Goal: Task Accomplishment & Management: Complete application form

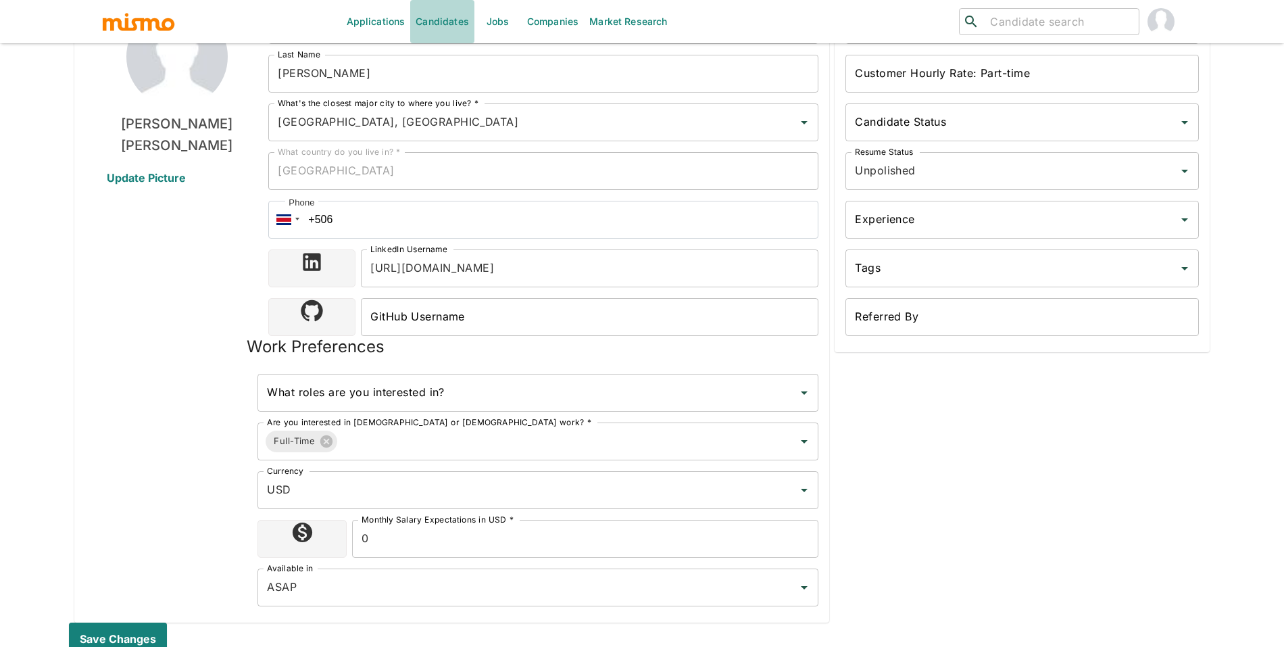
click at [443, 18] on link "Candidates" at bounding box center [442, 21] width 64 height 43
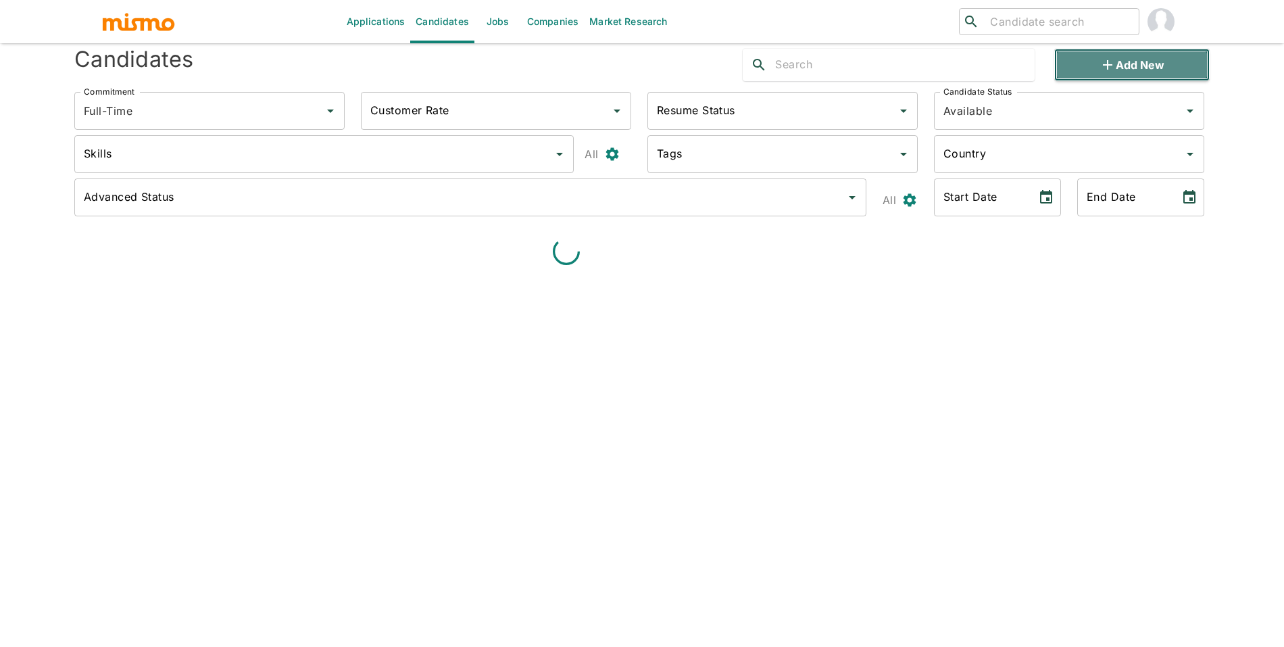
click at [1105, 70] on icon "button" at bounding box center [1108, 65] width 16 height 16
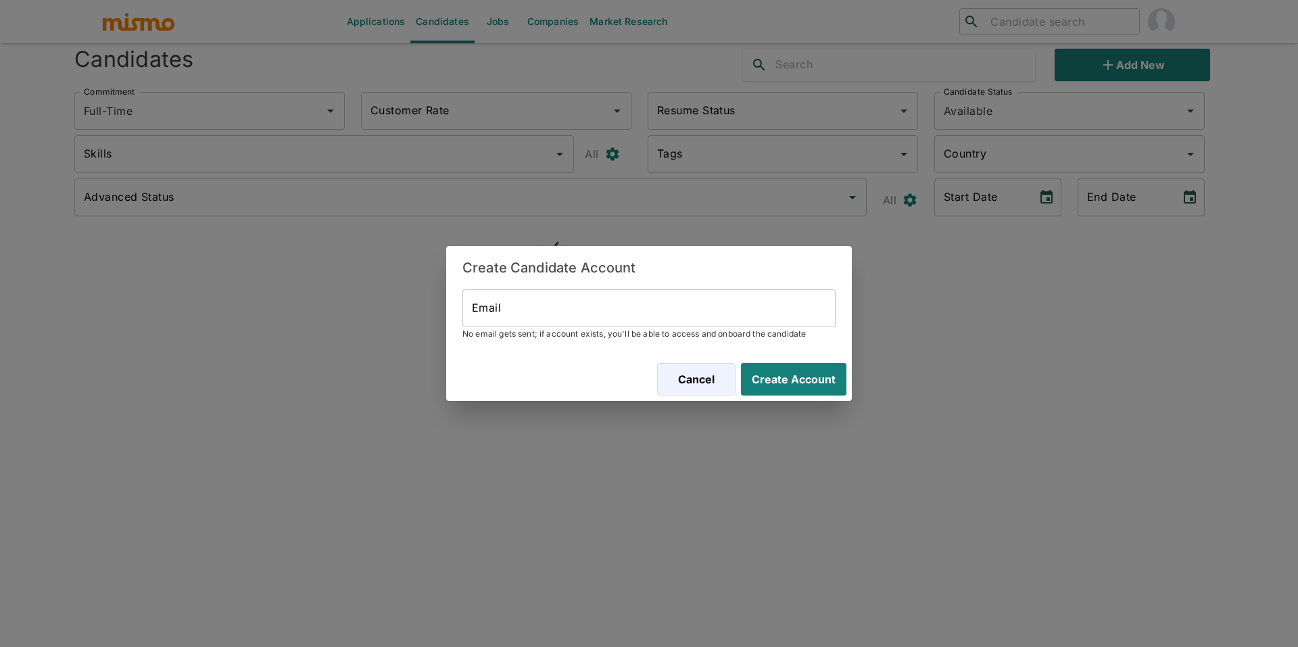
click at [716, 328] on span "No email gets sent; if account exists, you'll be able to access and onboard the…" at bounding box center [648, 334] width 373 height 14
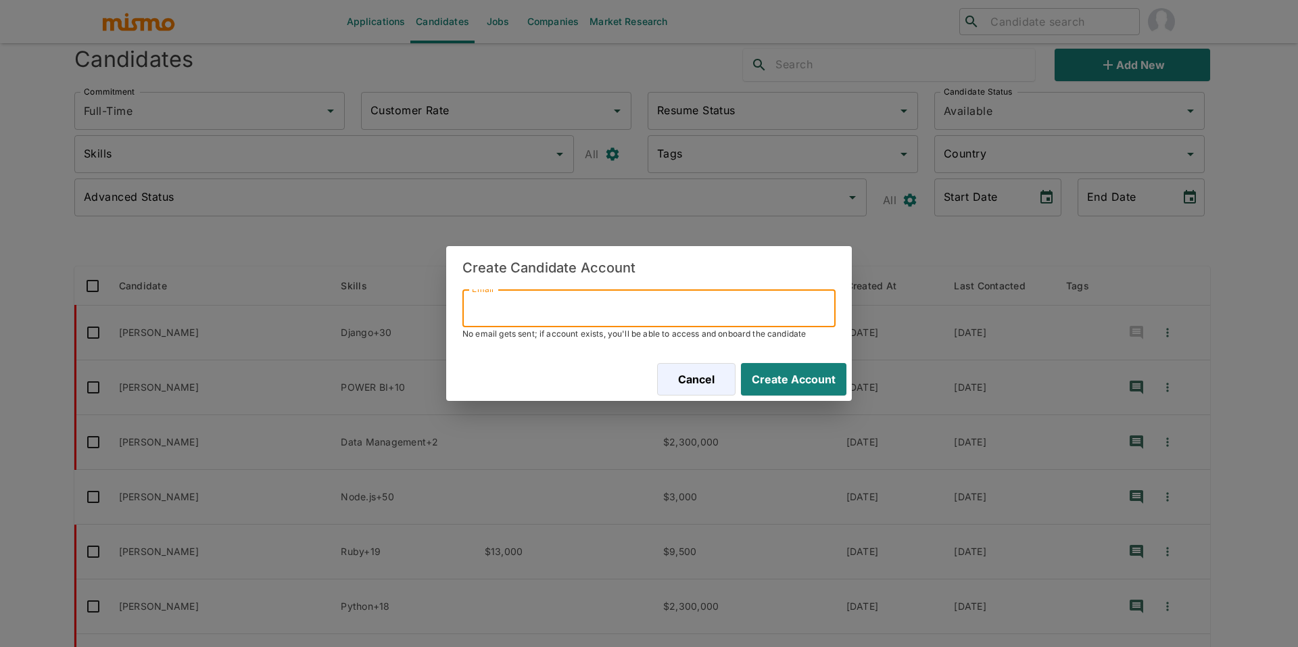
click at [777, 311] on input "Email" at bounding box center [648, 308] width 373 height 38
paste input "[EMAIL_ADDRESS][DOMAIN_NAME]"
type input "[EMAIL_ADDRESS][DOMAIN_NAME]"
click at [794, 368] on button "Create Account" at bounding box center [790, 379] width 111 height 32
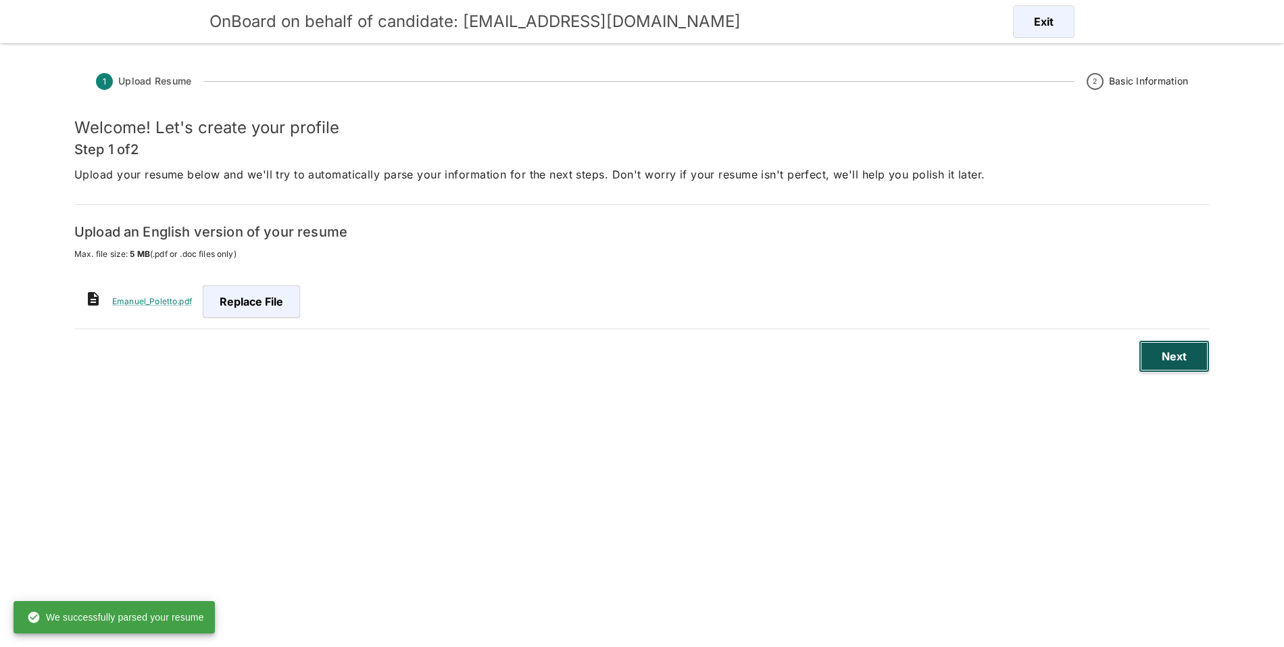
click at [1186, 352] on button "Next" at bounding box center [1174, 356] width 71 height 32
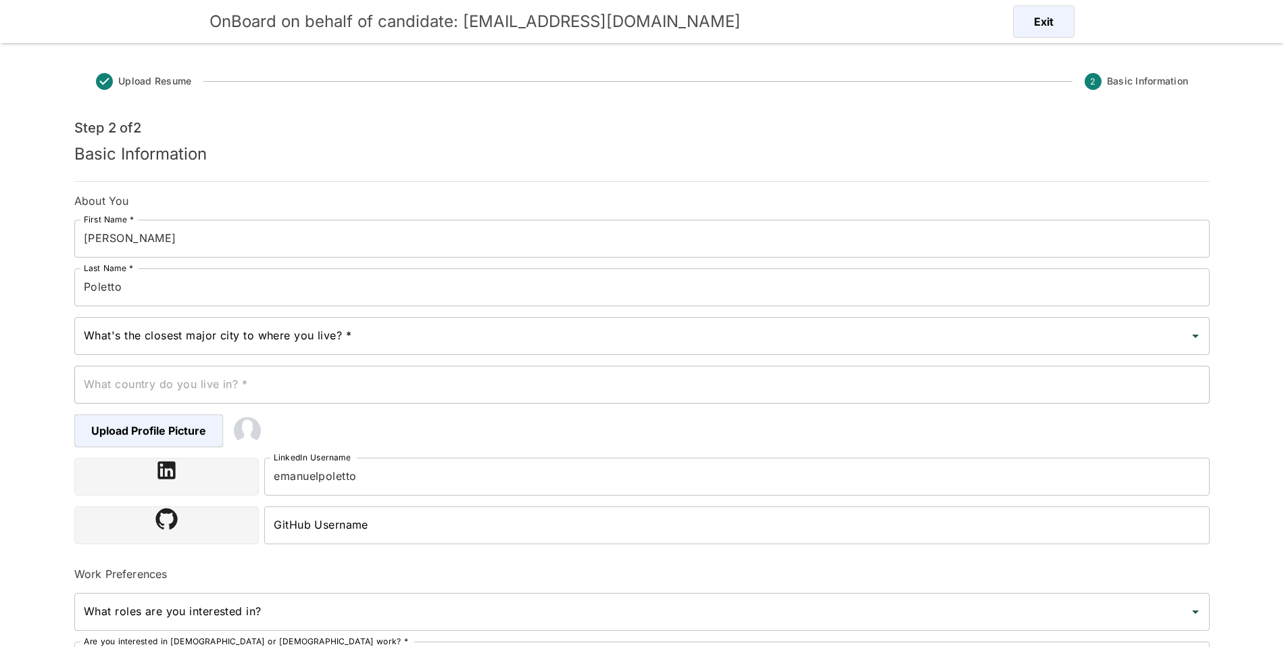
click at [495, 357] on div "What country do you live in? * What country do you live in? *" at bounding box center [637, 379] width 1146 height 49
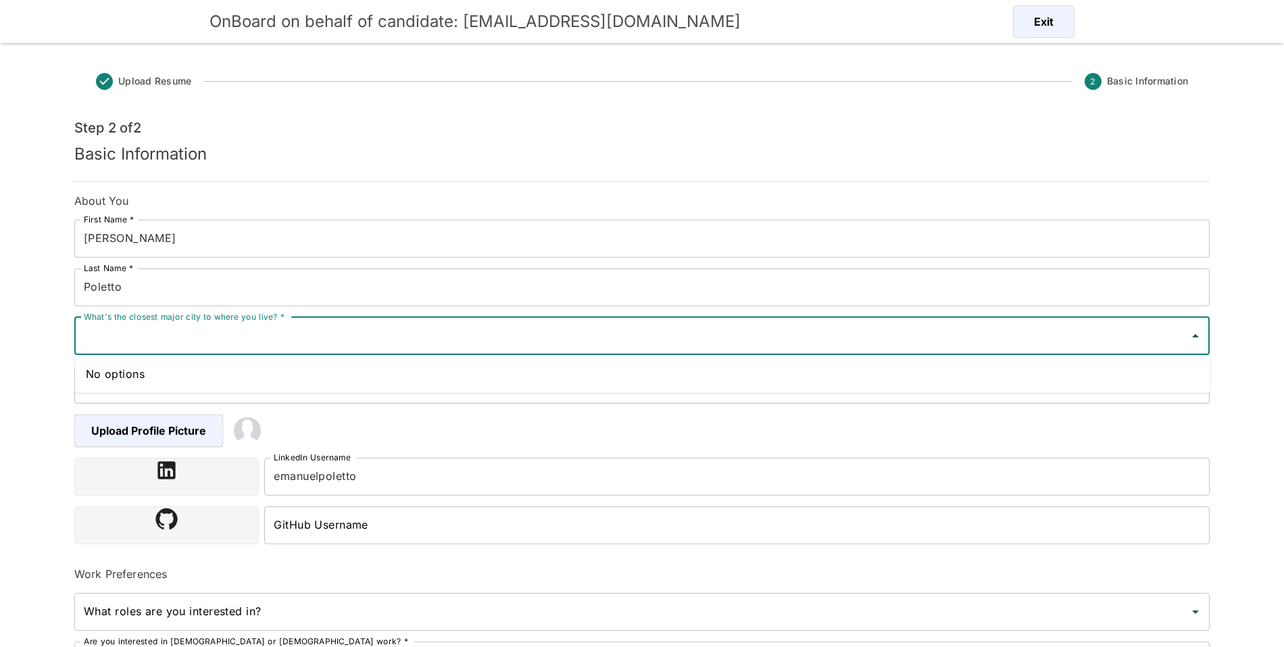
click at [504, 342] on input "What's the closest major city to where you live? *" at bounding box center [631, 336] width 1103 height 26
click at [281, 370] on li "[GEOGRAPHIC_DATA], [GEOGRAPHIC_DATA]" at bounding box center [643, 373] width 1136 height 27
type input "[GEOGRAPHIC_DATA], [GEOGRAPHIC_DATA]"
type input "[GEOGRAPHIC_DATA]"
type input "[GEOGRAPHIC_DATA], [GEOGRAPHIC_DATA]"
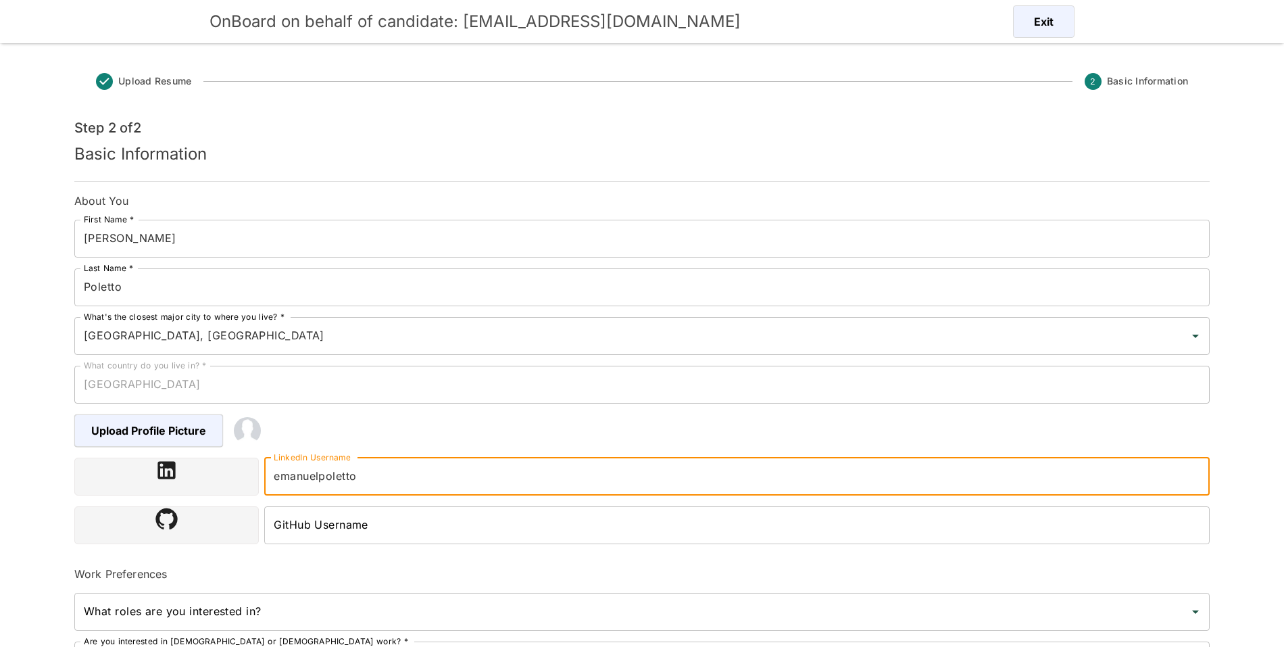
click at [375, 475] on input "emanuelpoletto" at bounding box center [737, 477] width 946 height 38
paste input "https://www.linkedin.com/in/"
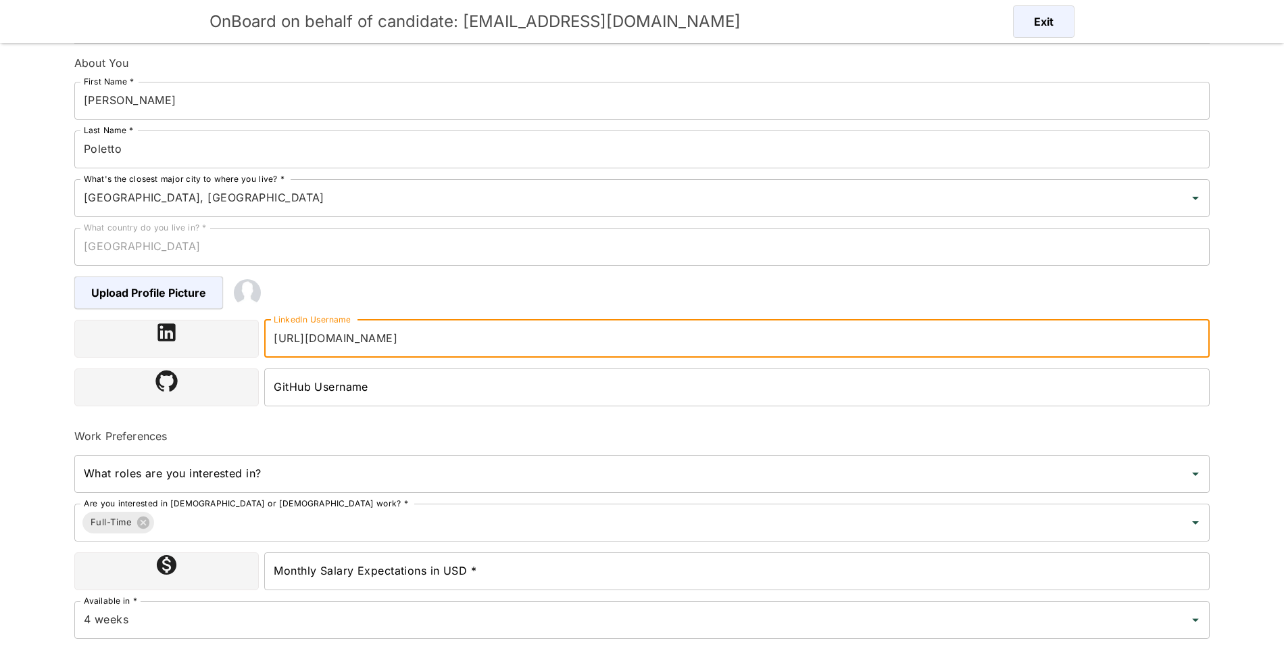
scroll to position [185, 0]
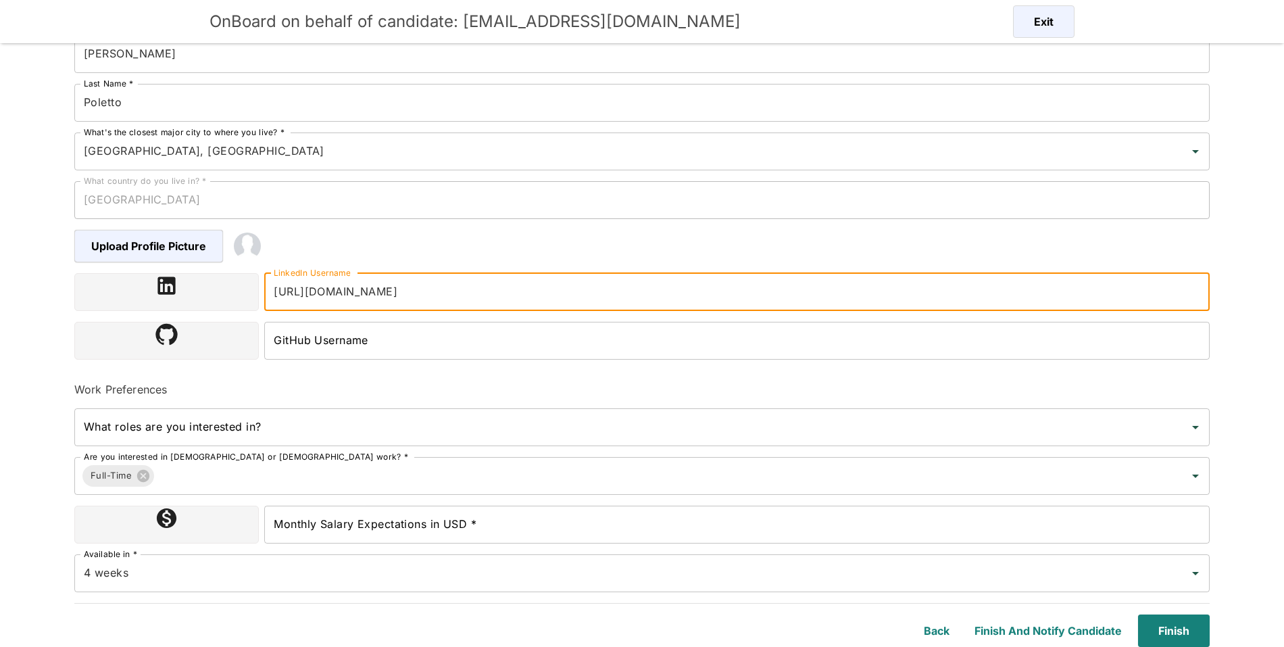
type input "[URL][DOMAIN_NAME]"
click at [420, 515] on div "Monthly Salary Expectations in USD * Monthly Salary Expectations in USD *" at bounding box center [737, 525] width 946 height 38
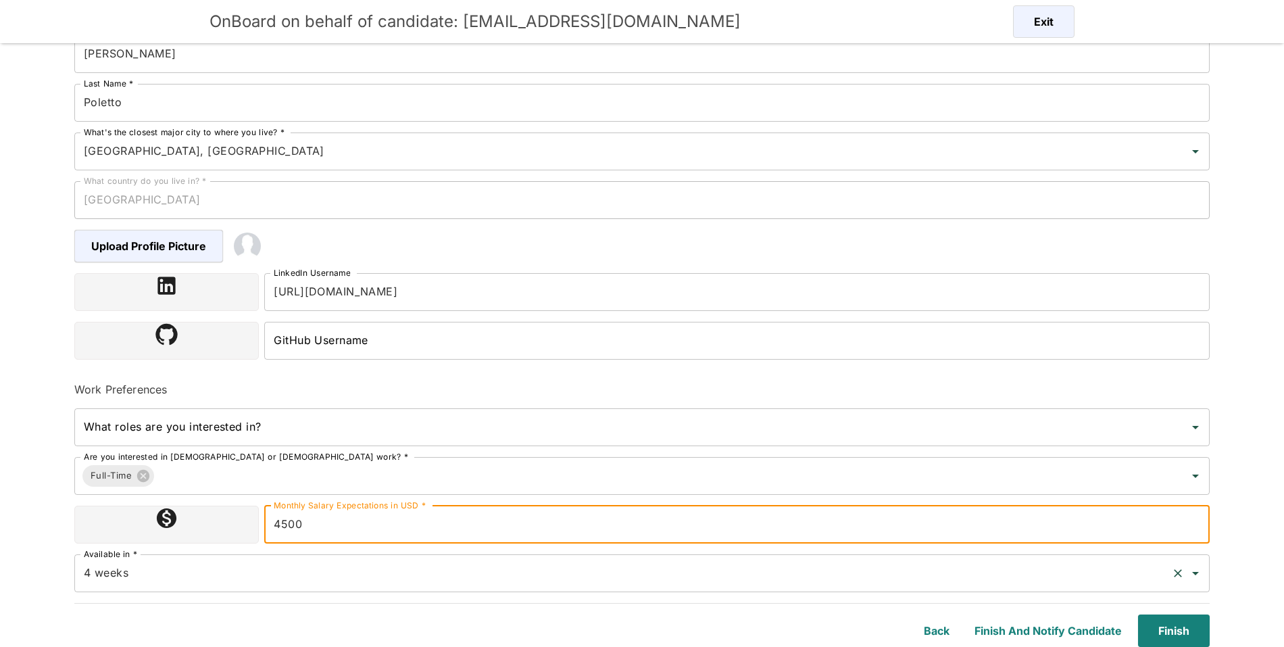
type input "4500"
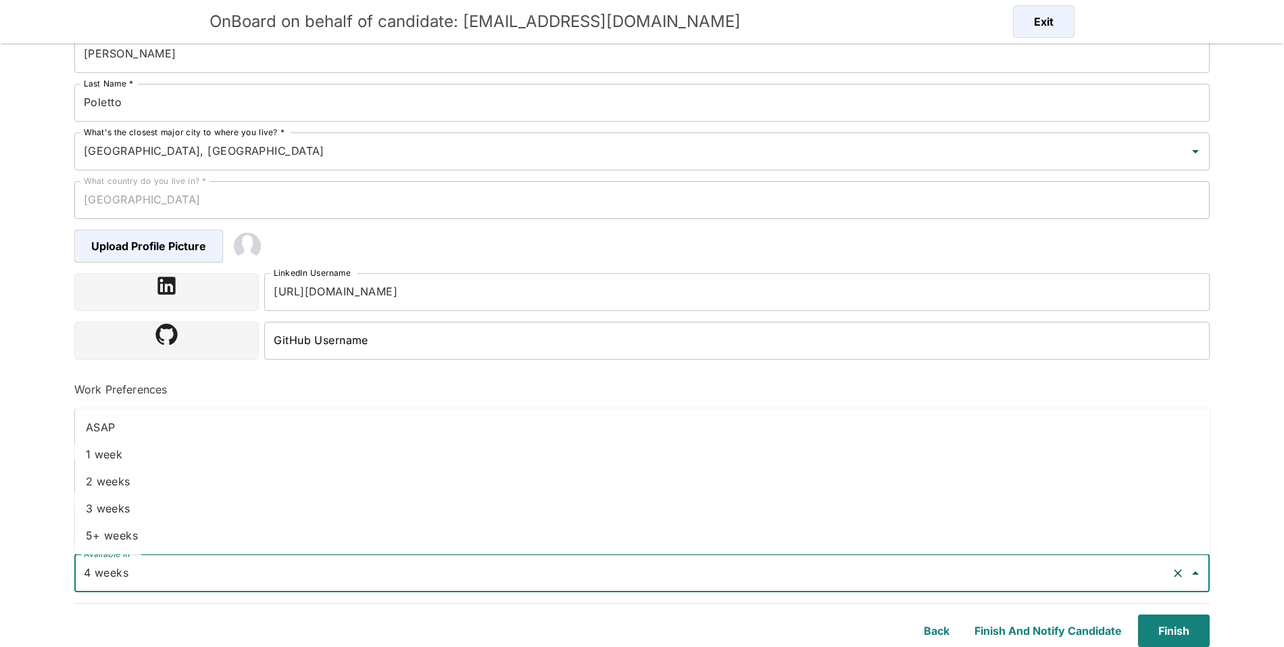
click at [479, 584] on input "4 weeks" at bounding box center [623, 573] width 1086 height 26
click at [388, 468] on li "2 weeks" at bounding box center [643, 481] width 1136 height 27
type input "2 weeks"
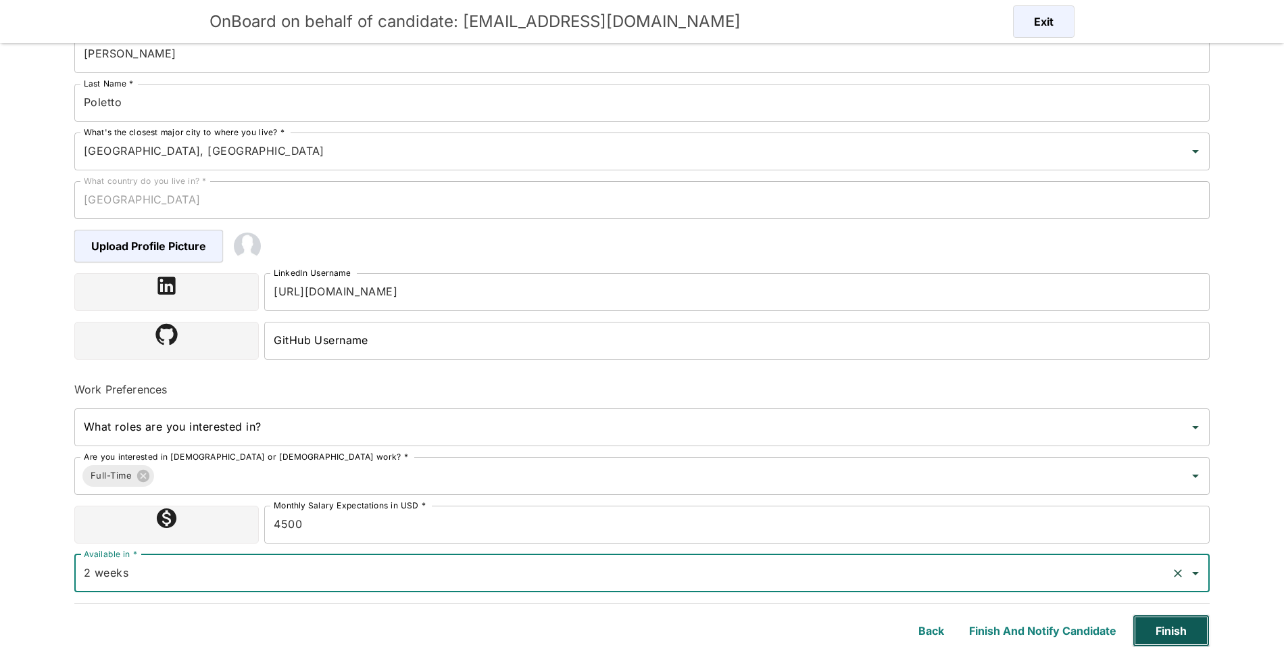
click at [1187, 637] on button "Finish" at bounding box center [1171, 630] width 77 height 32
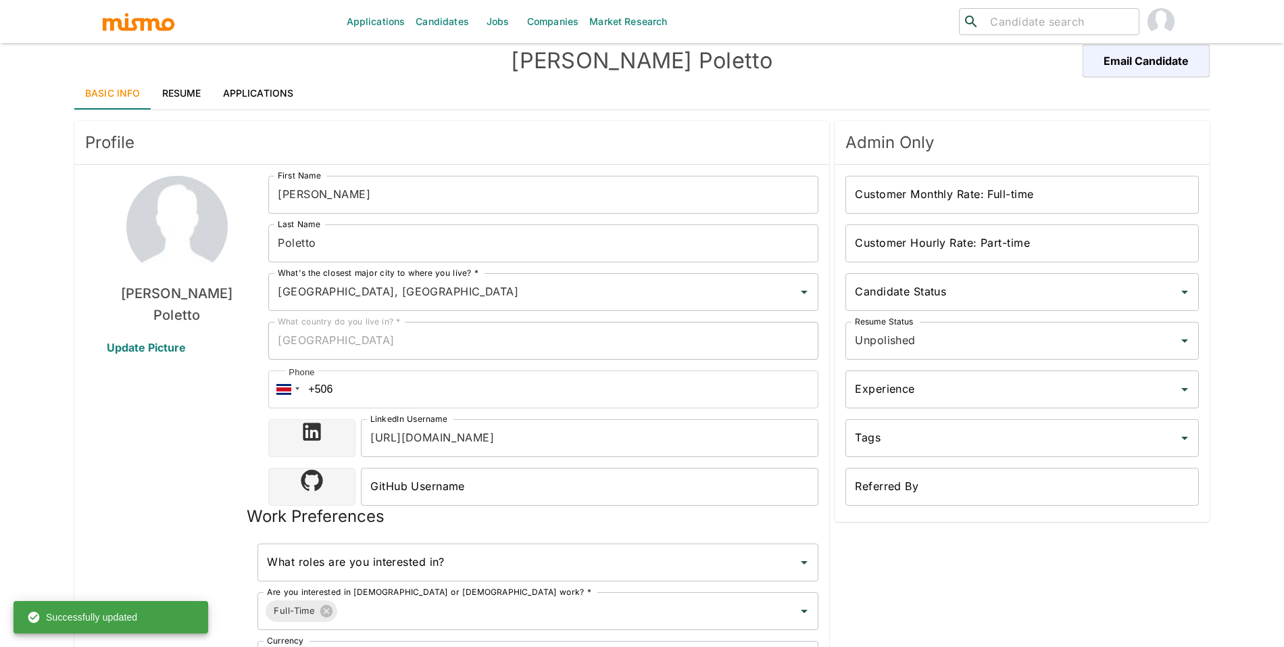
scroll to position [14, 0]
click at [171, 353] on span "Update Picture" at bounding box center [147, 348] width 112 height 32
click at [0, 0] on input "Update Picture" at bounding box center [0, 0] width 0 height 0
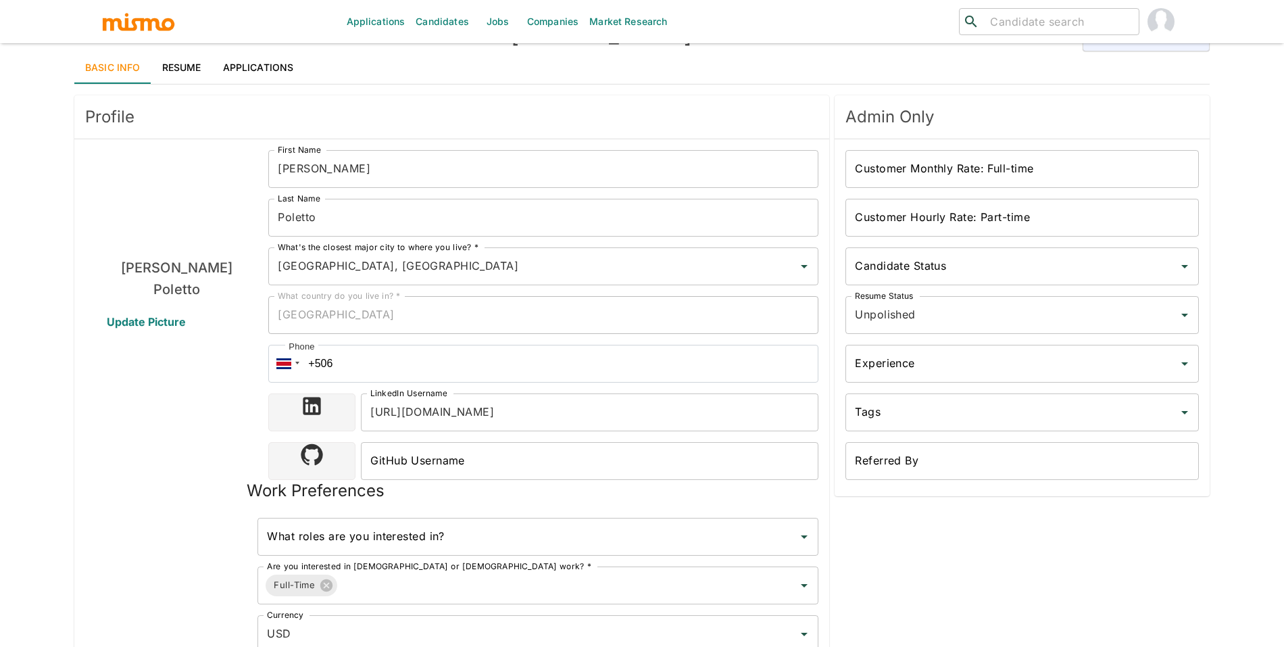
scroll to position [0, 0]
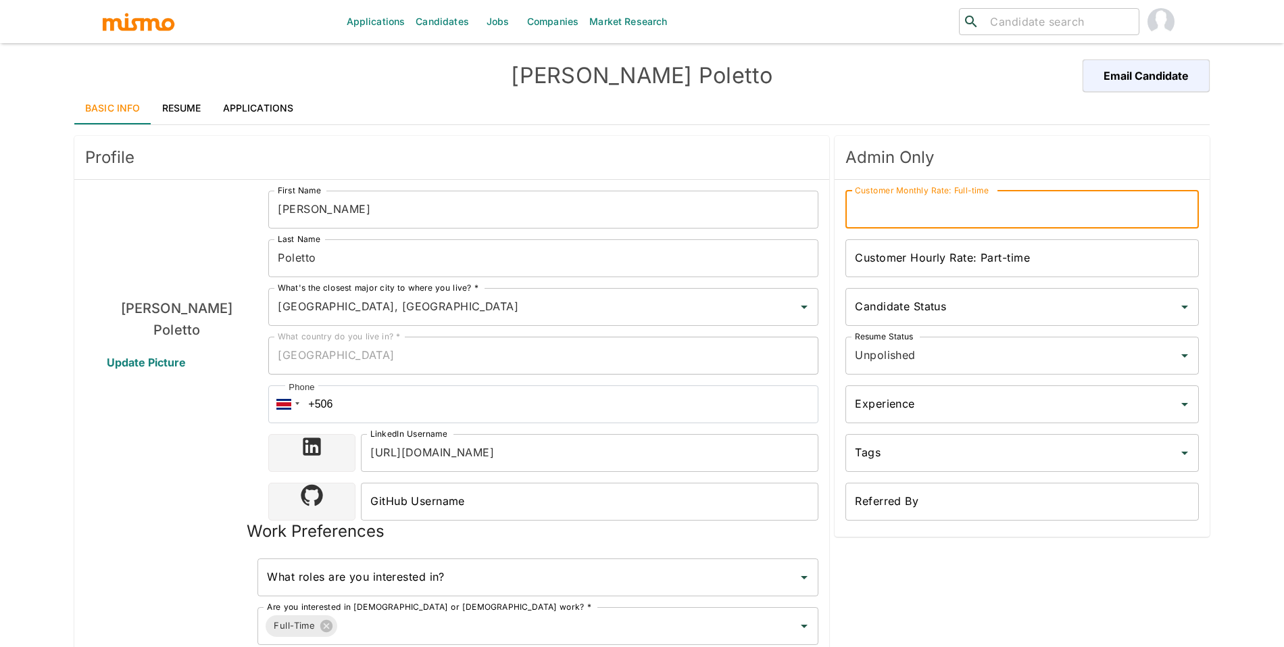
click at [936, 226] on input "Customer Monthly Rate: Full-time" at bounding box center [1023, 210] width 354 height 38
click at [992, 222] on input "6700" at bounding box center [1023, 210] width 354 height 38
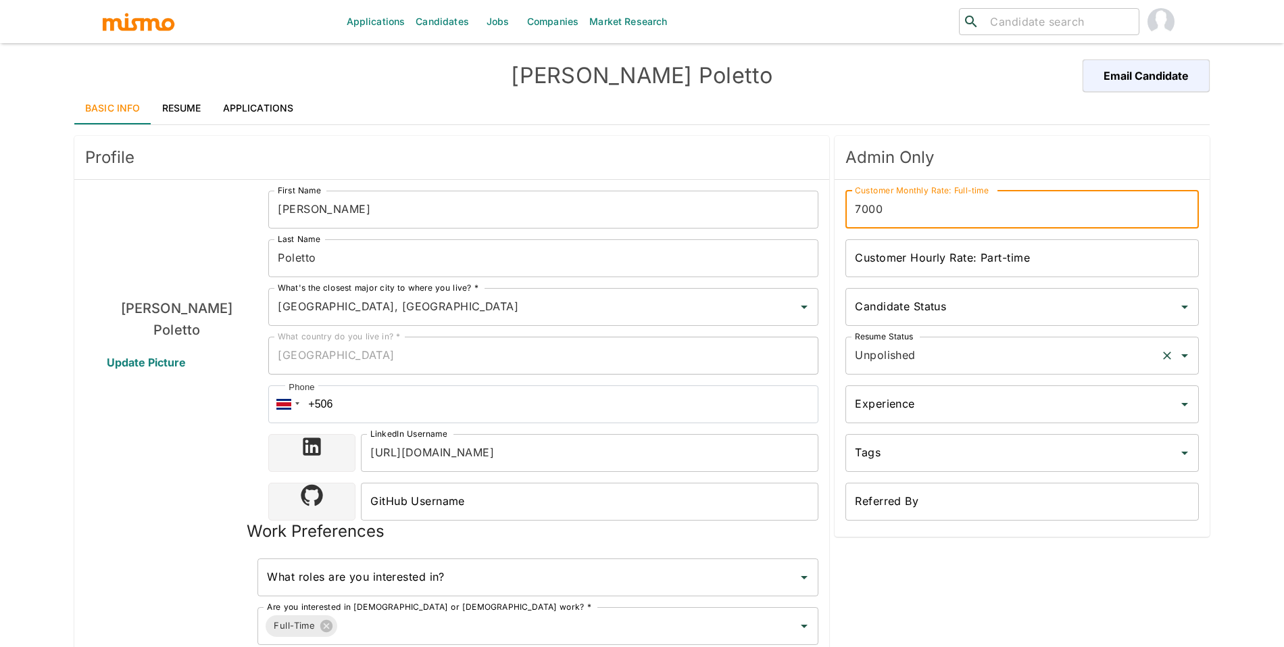
type input "7000"
click at [948, 360] on input "Unpolished" at bounding box center [1004, 356] width 304 height 26
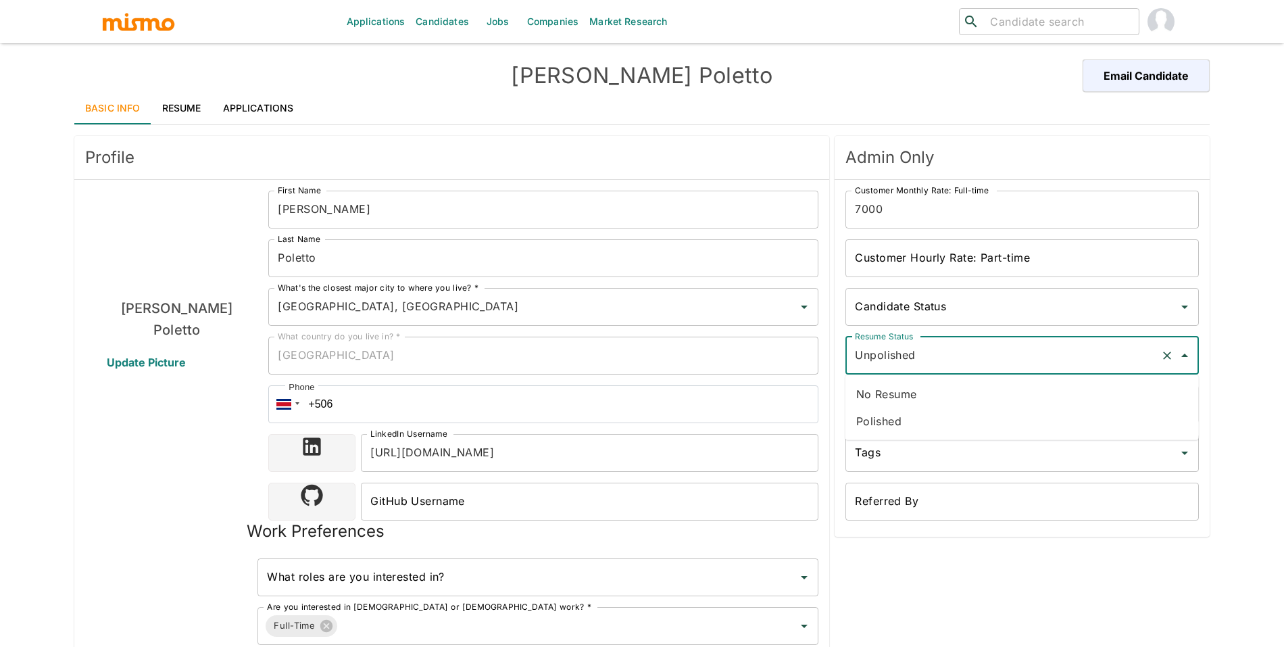
click at [929, 412] on li "Polished" at bounding box center [1023, 421] width 354 height 27
type input "Polished"
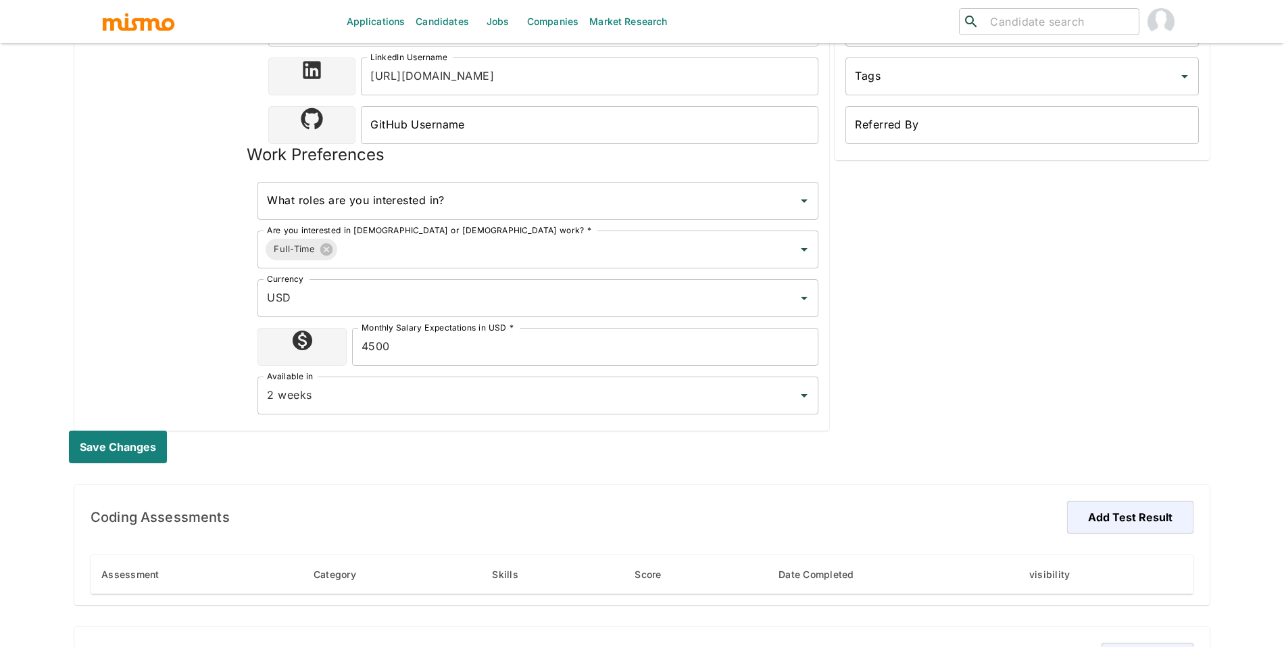
scroll to position [590, 0]
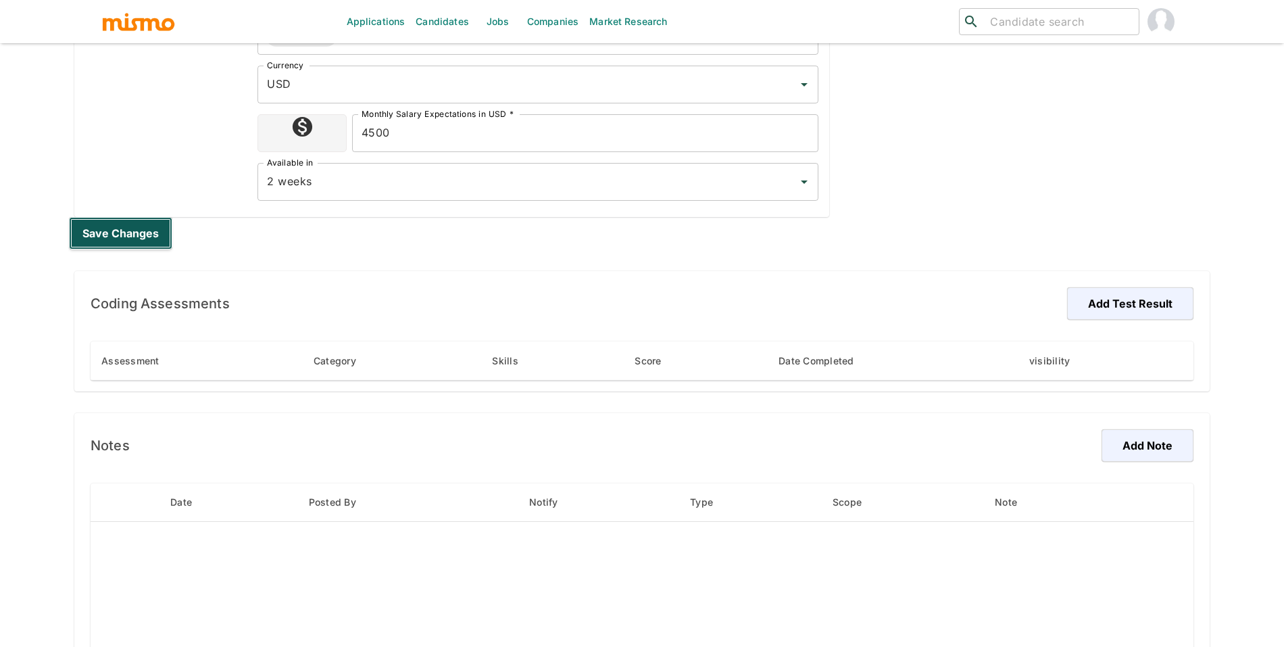
click at [130, 243] on button "Save changes" at bounding box center [120, 233] width 103 height 32
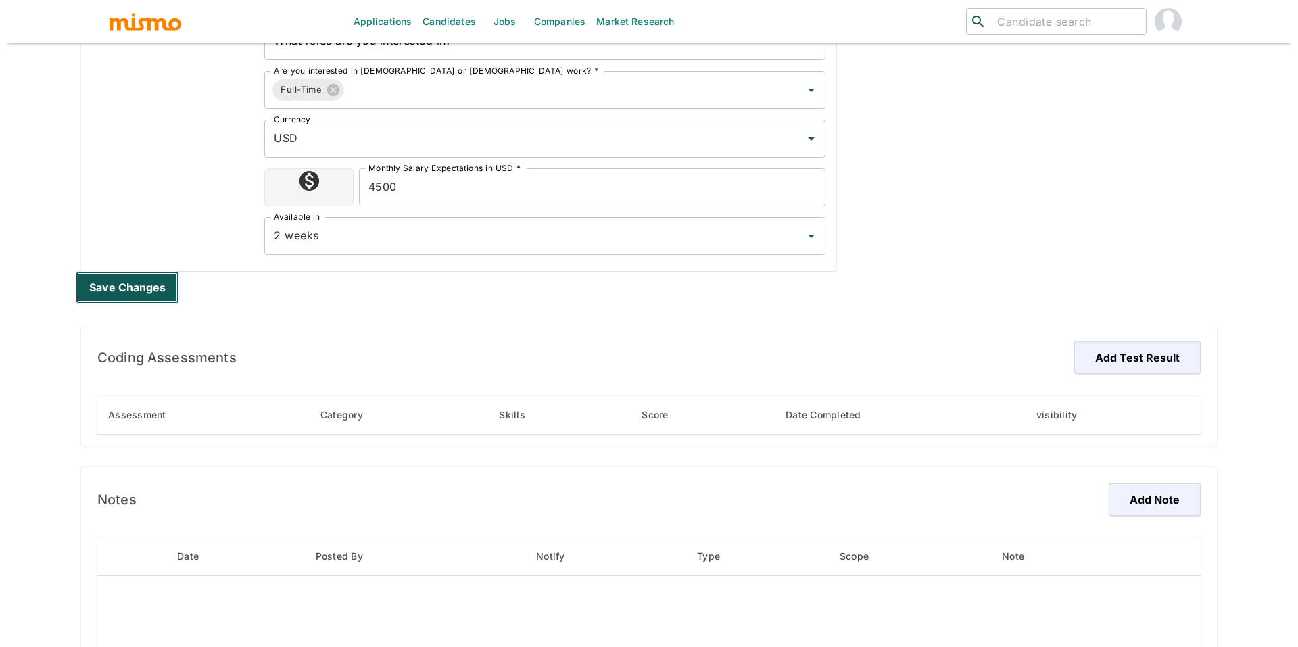
scroll to position [644, 0]
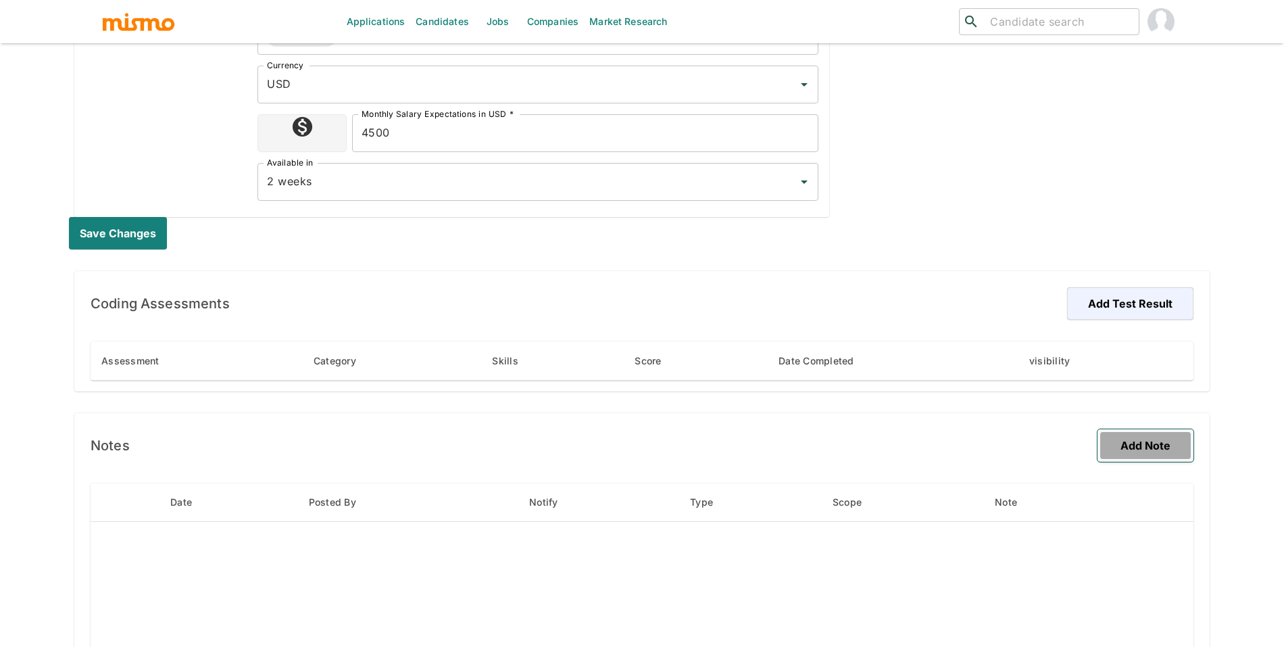
click at [1142, 448] on button "Add Note" at bounding box center [1146, 445] width 96 height 32
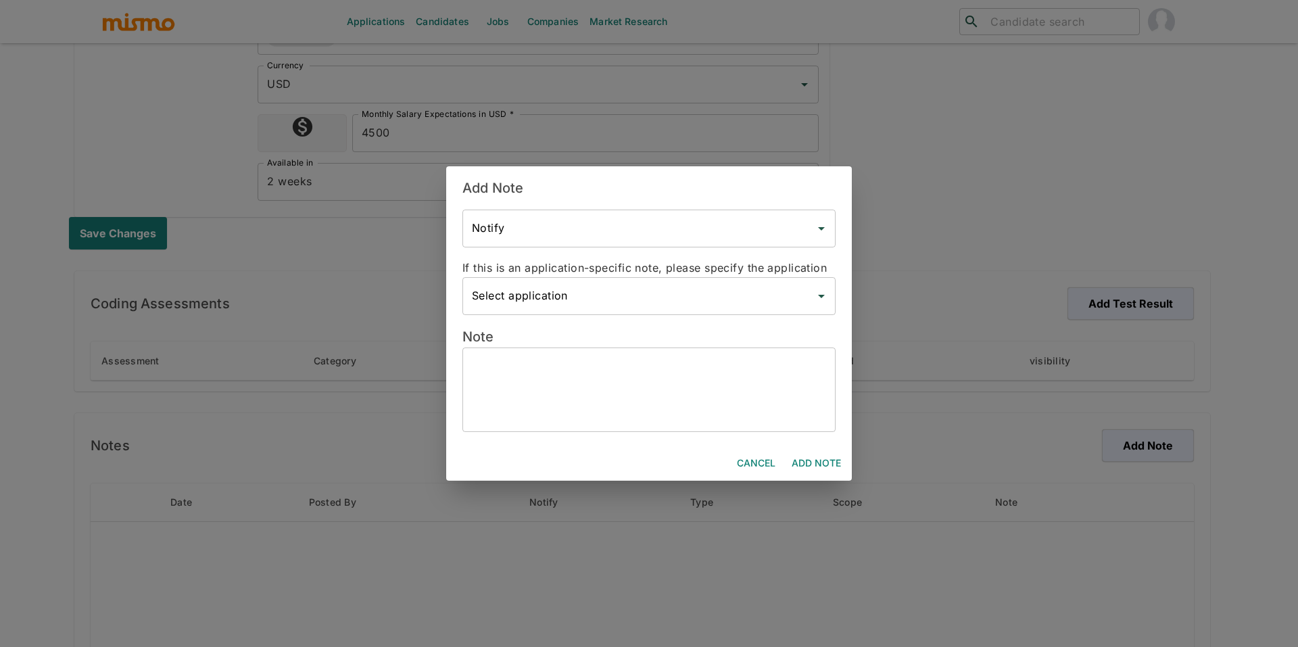
click at [645, 374] on textarea at bounding box center [649, 389] width 354 height 62
paste textarea "Candidate Overview * Name: Emanuel Poletto * Location: Curitiba, Brazil * Avail…"
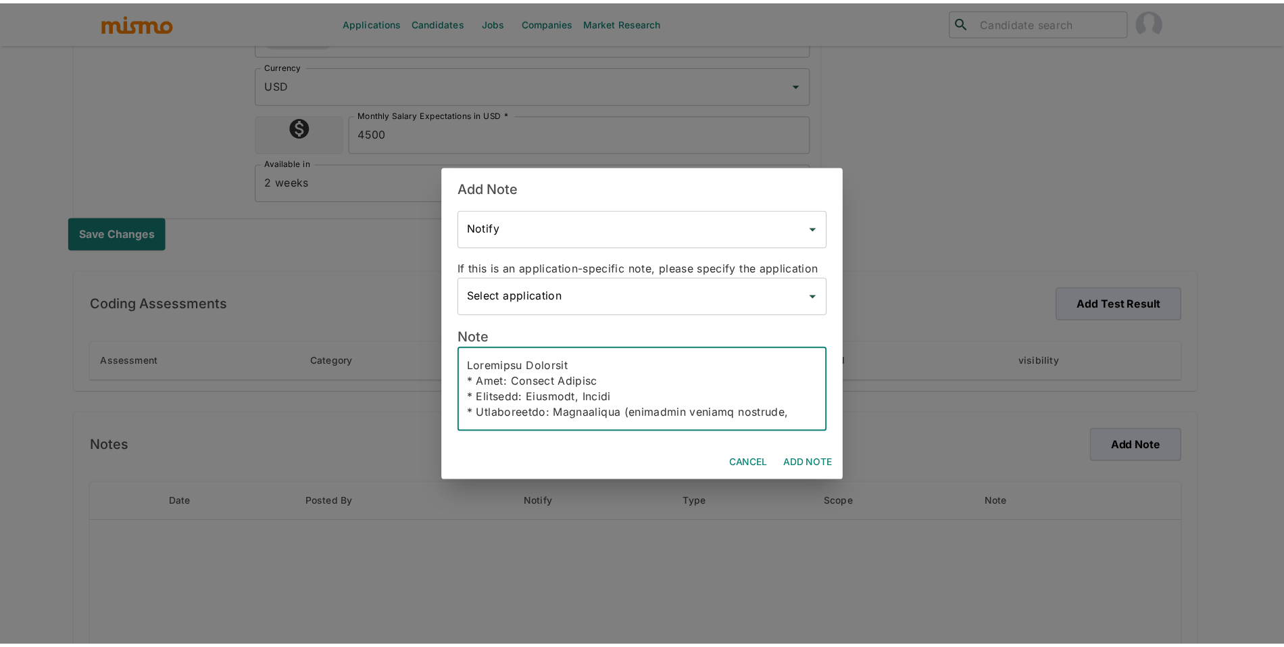
scroll to position [434, 0]
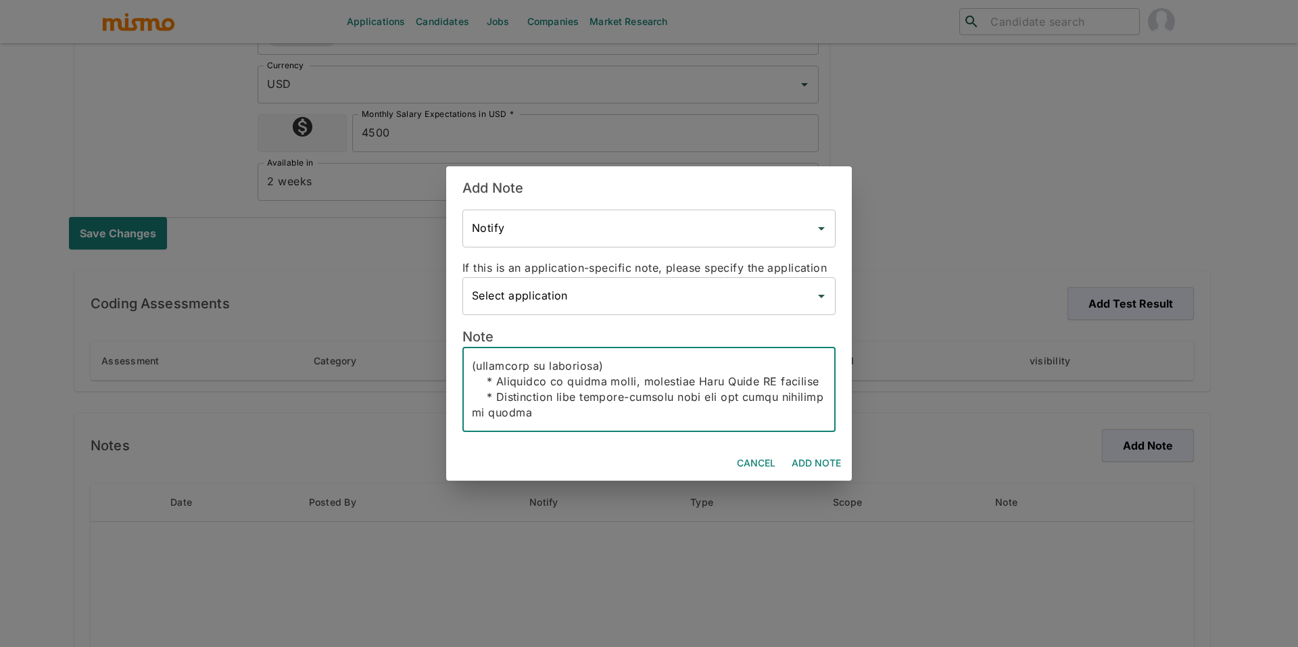
type textarea "Candidate Overview * Name: Emanuel Poletto * Location: Curitiba, Brazil * Avail…"
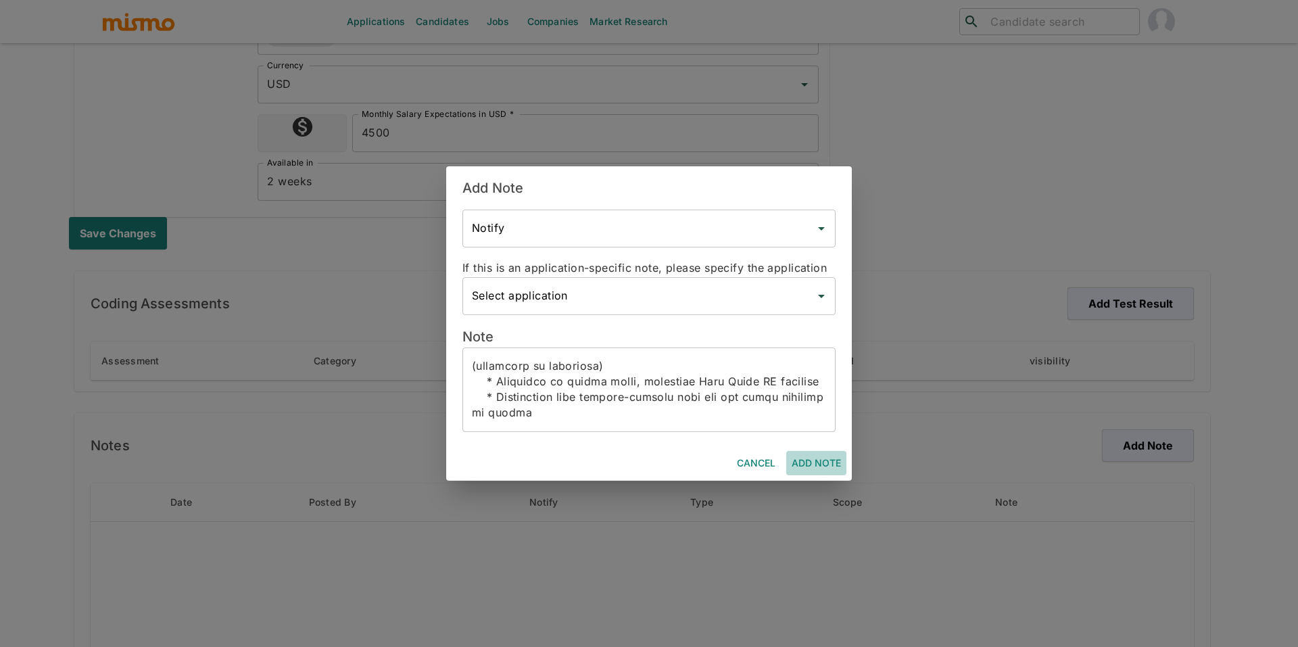
click at [829, 453] on button "Add Note" at bounding box center [816, 463] width 60 height 25
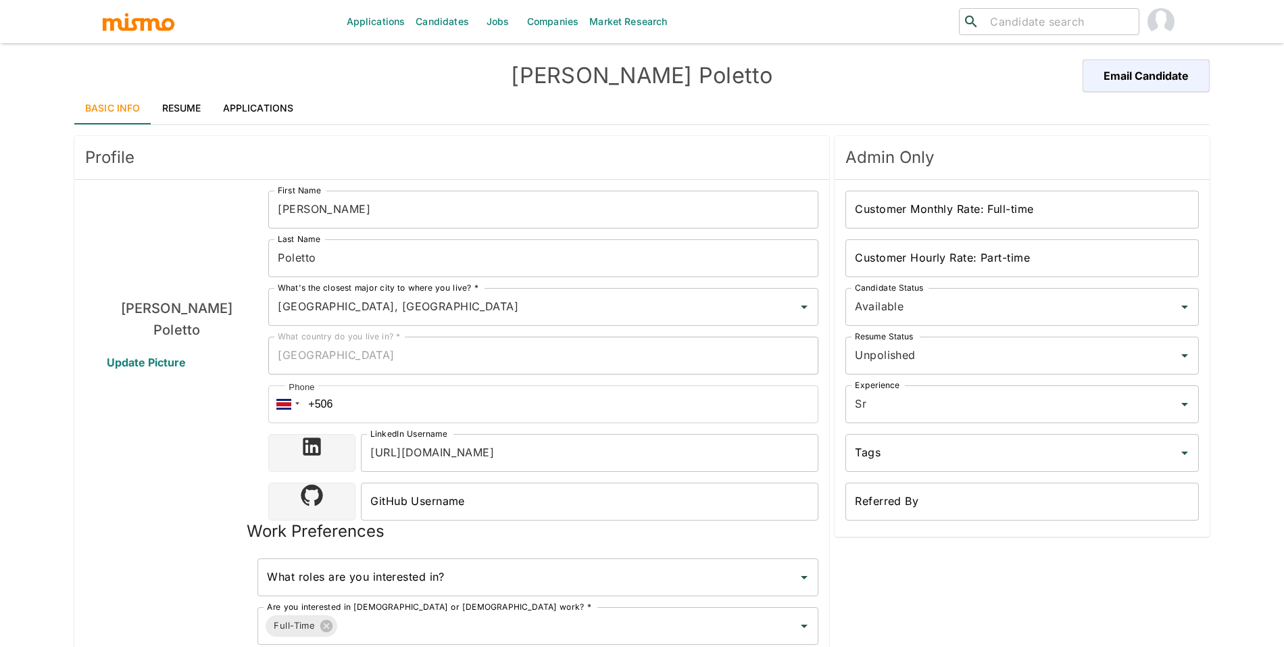
click at [187, 108] on link "Resume" at bounding box center [181, 108] width 61 height 32
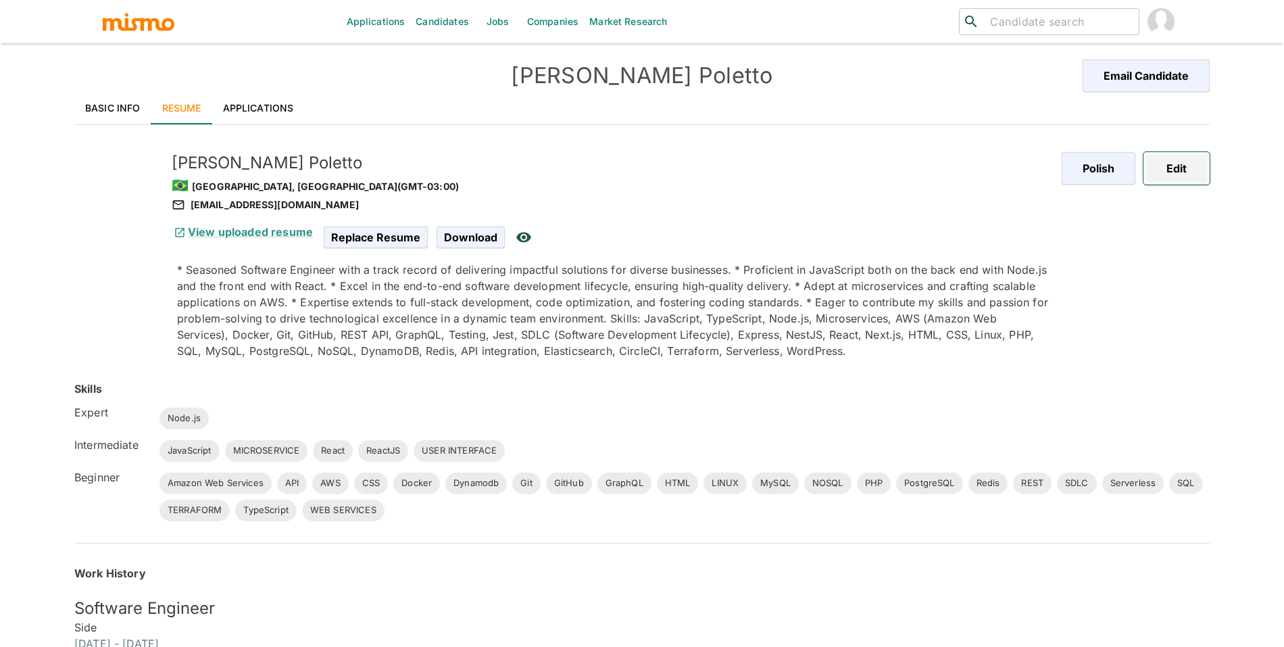
click at [1163, 163] on button "Edit" at bounding box center [1177, 168] width 66 height 32
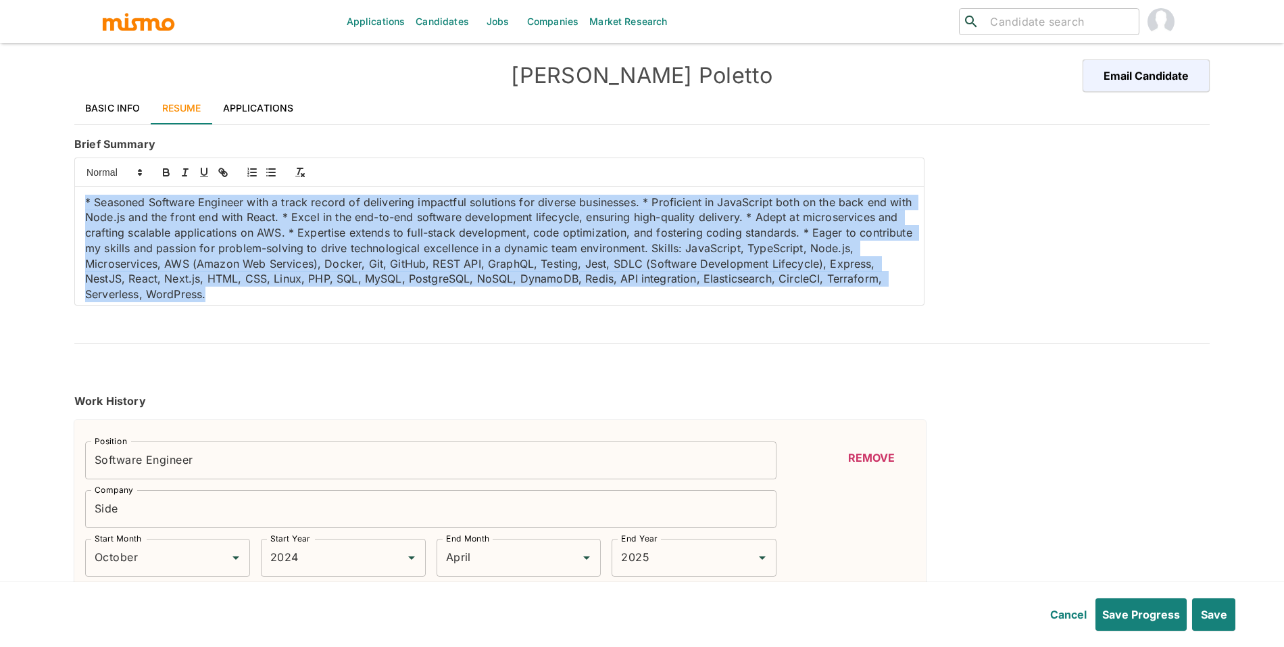
drag, startPoint x: 323, startPoint y: 295, endPoint x: 0, endPoint y: 179, distance: 343.4
click at [0, 179] on div "Applications Candidates Jobs Companies Market Research ​ ​ [PERSON_NAME] Email …" at bounding box center [642, 339] width 1284 height 679
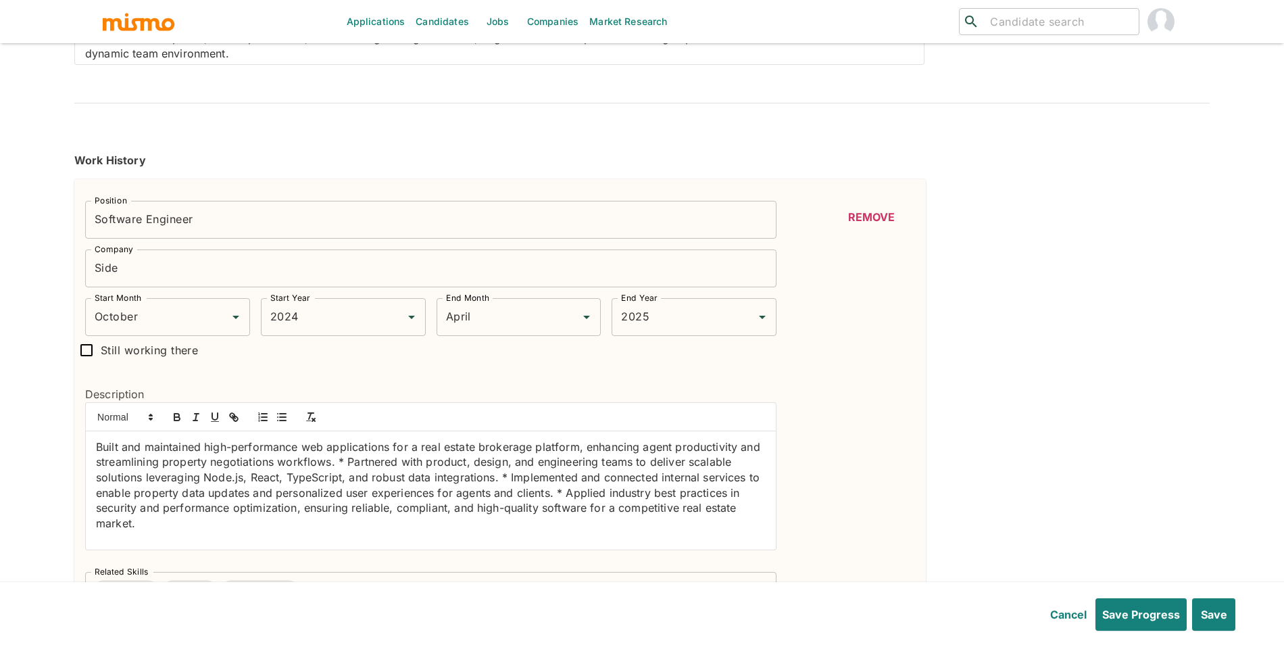
scroll to position [277, 0]
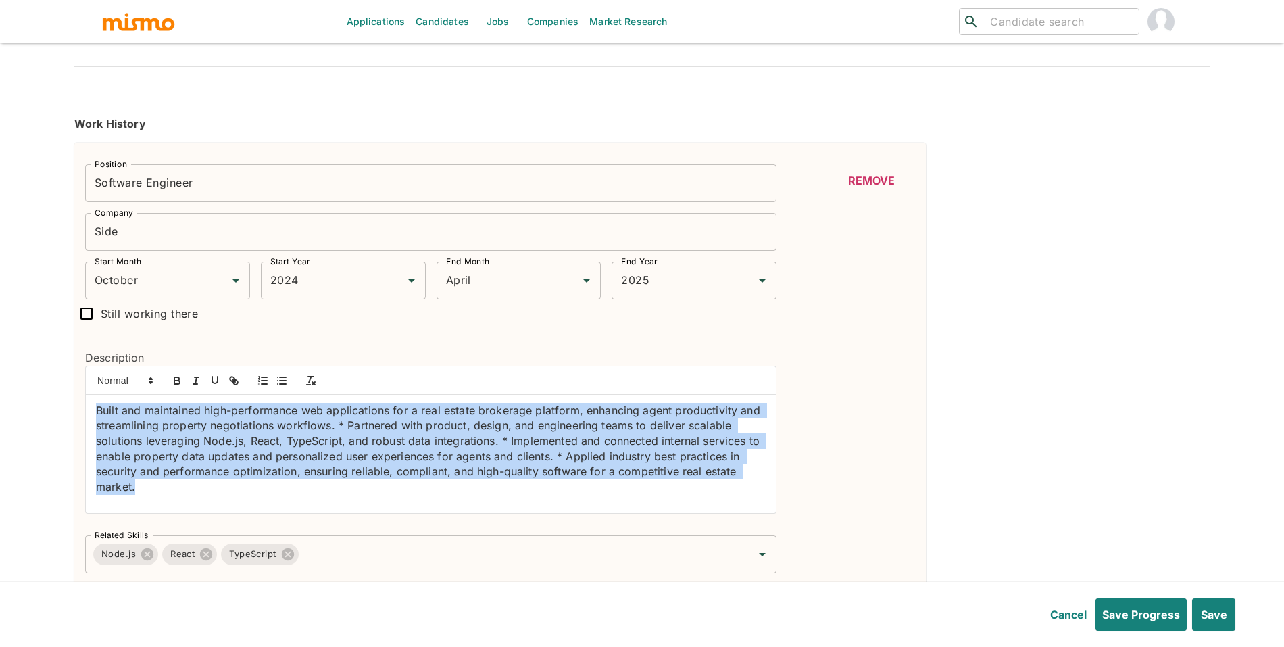
drag, startPoint x: 179, startPoint y: 494, endPoint x: 34, endPoint y: 378, distance: 185.6
click at [34, 378] on div "Applications Candidates Jobs Companies Market Research ​ ​ [PERSON_NAME] Email …" at bounding box center [642, 62] width 1284 height 679
paste div
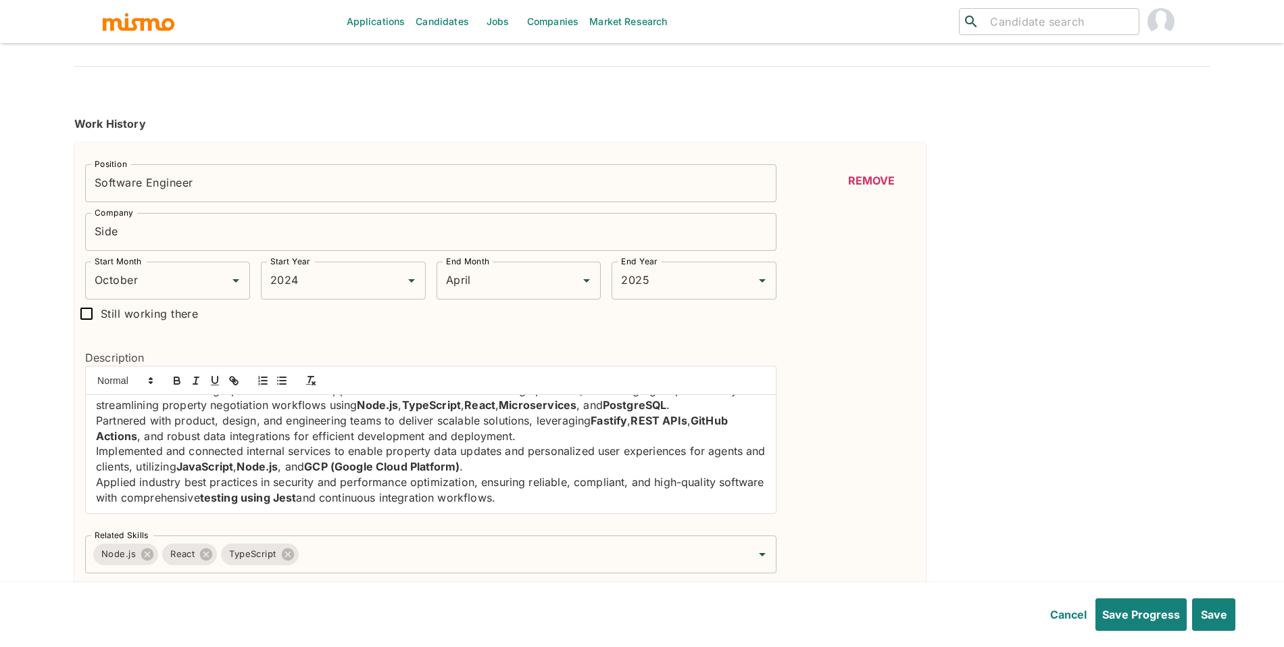
scroll to position [0, 0]
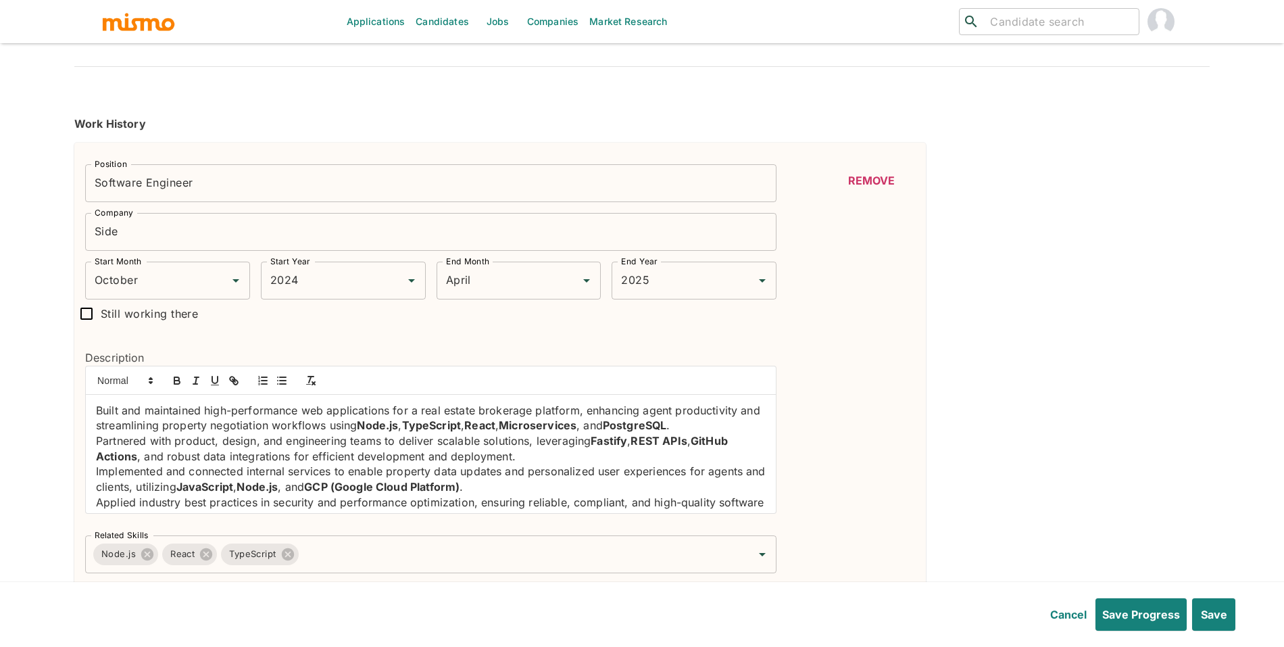
drag, startPoint x: 560, startPoint y: 508, endPoint x: 106, endPoint y: 370, distance: 474.9
click at [106, 370] on div "Built and maintained high-performance web applications for a real estate broker…" at bounding box center [431, 439] width 690 height 147
click at [285, 384] on line "button" at bounding box center [283, 384] width 6 height 0
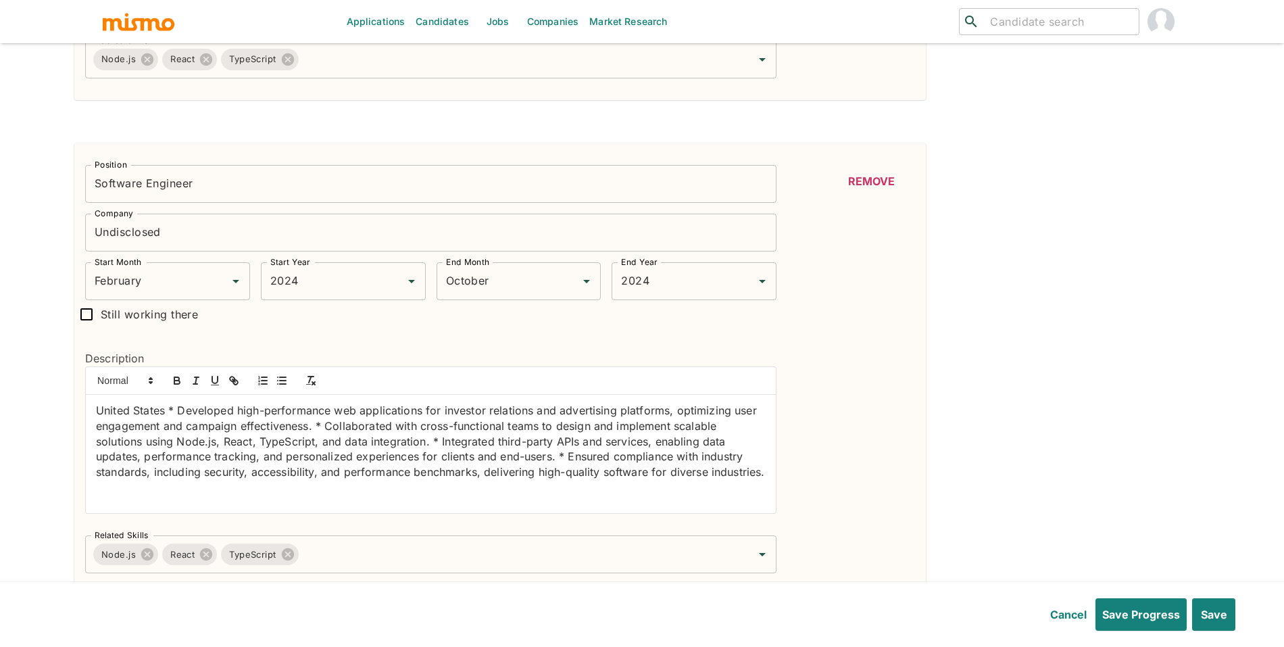
scroll to position [863, 0]
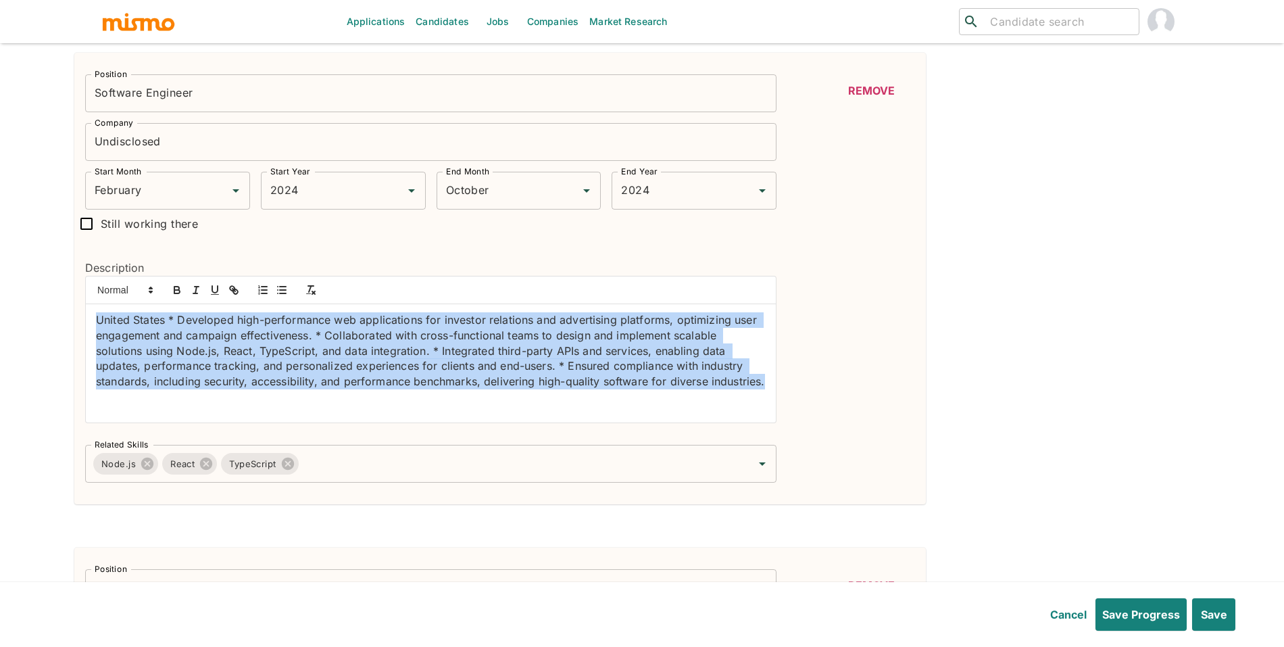
drag, startPoint x: 331, startPoint y: 408, endPoint x: 27, endPoint y: 304, distance: 321.1
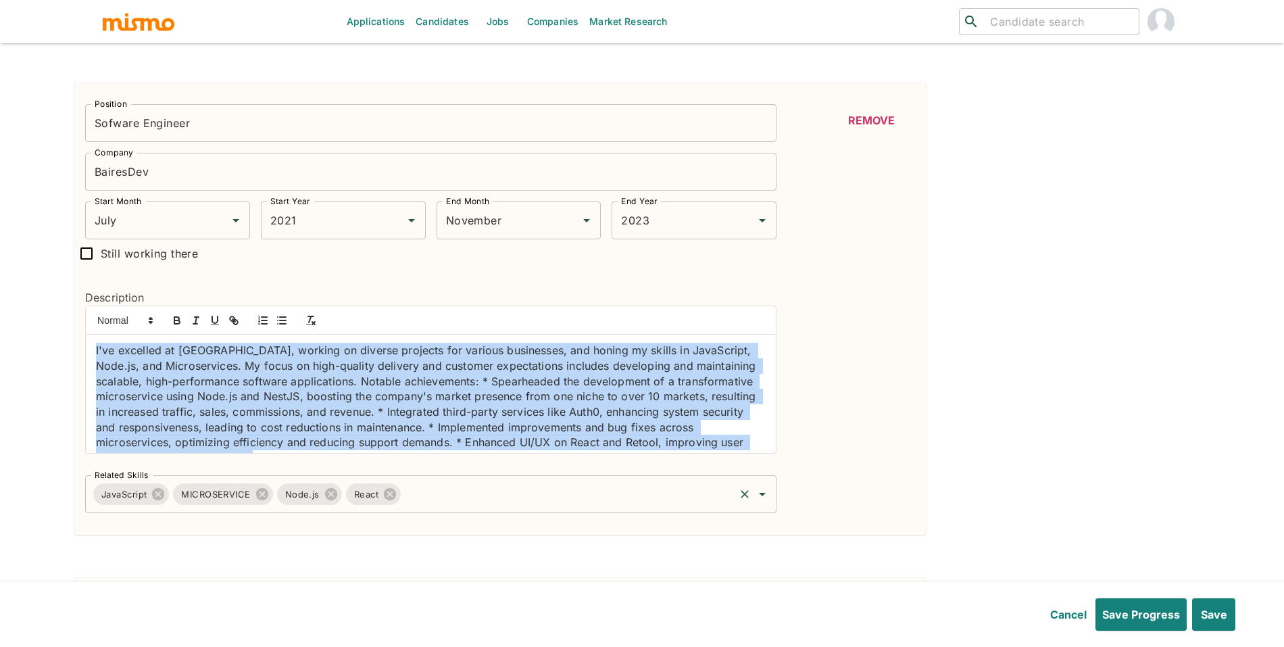
scroll to position [20, 0]
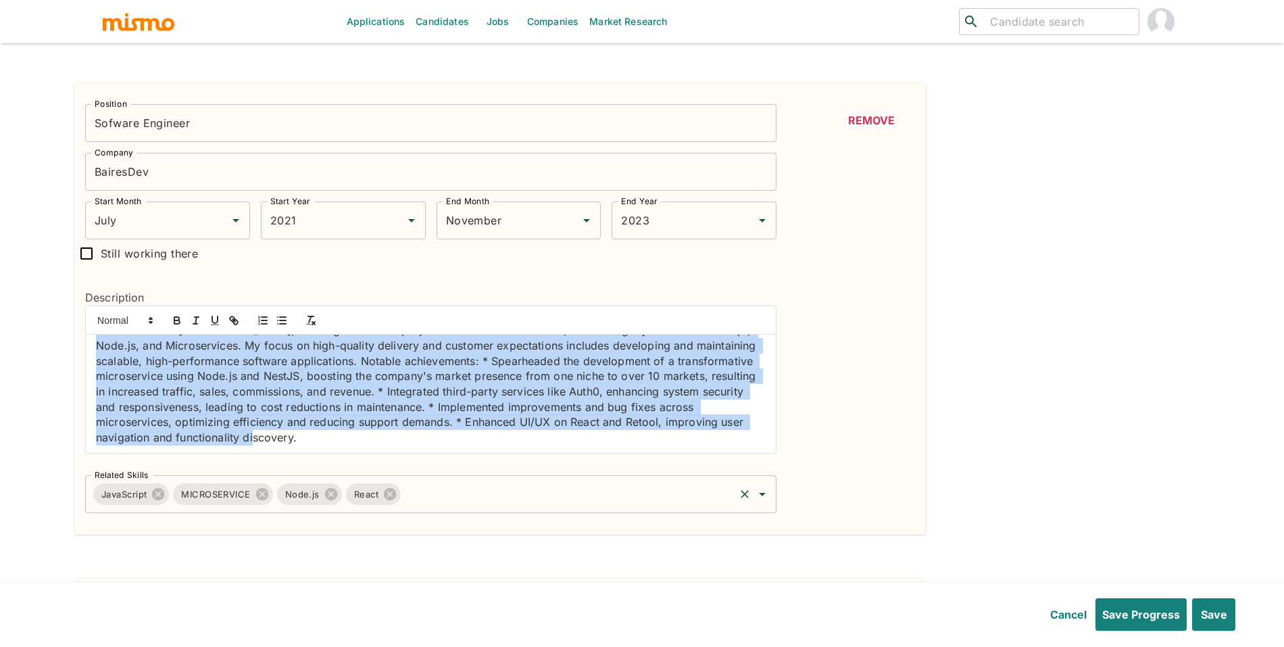
drag, startPoint x: 97, startPoint y: 356, endPoint x: 312, endPoint y: 479, distance: 248.3
click at [312, 479] on div "Position Sofware Engineer Position Company BairesDev Company Start Month July S…" at bounding box center [425, 303] width 702 height 420
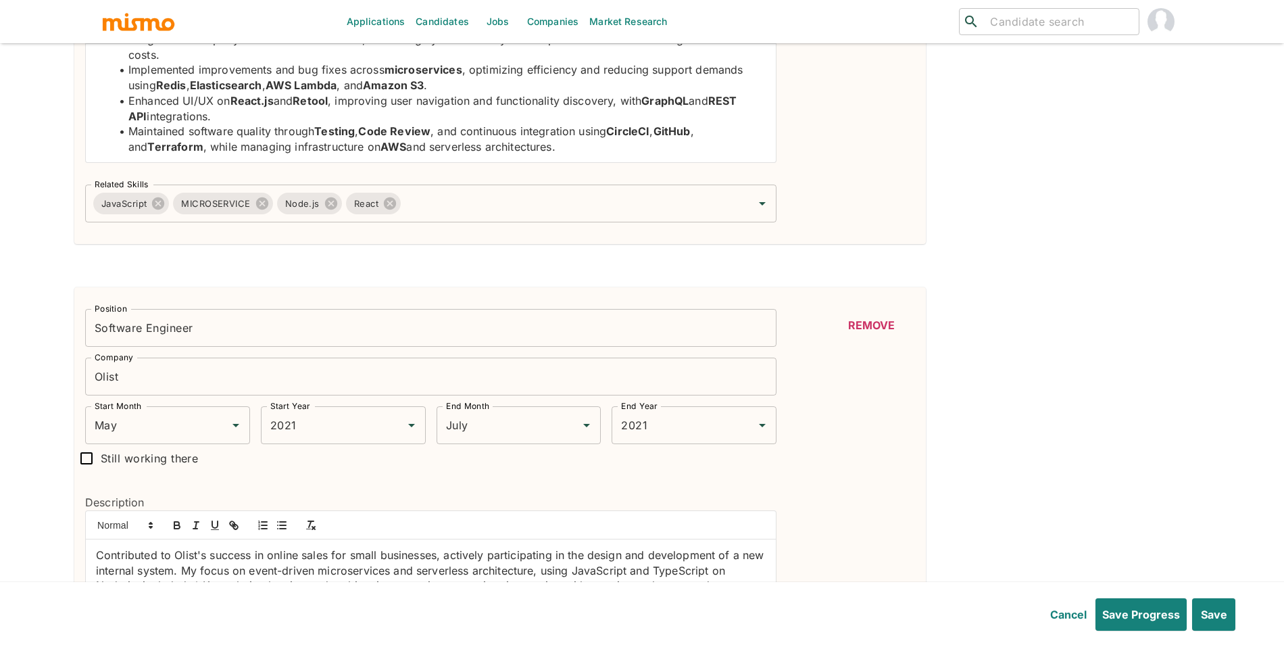
scroll to position [1827, 0]
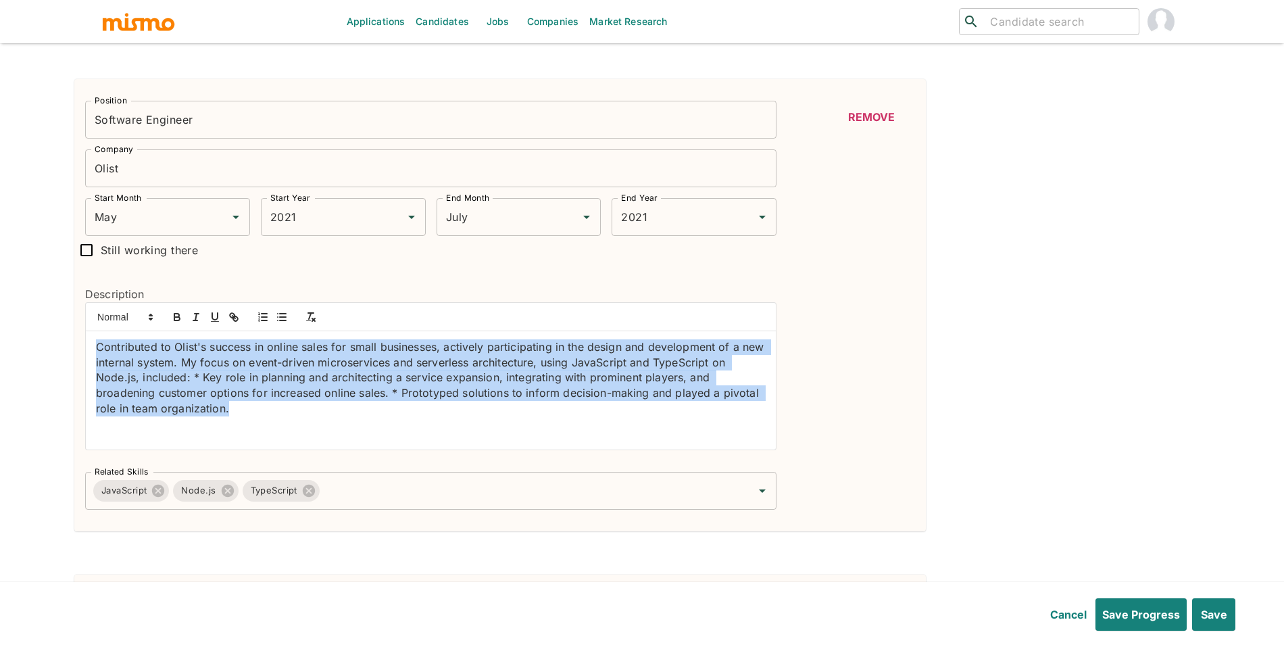
drag, startPoint x: 199, startPoint y: 405, endPoint x: 76, endPoint y: 343, distance: 138.5
click at [76, 343] on div "Description Contributed to Olist's success in online sales for small businesses…" at bounding box center [425, 362] width 702 height 197
paste div
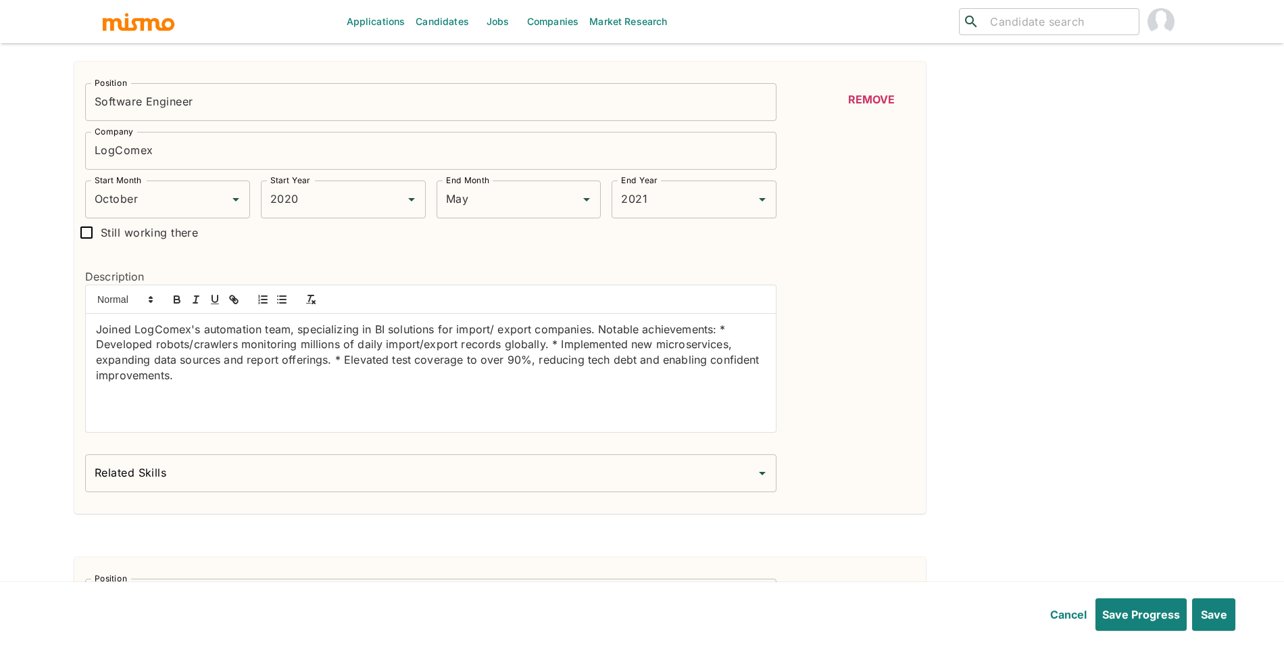
scroll to position [2350, 0]
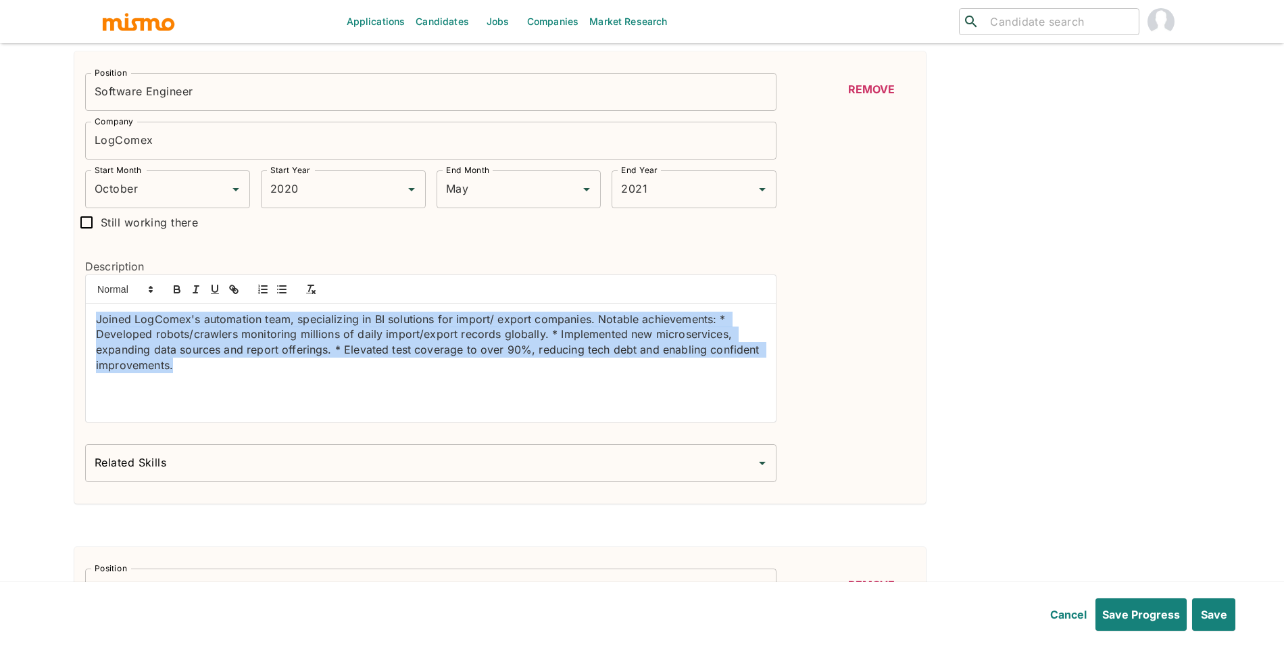
drag, startPoint x: 333, startPoint y: 373, endPoint x: 84, endPoint y: 307, distance: 257.4
click at [85, 307] on div "Joined LogComex's automation team, specializing in BI solutions for import/ exp…" at bounding box center [431, 348] width 692 height 148
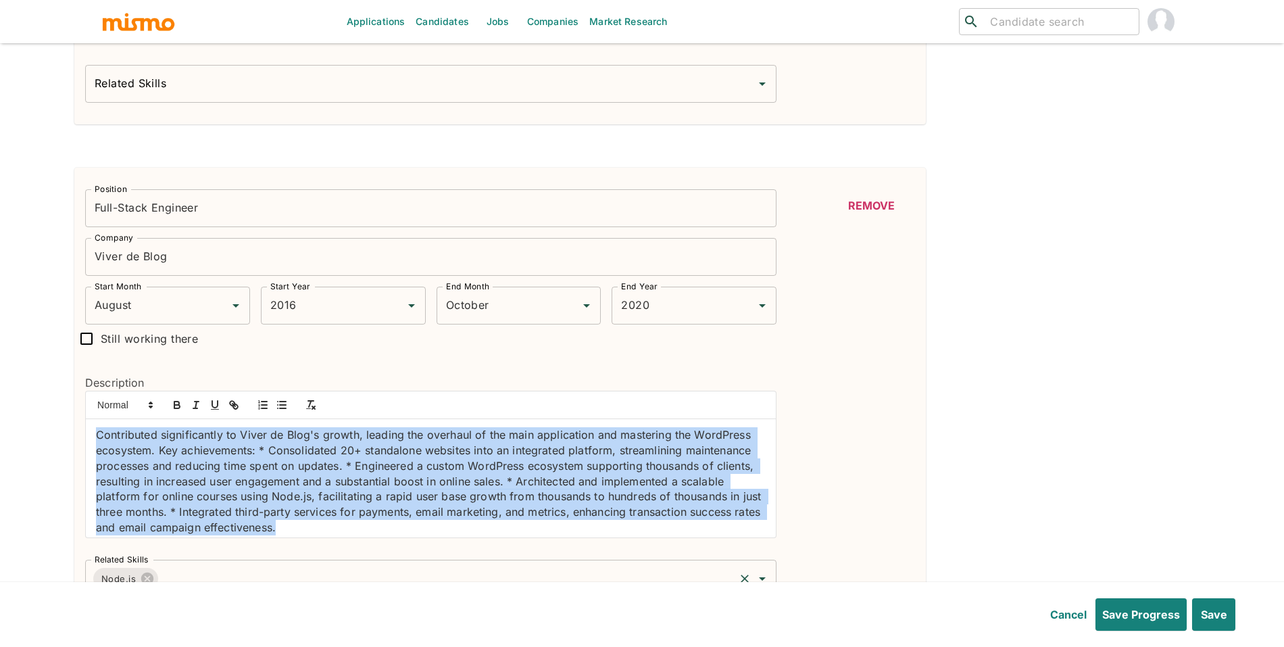
scroll to position [5, 0]
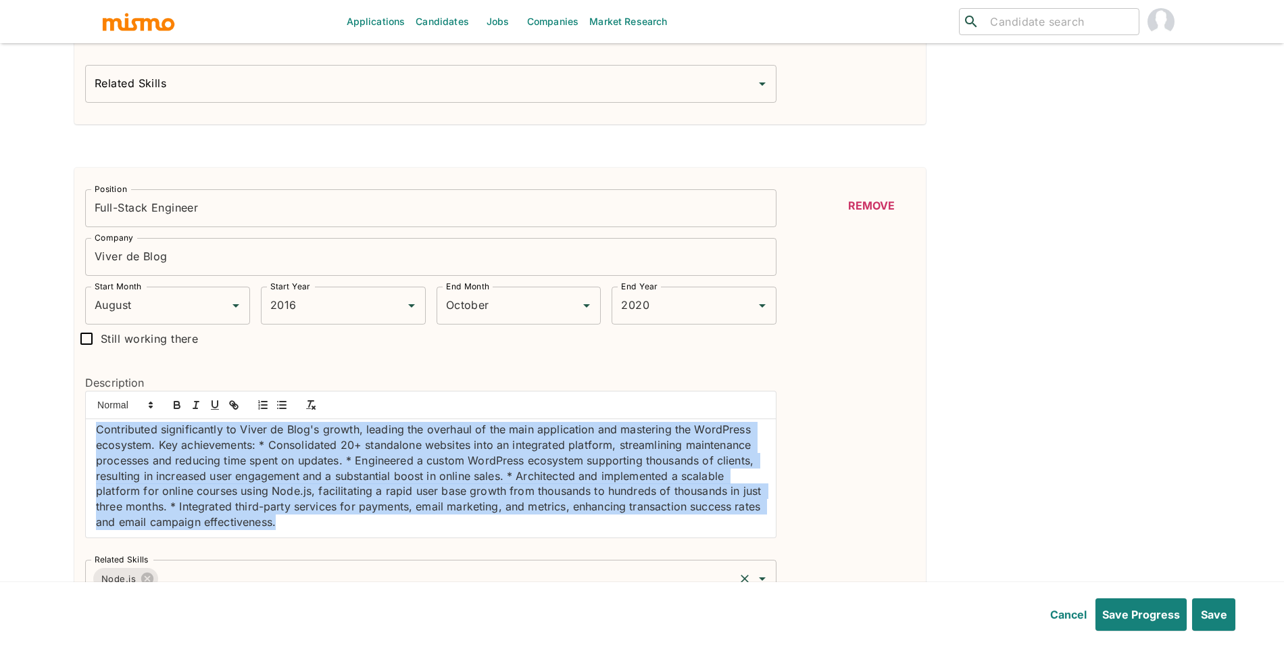
drag, startPoint x: 93, startPoint y: 437, endPoint x: 428, endPoint y: 569, distance: 360.0
click at [428, 569] on div "Position Full-Stack Engineer Position Company Viver de Blog Company Start Month…" at bounding box center [425, 388] width 702 height 420
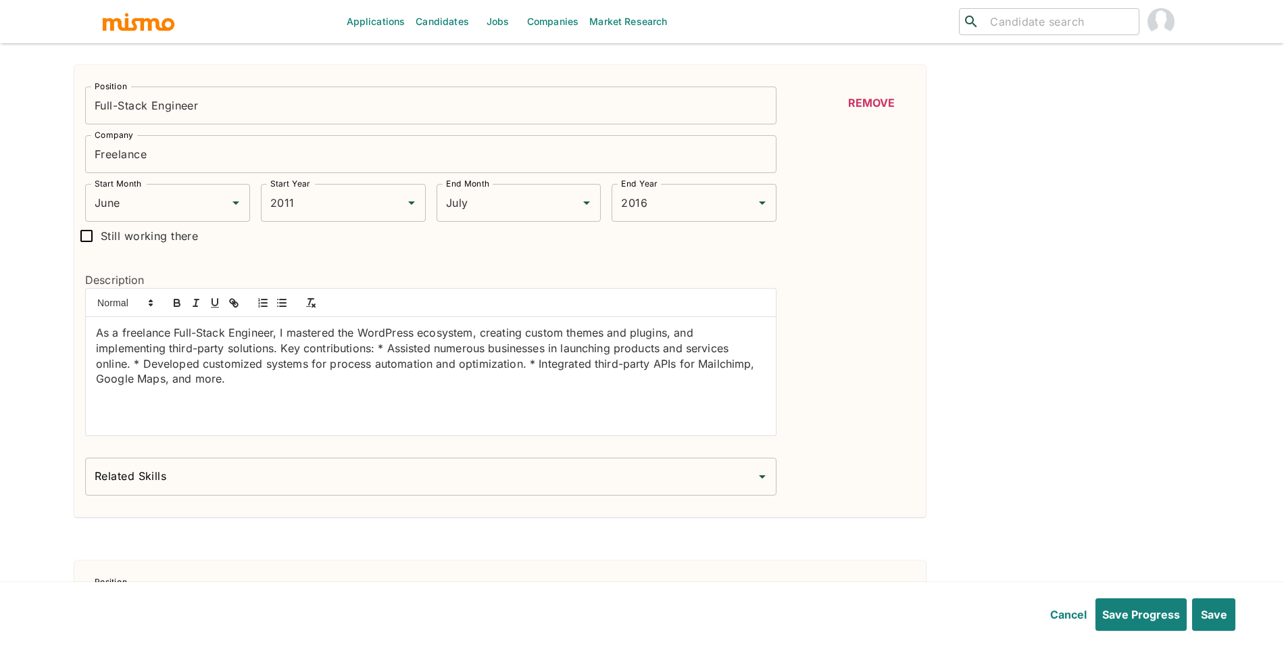
scroll to position [3291, 0]
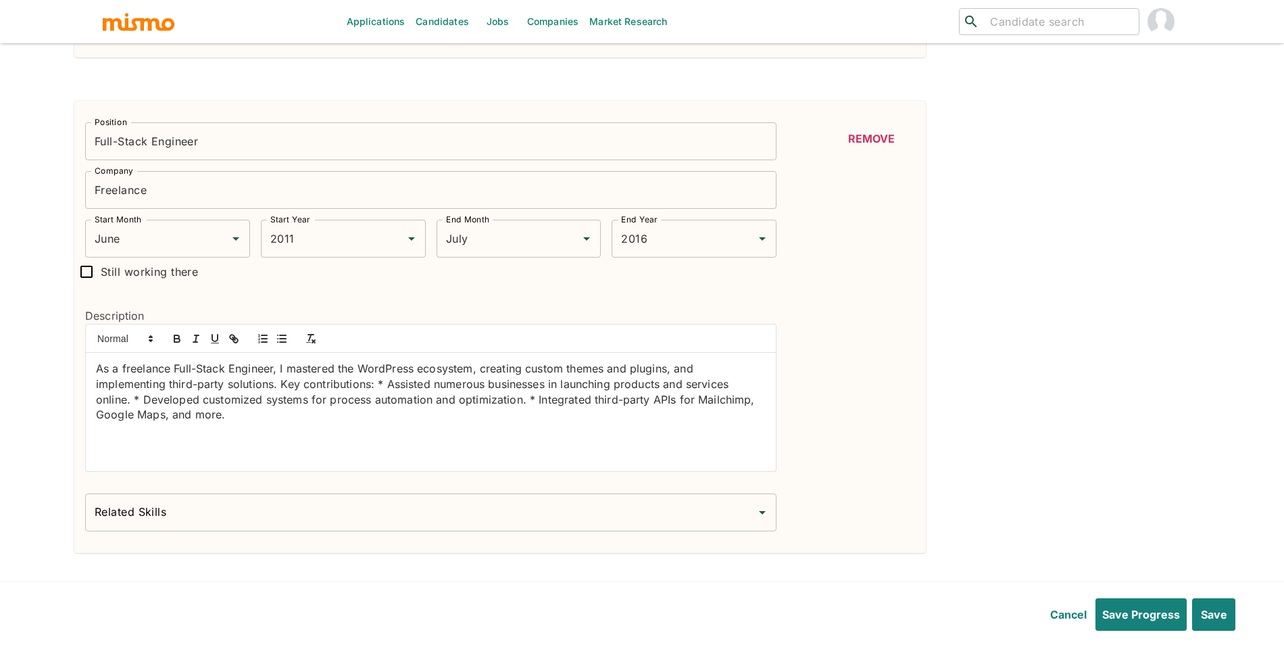
click at [189, 437] on div "As a freelance Full-Stack Engineer, I mastered the WordPress ecosystem, creatin…" at bounding box center [431, 412] width 690 height 118
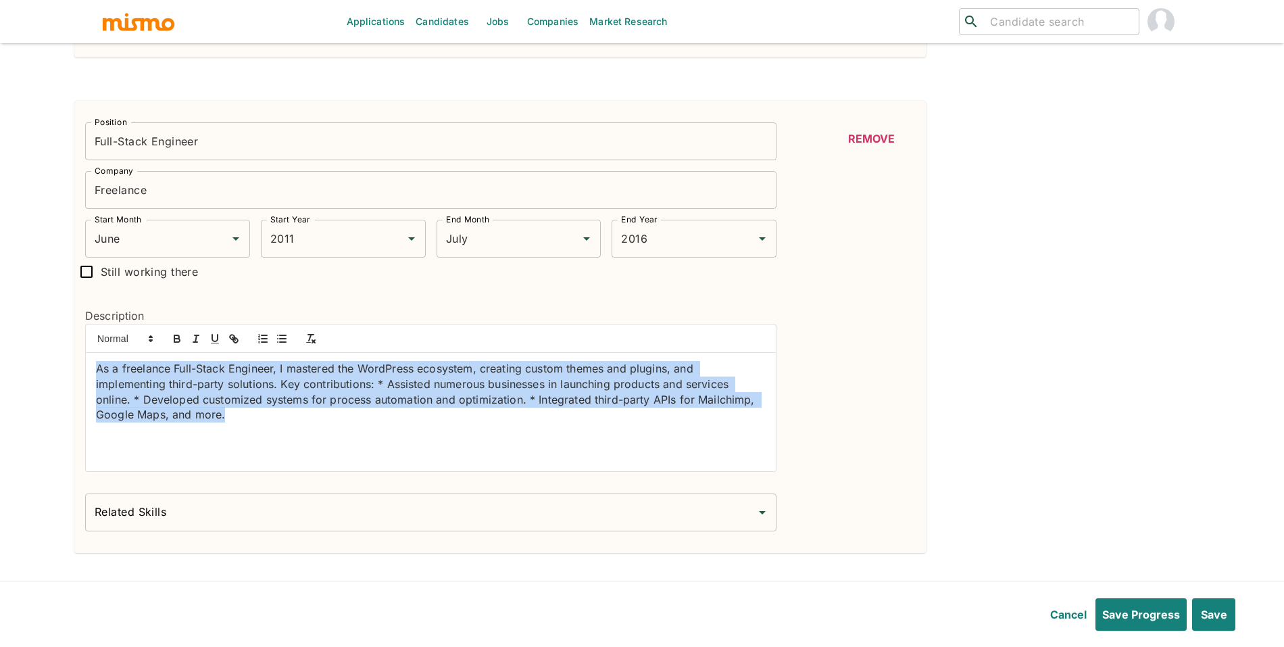
drag, startPoint x: 287, startPoint y: 437, endPoint x: 58, endPoint y: 349, distance: 245.2
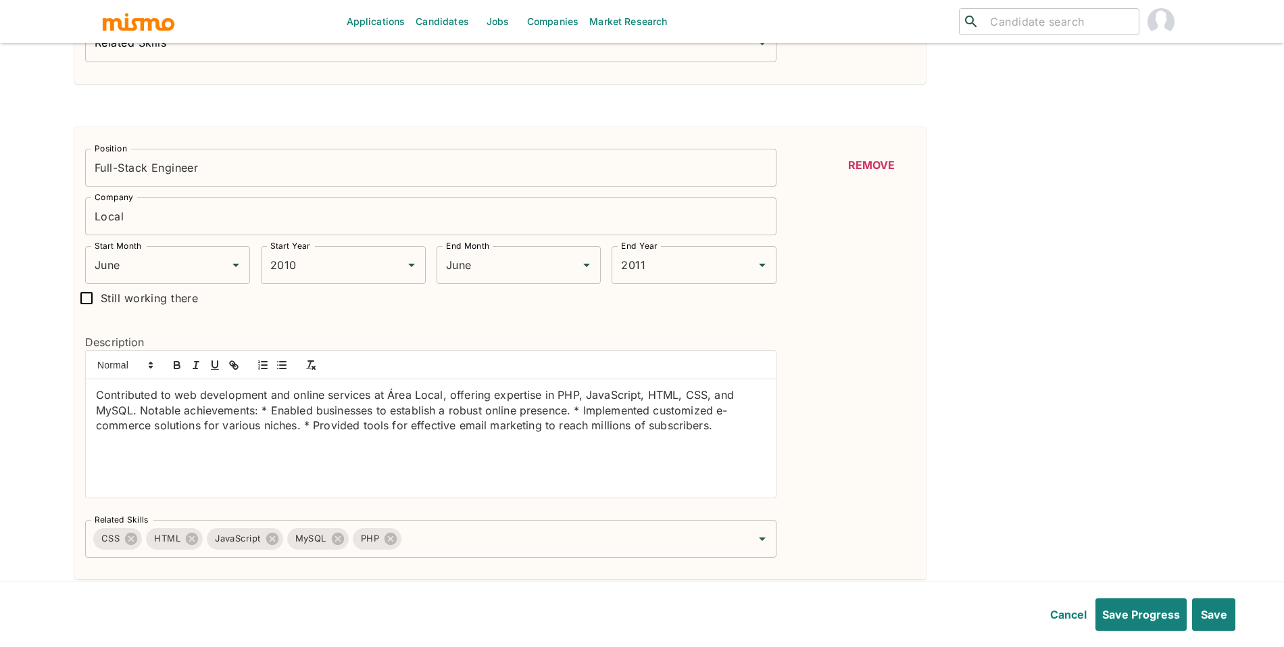
scroll to position [3805, 0]
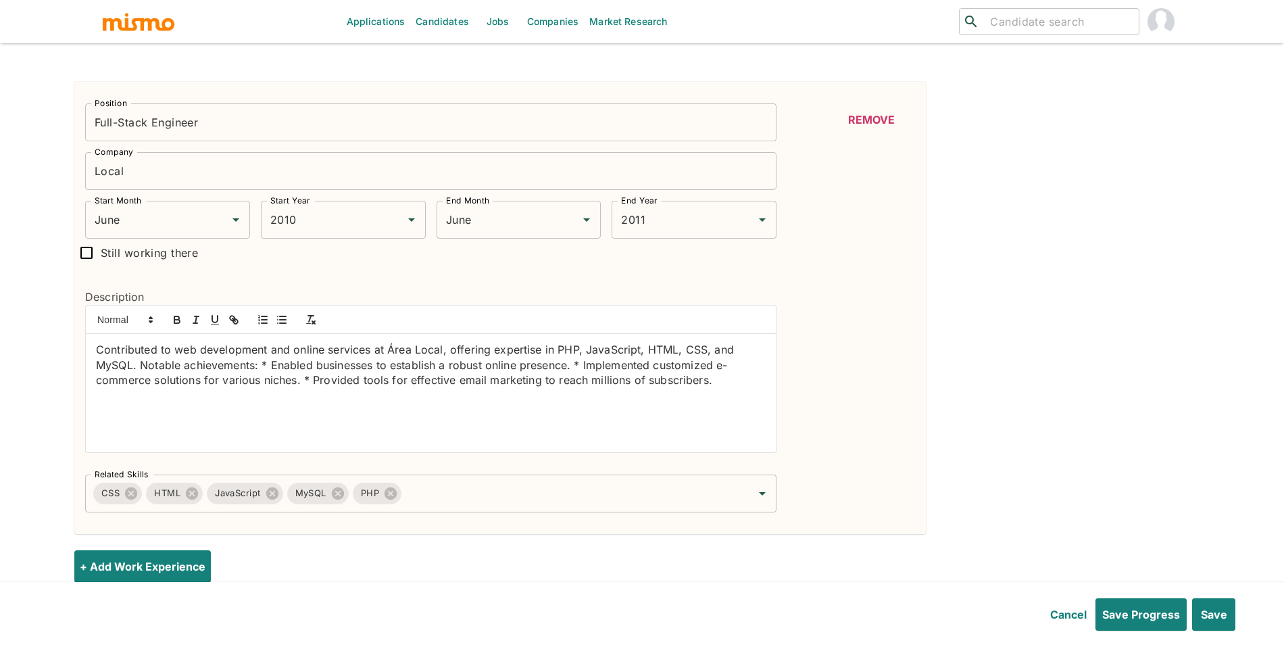
click at [102, 178] on input "Local" at bounding box center [431, 171] width 692 height 38
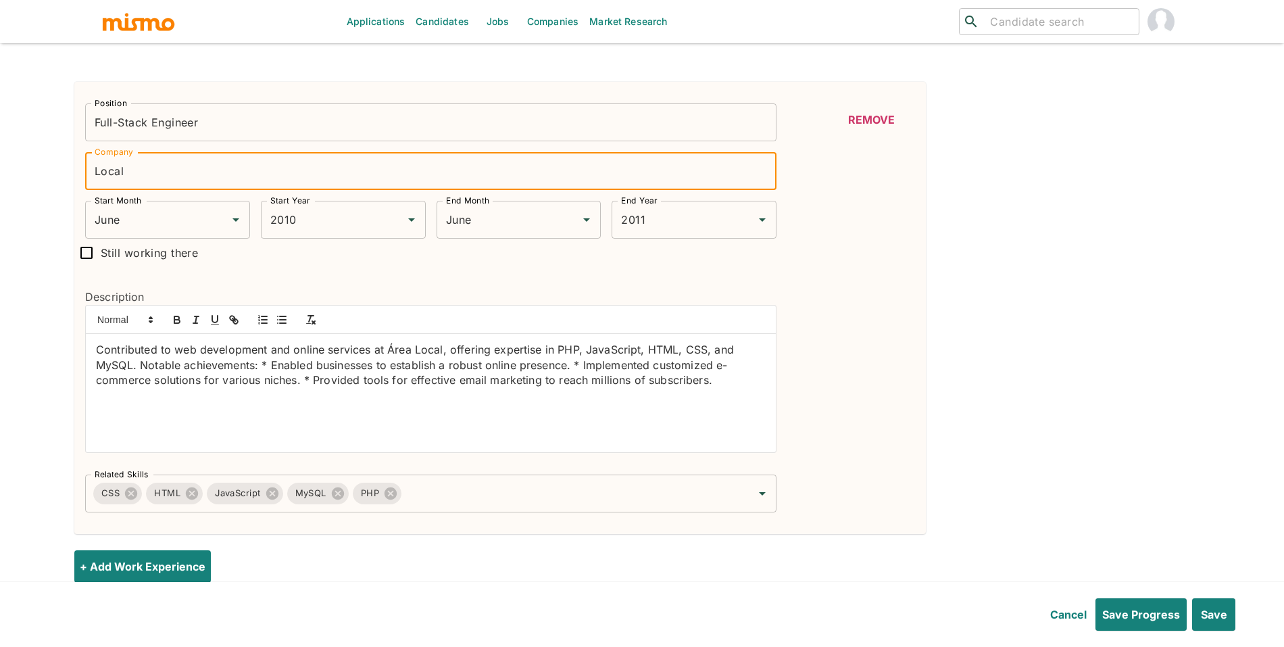
click at [97, 178] on input "Local" at bounding box center [431, 171] width 692 height 38
type input "Area Local"
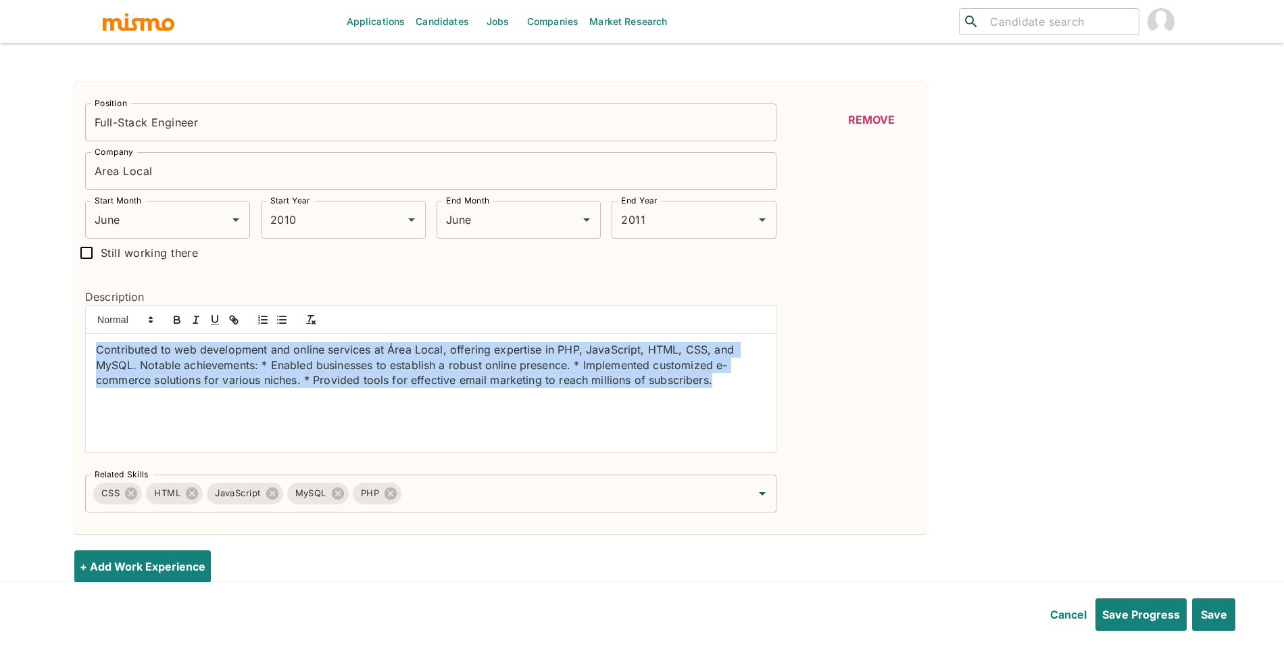
drag, startPoint x: 368, startPoint y: 411, endPoint x: 153, endPoint y: 365, distance: 219.2
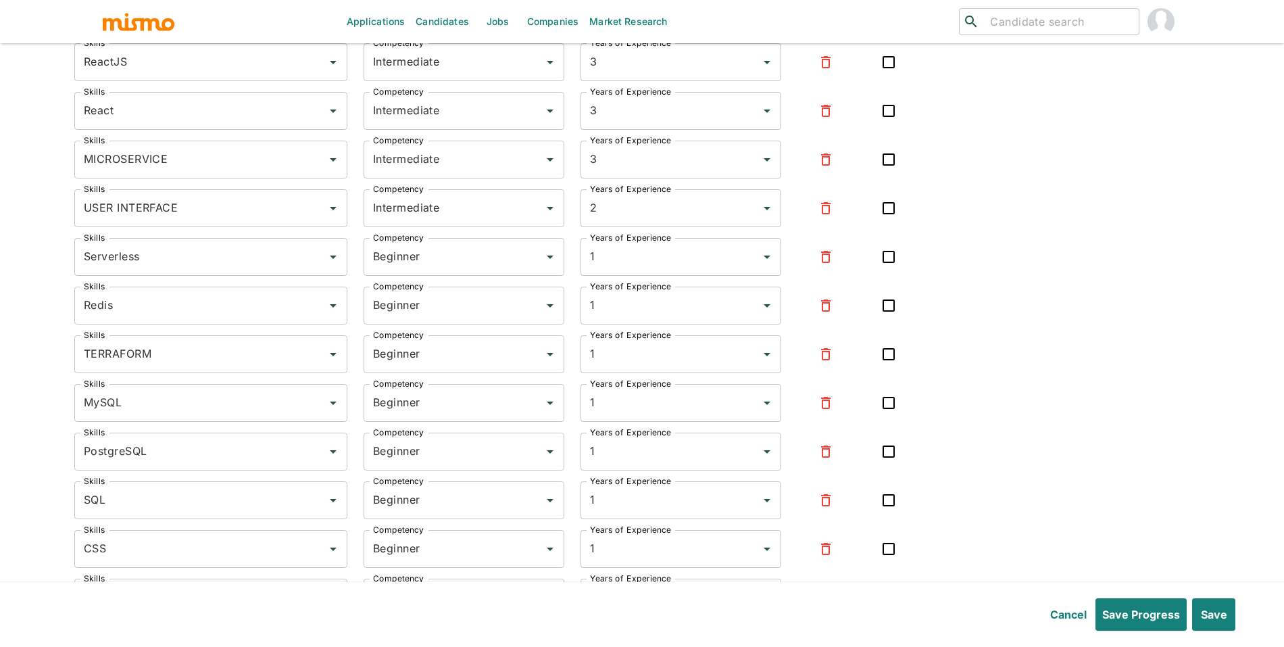
scroll to position [4689, 0]
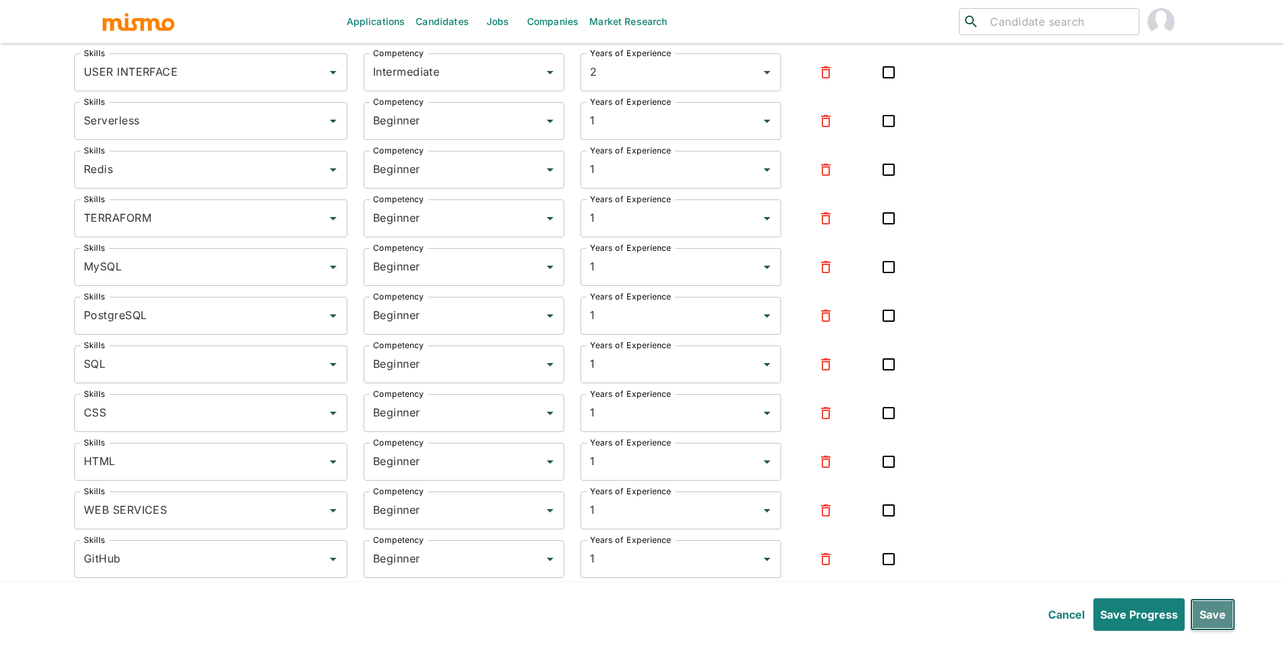
click at [1227, 617] on button "Save" at bounding box center [1212, 614] width 45 height 32
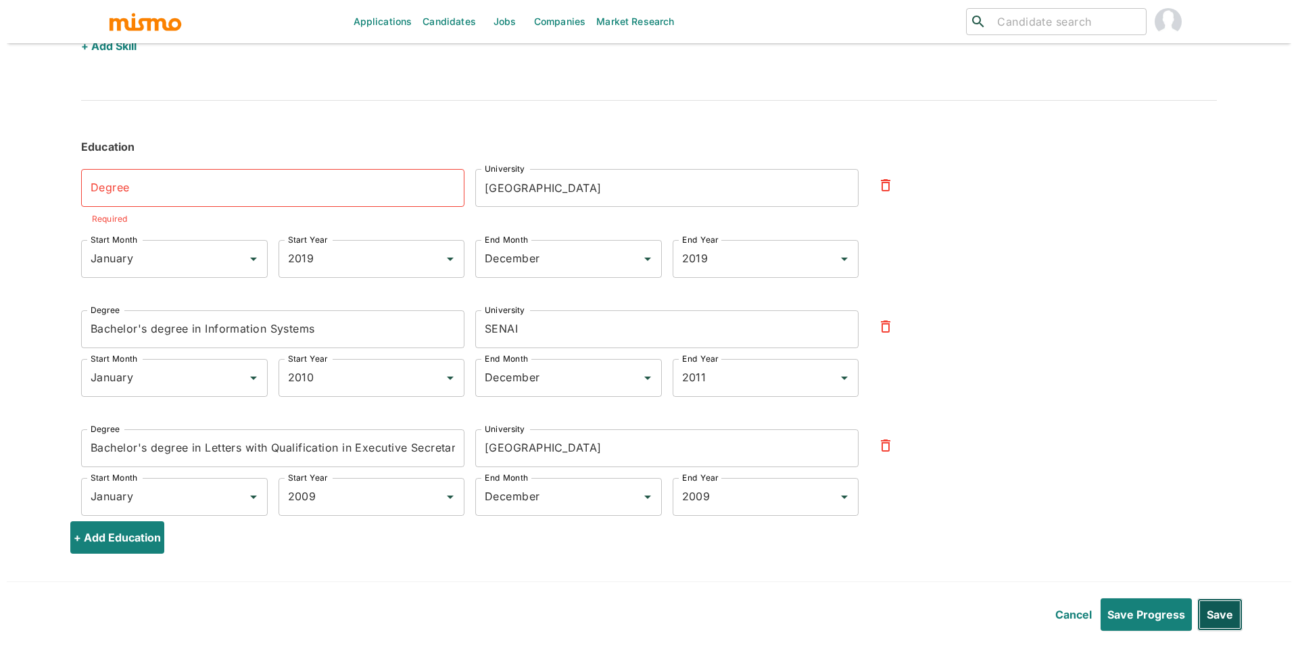
scroll to position [5880, 0]
click at [867, 178] on button "button" at bounding box center [879, 184] width 32 height 32
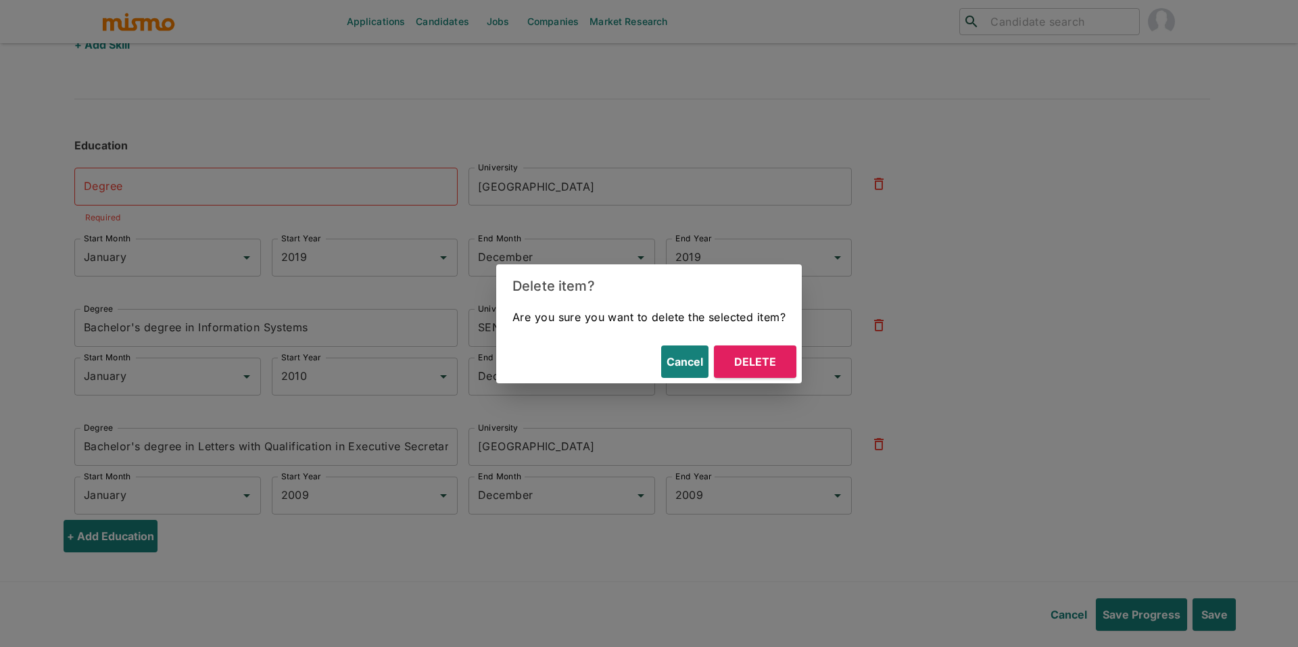
click at [750, 358] on button "Delete" at bounding box center [755, 361] width 82 height 32
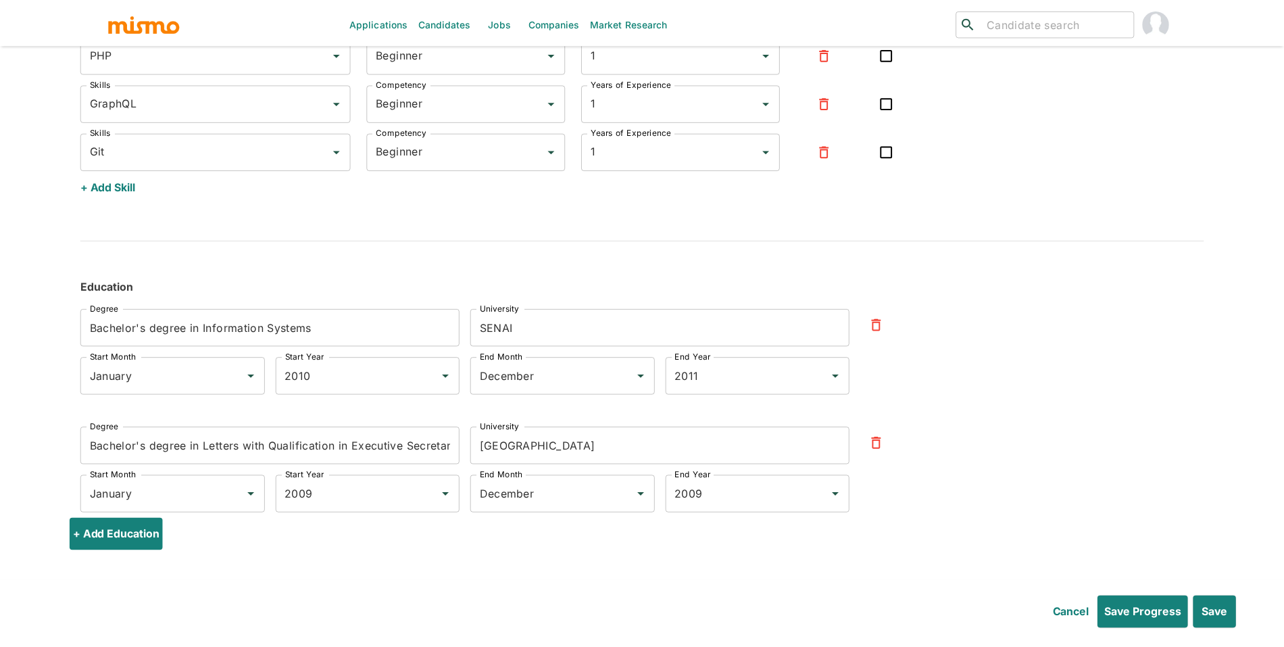
scroll to position [5739, 0]
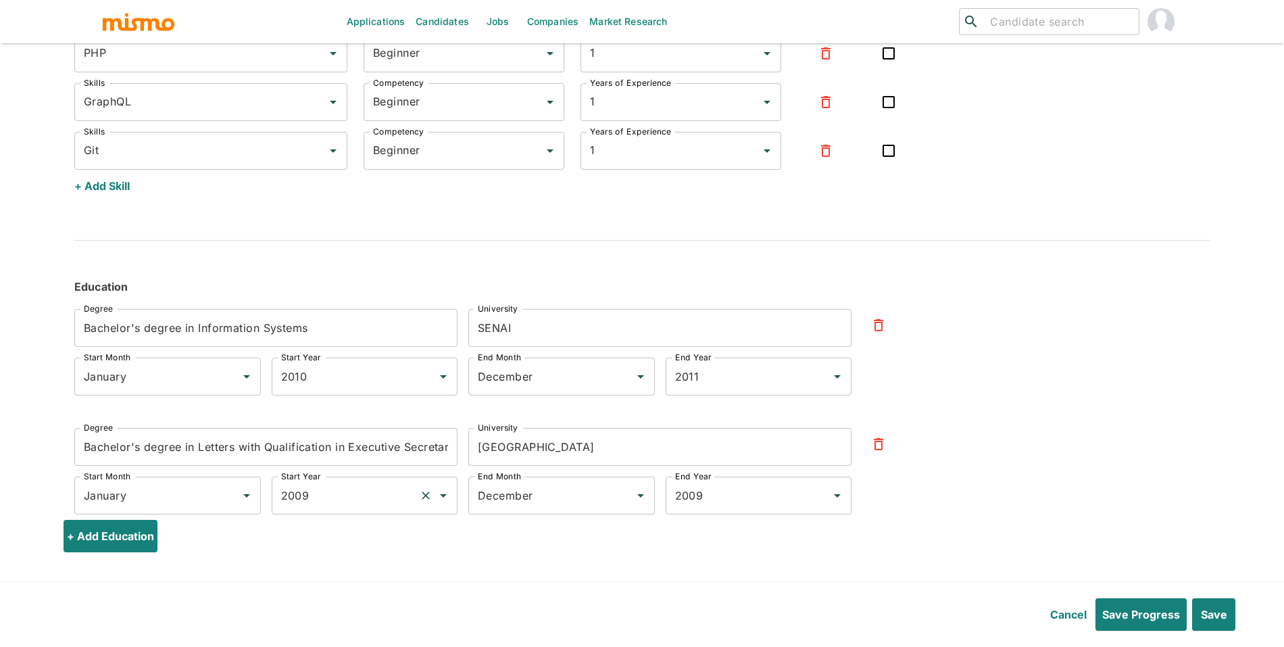
click at [380, 495] on input "2009" at bounding box center [346, 496] width 137 height 26
click at [360, 338] on li "2005" at bounding box center [364, 335] width 186 height 27
type input "2005"
click at [420, 332] on input "Bachelor's degree in Information Systems" at bounding box center [265, 328] width 383 height 38
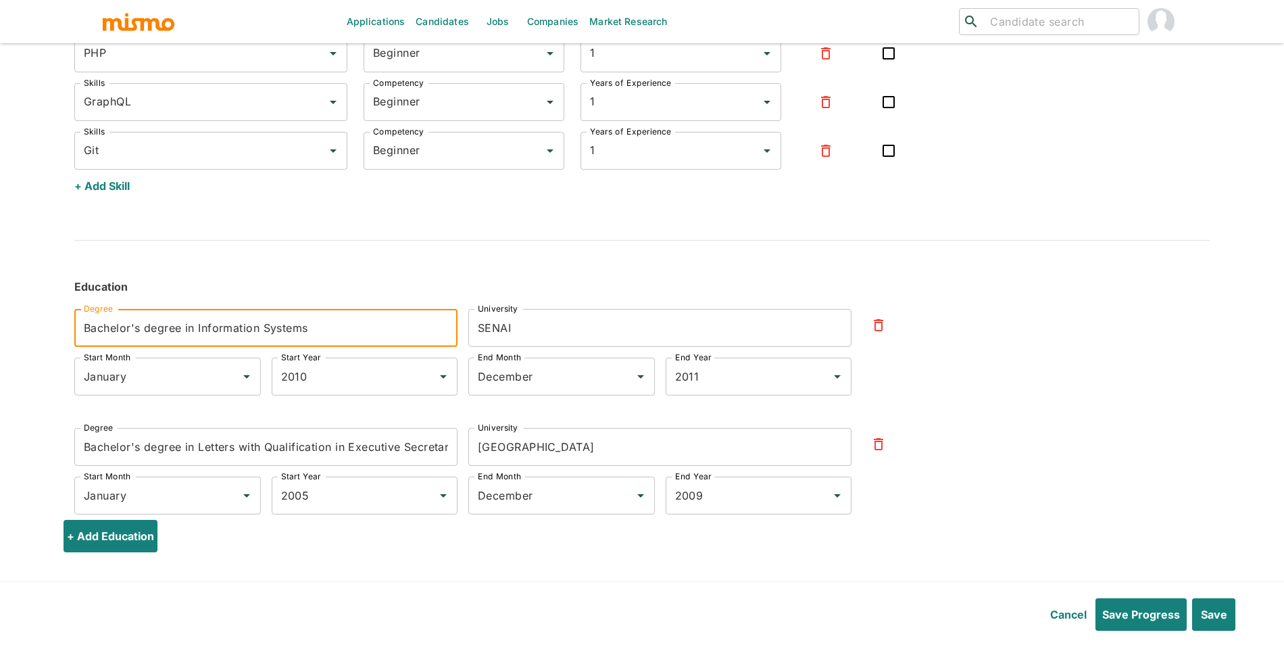
click at [424, 329] on input "Bachelor's degree in Information Systems" at bounding box center [265, 328] width 383 height 38
type input "Bachelor's degree in Information Systems (Incomplete)"
click at [1206, 613] on button "Save" at bounding box center [1212, 614] width 45 height 32
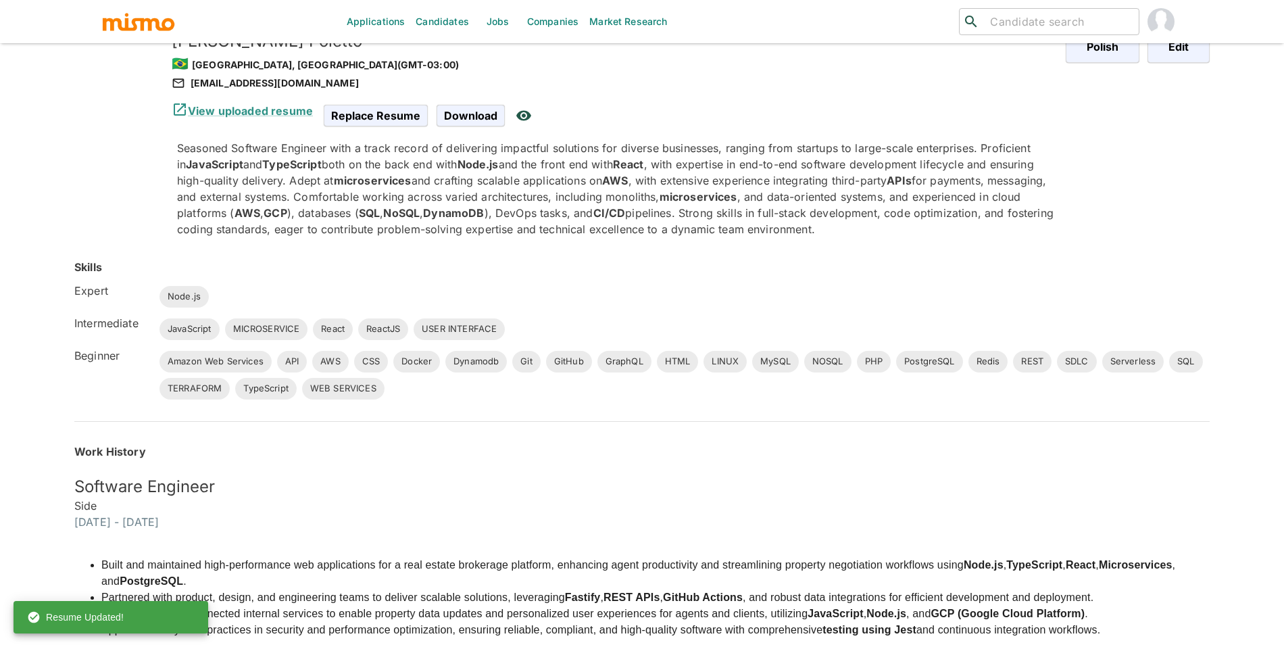
scroll to position [0, 0]
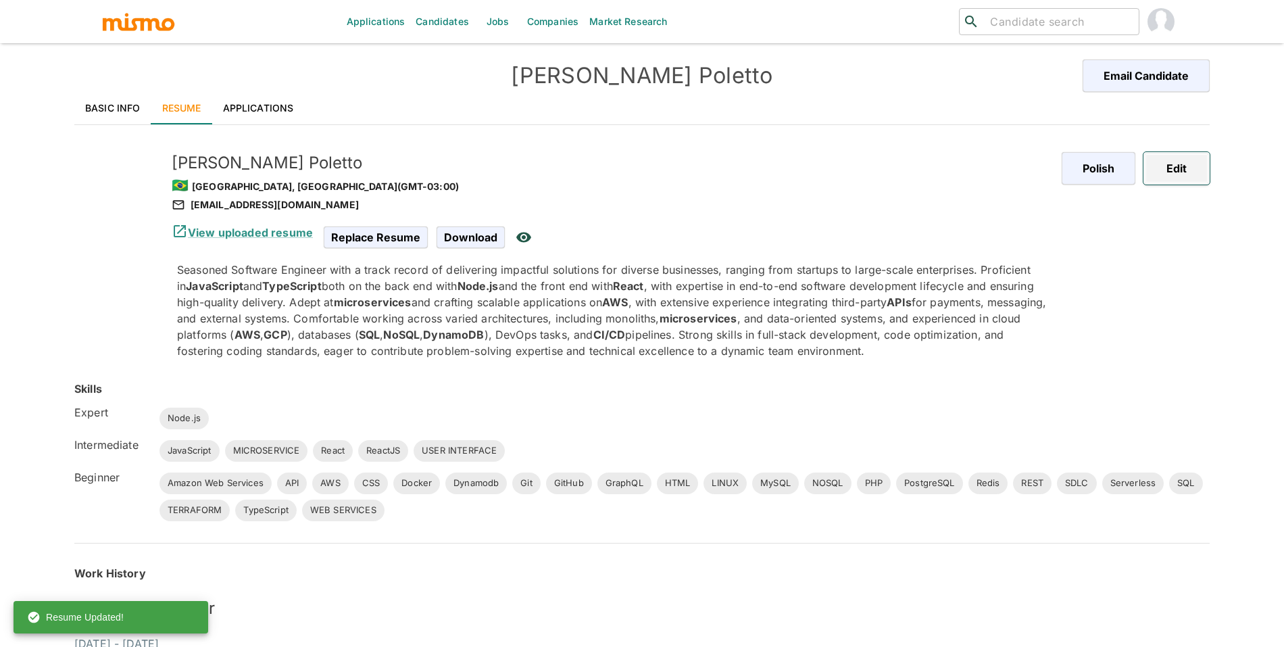
click at [1167, 174] on button "Edit" at bounding box center [1177, 168] width 66 height 32
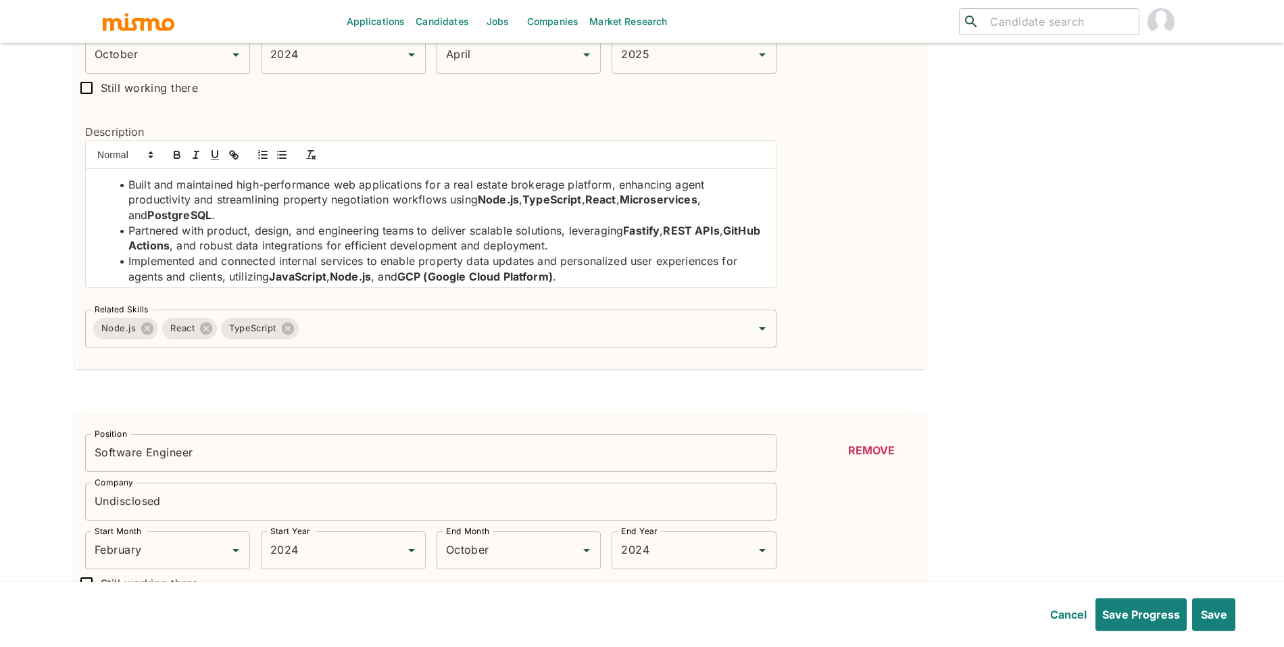
scroll to position [476, 0]
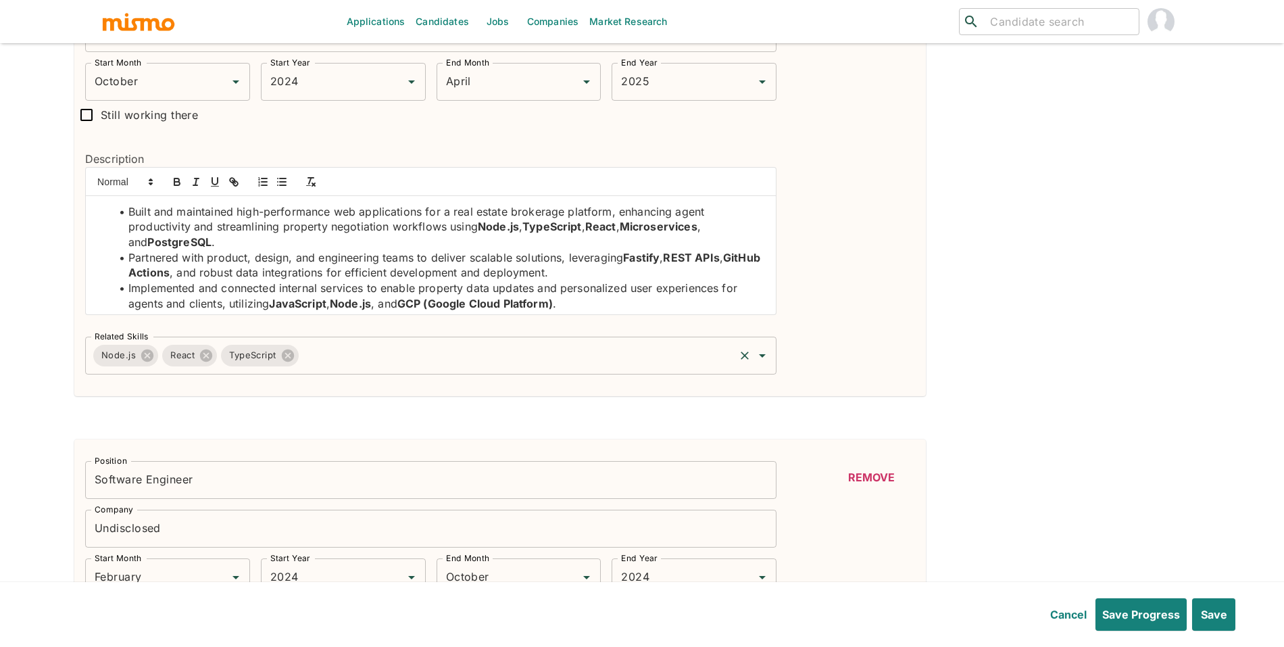
click at [587, 354] on input "Related Skills" at bounding box center [517, 356] width 433 height 26
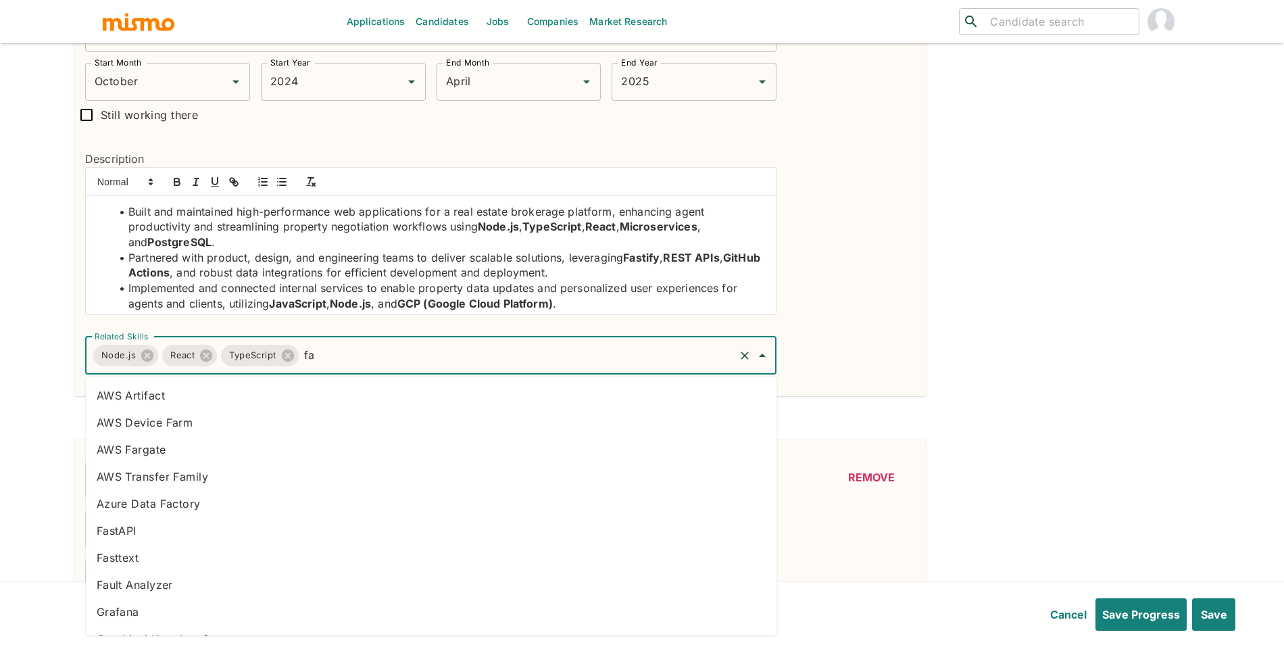
type input "f"
type input "rest a"
click at [412, 518] on li "REST APIs" at bounding box center [432, 530] width 692 height 27
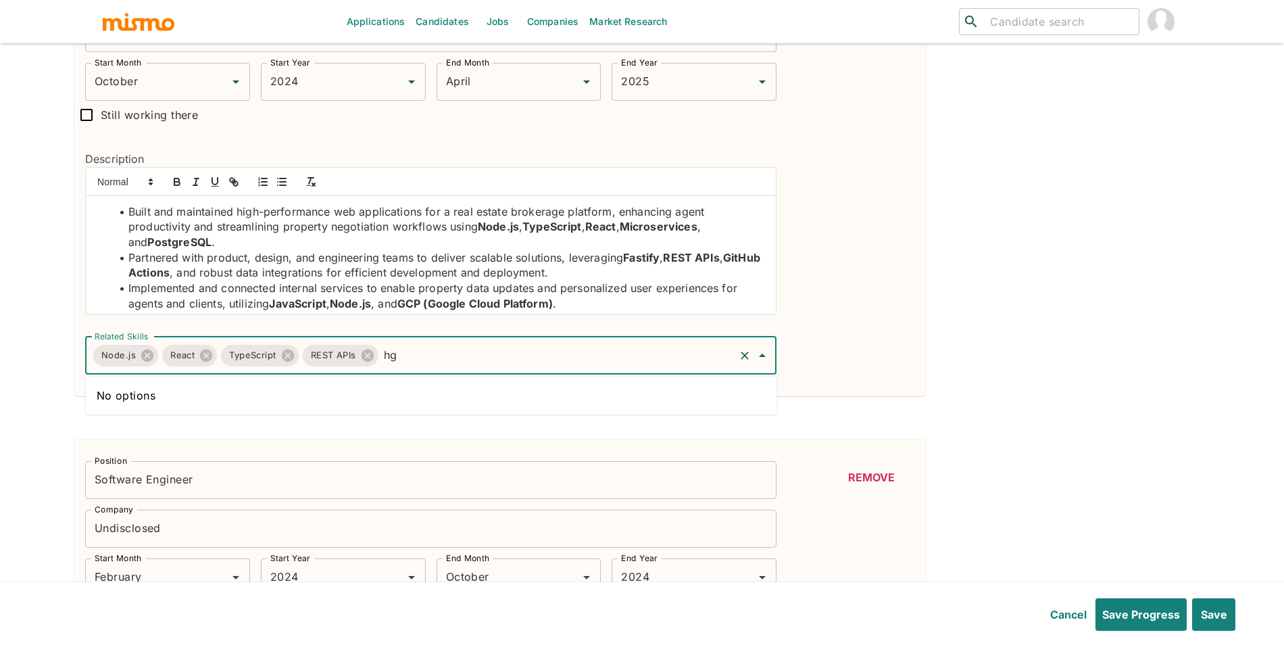
type input "h"
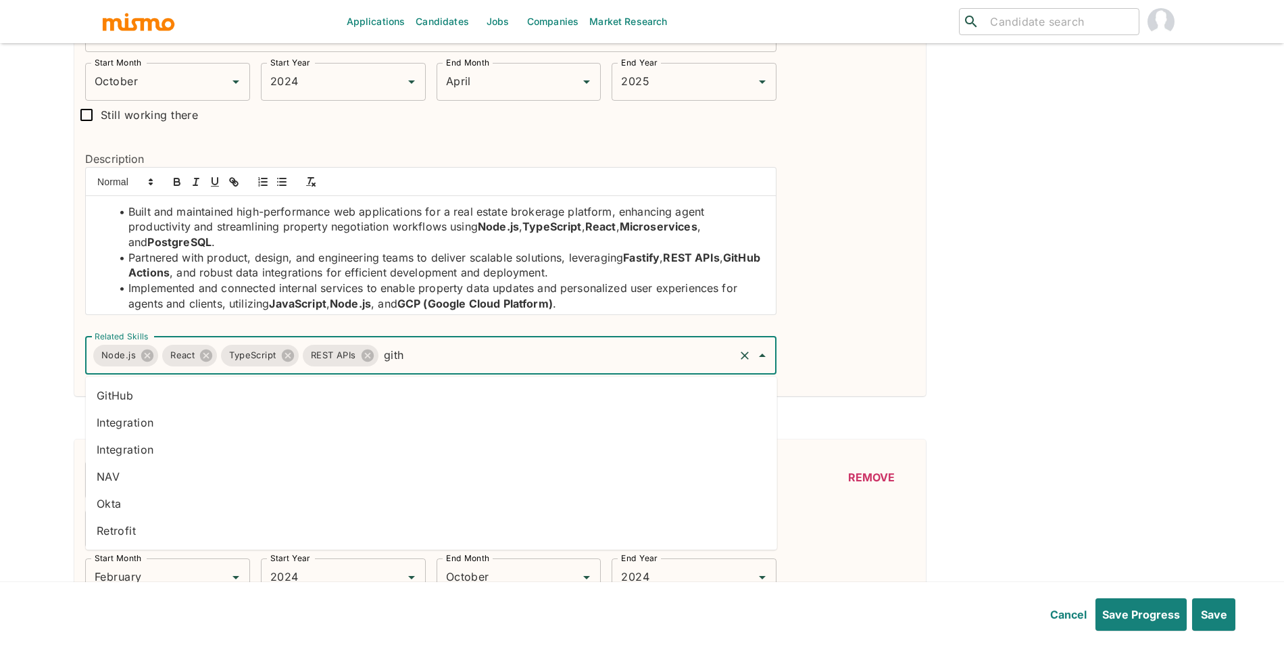
type input "githu"
click at [188, 397] on li "GitHub" at bounding box center [432, 395] width 692 height 27
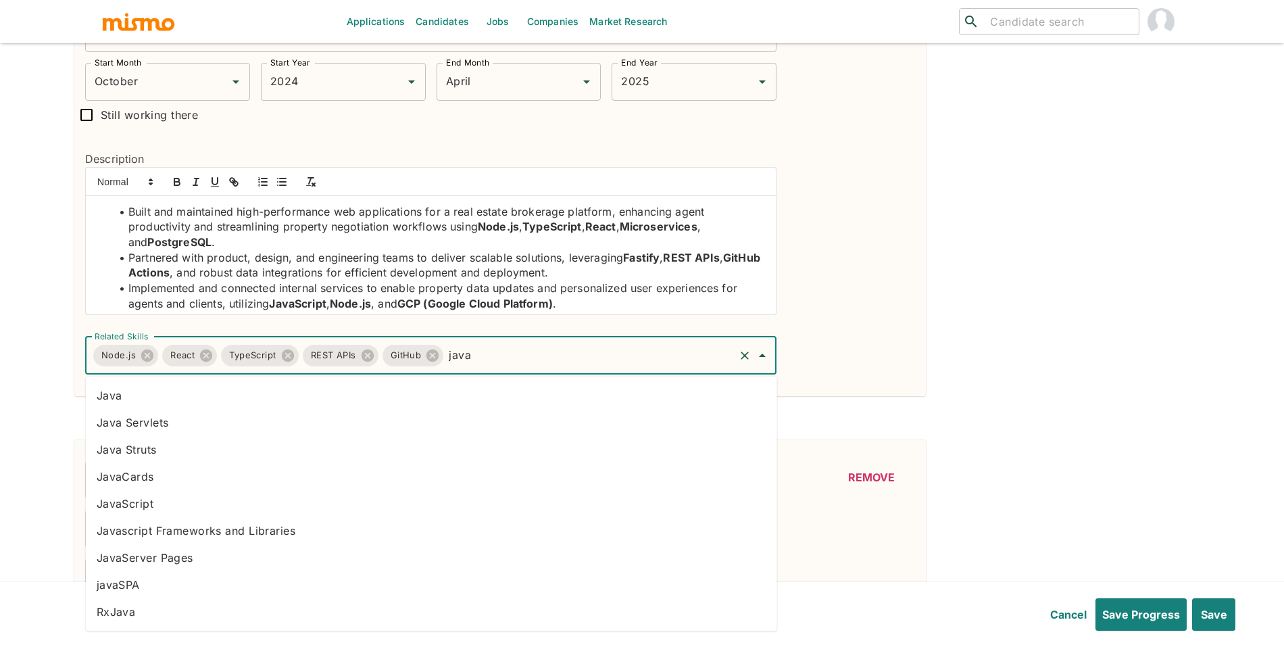
type input "javas"
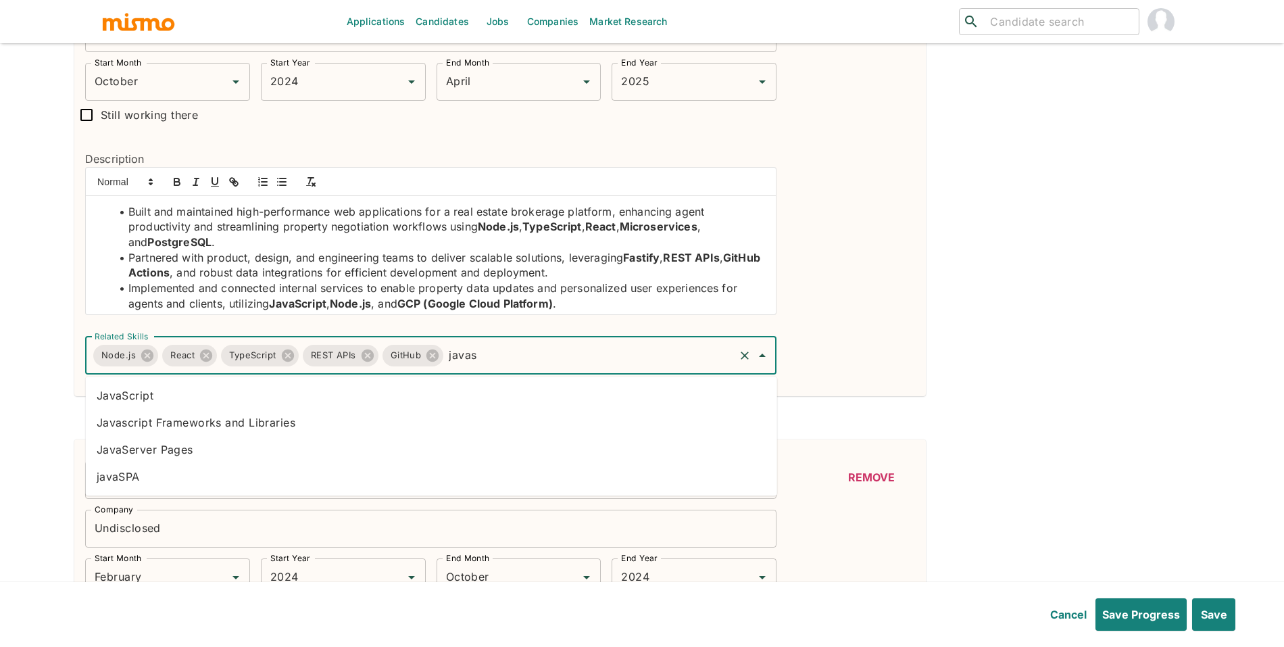
click at [394, 405] on li "JavaScript" at bounding box center [432, 395] width 692 height 27
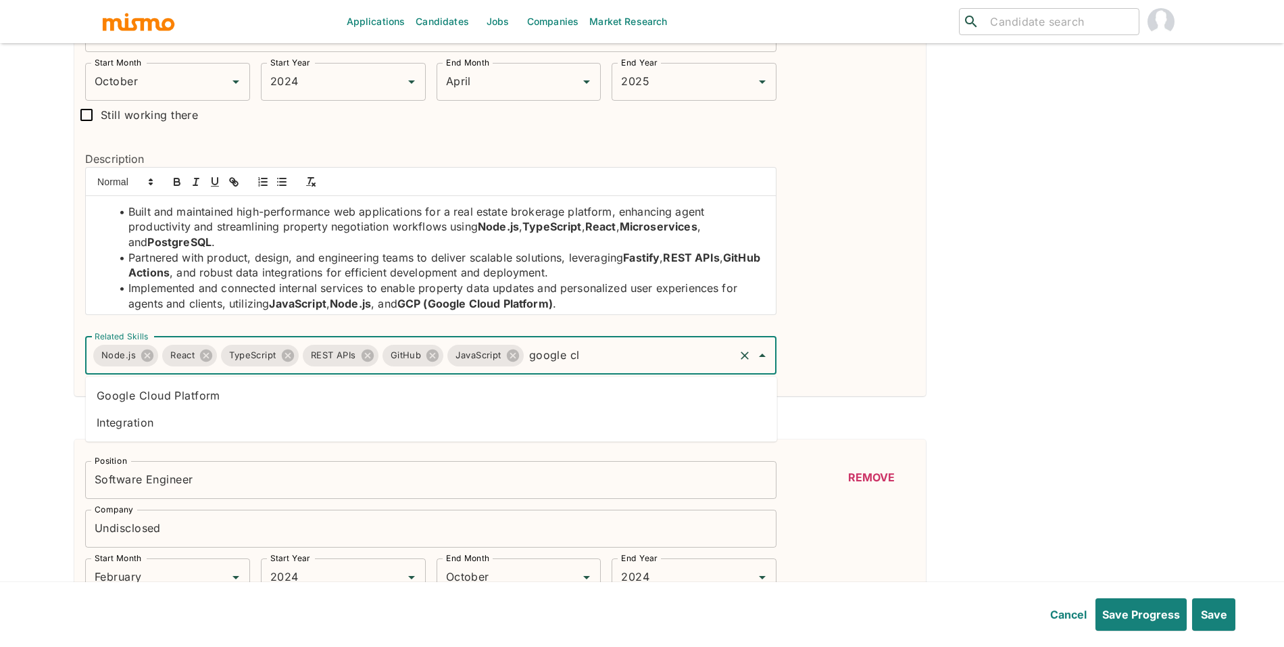
type input "google clo"
click at [448, 389] on li "Google Cloud Platform" at bounding box center [432, 395] width 692 height 27
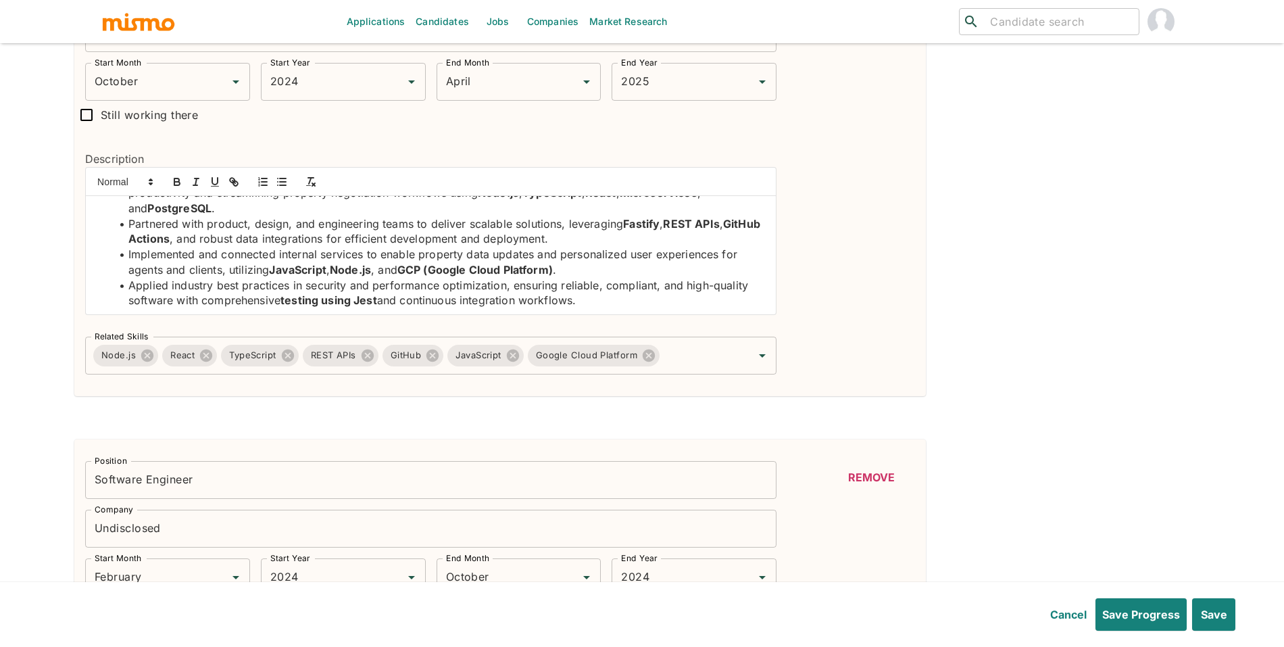
scroll to position [36, 0]
click at [705, 364] on input "Related Skills" at bounding box center [697, 356] width 71 height 26
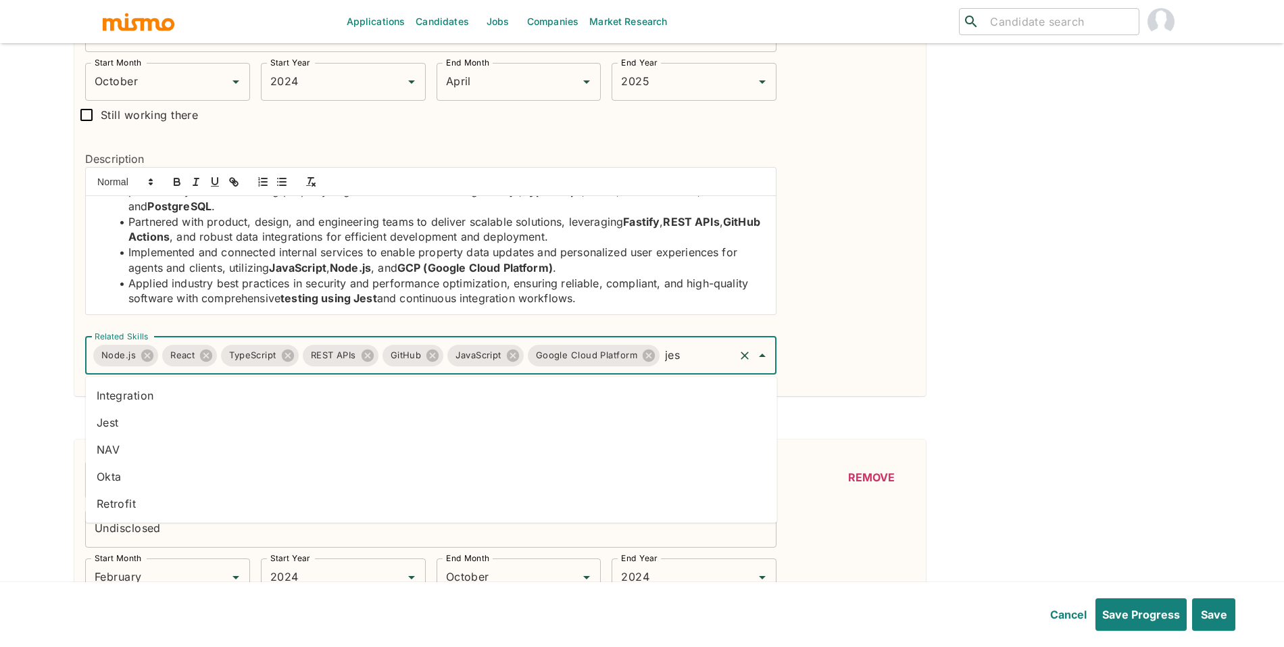
type input "jest"
click at [593, 418] on li "Jest" at bounding box center [432, 422] width 692 height 27
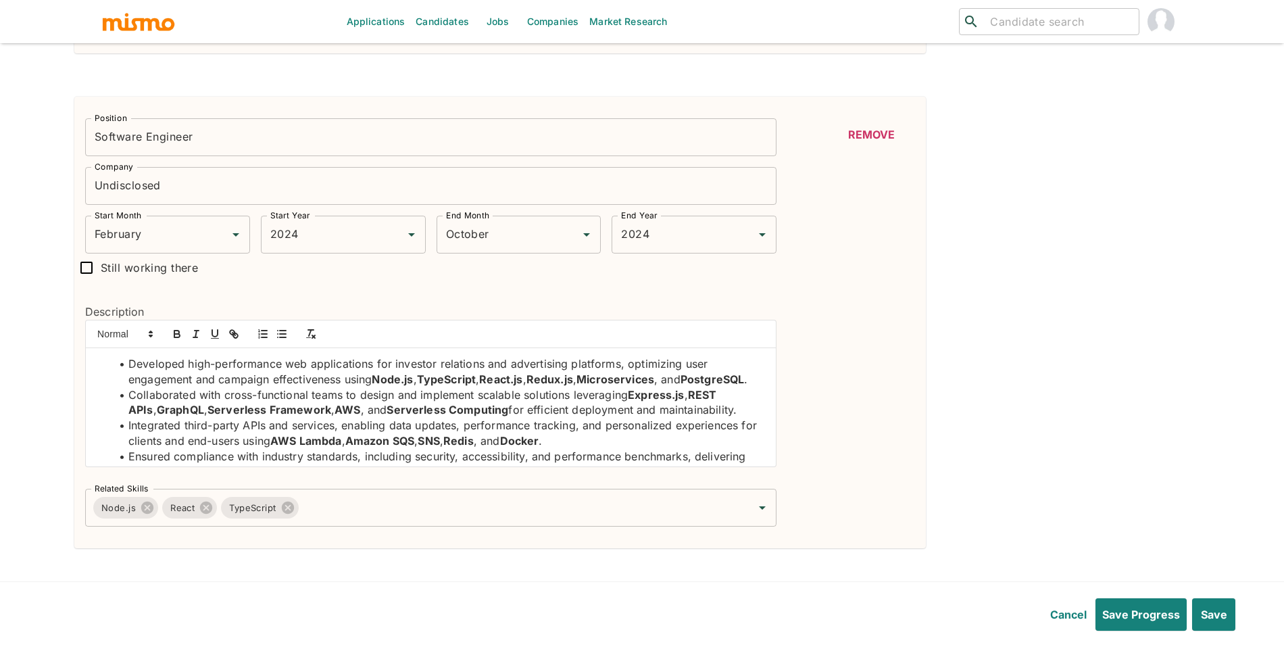
scroll to position [863, 0]
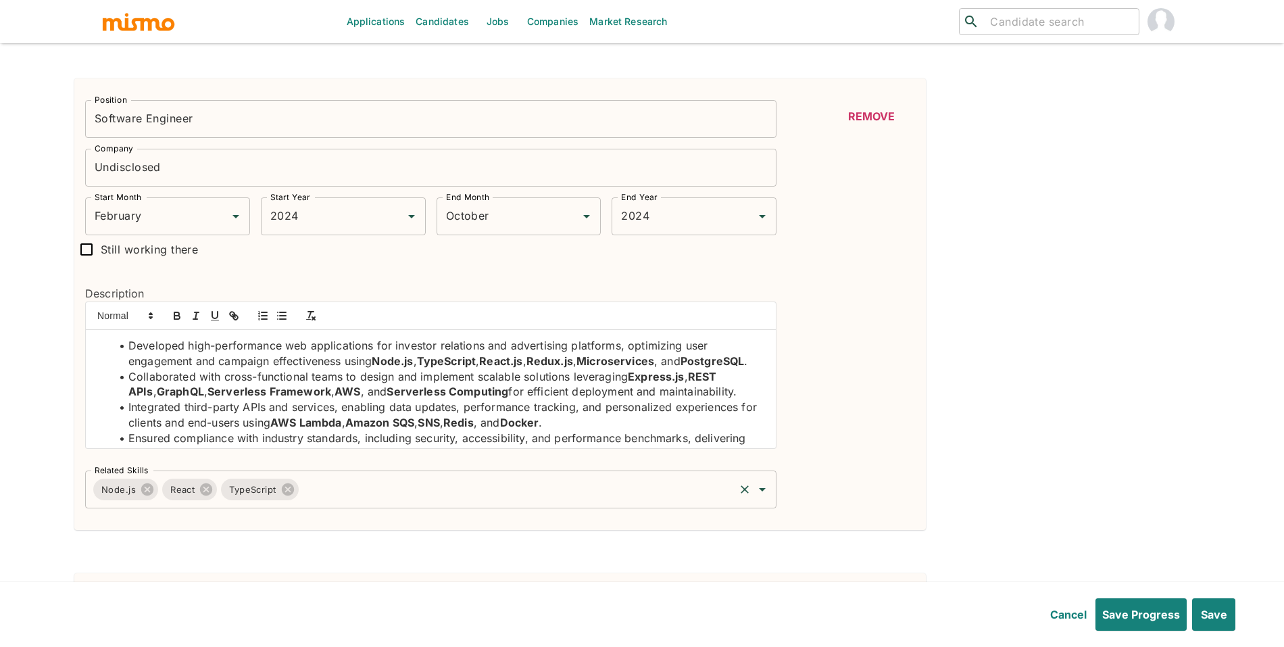
click at [558, 483] on input "Related Skills" at bounding box center [517, 490] width 433 height 26
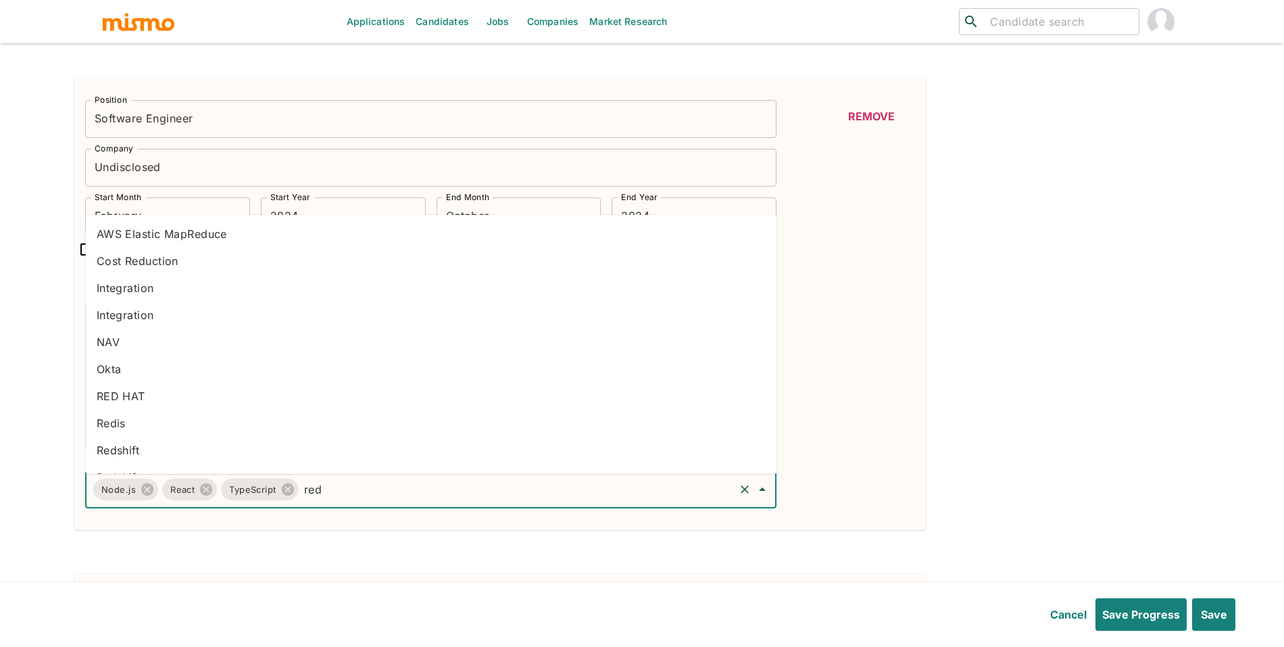
type input "redu"
click at [170, 401] on li "Redux" at bounding box center [432, 396] width 692 height 27
type input "microser"
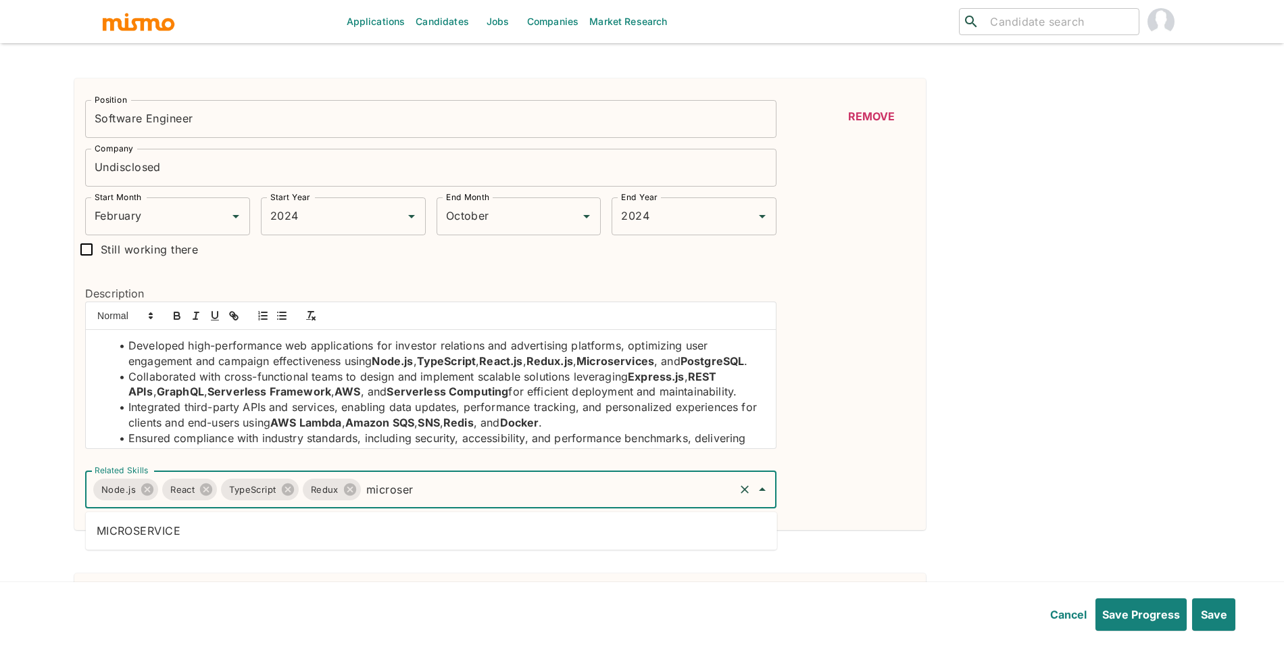
click at [529, 538] on li "MICROSERVICE" at bounding box center [432, 530] width 692 height 27
type input "expres"
click at [377, 556] on li "Express.js" at bounding box center [432, 557] width 692 height 27
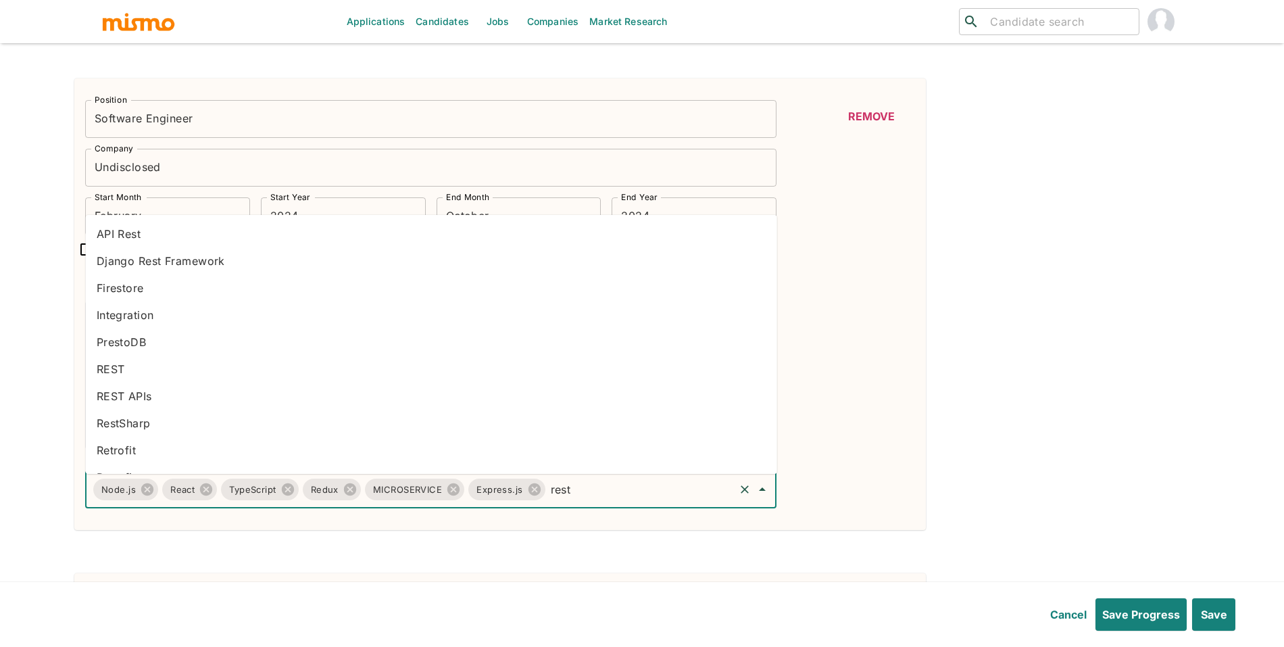
type input "rest a"
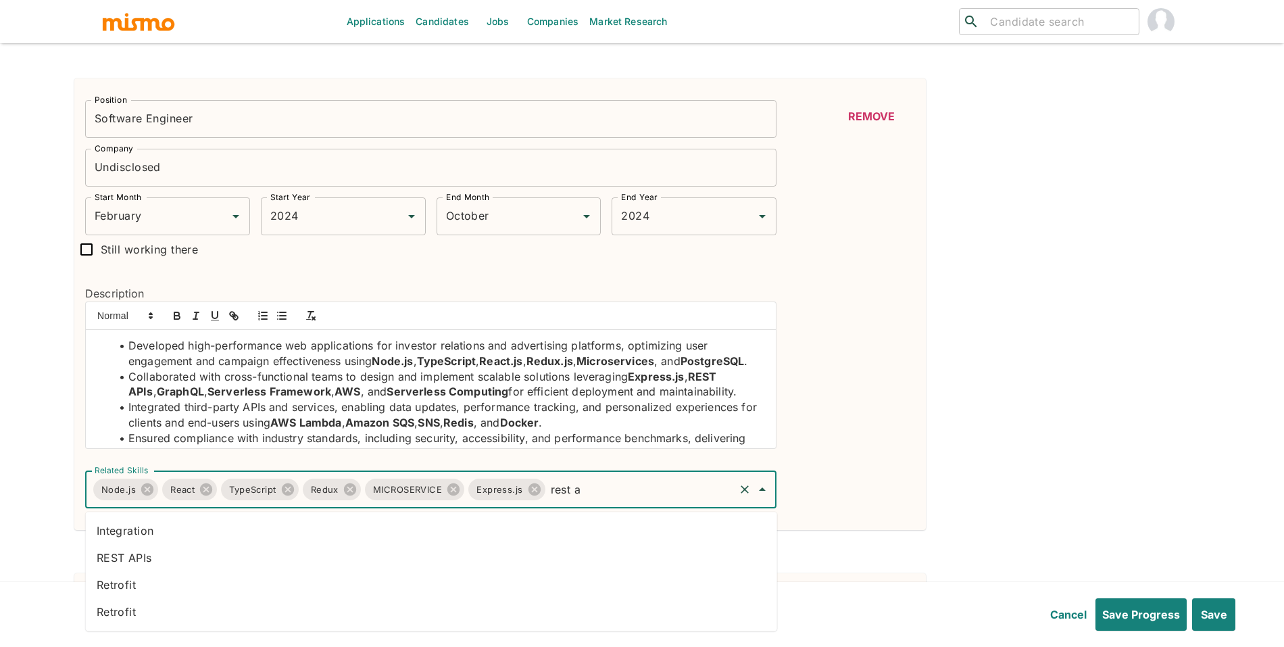
click at [424, 554] on li "REST APIs" at bounding box center [432, 557] width 692 height 27
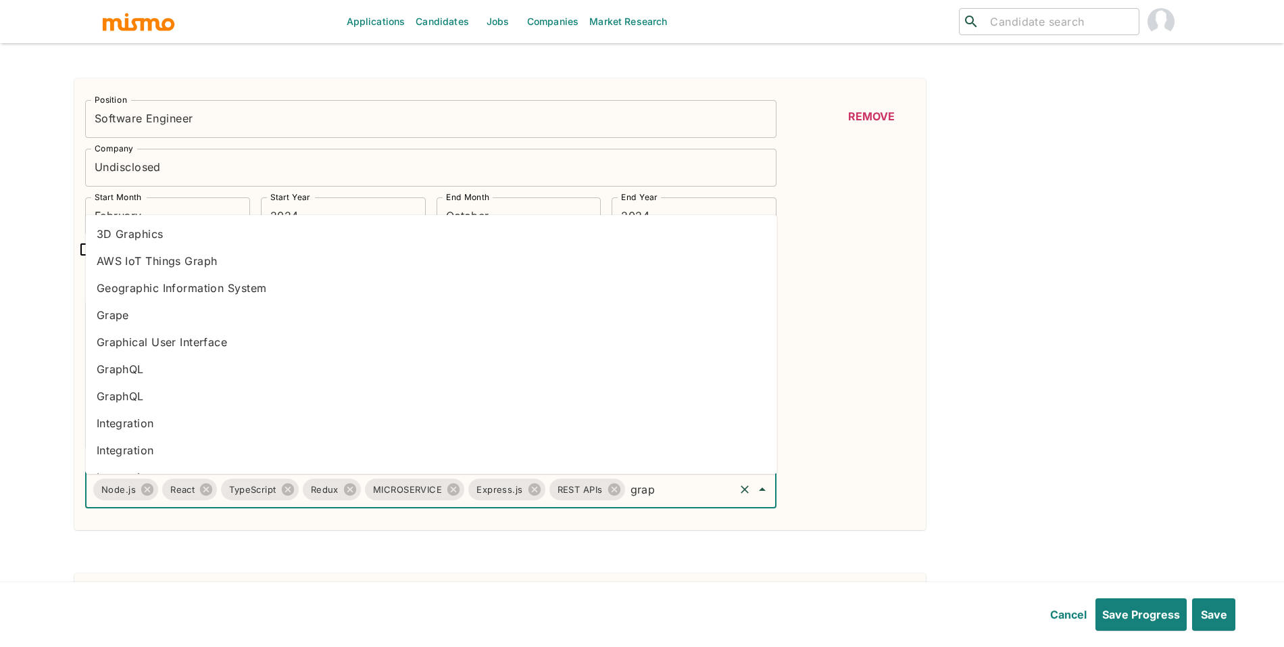
type input "graph"
click at [220, 352] on li "GraphQL" at bounding box center [432, 346] width 692 height 27
type input "aws"
click at [150, 235] on li "AWS" at bounding box center [432, 233] width 692 height 27
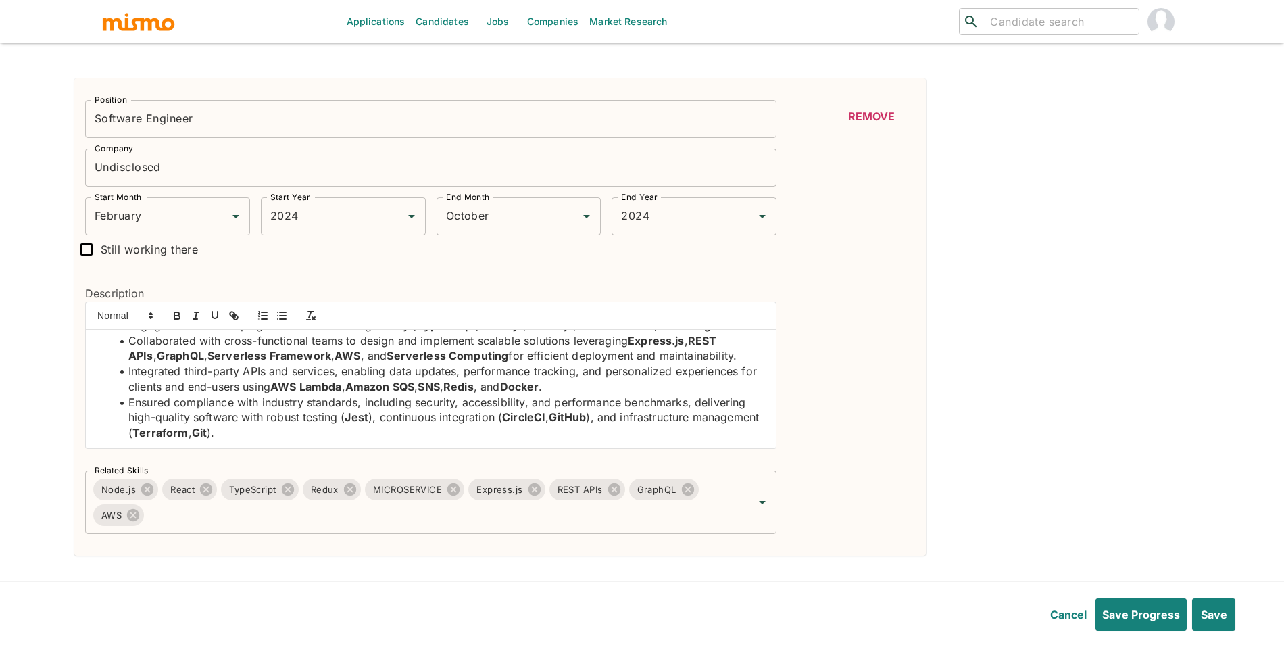
scroll to position [51, 0]
click at [607, 528] on input "Related Skills" at bounding box center [439, 515] width 587 height 26
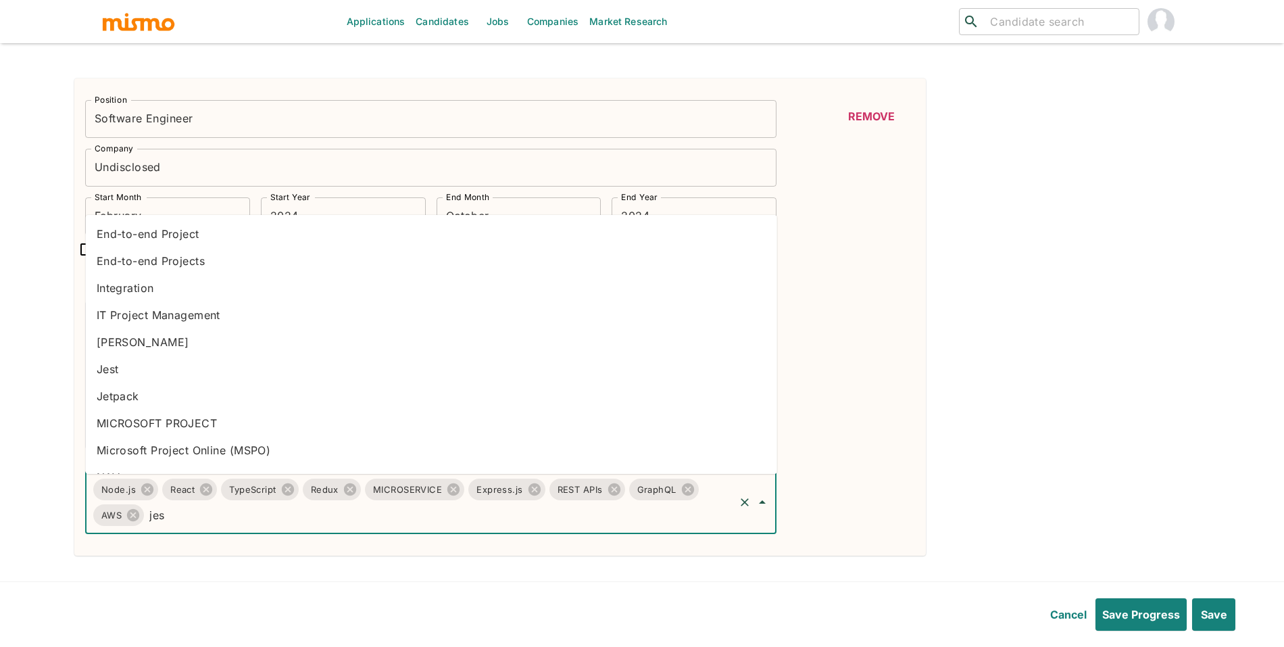
type input "jest"
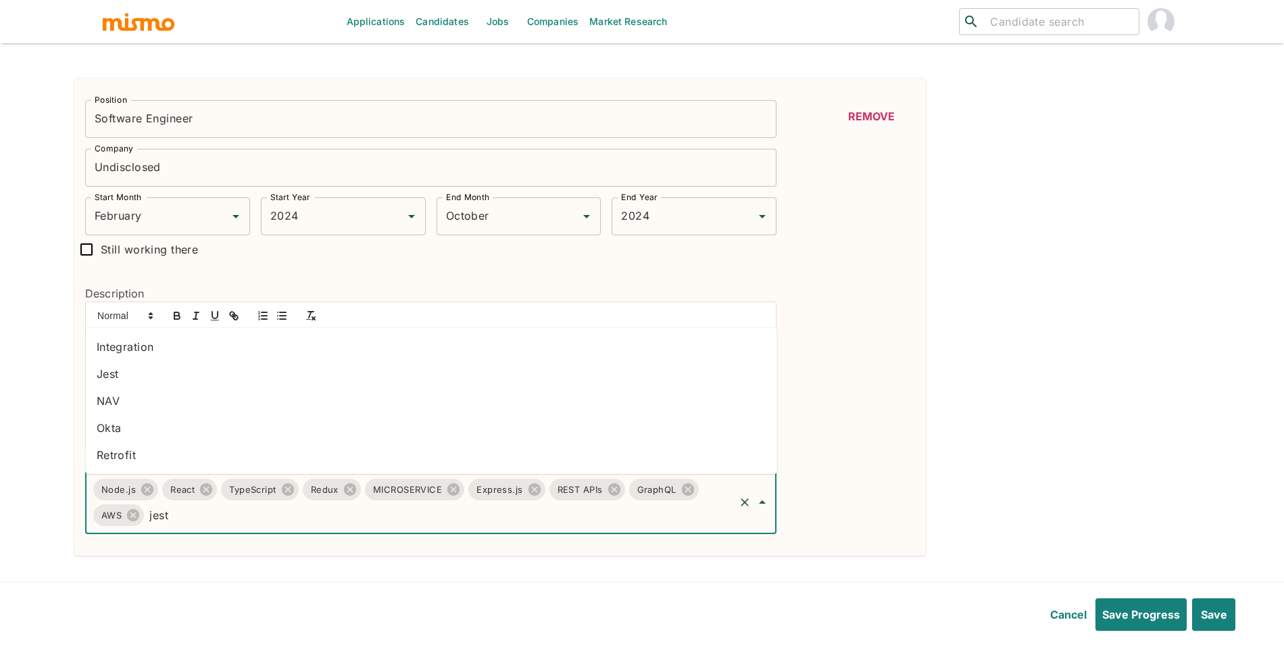
click at [293, 381] on li "Jest" at bounding box center [432, 373] width 692 height 27
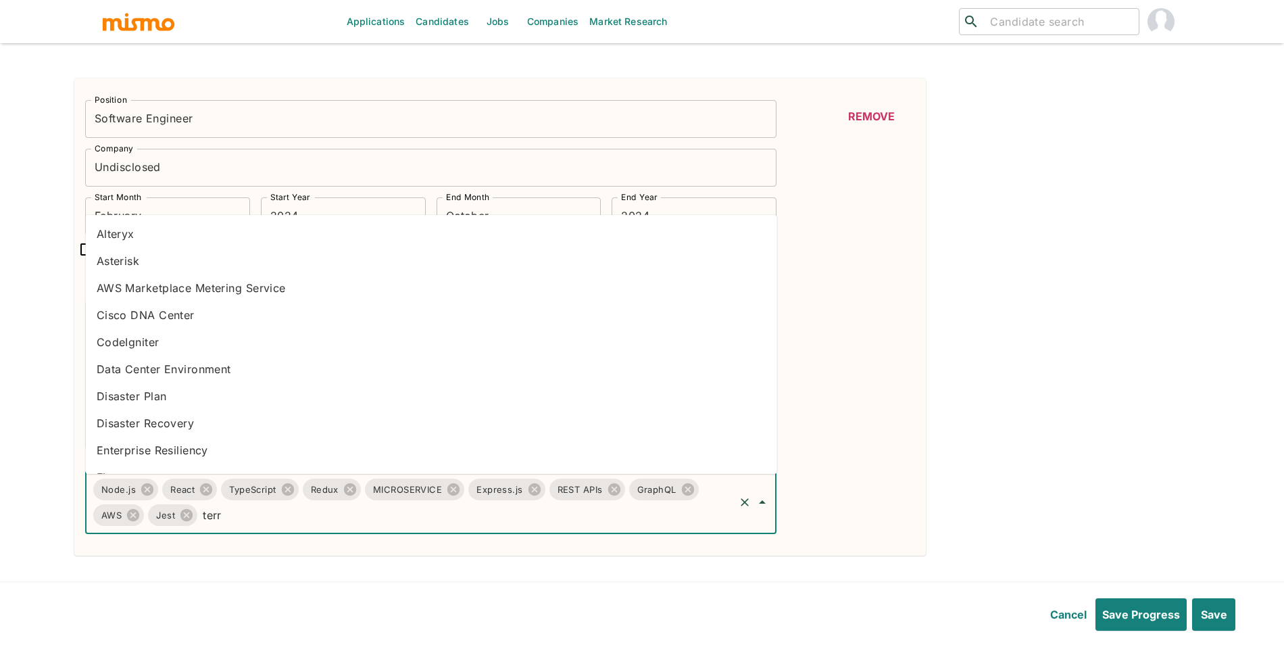
type input "terra"
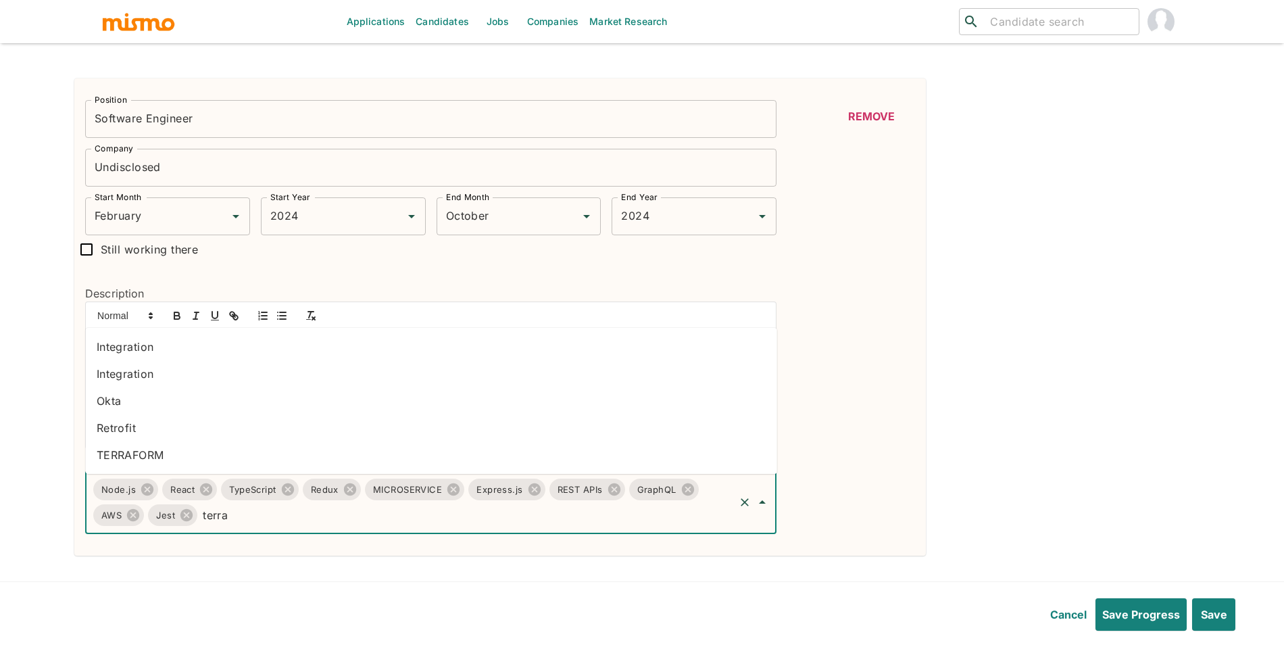
click at [199, 454] on li "TERRAFORM" at bounding box center [432, 454] width 692 height 27
type input "githu"
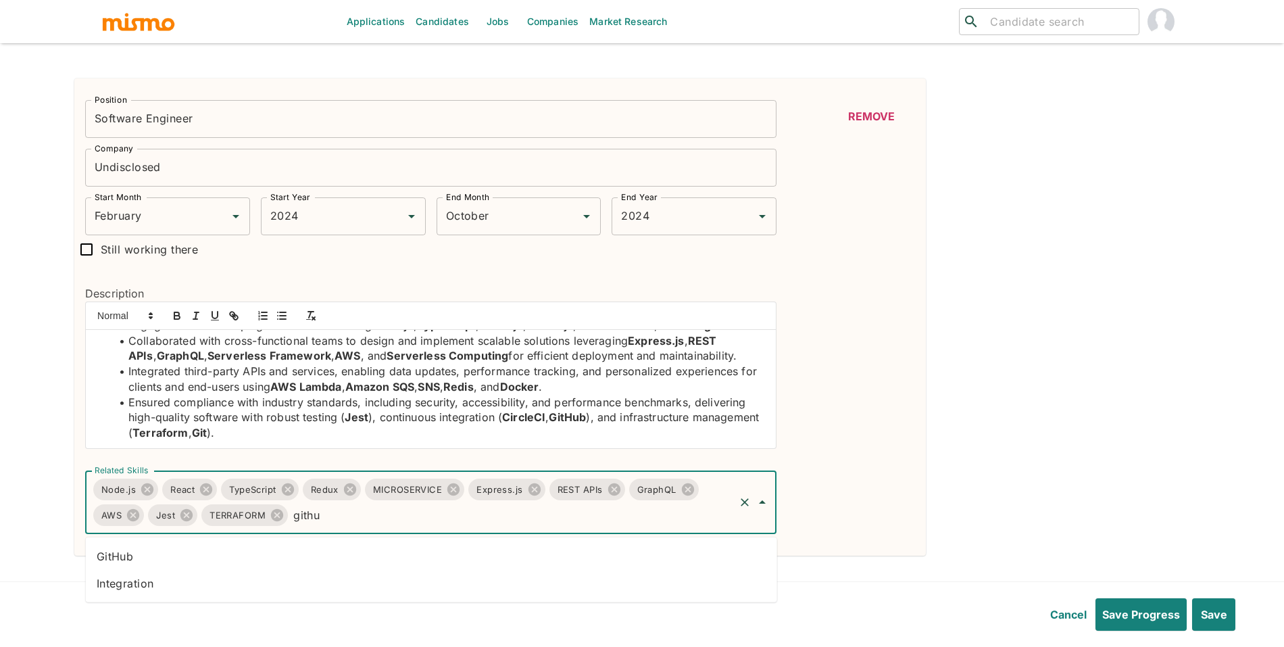
click at [605, 547] on li "GitHub" at bounding box center [432, 556] width 692 height 27
type input "m"
type input "[PERSON_NAME]"
click at [498, 556] on li "AWS Lambda" at bounding box center [432, 556] width 692 height 27
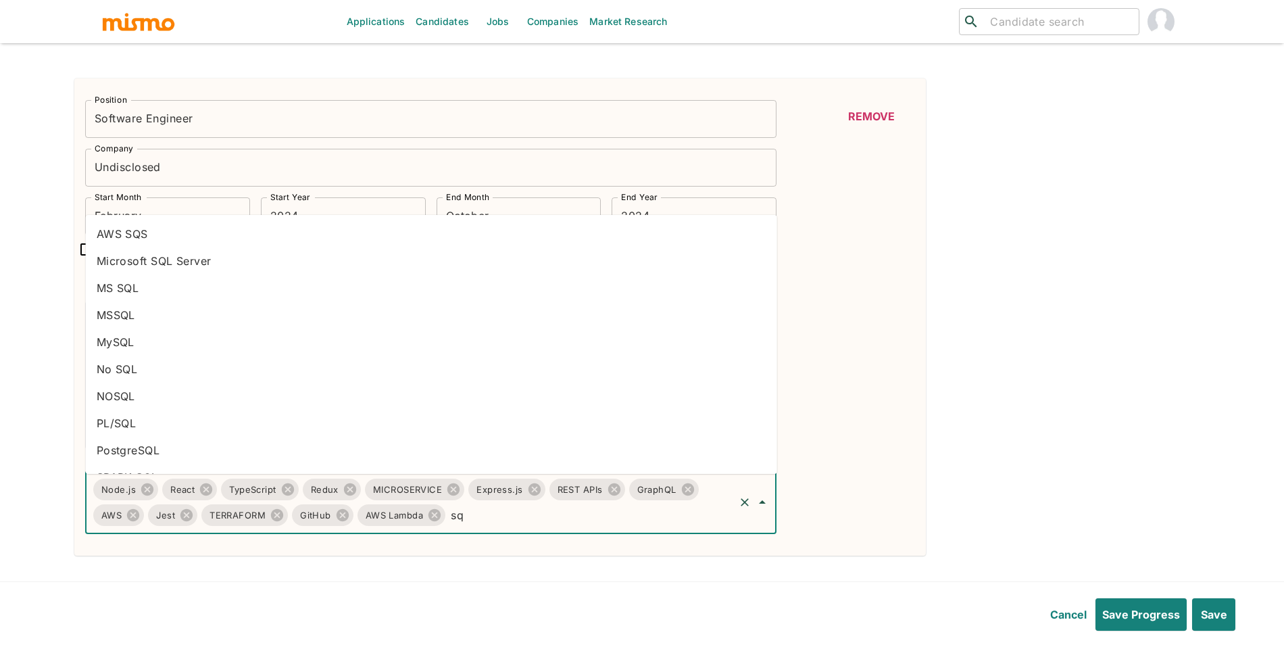
type input "sqs"
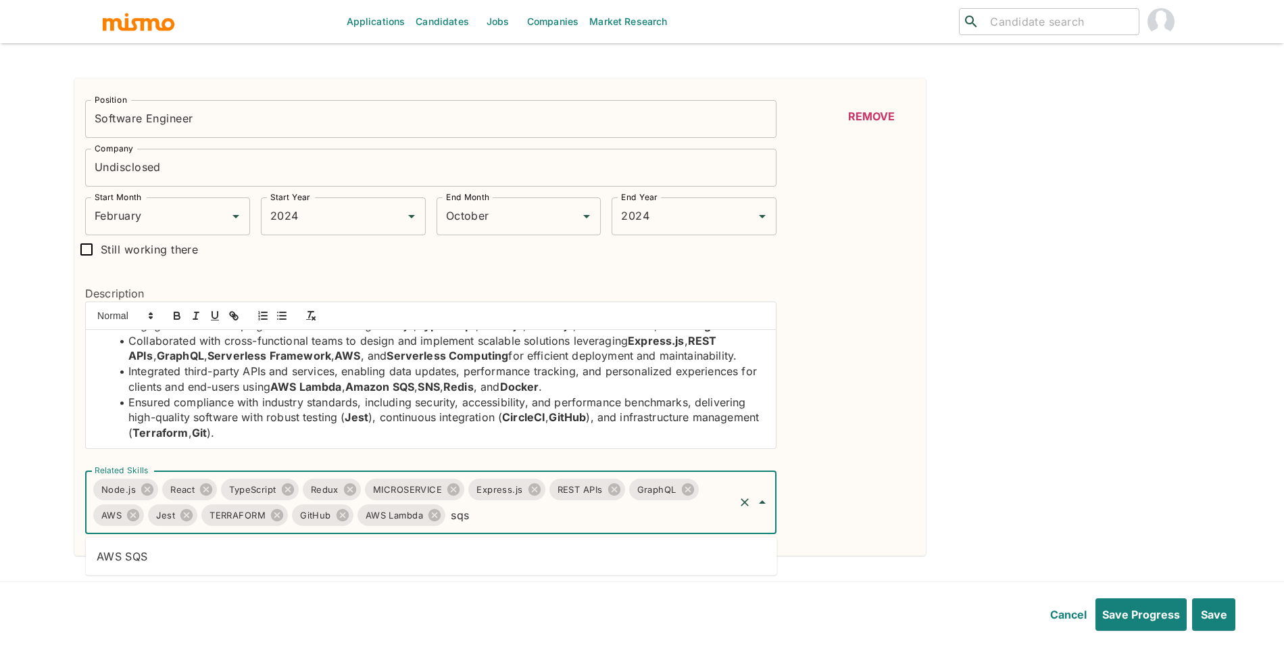
click at [175, 558] on li "AWS SQS" at bounding box center [432, 556] width 692 height 27
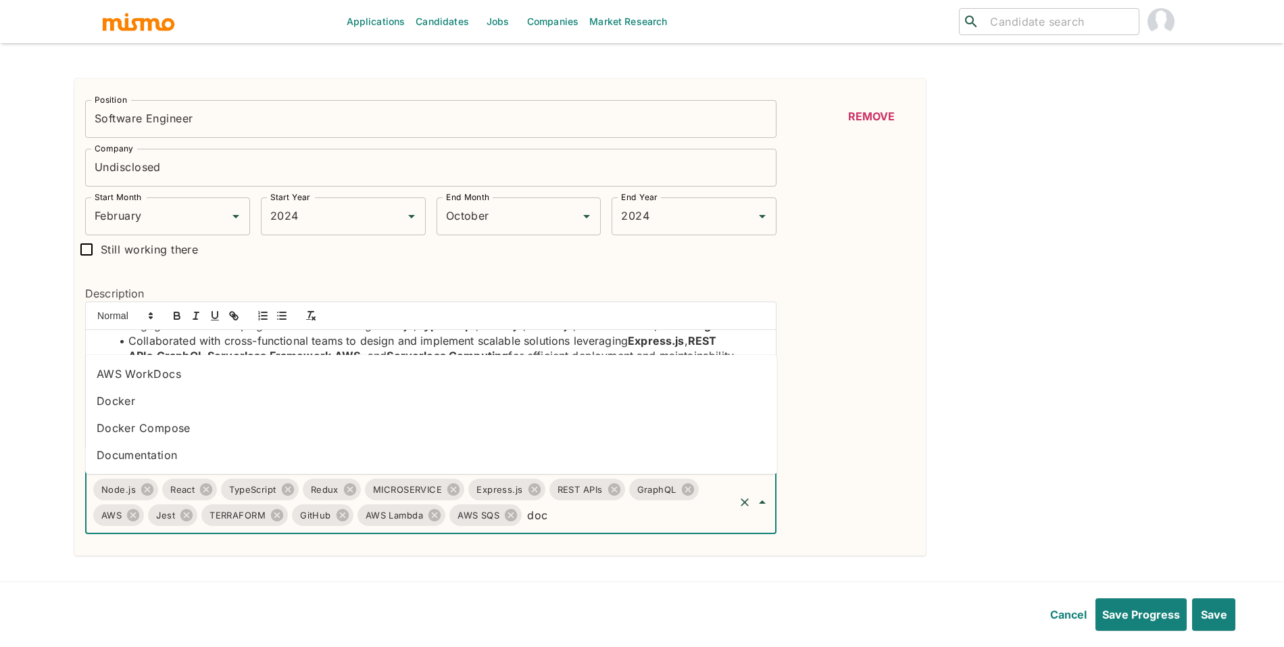
type input "dock"
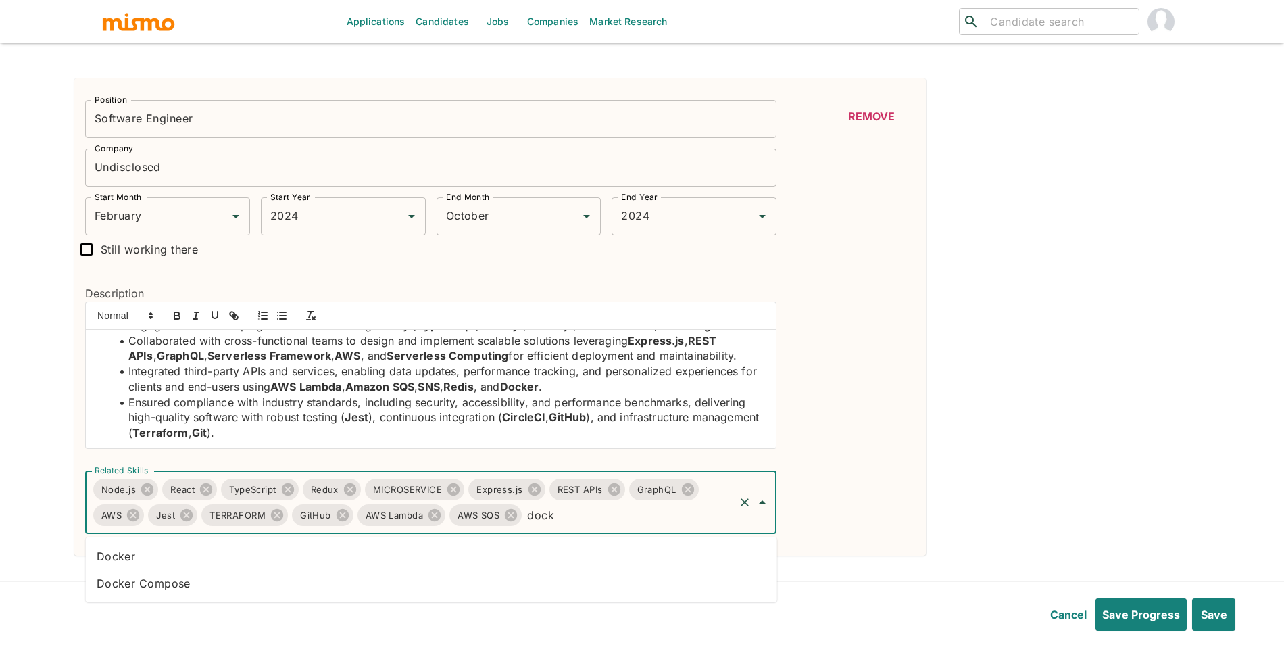
click at [286, 560] on li "Docker" at bounding box center [432, 556] width 692 height 27
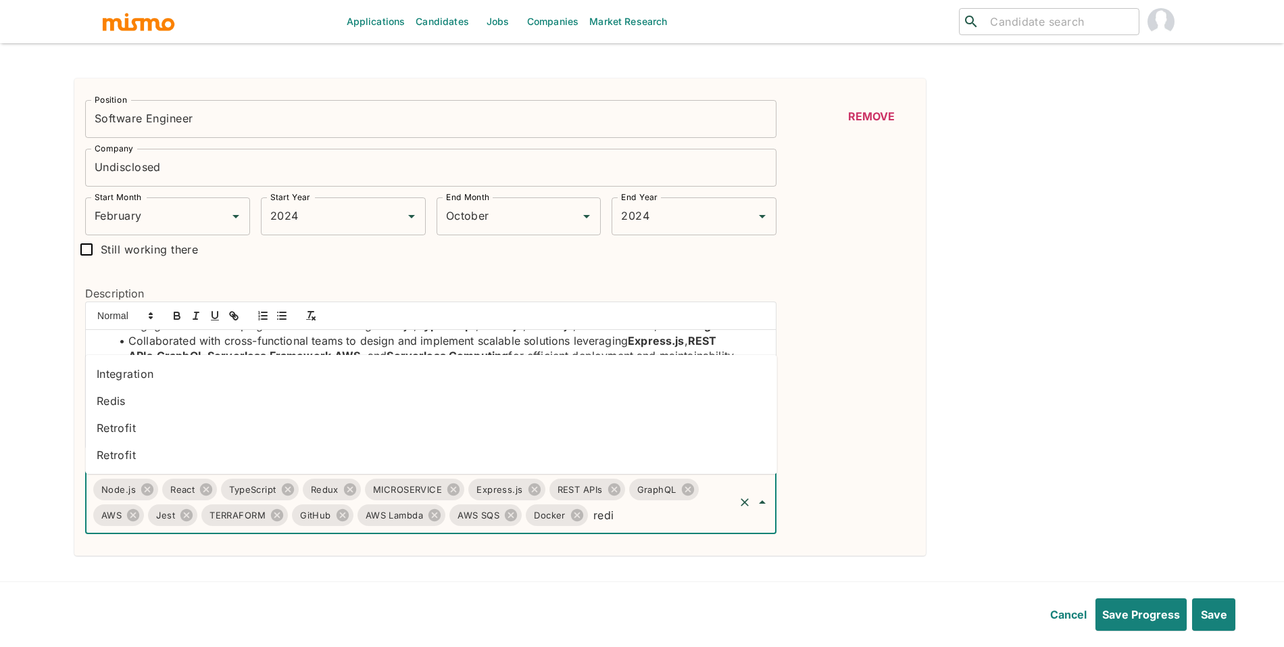
type input "redis"
click at [112, 414] on li "Retrofit" at bounding box center [432, 427] width 692 height 27
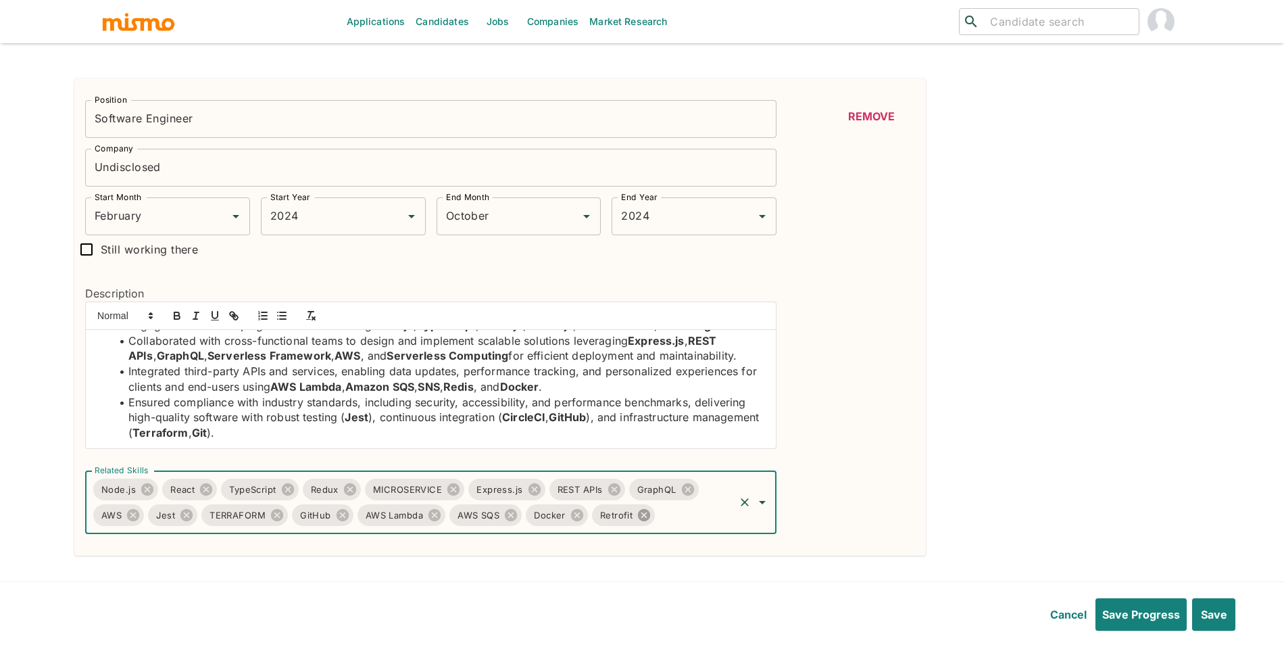
click at [644, 515] on icon at bounding box center [644, 515] width 12 height 12
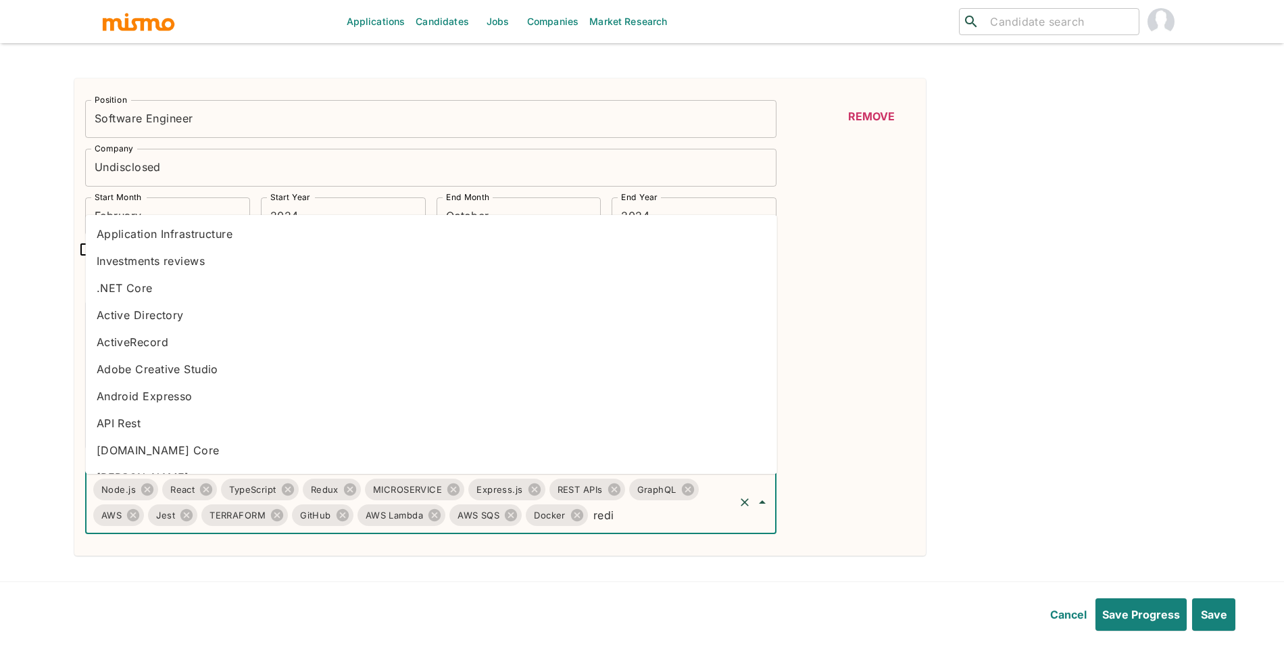
type input "redis"
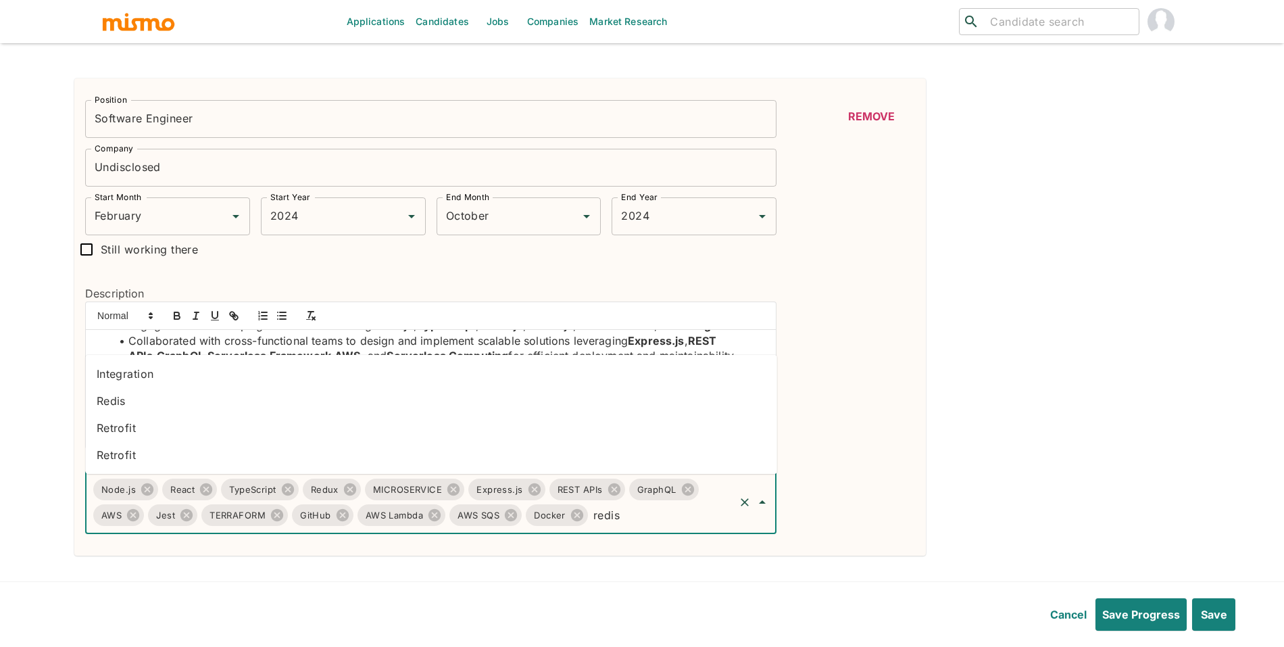
click at [346, 397] on li "Redis" at bounding box center [432, 400] width 692 height 27
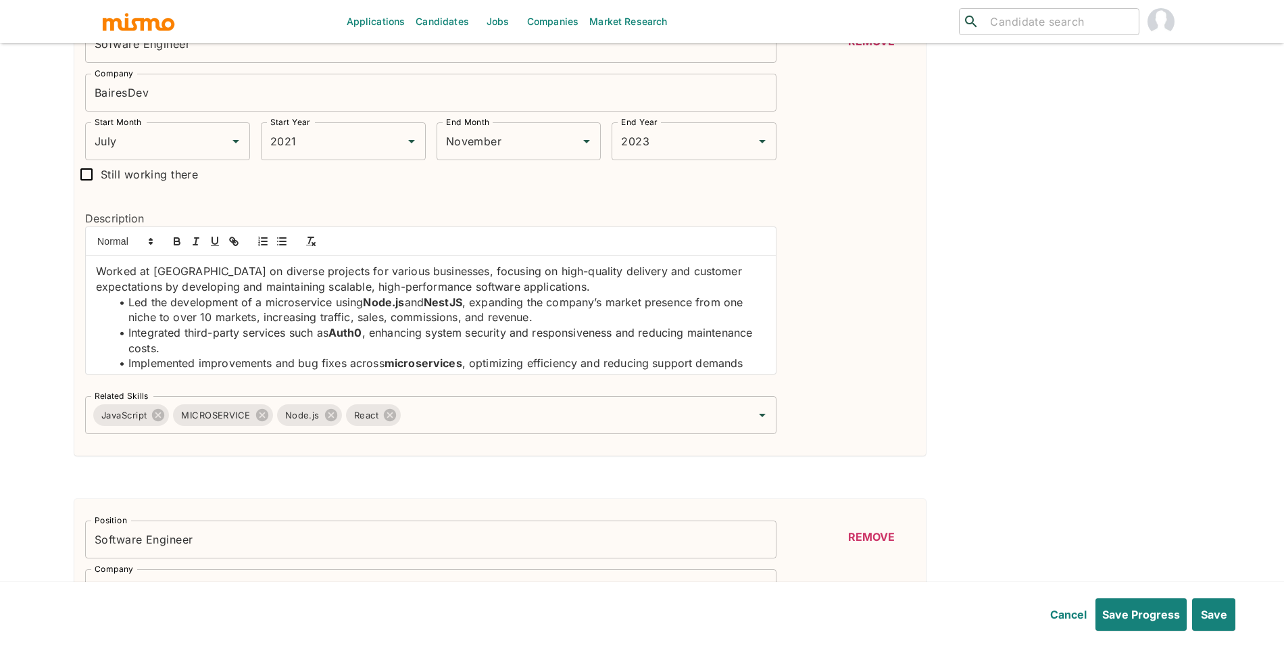
scroll to position [1467, 0]
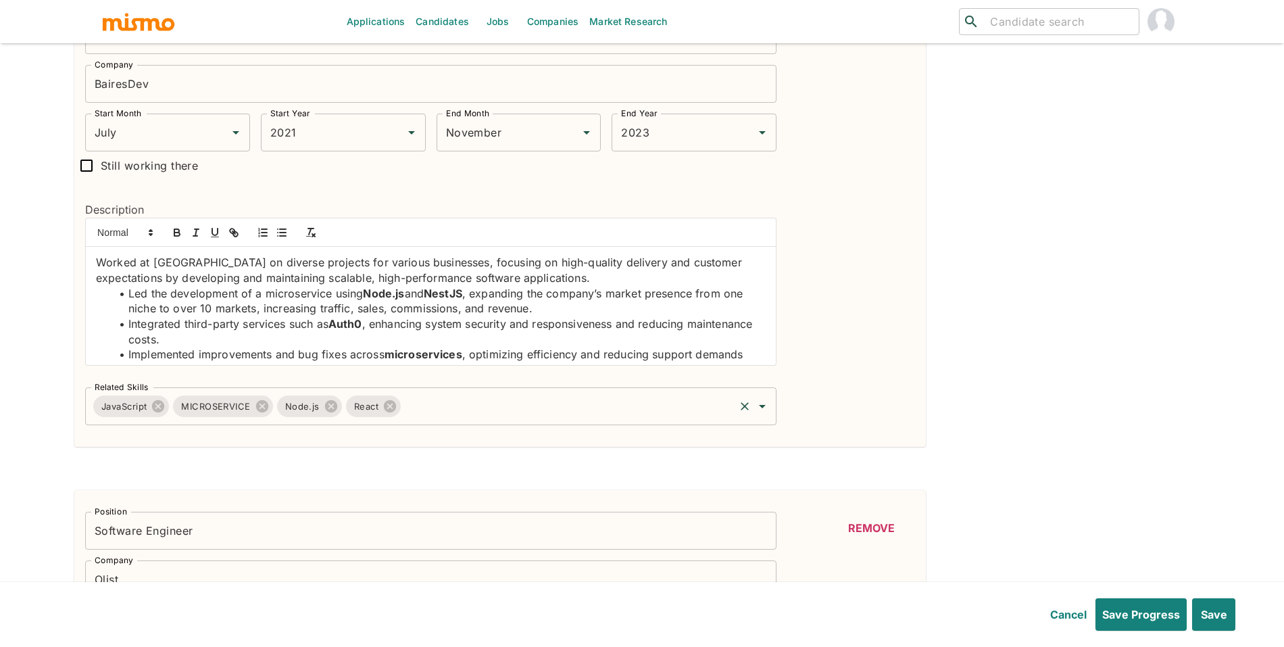
click at [571, 413] on input "Related Skills" at bounding box center [568, 406] width 330 height 26
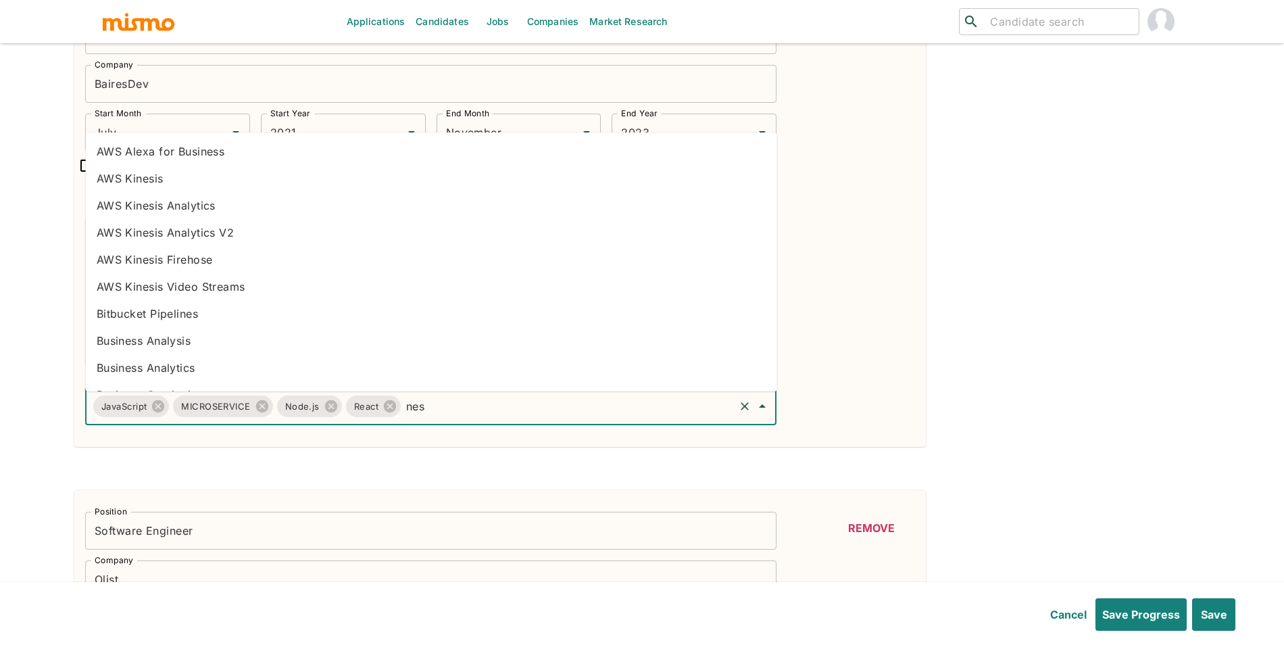
type input "nest"
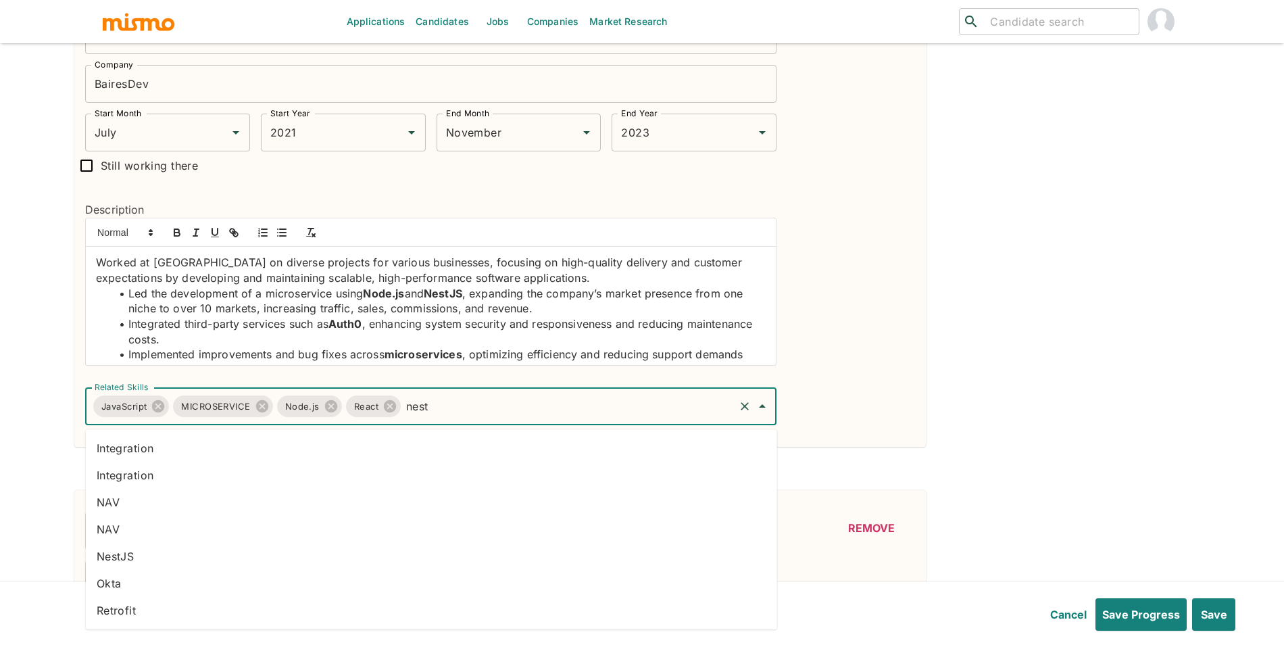
click at [402, 545] on li "NestJS" at bounding box center [432, 556] width 692 height 27
type input "auth0"
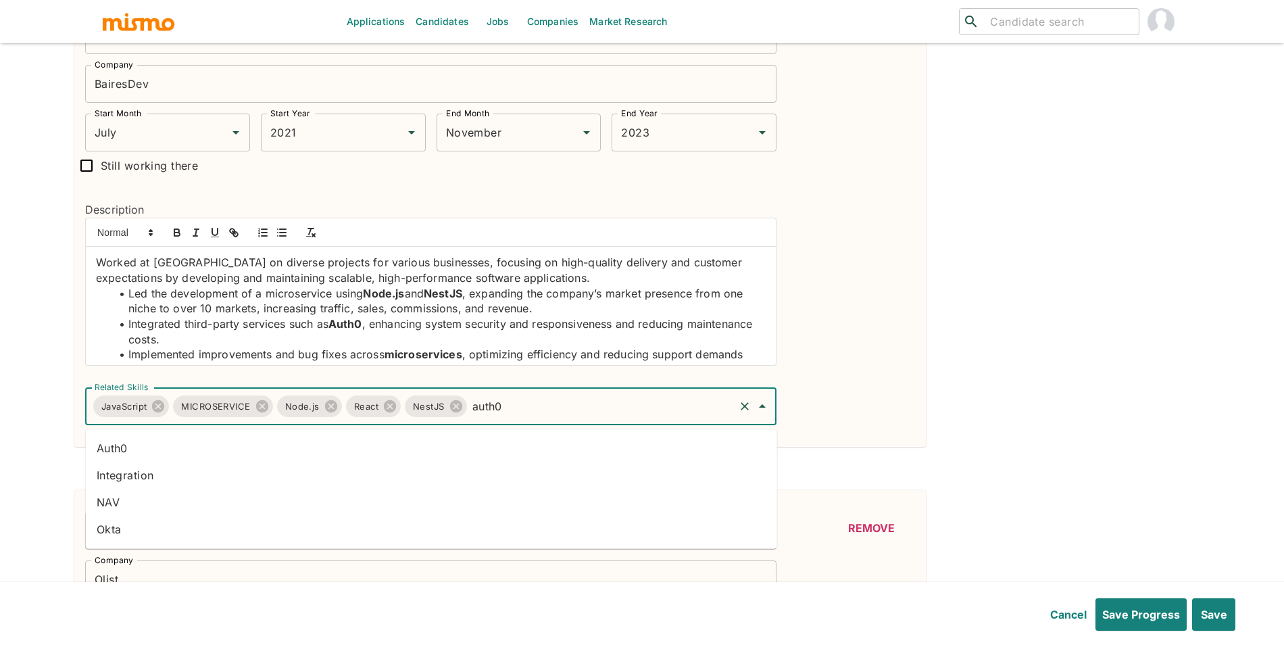
click at [617, 452] on li "Auth0" at bounding box center [432, 448] width 692 height 27
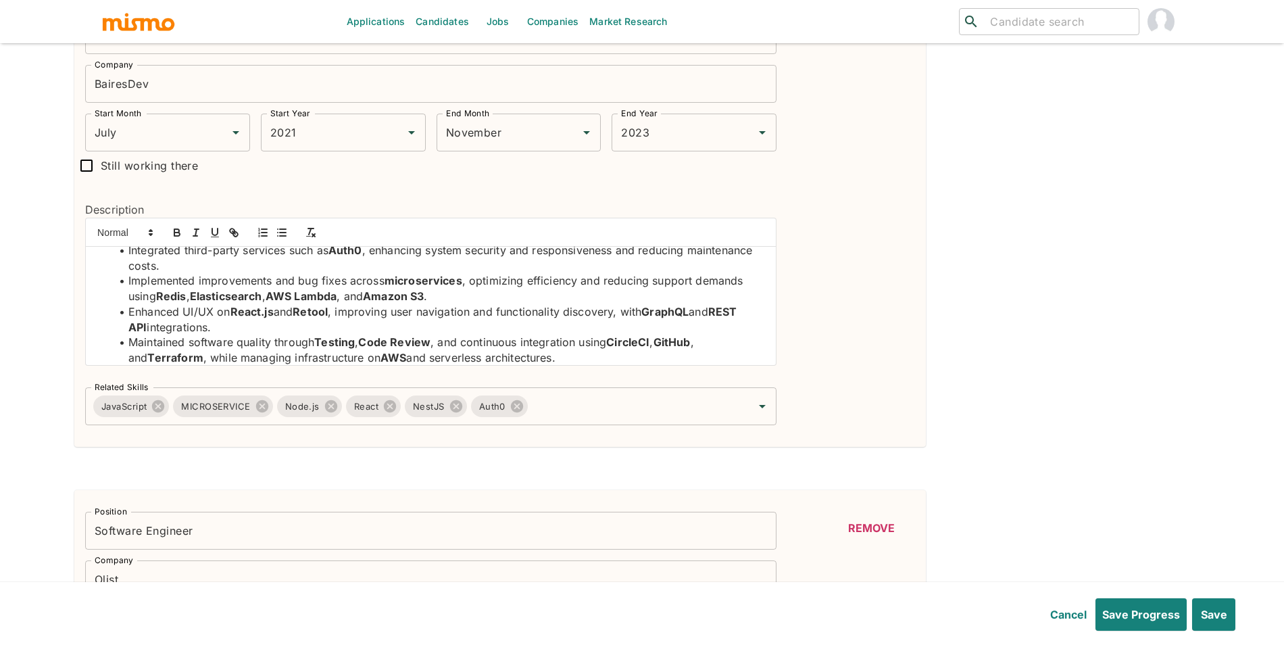
scroll to position [82, 0]
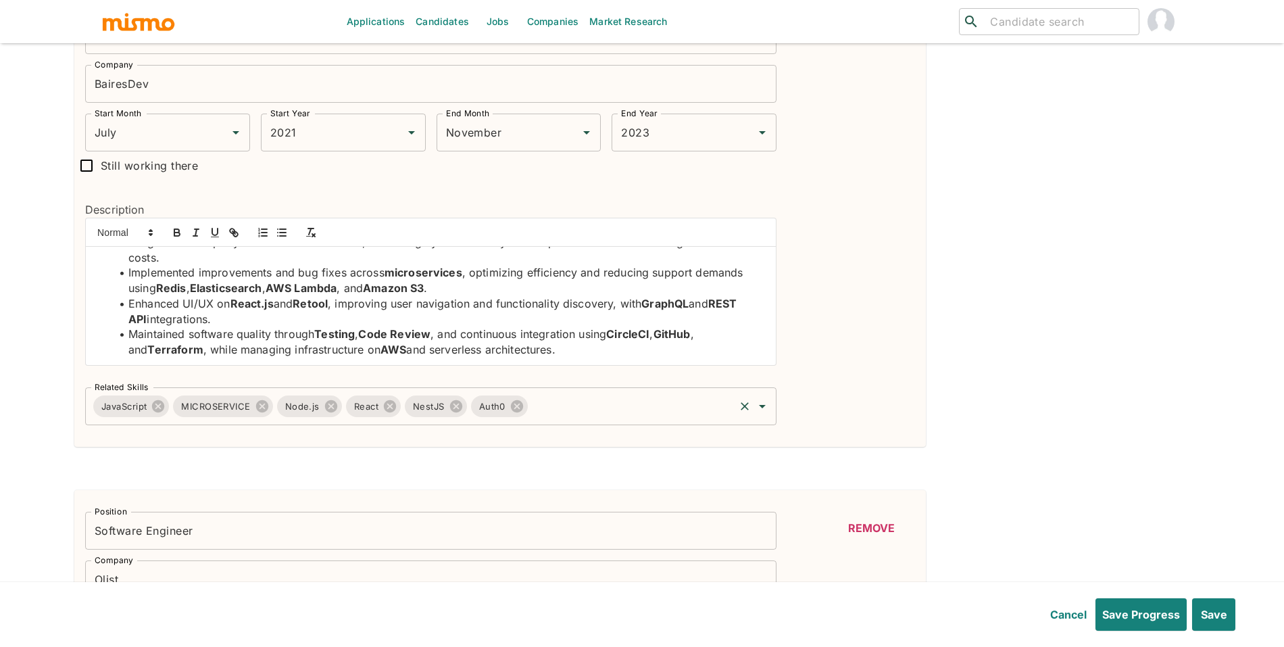
click at [627, 411] on input "Related Skills" at bounding box center [631, 406] width 203 height 26
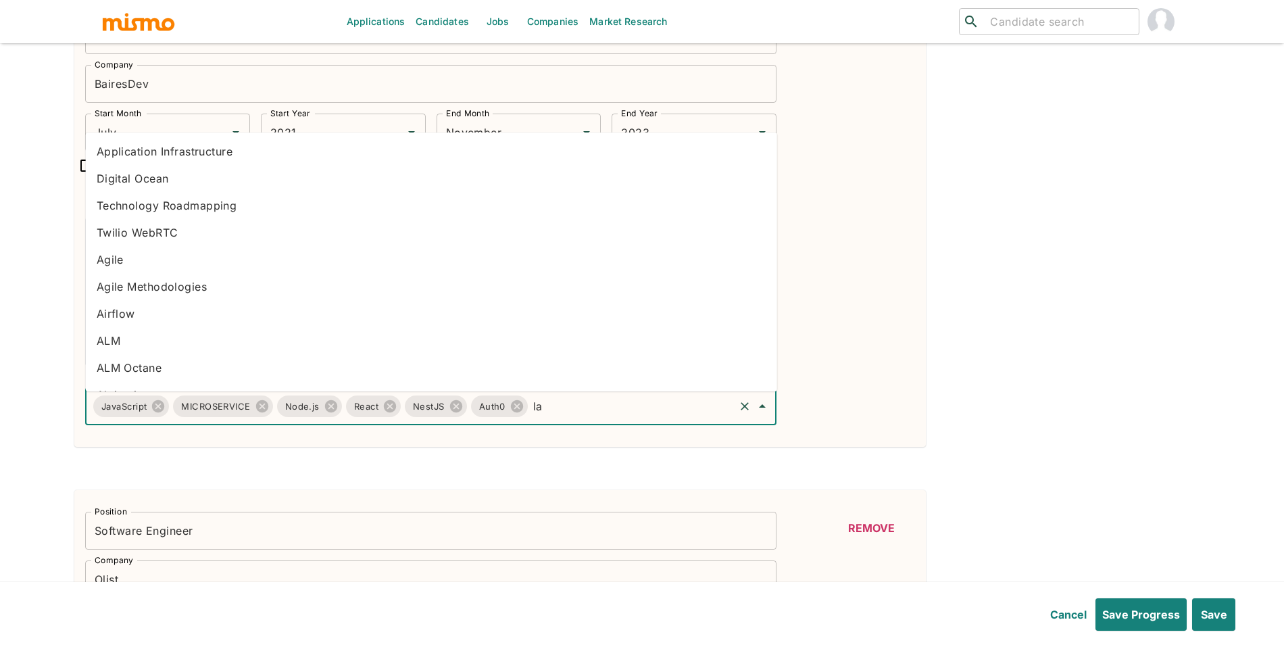
type input "[PERSON_NAME]"
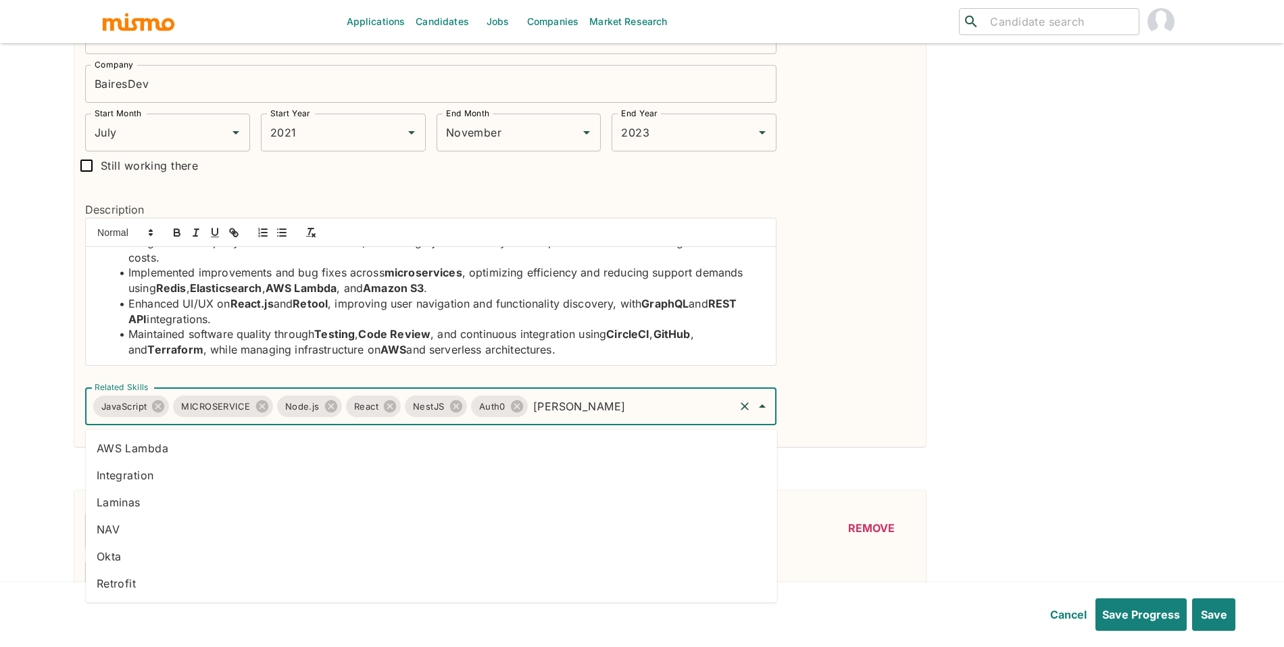
click at [480, 437] on li "AWS Lambda" at bounding box center [432, 448] width 692 height 27
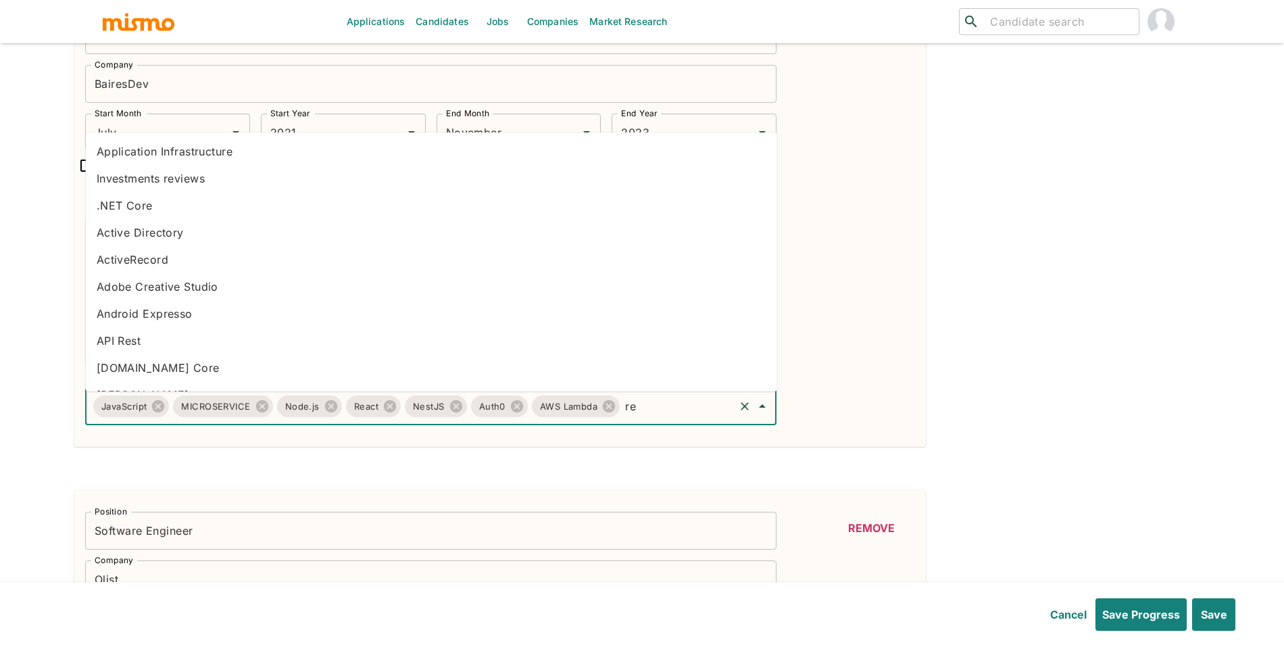
type input "red"
click at [326, 258] on li "Redis" at bounding box center [432, 259] width 692 height 27
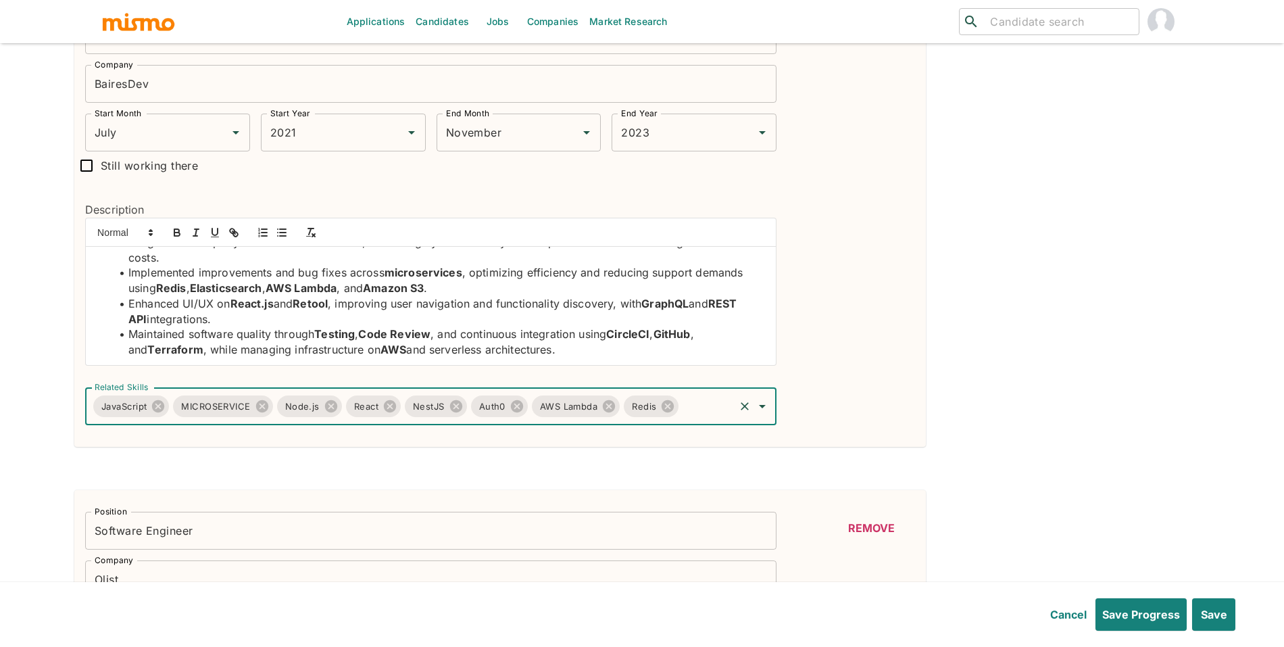
type input "d"
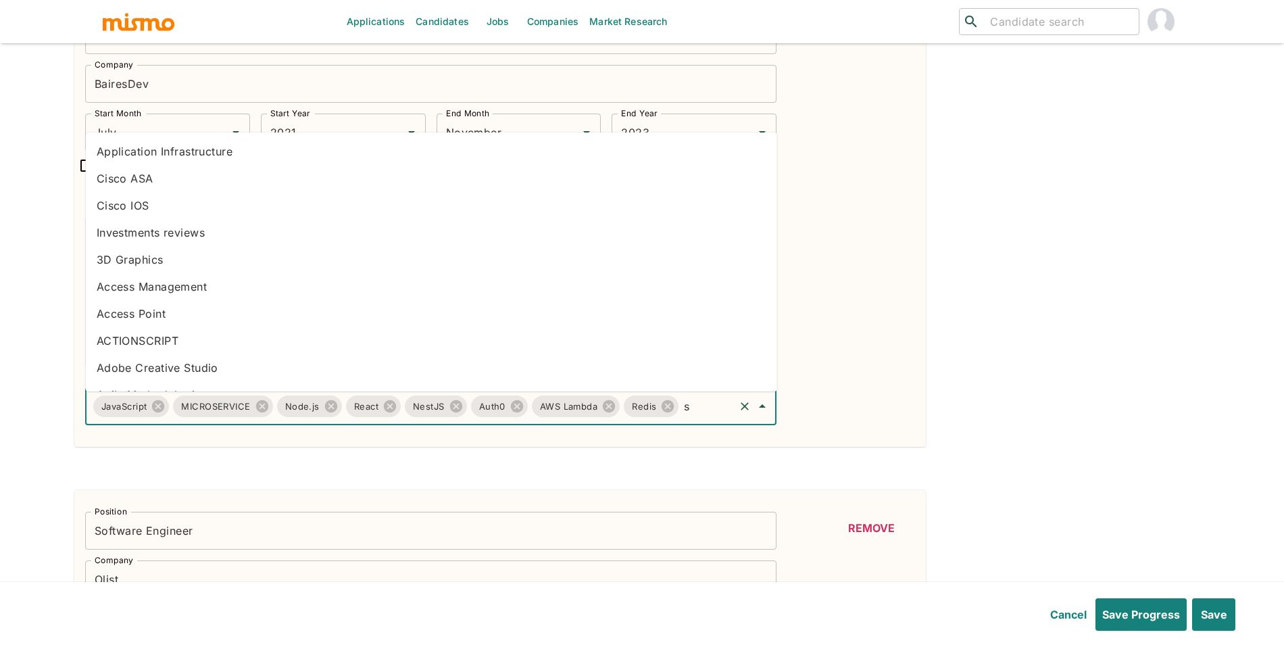
type input "s3"
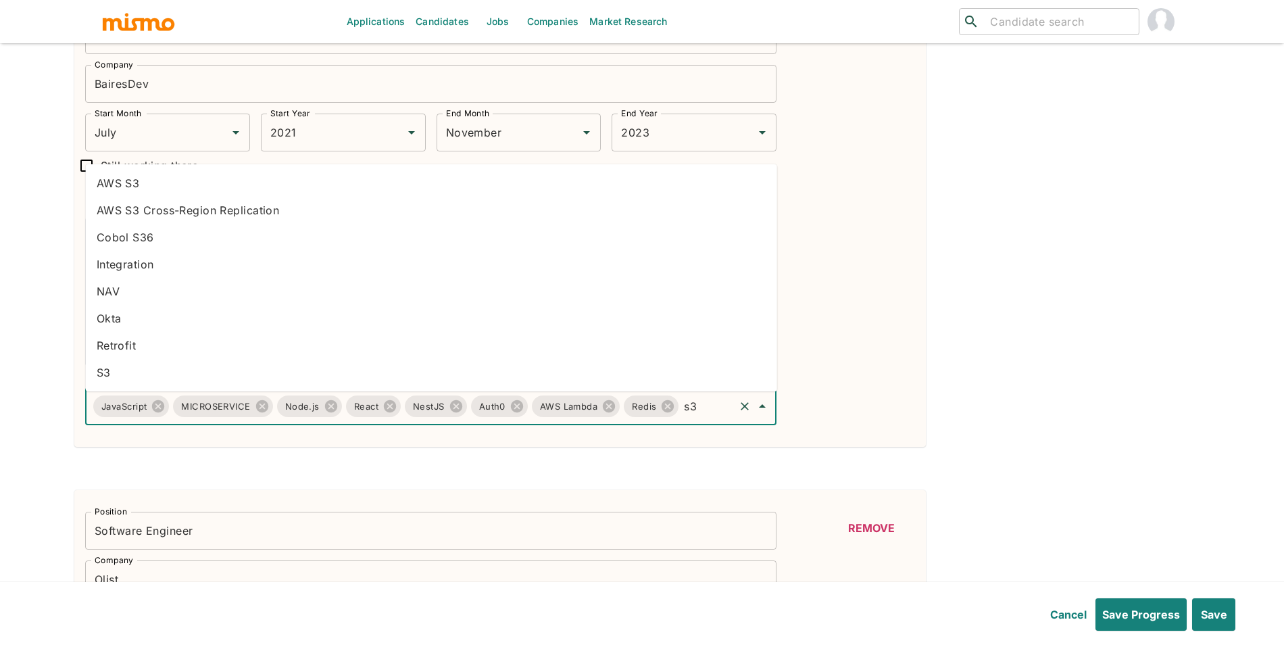
click at [195, 183] on li "AWS S3" at bounding box center [432, 183] width 692 height 27
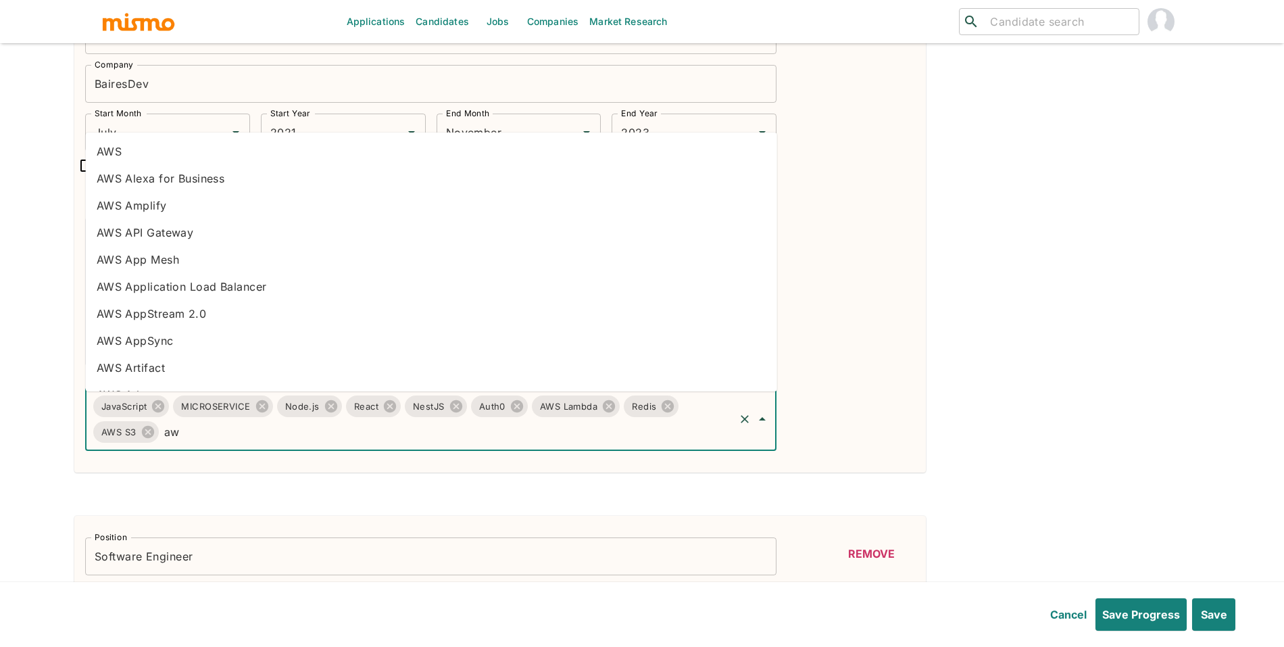
type input "aws"
click at [264, 144] on li "AWS" at bounding box center [432, 151] width 692 height 27
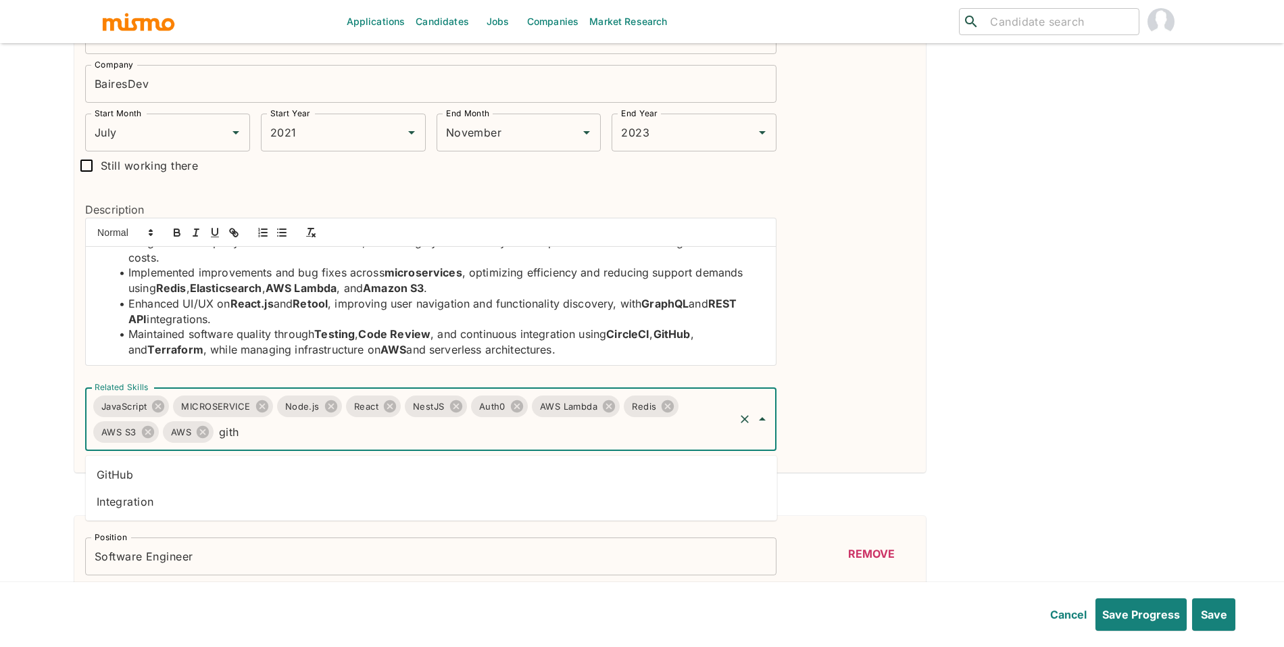
type input "githu"
click at [550, 471] on li "GitHub" at bounding box center [432, 474] width 692 height 27
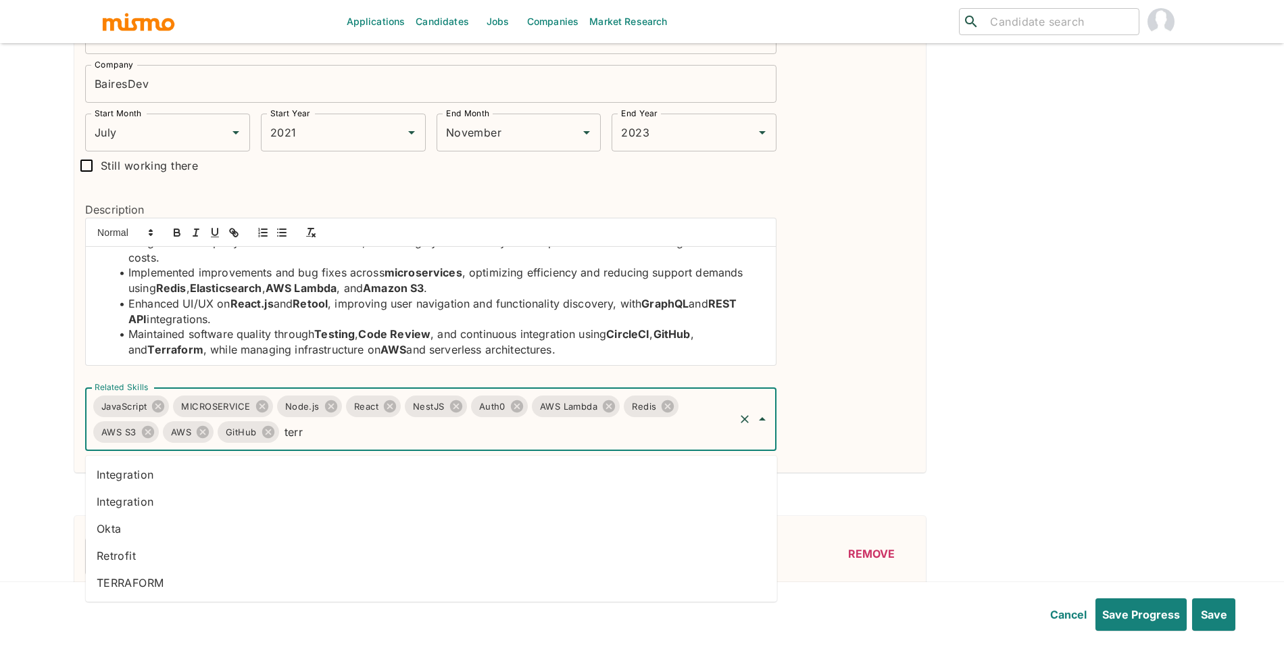
type input "terra"
click at [214, 573] on li "TERRAFORM" at bounding box center [432, 582] width 692 height 27
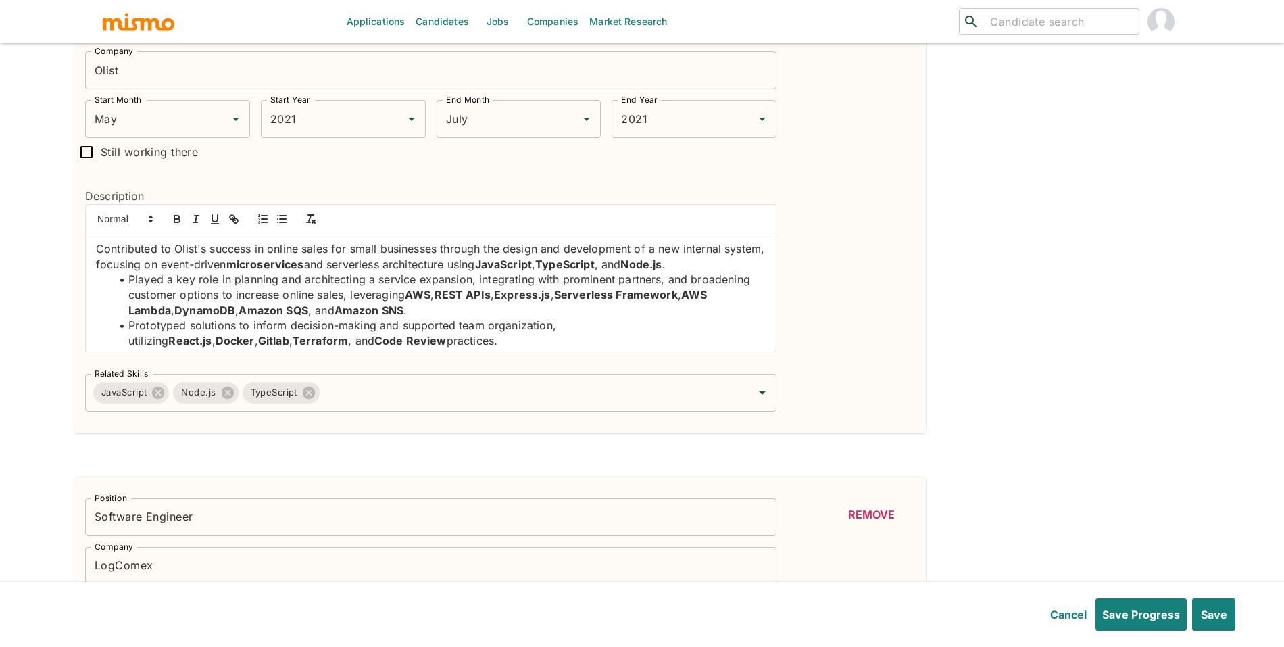
scroll to position [2037, 0]
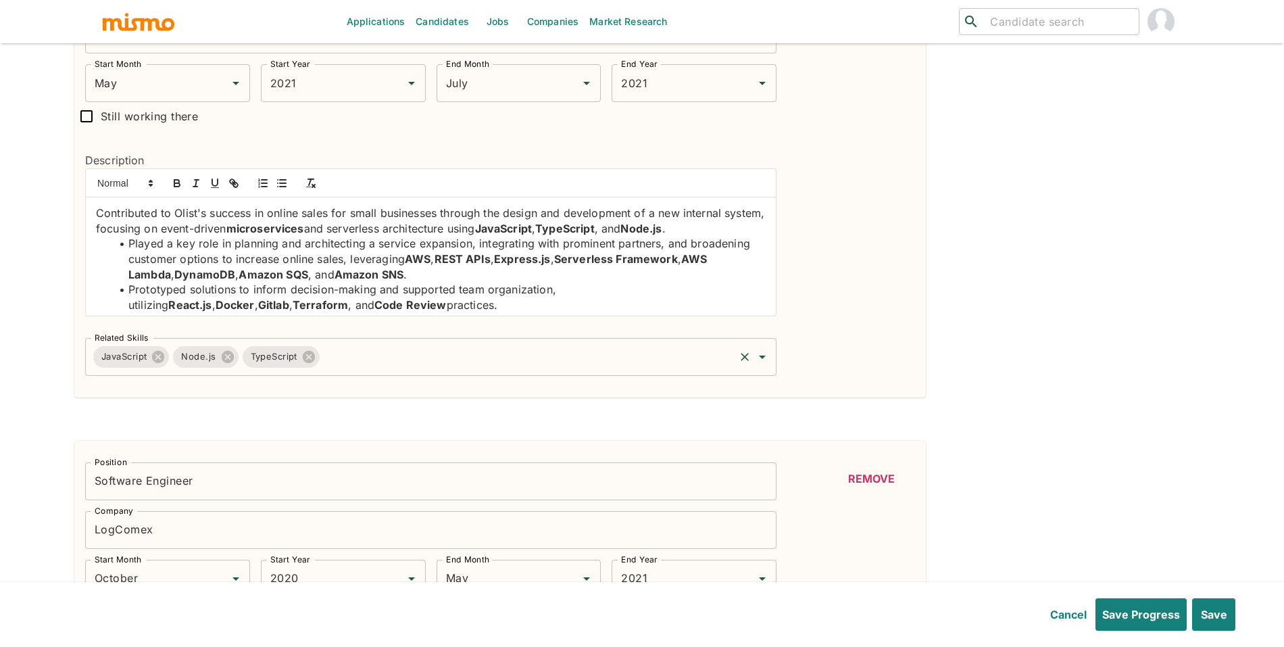
click at [454, 367] on input "Related Skills" at bounding box center [527, 357] width 411 height 26
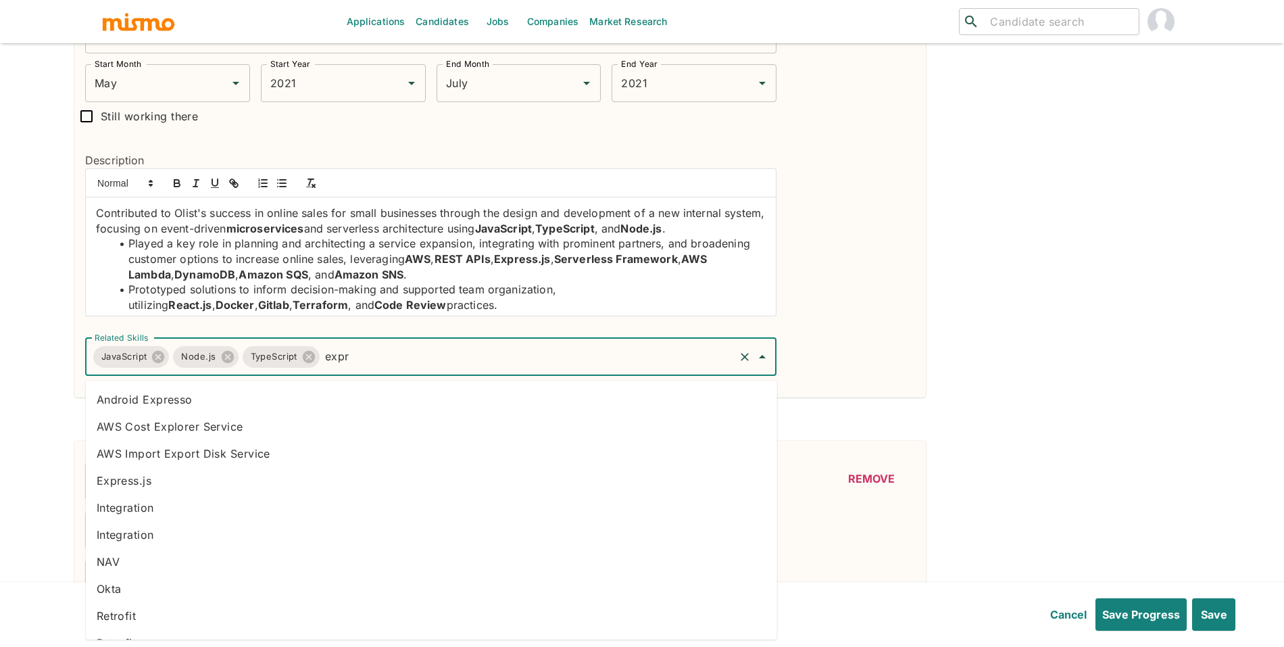
type input "expre"
click at [246, 440] on li "Integration" at bounding box center [432, 453] width 692 height 27
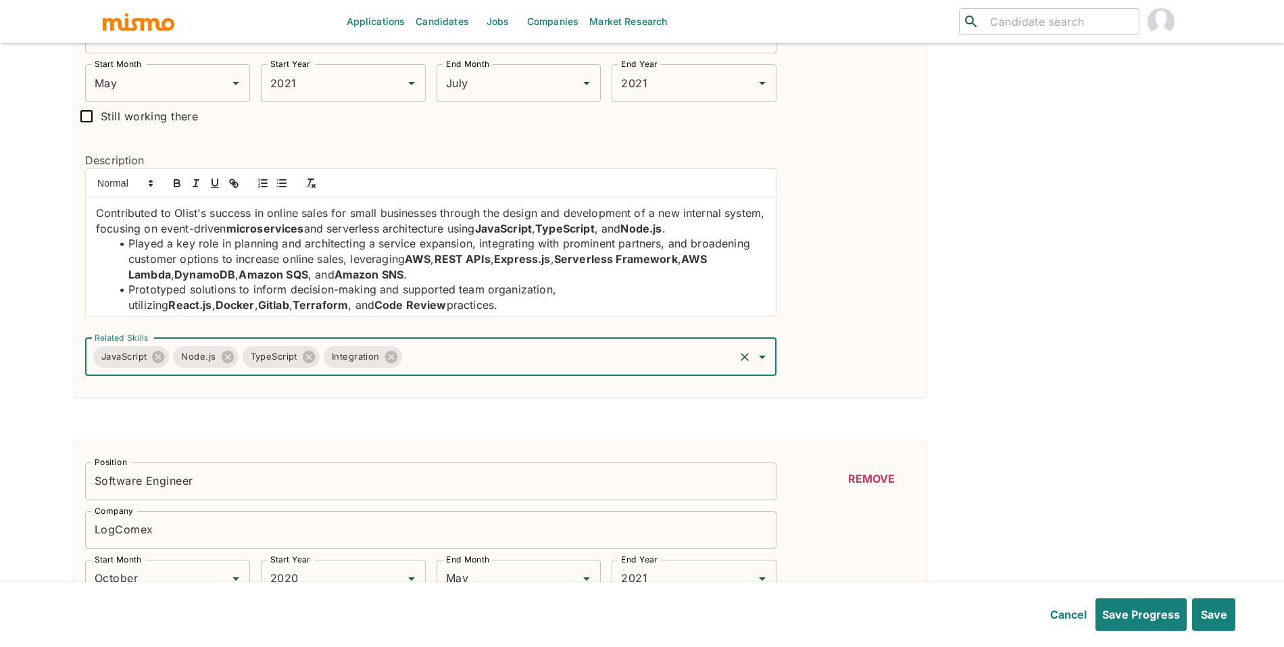
click at [400, 357] on div "Integration" at bounding box center [363, 357] width 78 height 22
click at [395, 358] on icon at bounding box center [391, 357] width 12 height 12
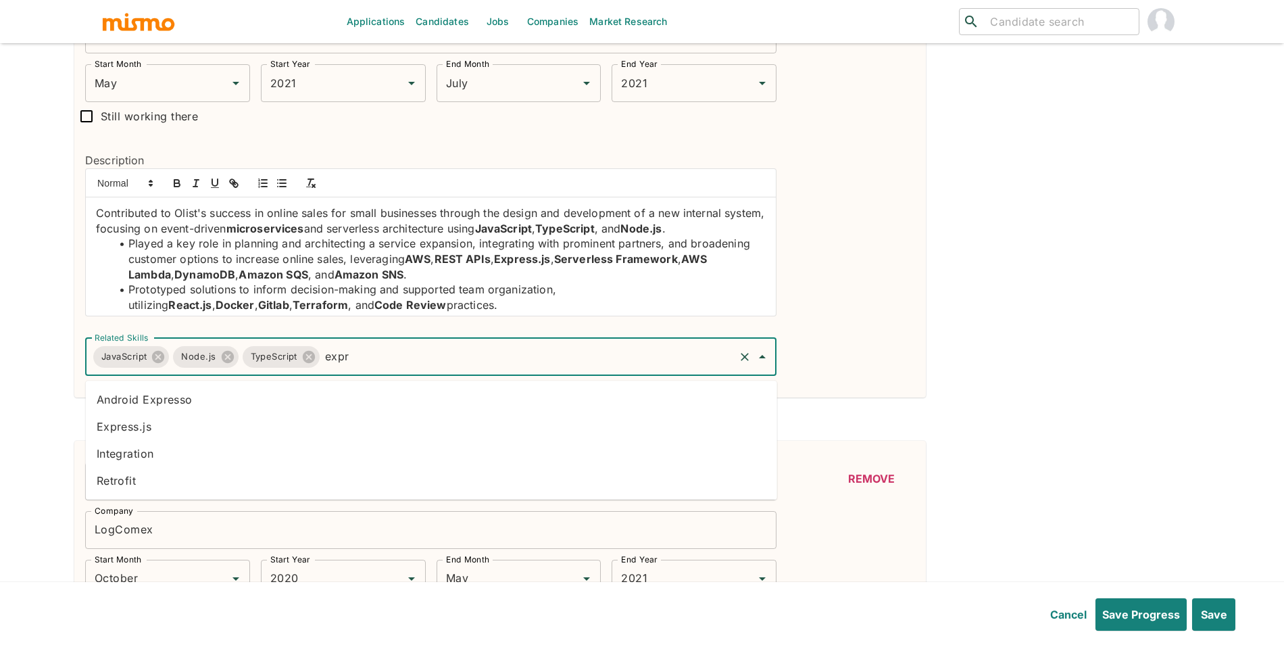
type input "expre"
click at [316, 427] on li "Express.js" at bounding box center [432, 426] width 692 height 27
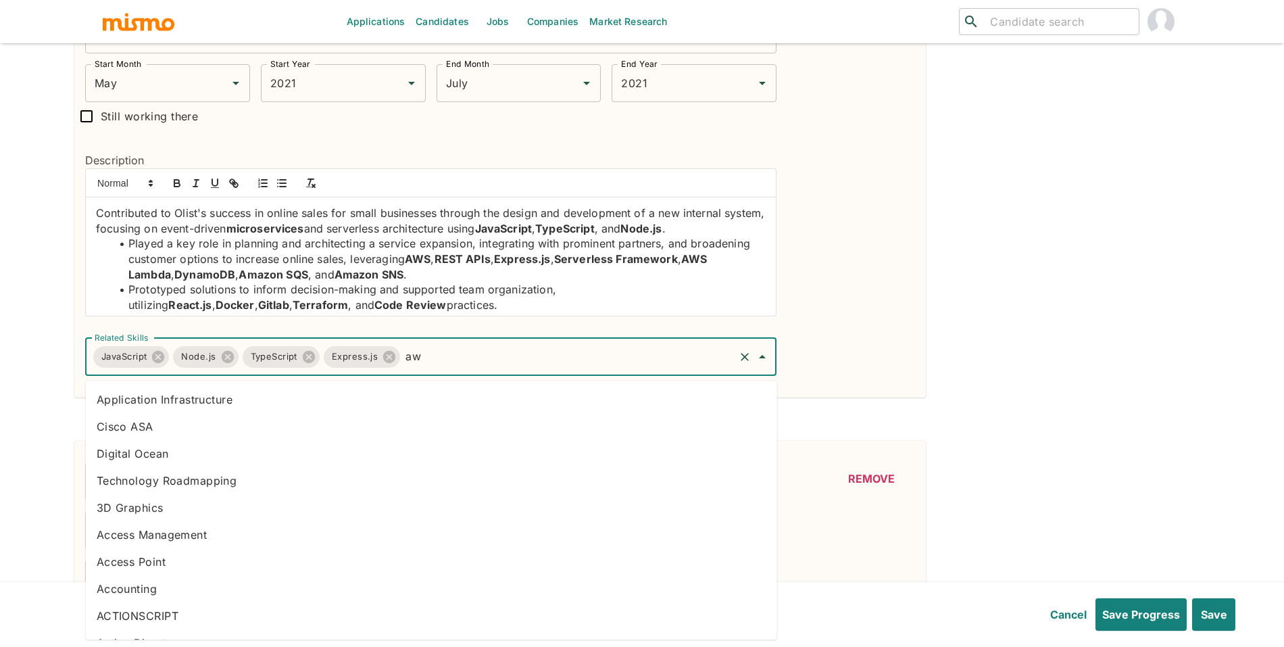
type input "aws"
click at [245, 396] on li "AWS" at bounding box center [432, 399] width 692 height 27
type input "reac"
click at [204, 436] on li "React" at bounding box center [432, 426] width 692 height 27
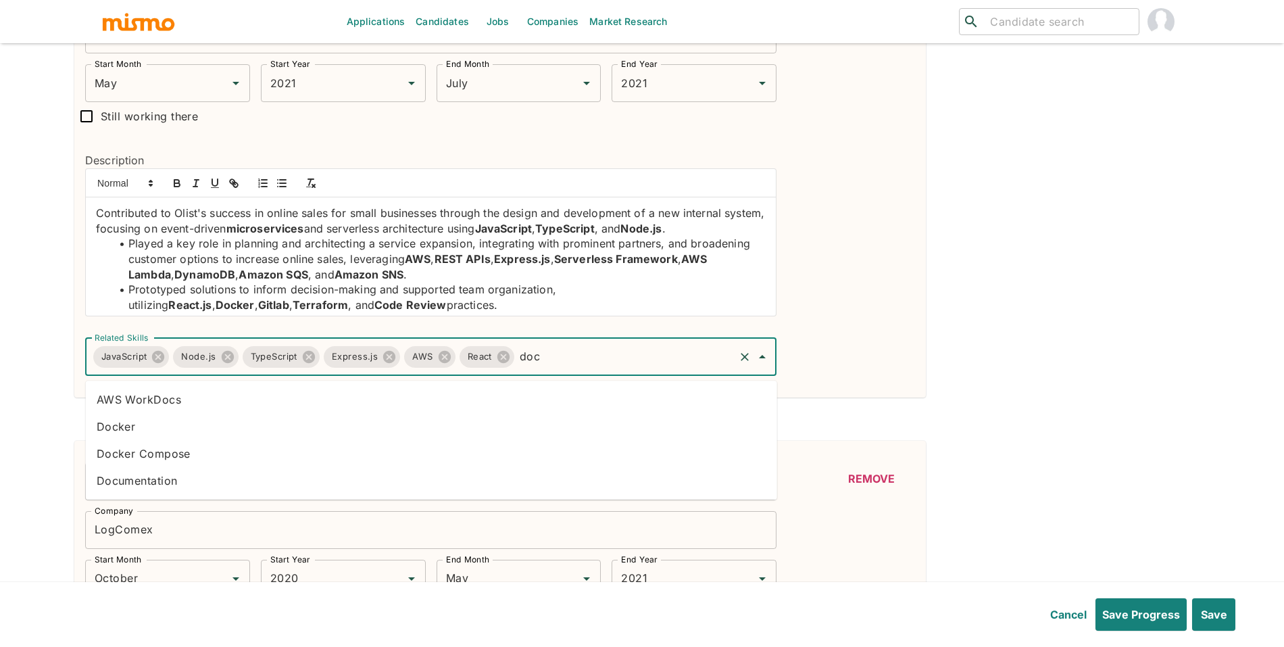
type input "dock"
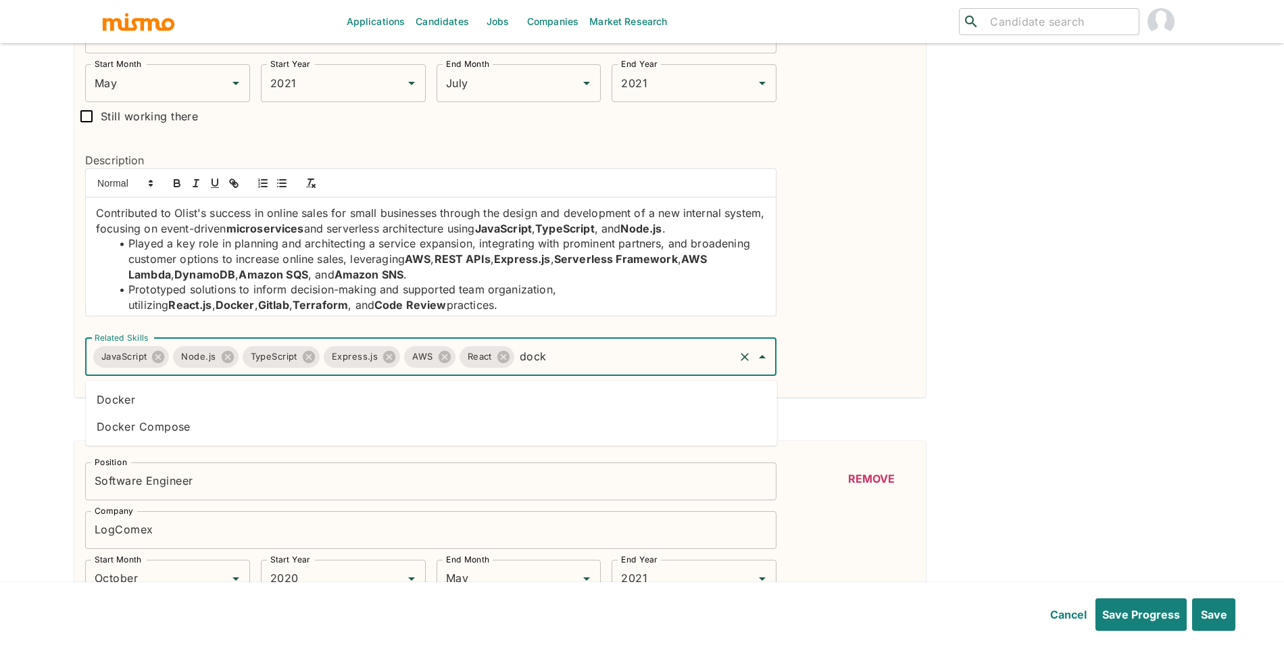
click at [384, 406] on li "Docker" at bounding box center [432, 399] width 692 height 27
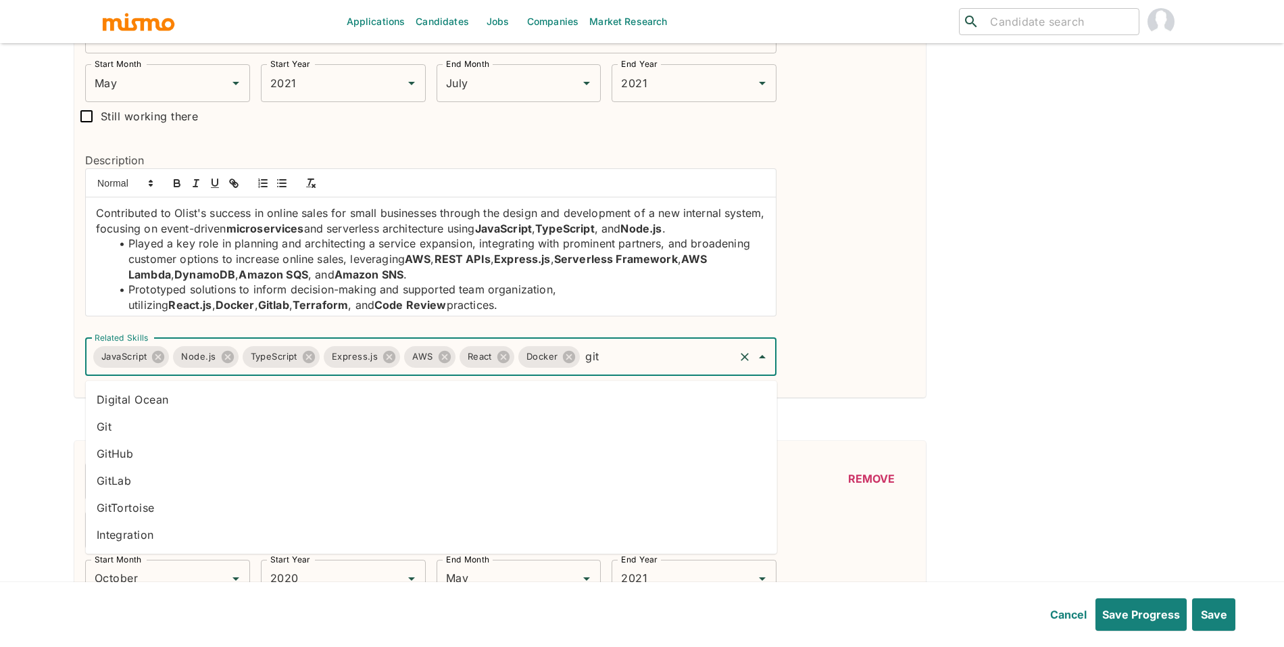
type input "gitl"
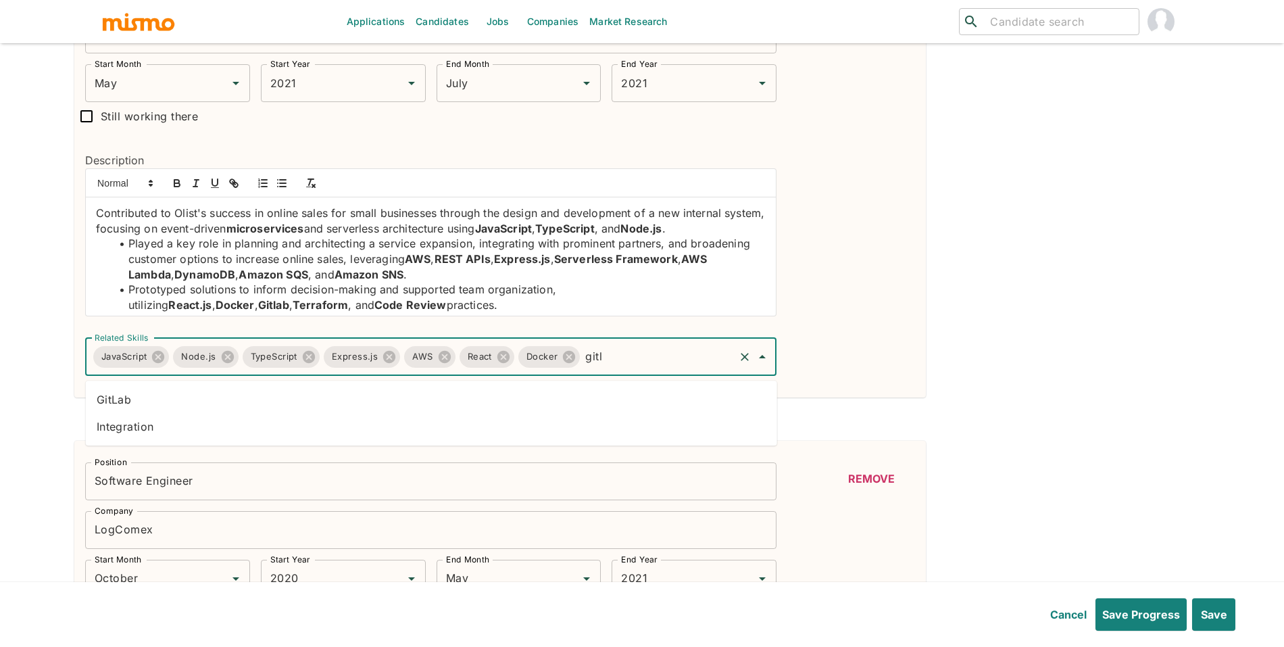
click at [296, 405] on li "GitLab" at bounding box center [432, 399] width 692 height 27
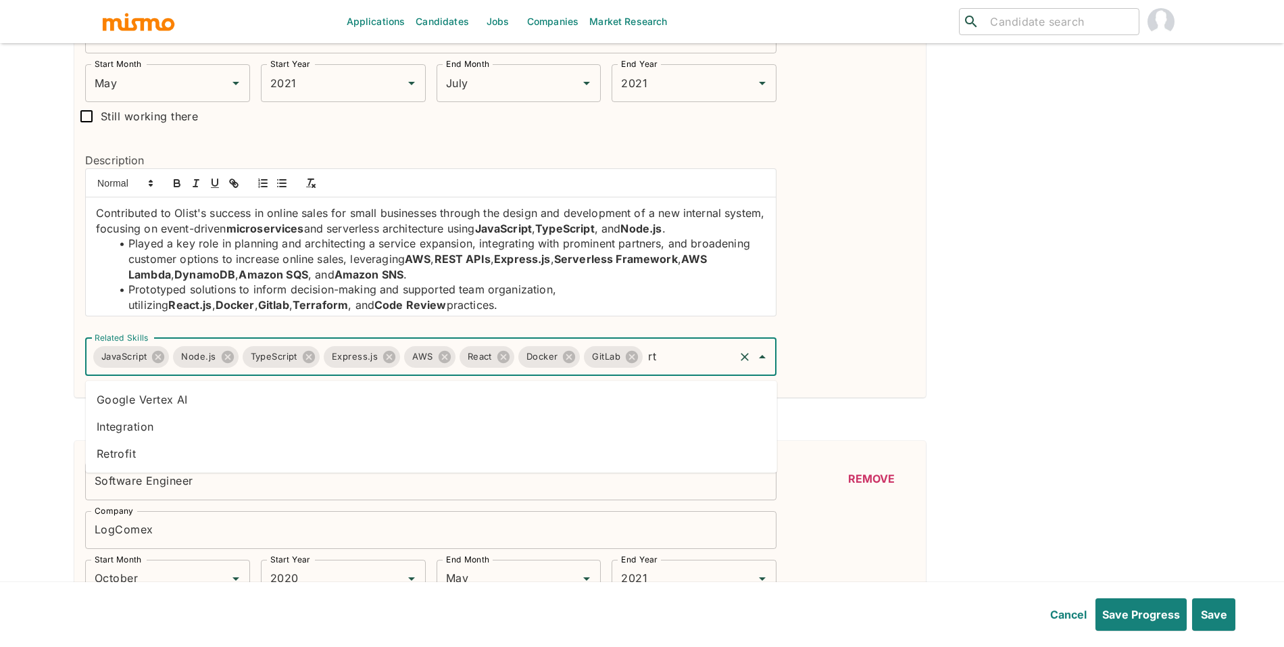
type input "r"
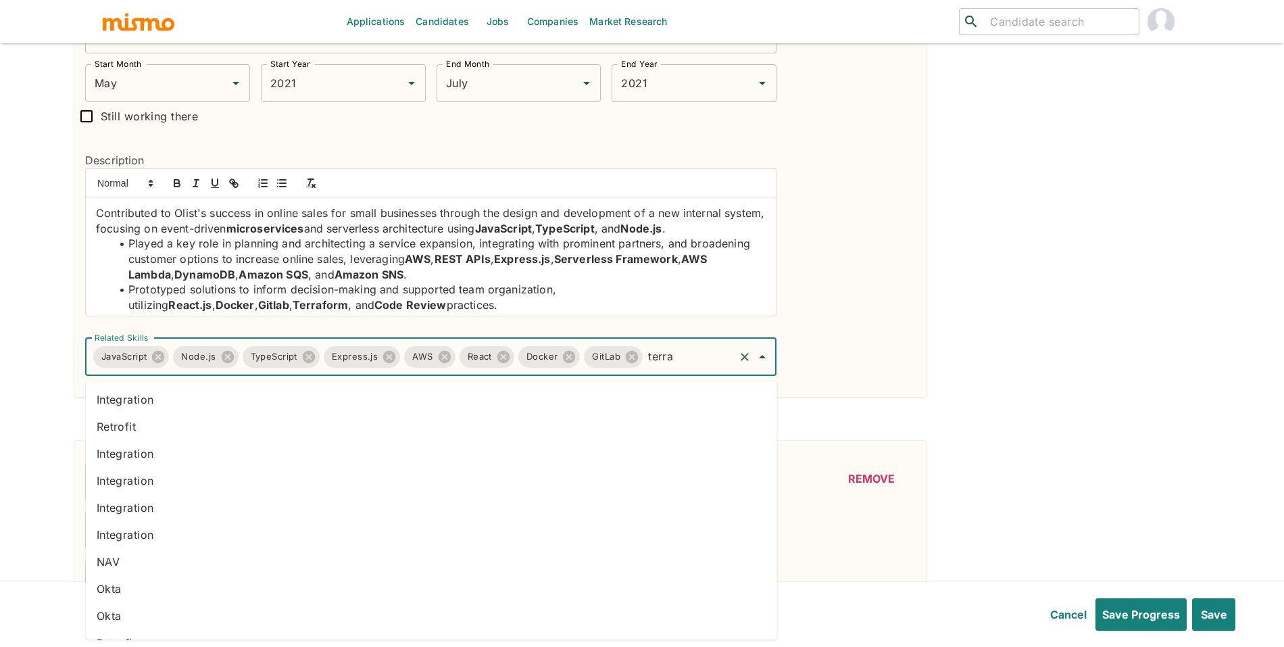
type input "terraf"
click at [727, 601] on li "Retrofit" at bounding box center [432, 593] width 692 height 27
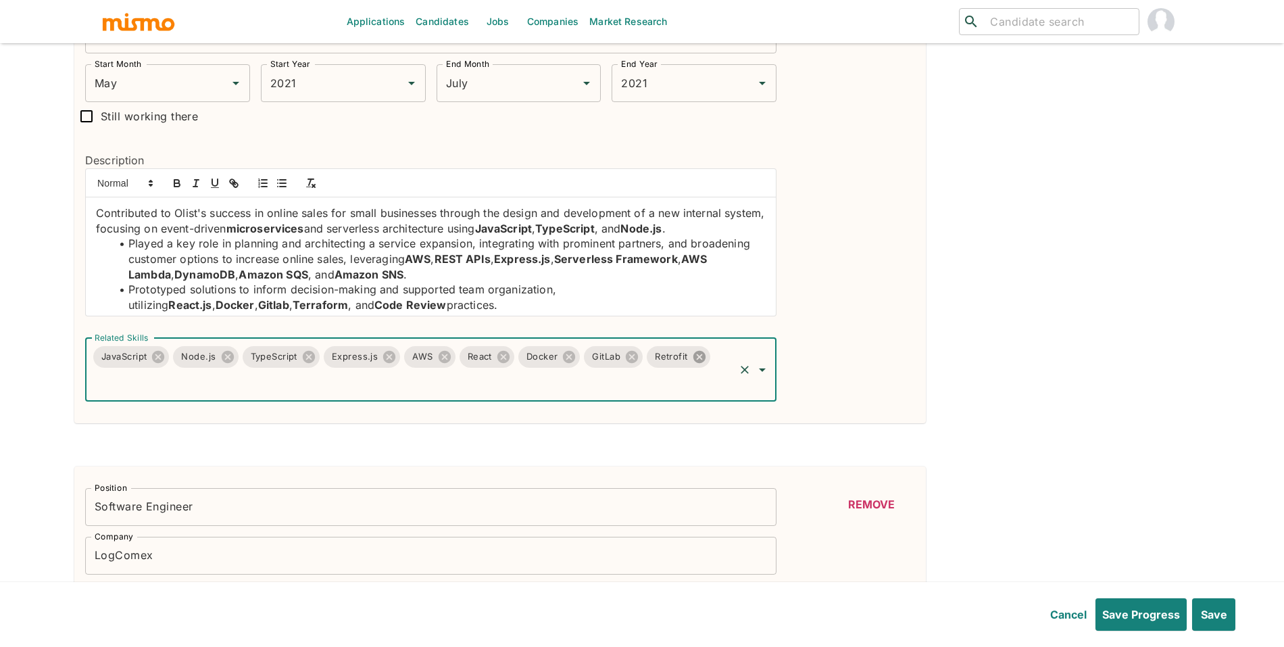
click at [705, 363] on icon at bounding box center [699, 357] width 12 height 12
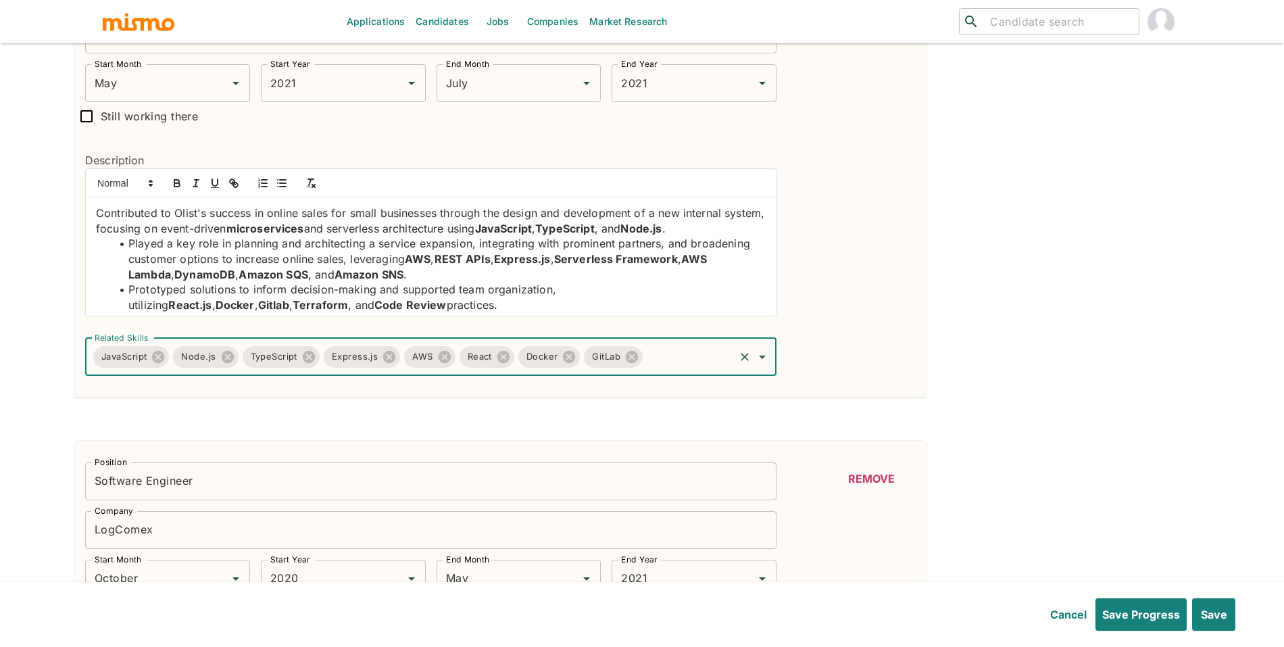
type input "r"
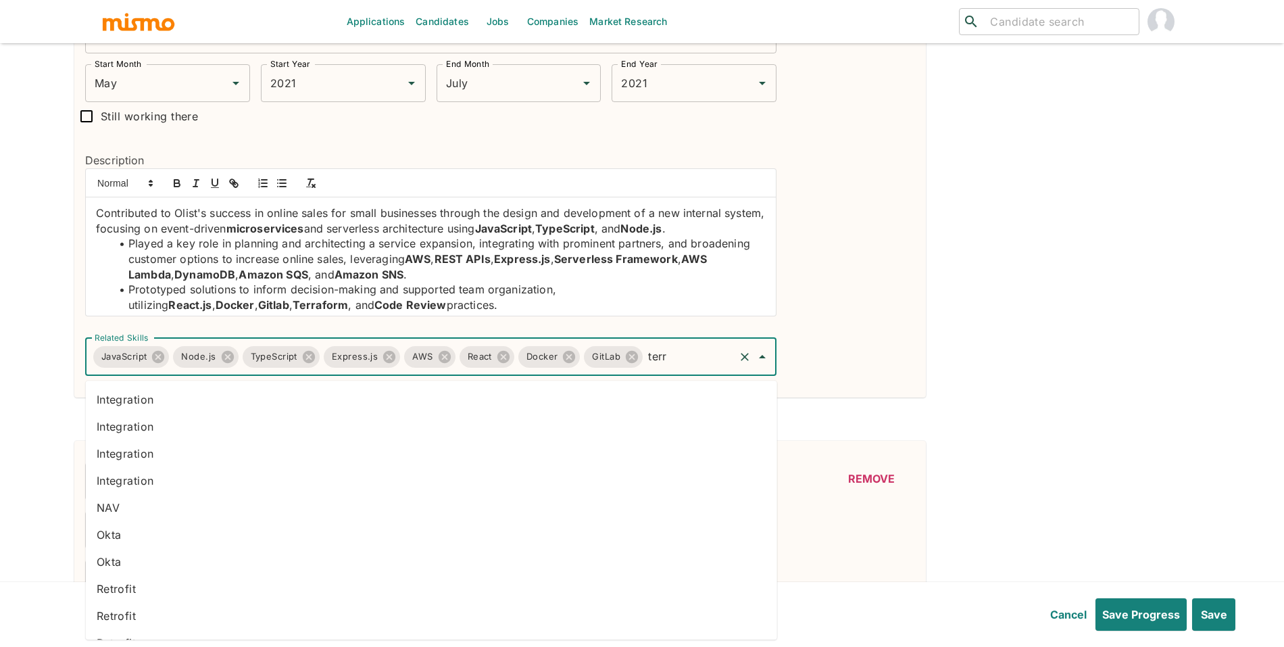
type input "terra"
click at [710, 607] on li "TERRAFORM" at bounding box center [432, 620] width 692 height 27
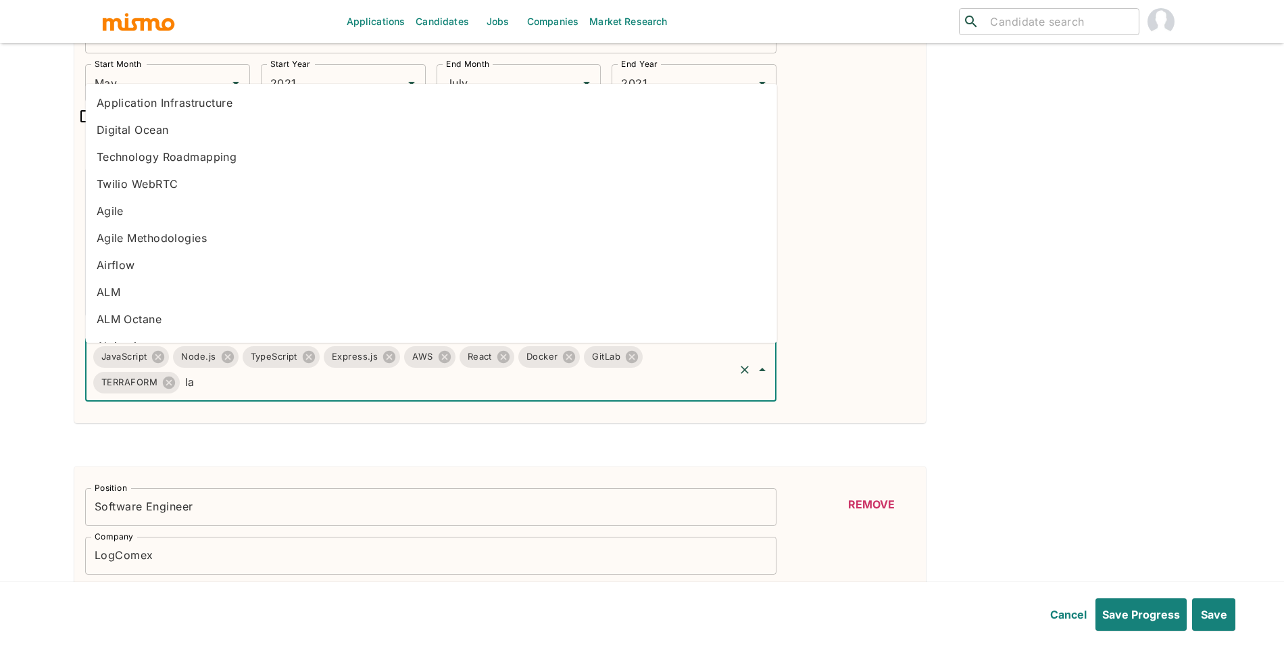
type input "[PERSON_NAME]"
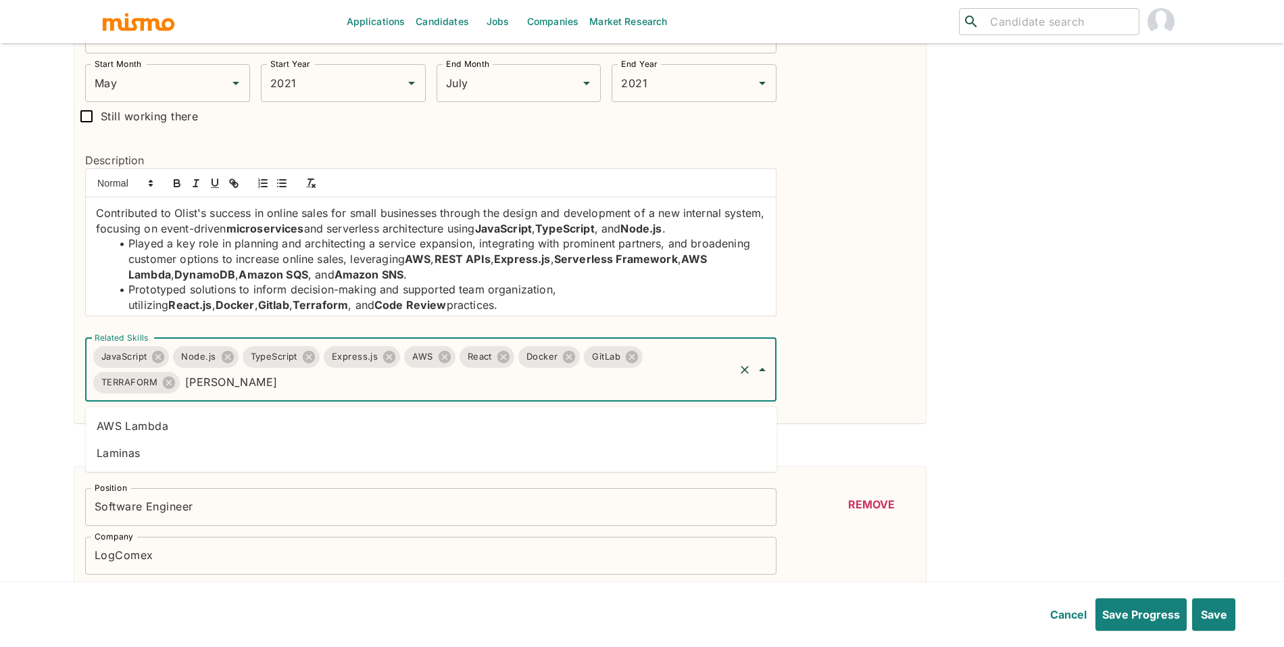
click at [459, 427] on li "AWS Lambda" at bounding box center [432, 425] width 692 height 27
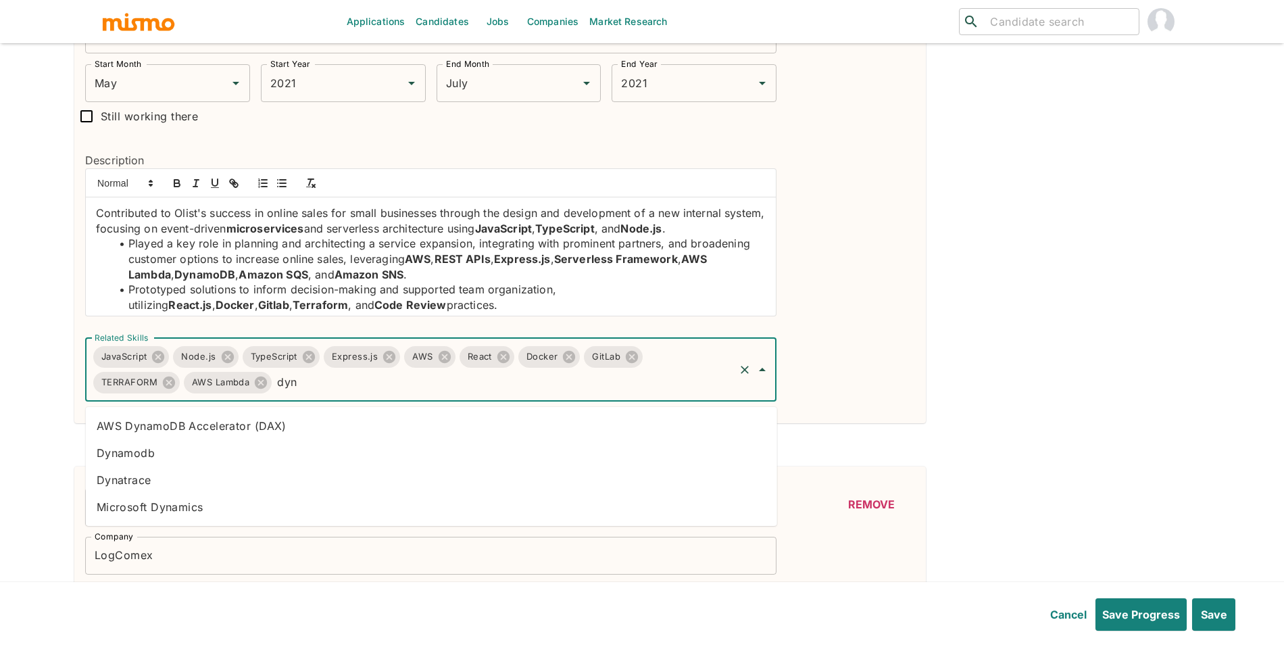
type input "dyna"
click at [329, 457] on li "Dynamodb" at bounding box center [432, 452] width 692 height 27
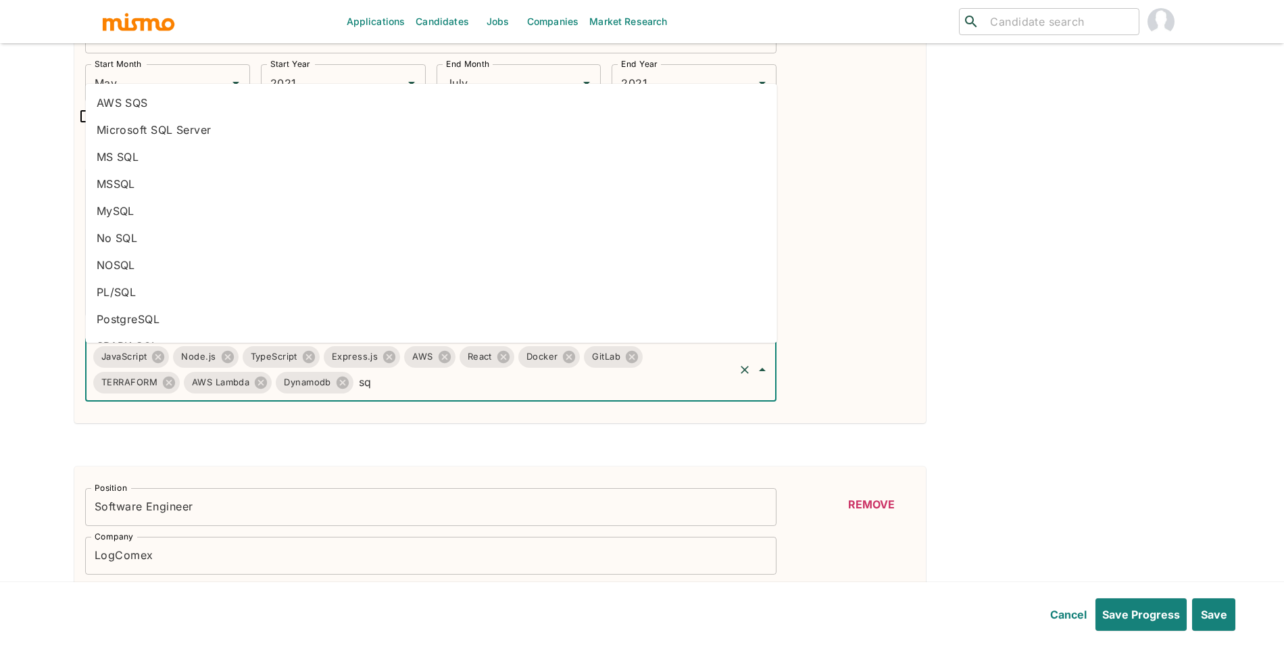
type input "sqs"
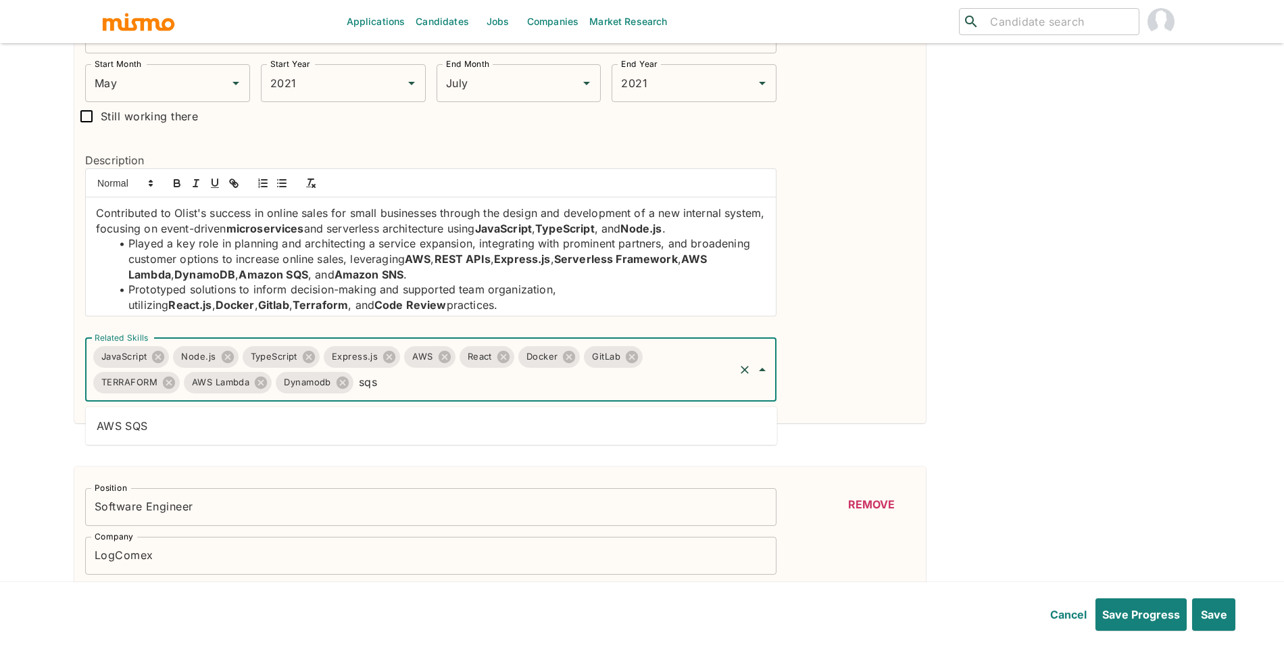
click at [164, 431] on li "AWS SQS" at bounding box center [432, 425] width 692 height 27
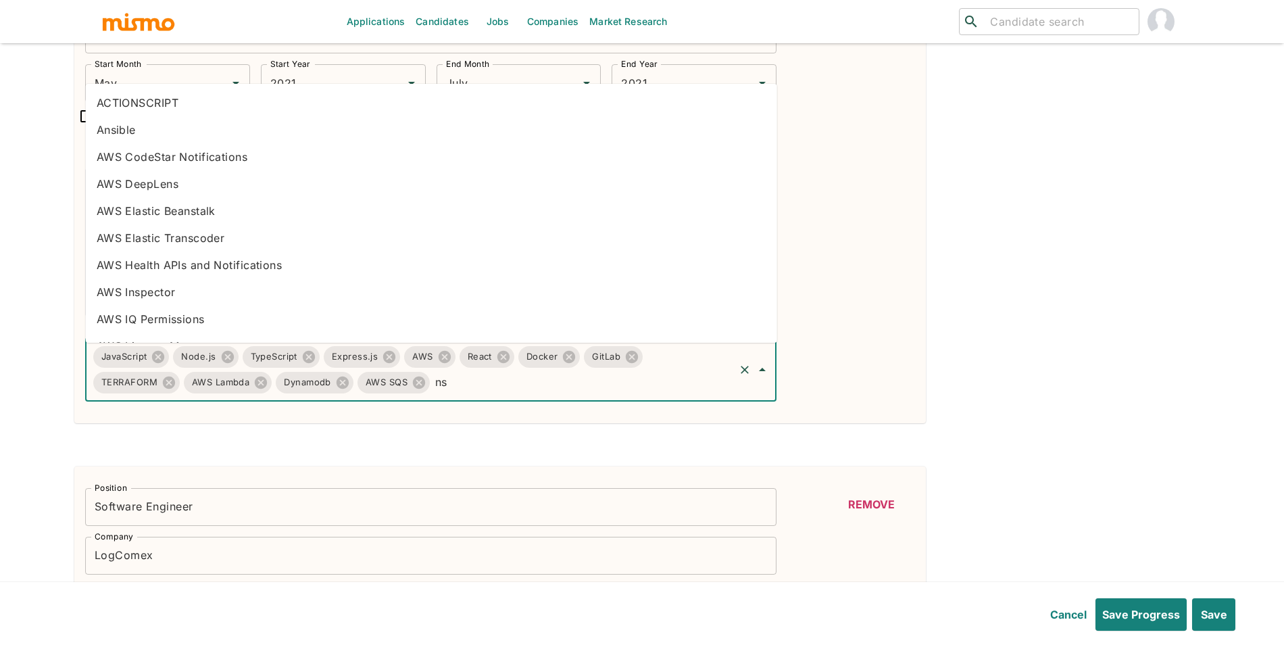
type input "n"
type input "sns"
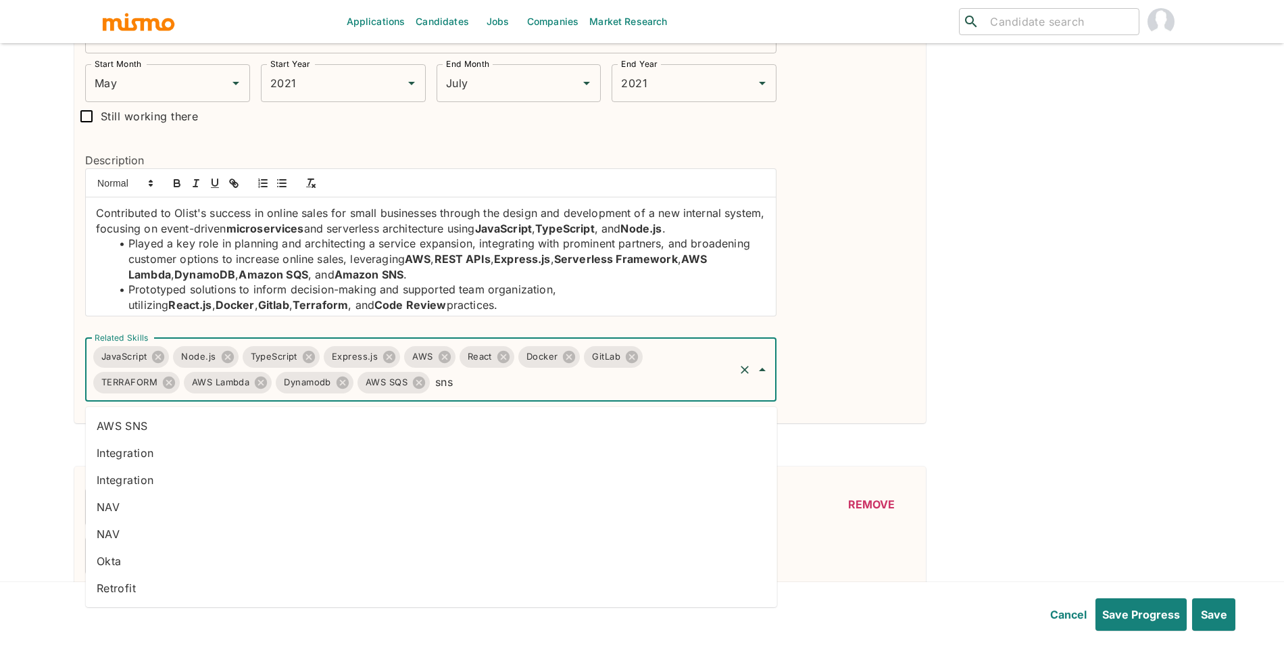
click at [322, 422] on li "AWS SNS" at bounding box center [432, 425] width 692 height 27
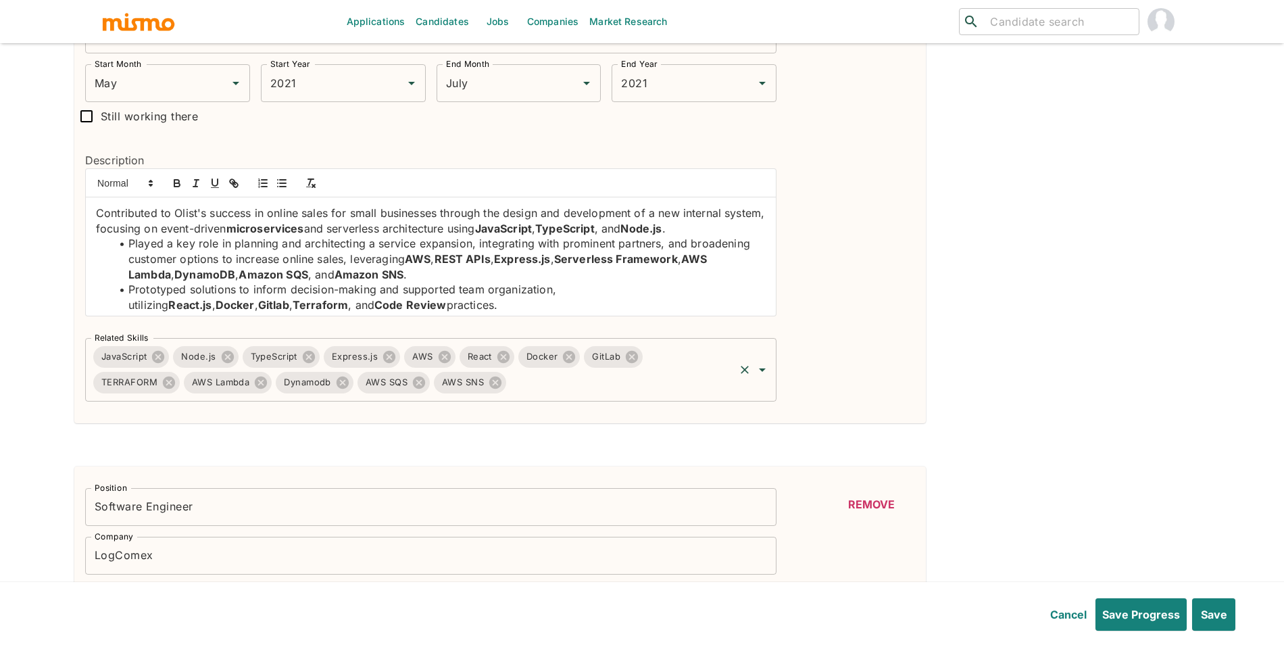
scroll to position [5, 0]
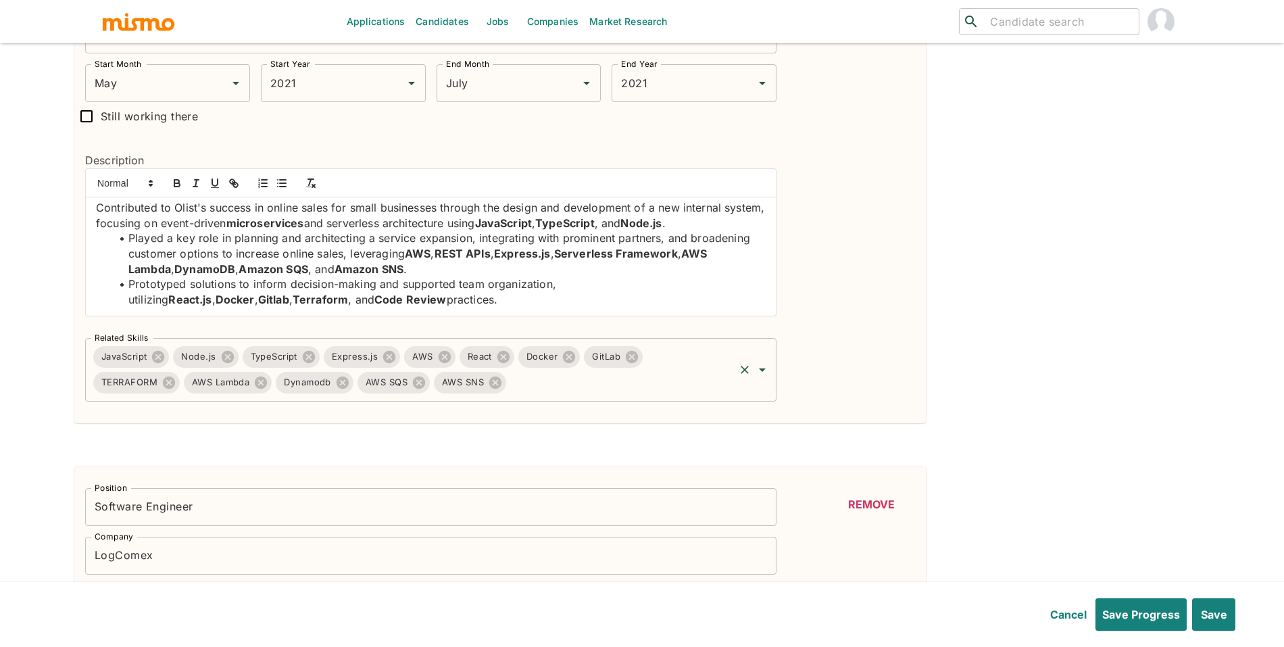
click at [576, 391] on input "Related Skills" at bounding box center [620, 383] width 224 height 26
click at [940, 453] on div "Position Software Engineer Position Company Side Company Start Month October St…" at bounding box center [642, 401] width 1136 height 4038
click at [599, 395] on input "Related Skills" at bounding box center [620, 383] width 224 height 26
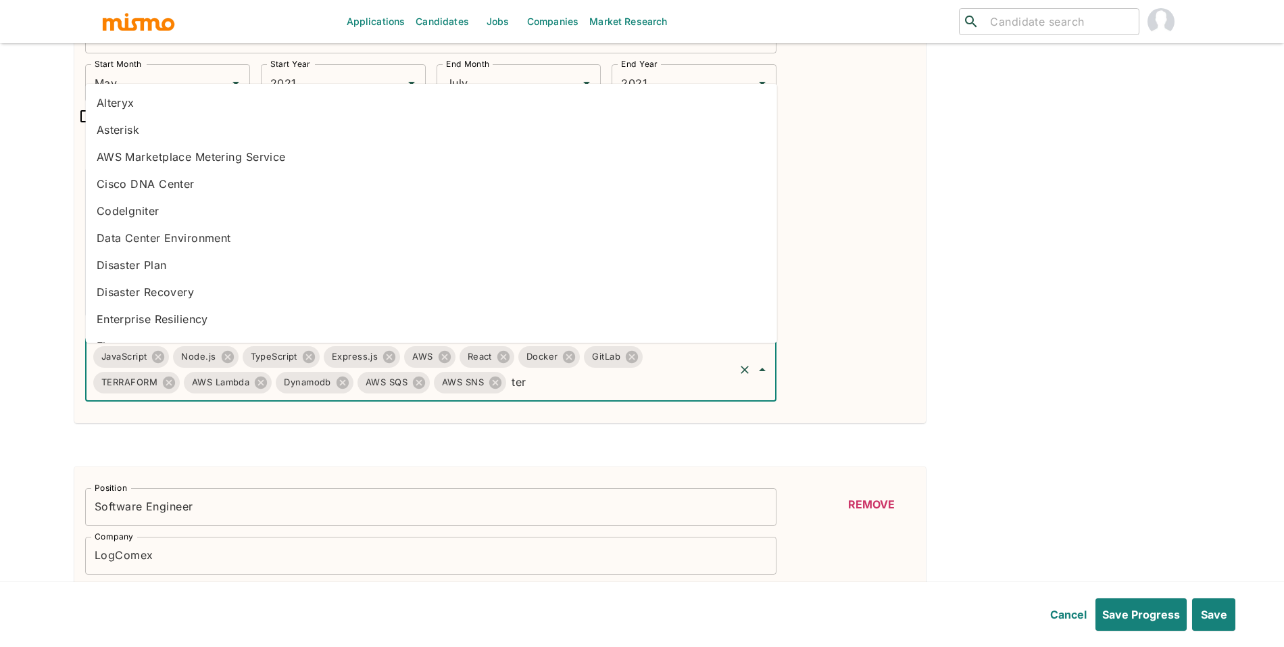
type input "terr"
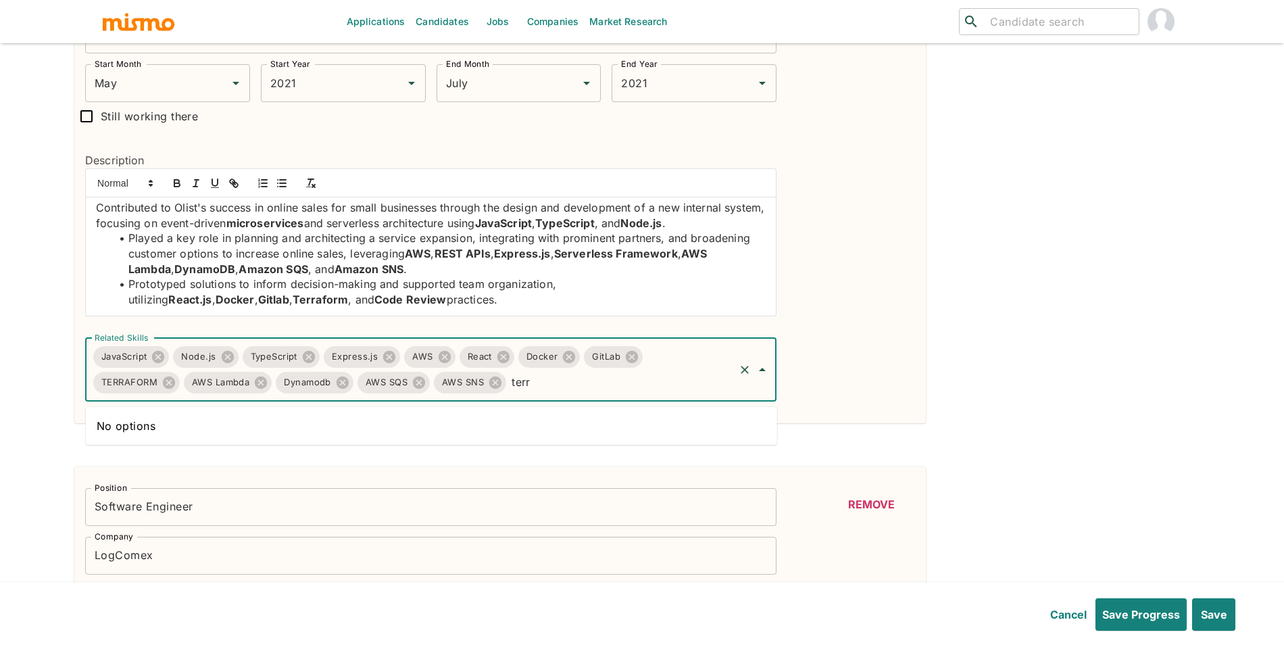
click at [597, 394] on input "terr" at bounding box center [620, 383] width 224 height 26
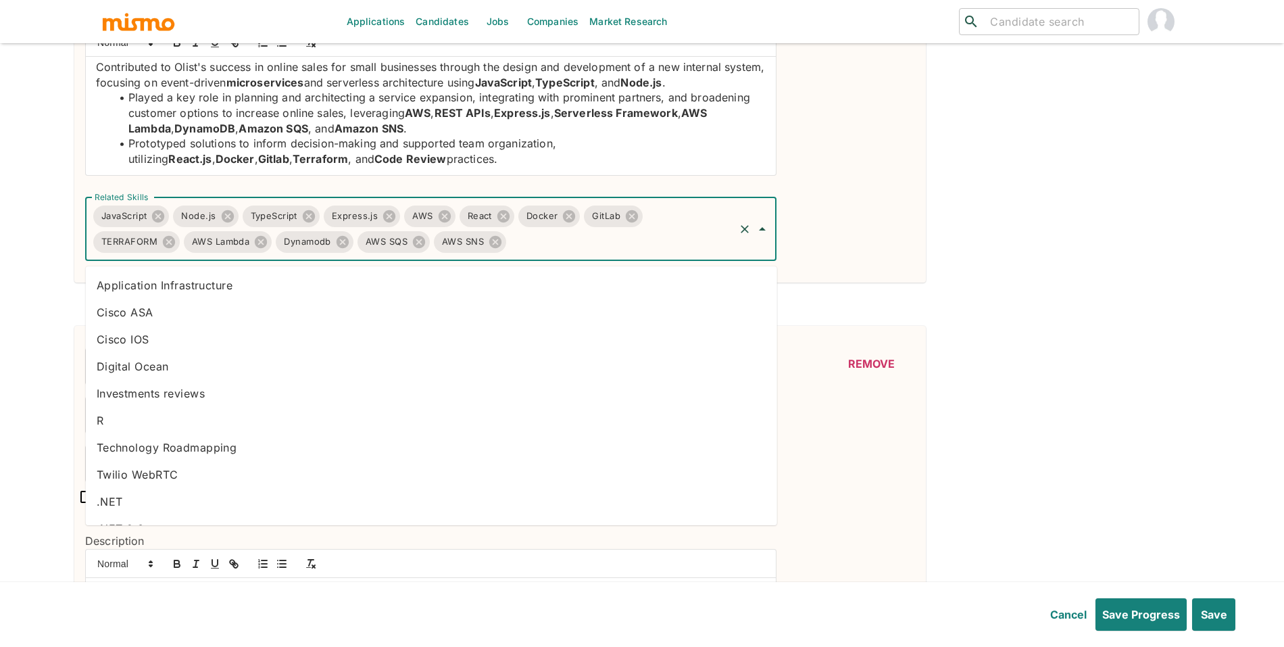
scroll to position [2169, 0]
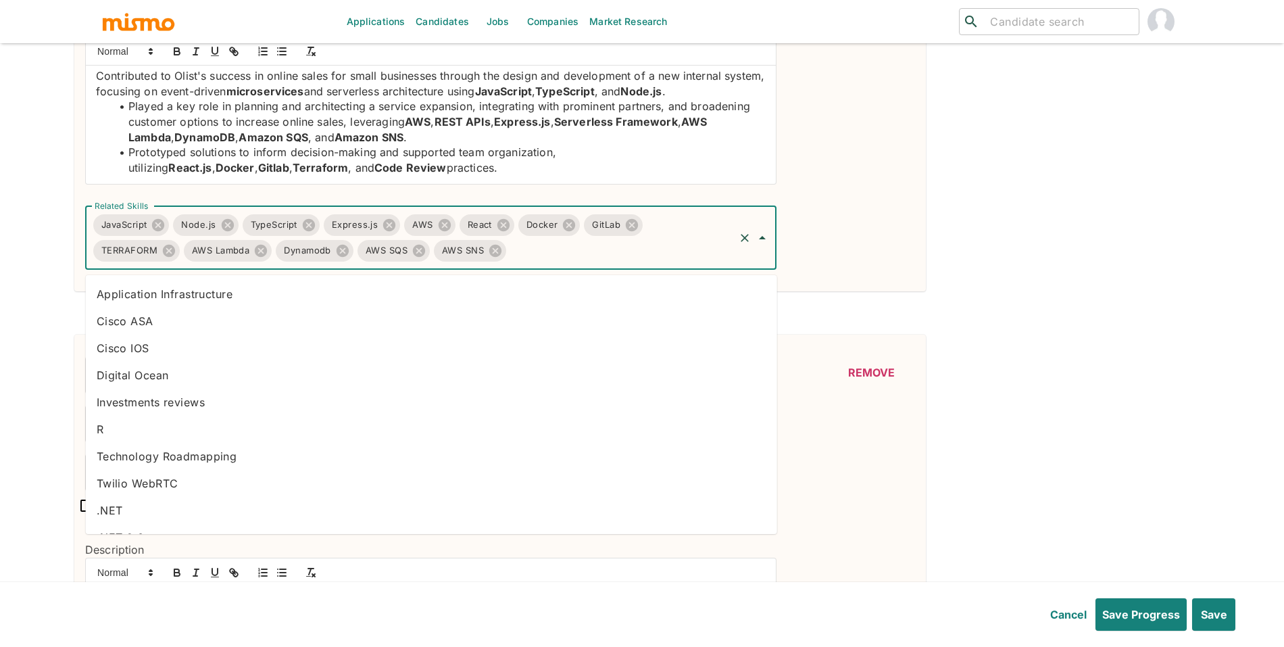
click at [1125, 339] on div "Position Software Engineer Position Company Side Company Start Month October St…" at bounding box center [642, 270] width 1136 height 4038
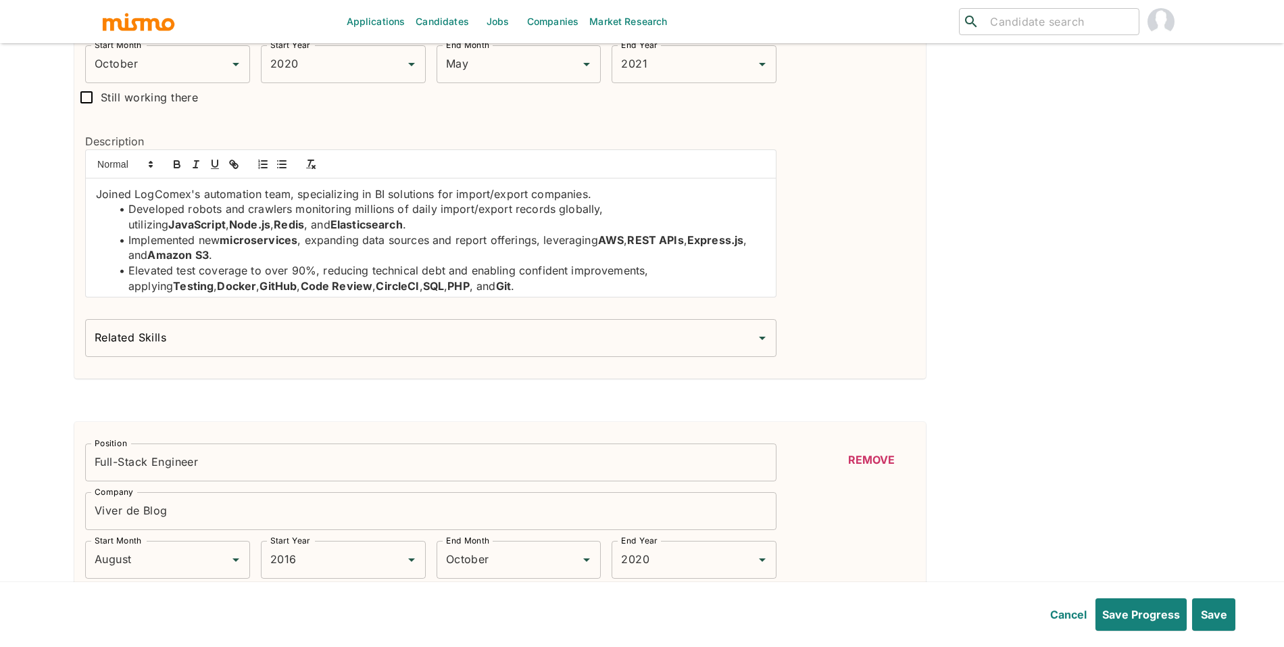
scroll to position [2542, 0]
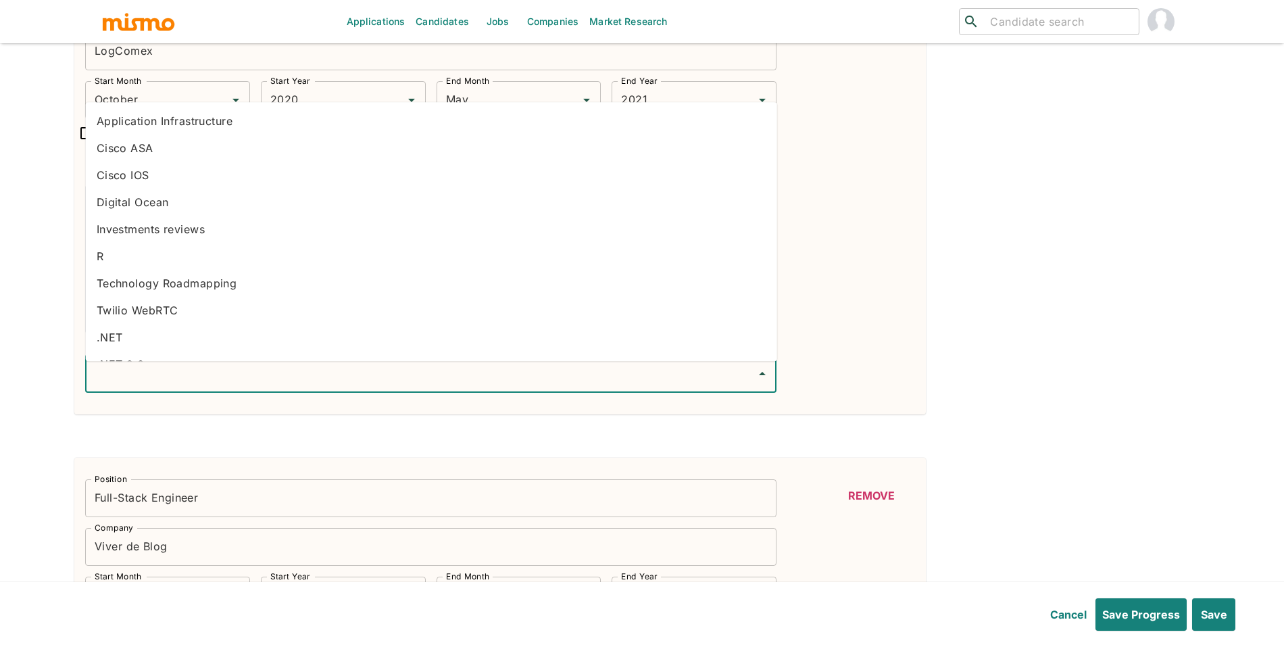
click at [571, 375] on input "Related Skills" at bounding box center [420, 374] width 659 height 26
type input "javas"
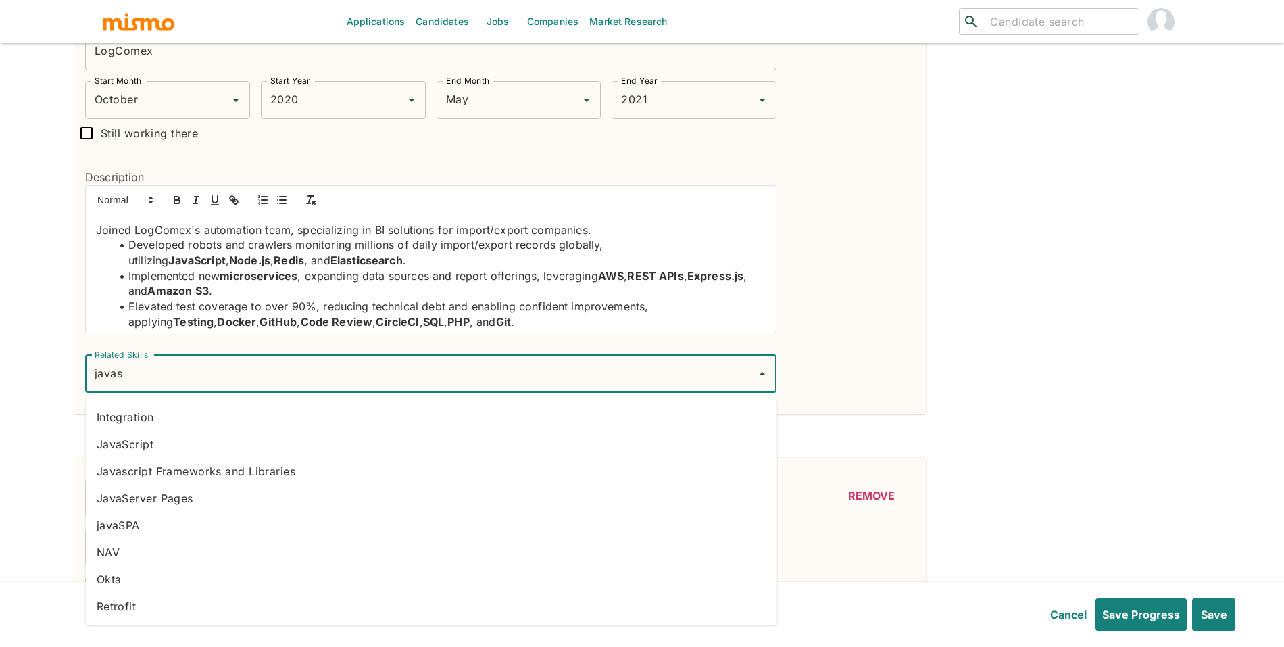
click at [390, 437] on li "JavaScript" at bounding box center [432, 444] width 692 height 27
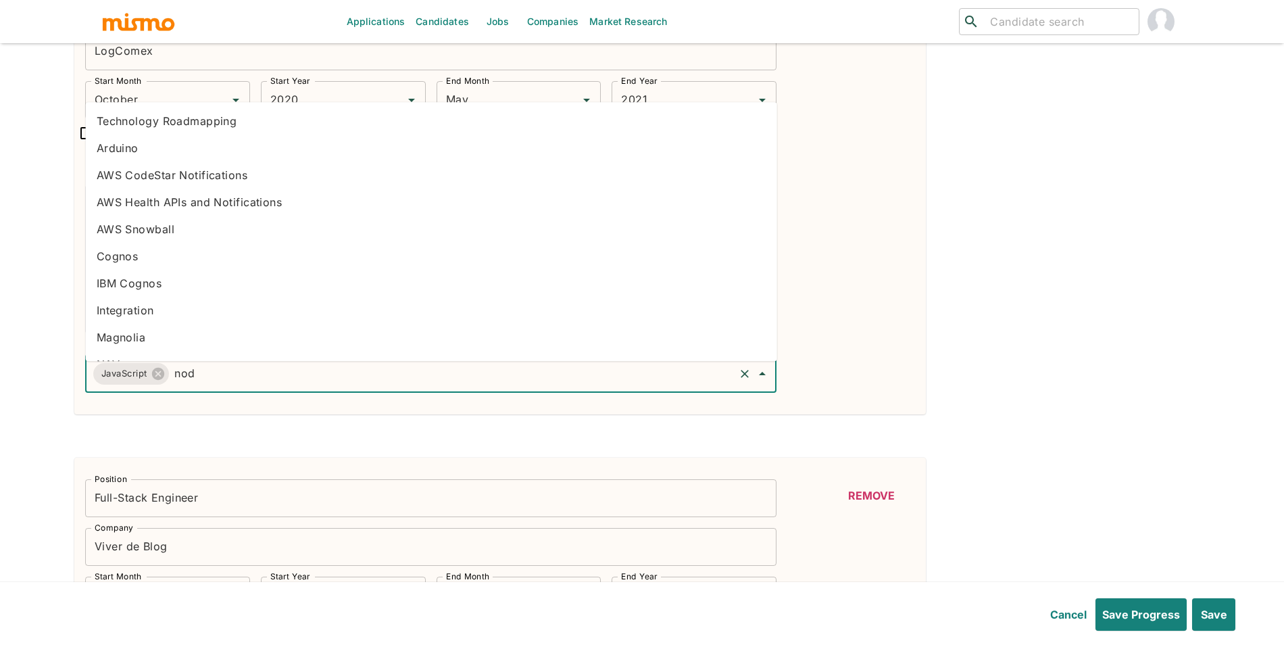
type input "node"
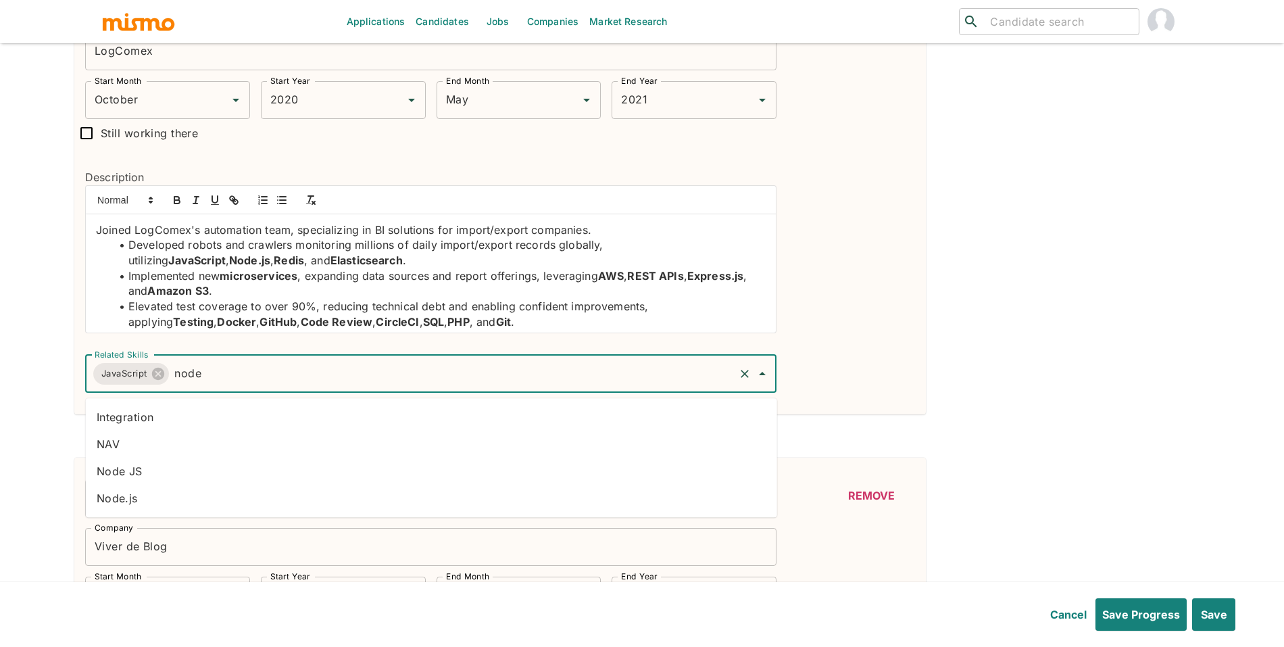
click at [298, 487] on li "Node.js" at bounding box center [432, 498] width 692 height 27
type input "redis"
click at [237, 451] on li "Redis" at bounding box center [432, 444] width 692 height 27
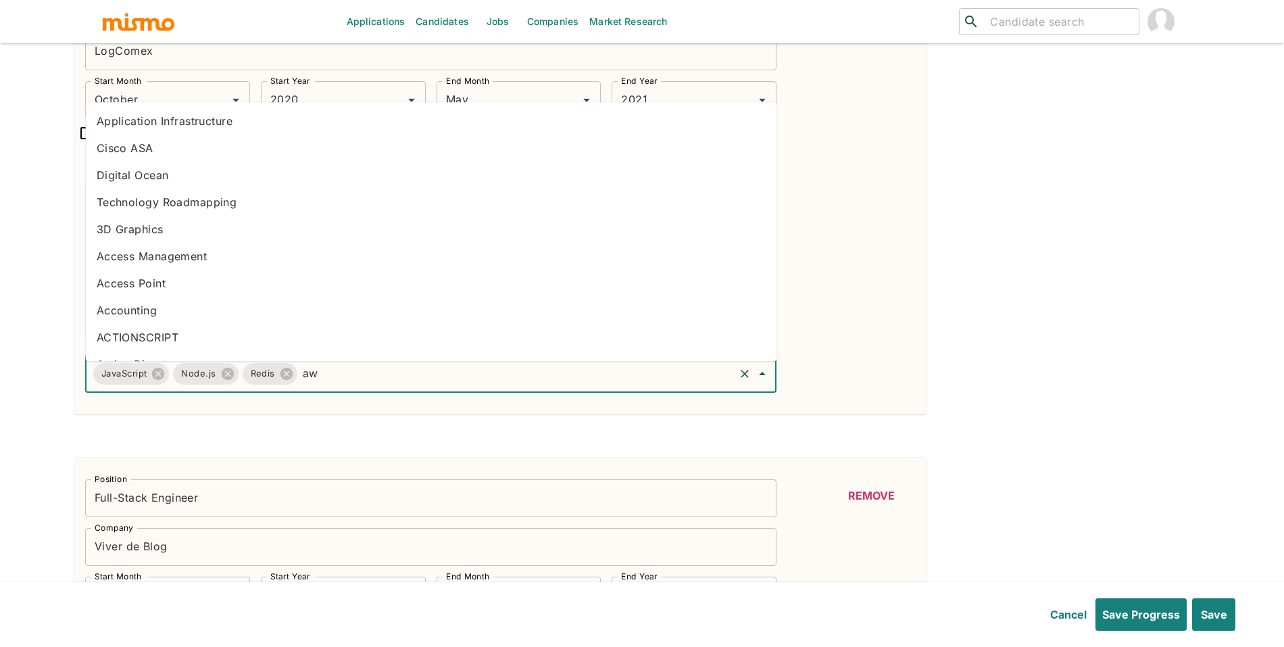
type input "aws"
click at [310, 128] on li "AWS" at bounding box center [432, 121] width 692 height 27
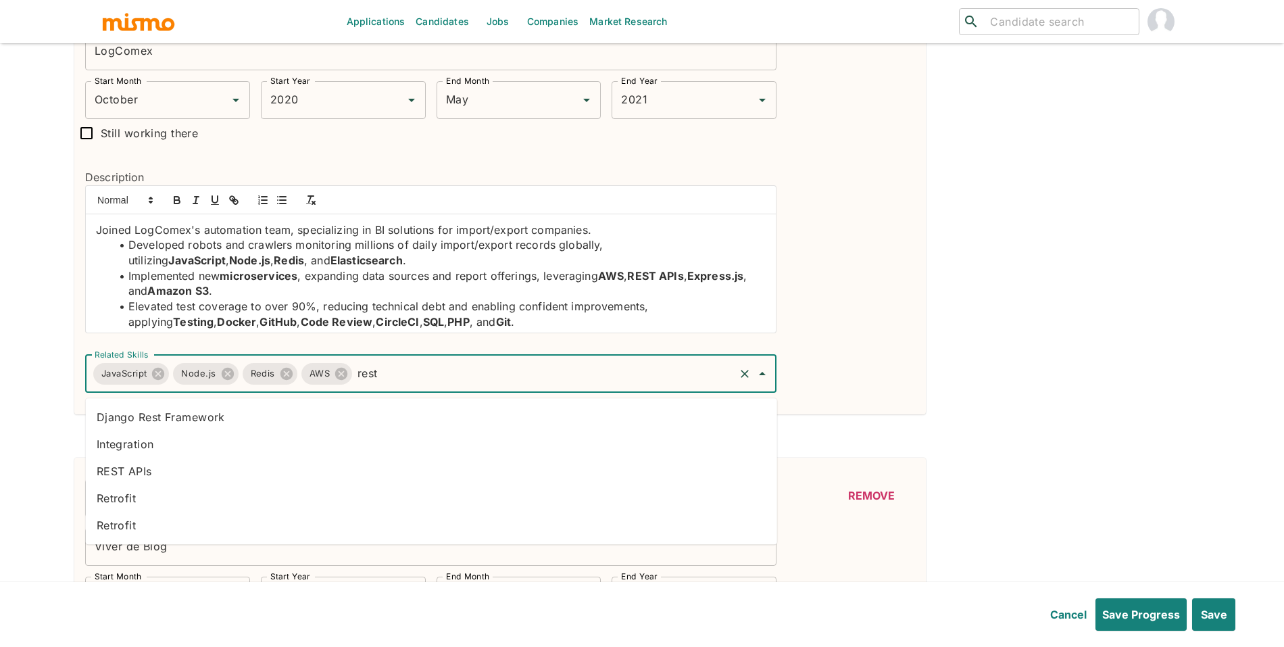
type input "rest a"
click at [204, 441] on li "REST APIs" at bounding box center [432, 444] width 692 height 27
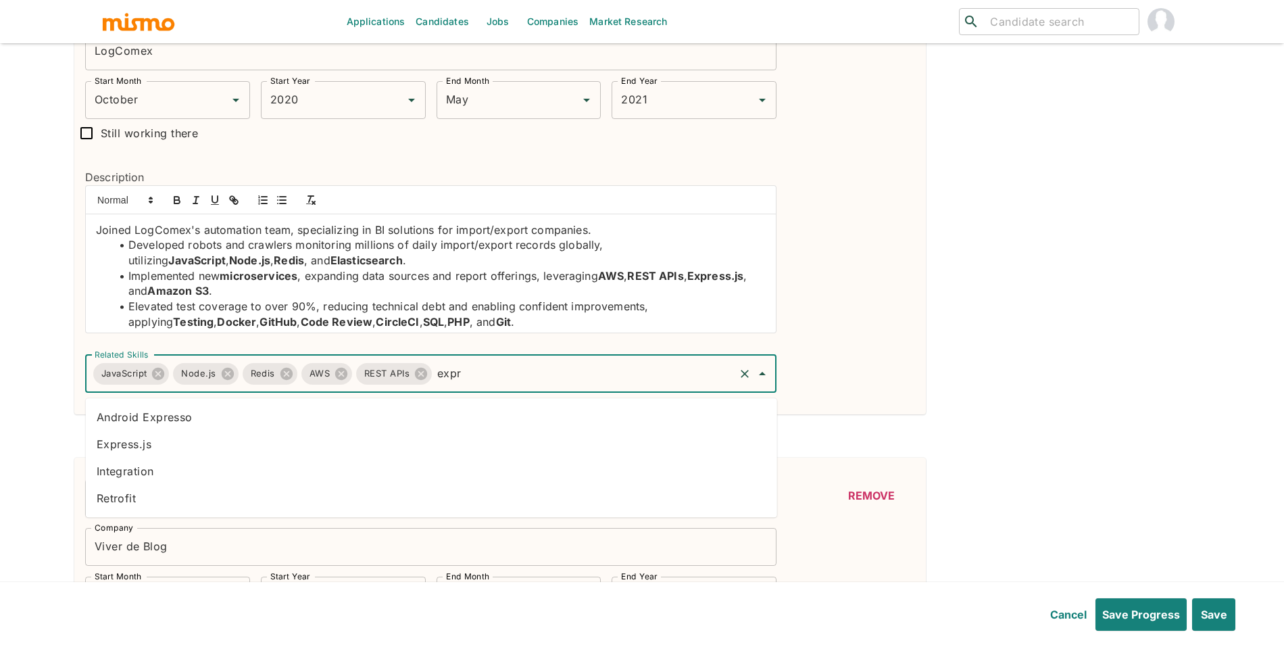
type input "expre"
click at [377, 452] on li "Express.js" at bounding box center [432, 444] width 692 height 27
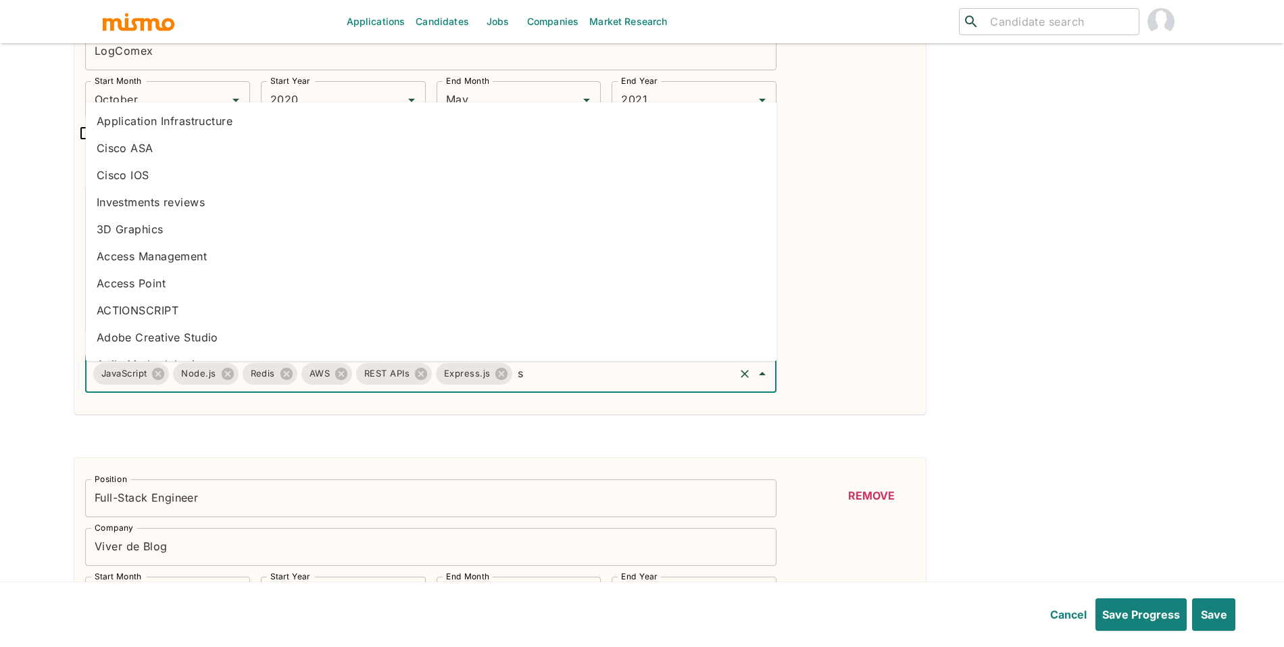
type input "s3"
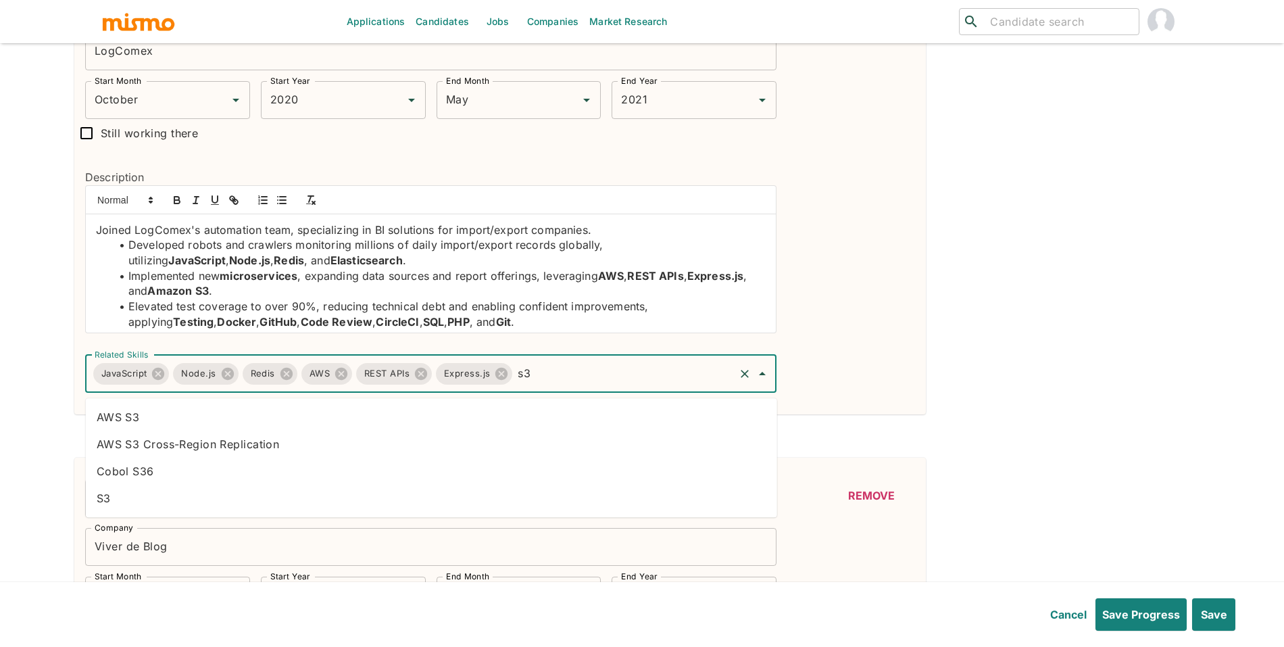
click at [274, 416] on li "AWS S3" at bounding box center [432, 417] width 692 height 27
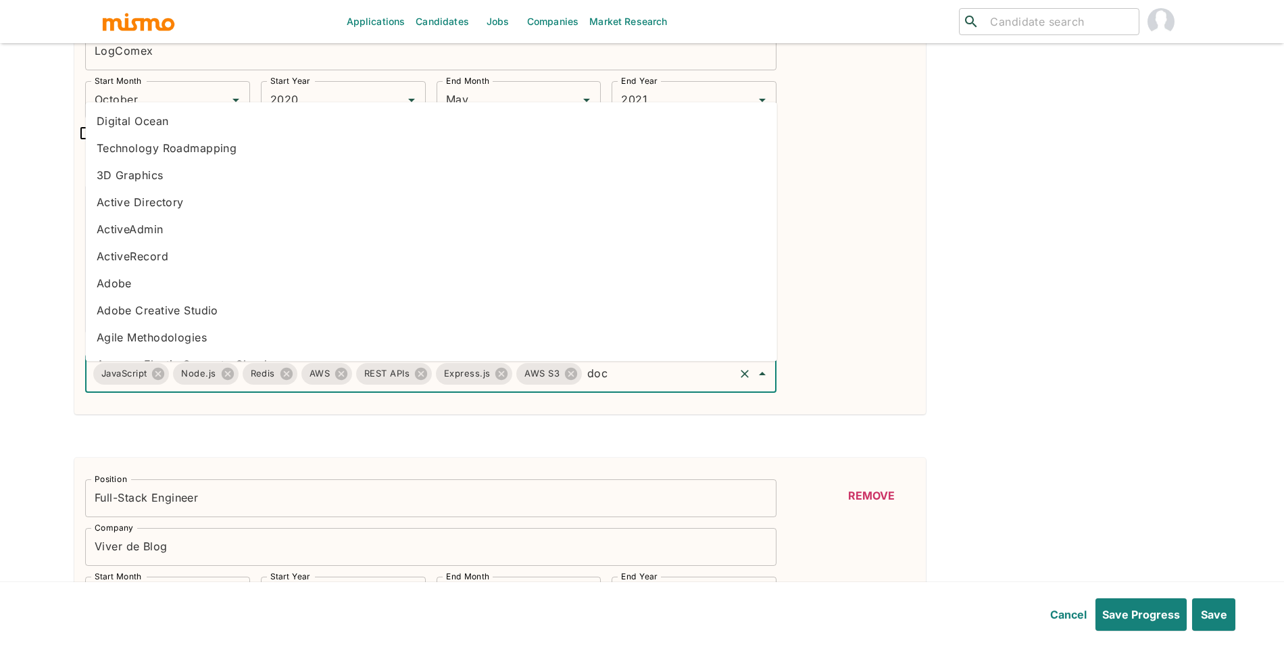
type input "dock"
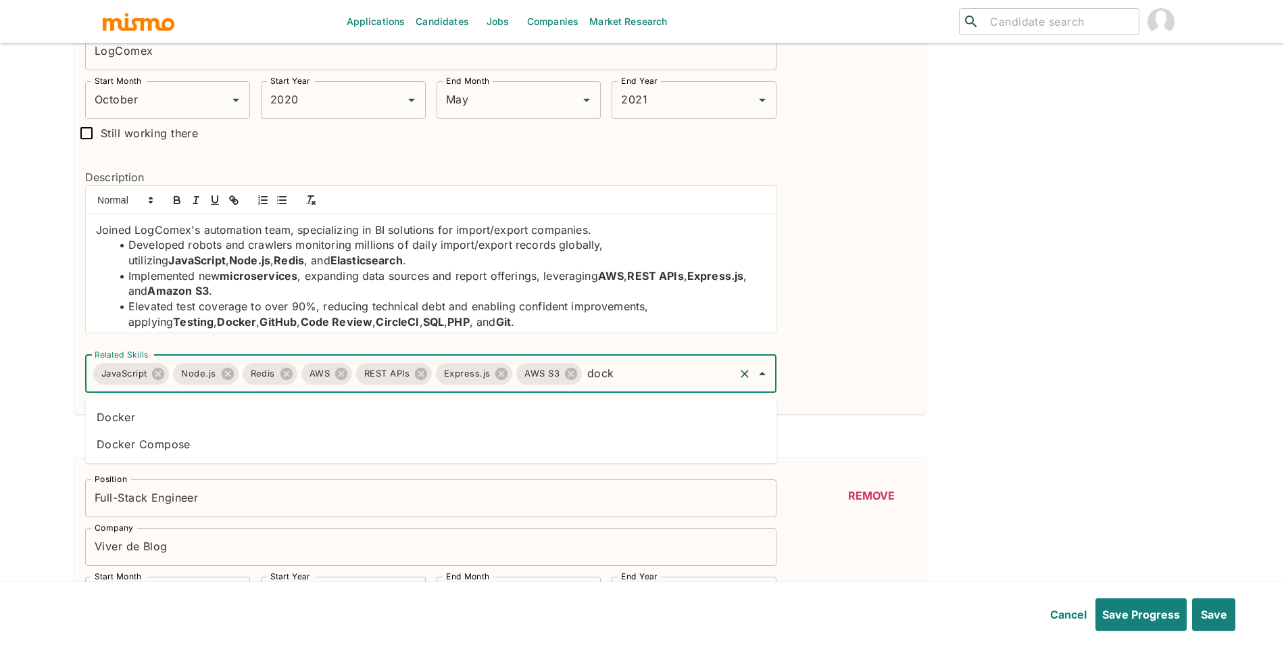
click at [527, 424] on li "Docker" at bounding box center [432, 417] width 692 height 27
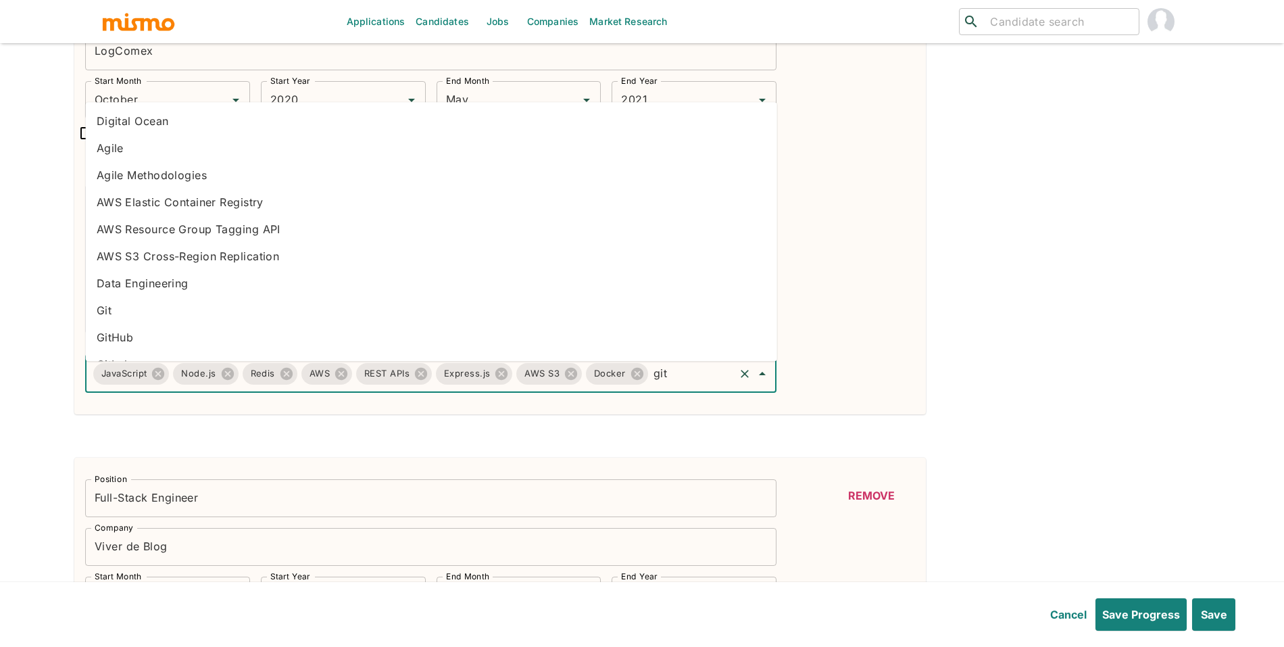
type input "gith"
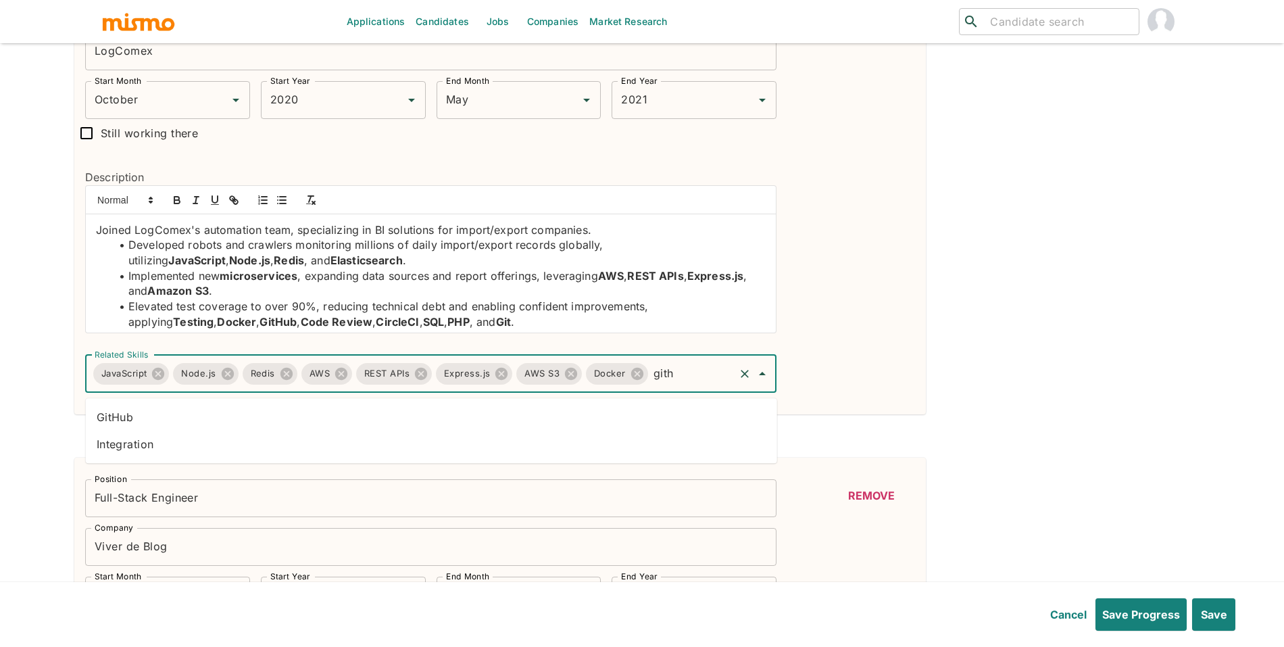
click at [395, 425] on li "GitHub" at bounding box center [432, 417] width 692 height 27
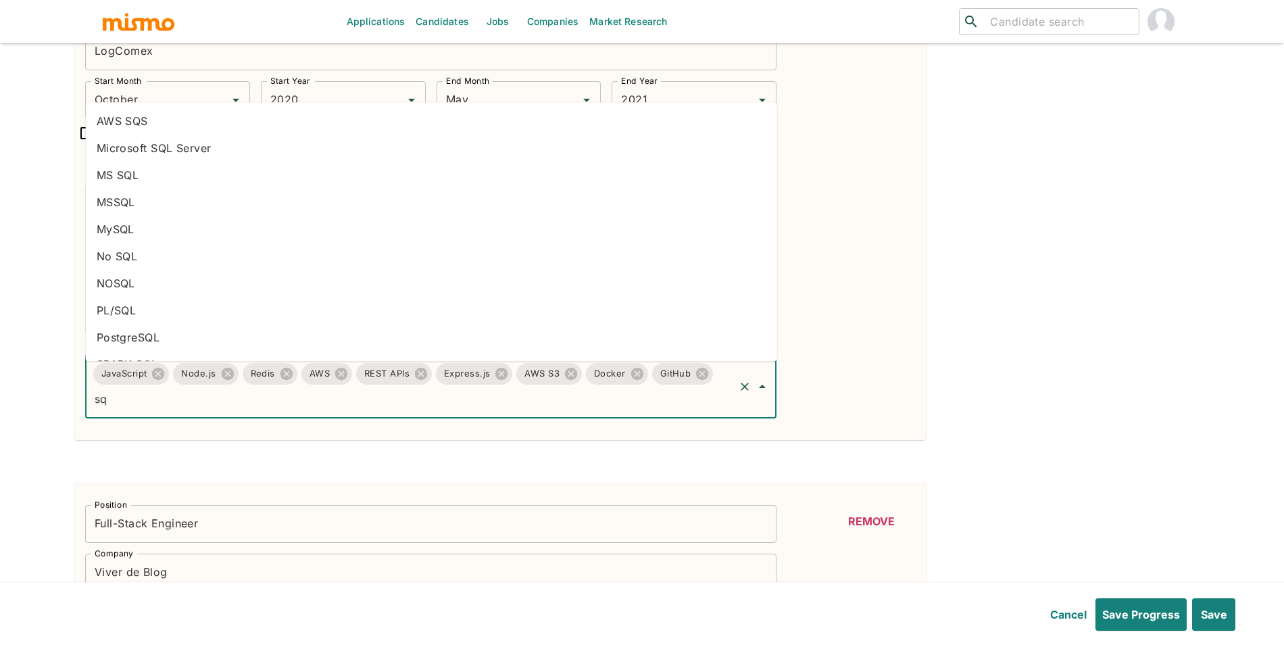
type input "sql"
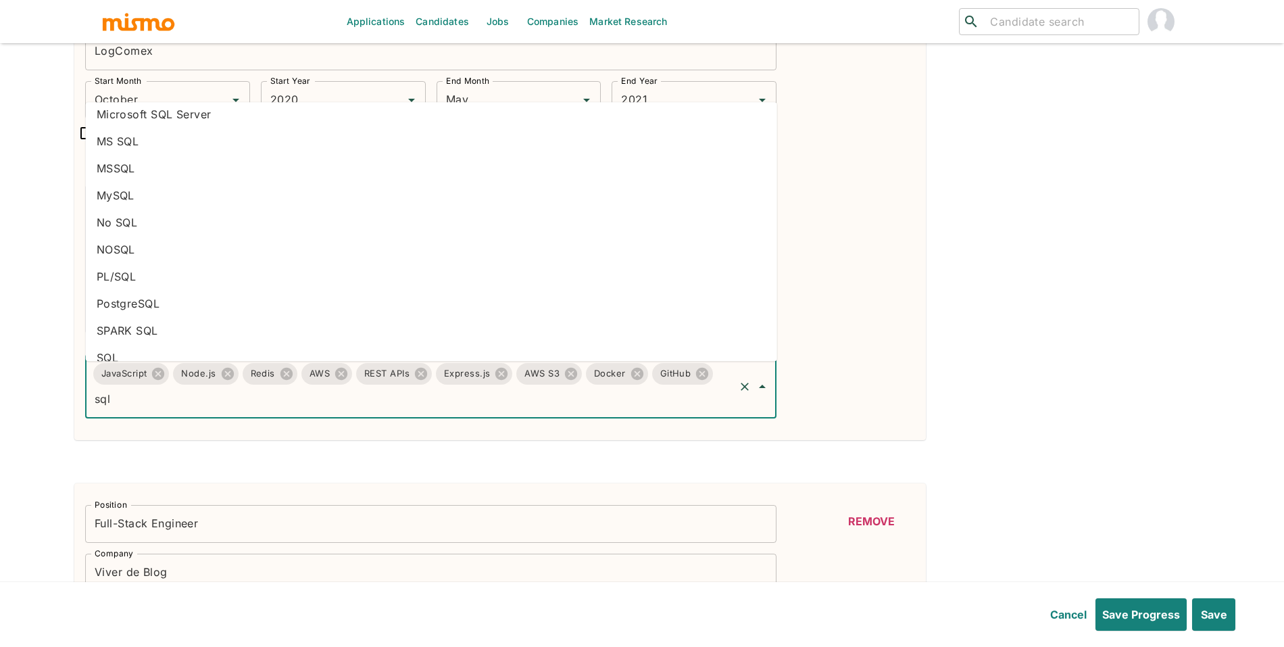
click at [566, 357] on li "SQL" at bounding box center [432, 358] width 692 height 27
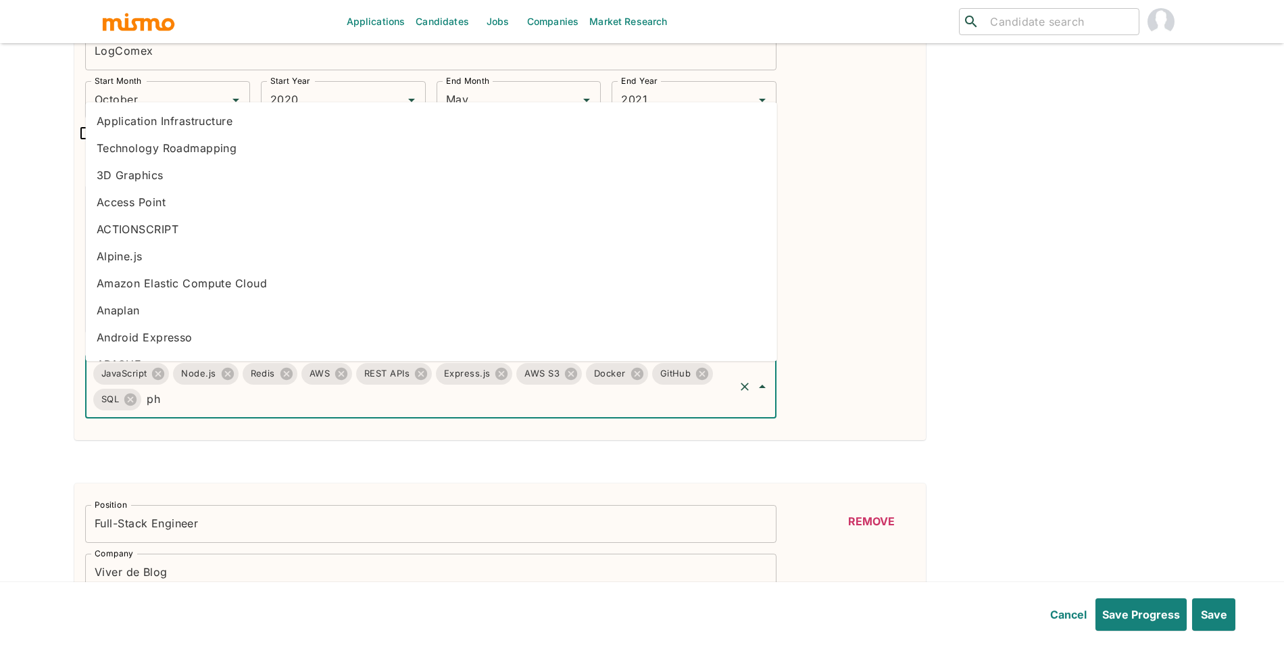
type input "php"
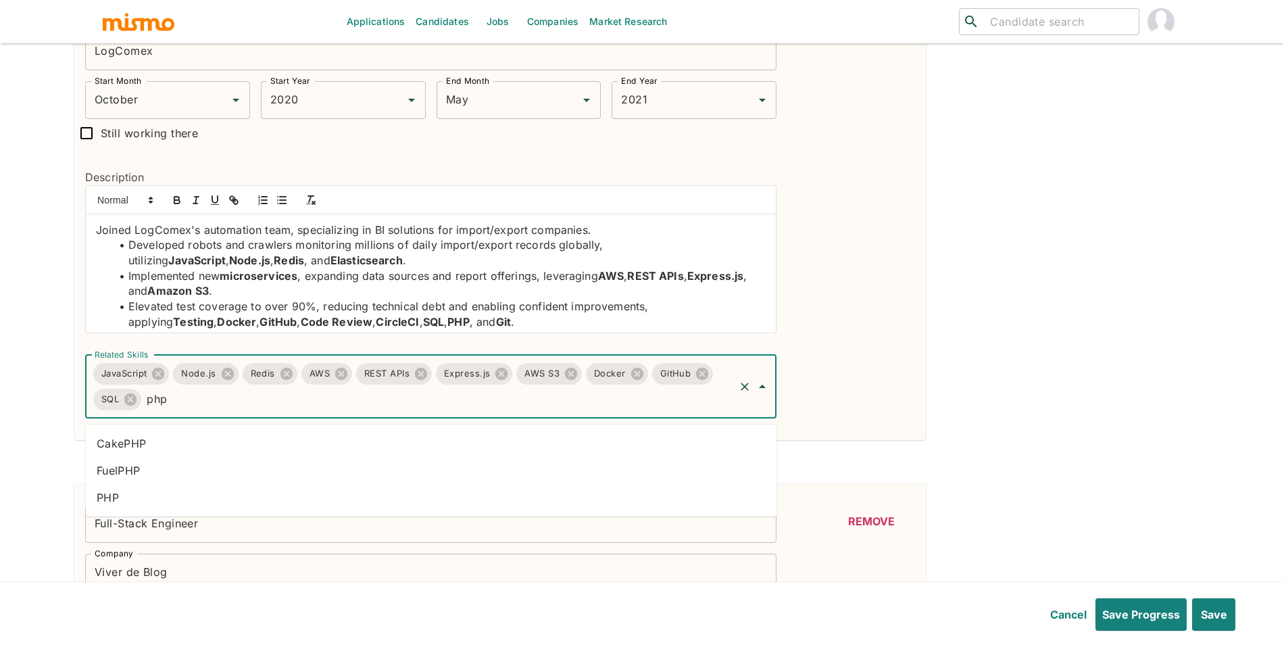
click at [260, 490] on li "PHP" at bounding box center [432, 497] width 692 height 27
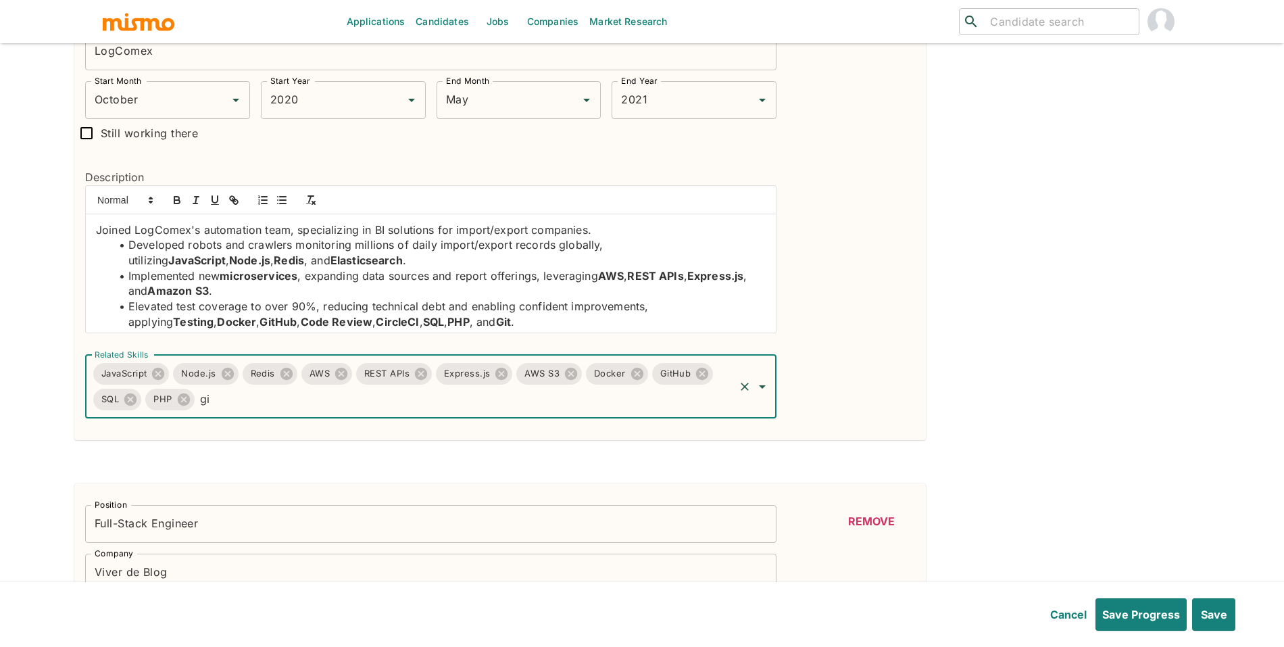
type input "git"
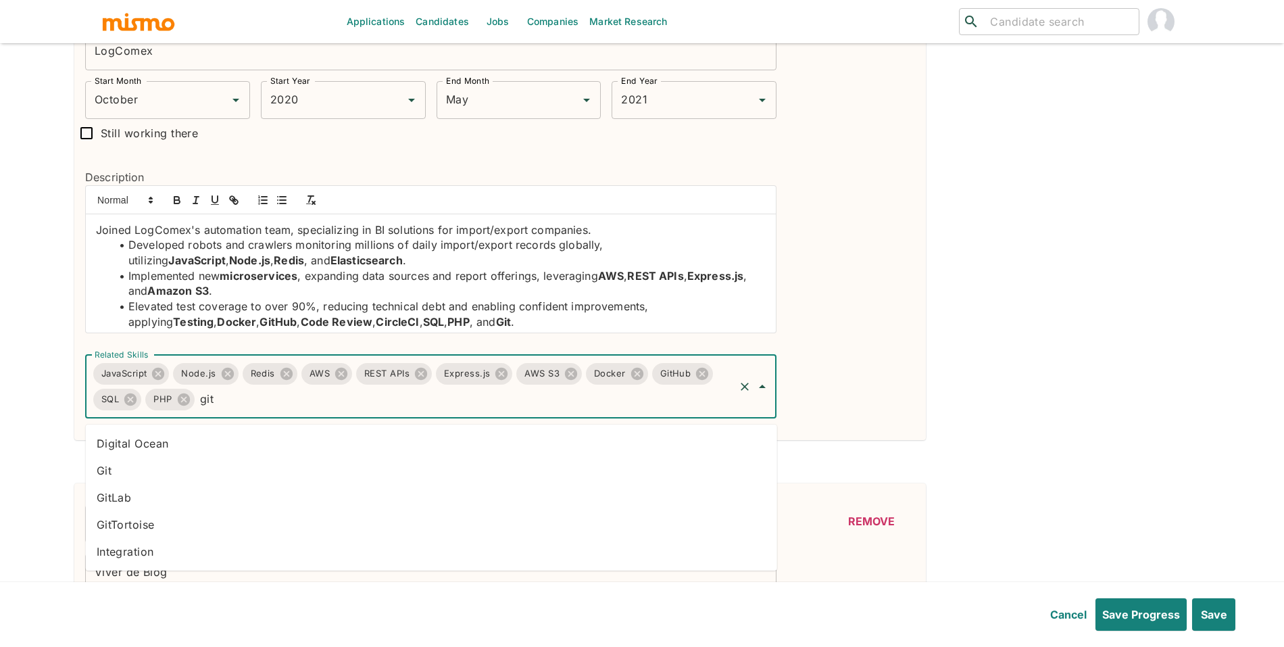
click at [311, 479] on li "Git" at bounding box center [432, 470] width 692 height 27
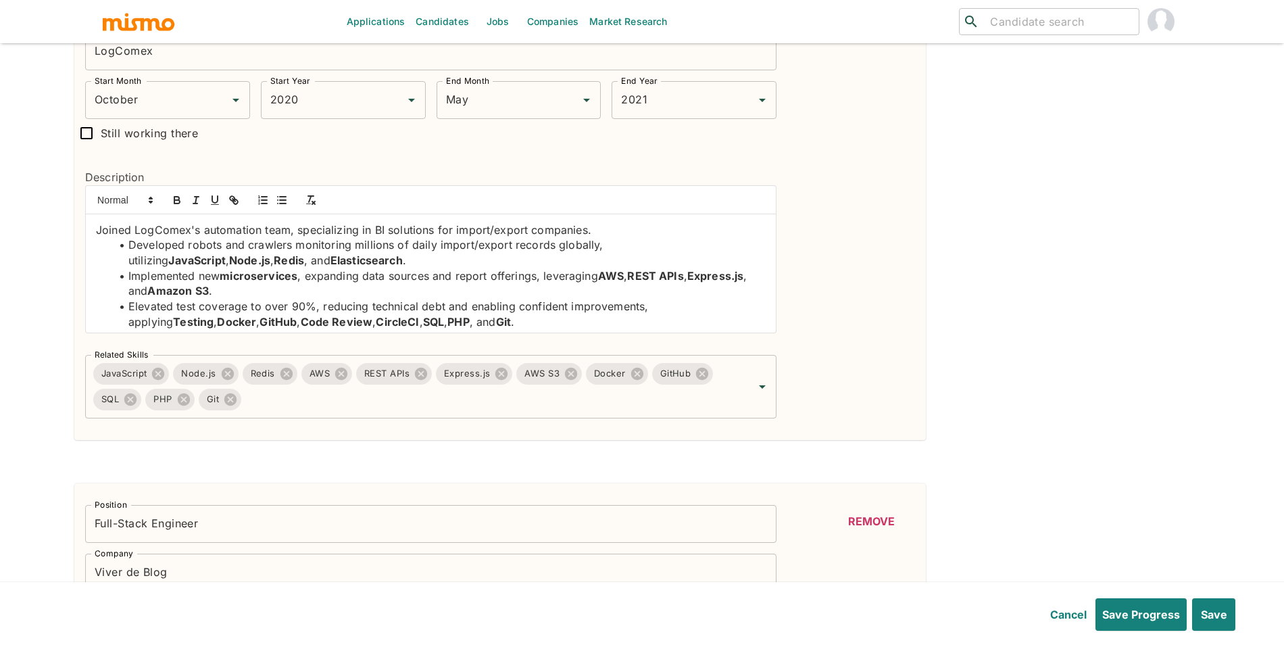
drag, startPoint x: 1283, startPoint y: 300, endPoint x: 1284, endPoint y: 326, distance: 25.7
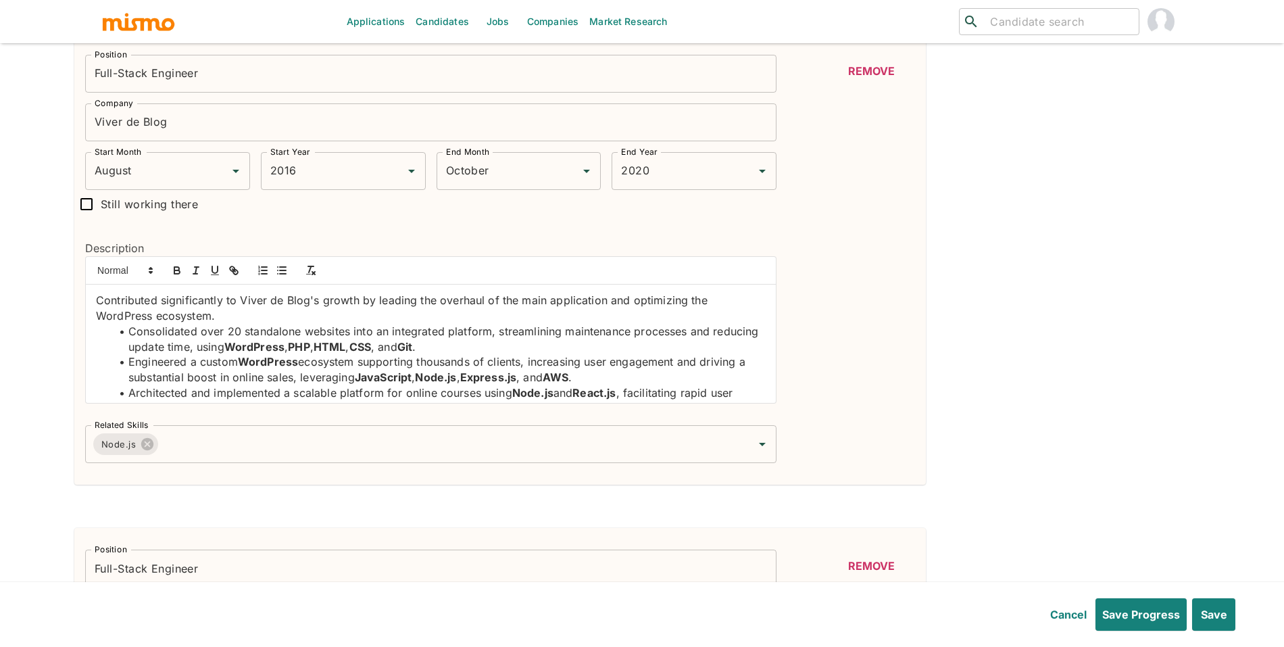
scroll to position [3047, 0]
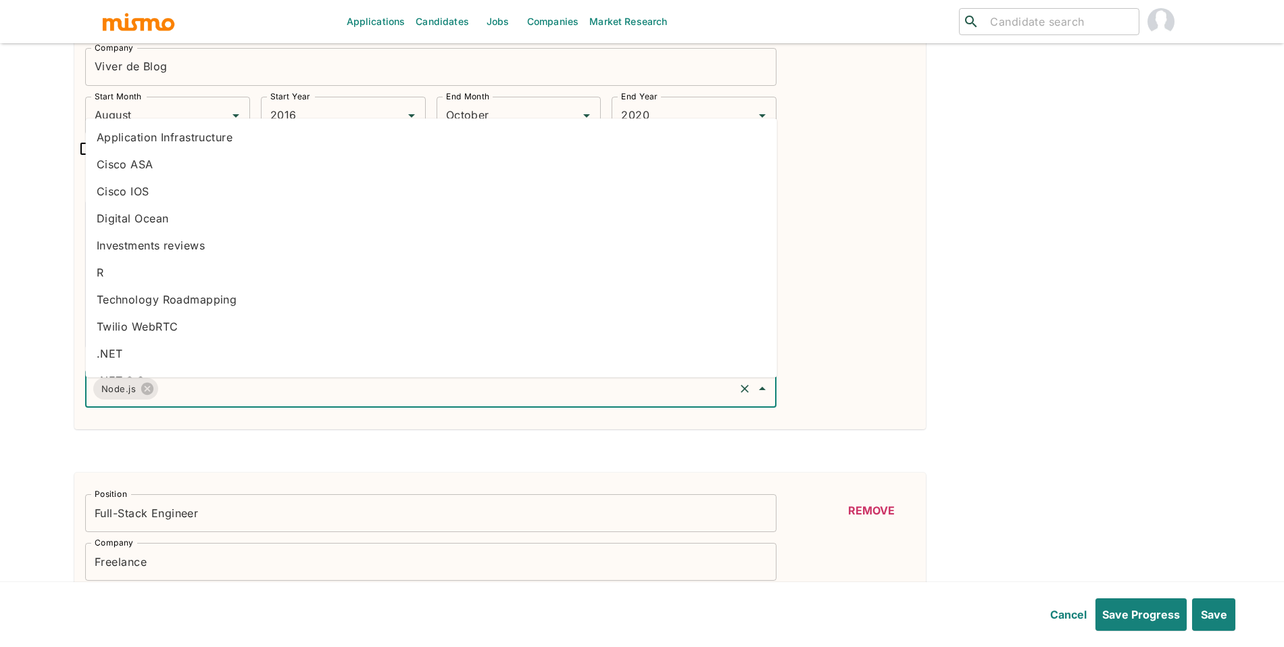
click at [604, 402] on input "Related Skills" at bounding box center [446, 389] width 573 height 26
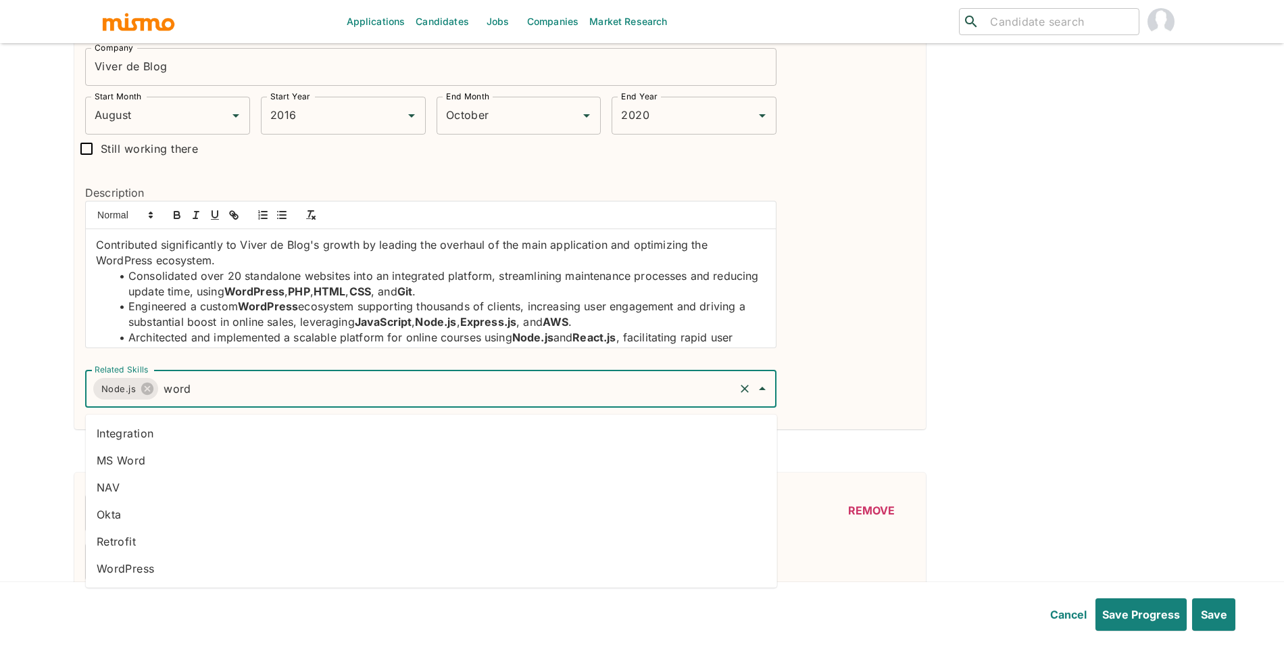
type input "wordp"
click at [387, 541] on li "WordPress" at bounding box center [432, 541] width 692 height 27
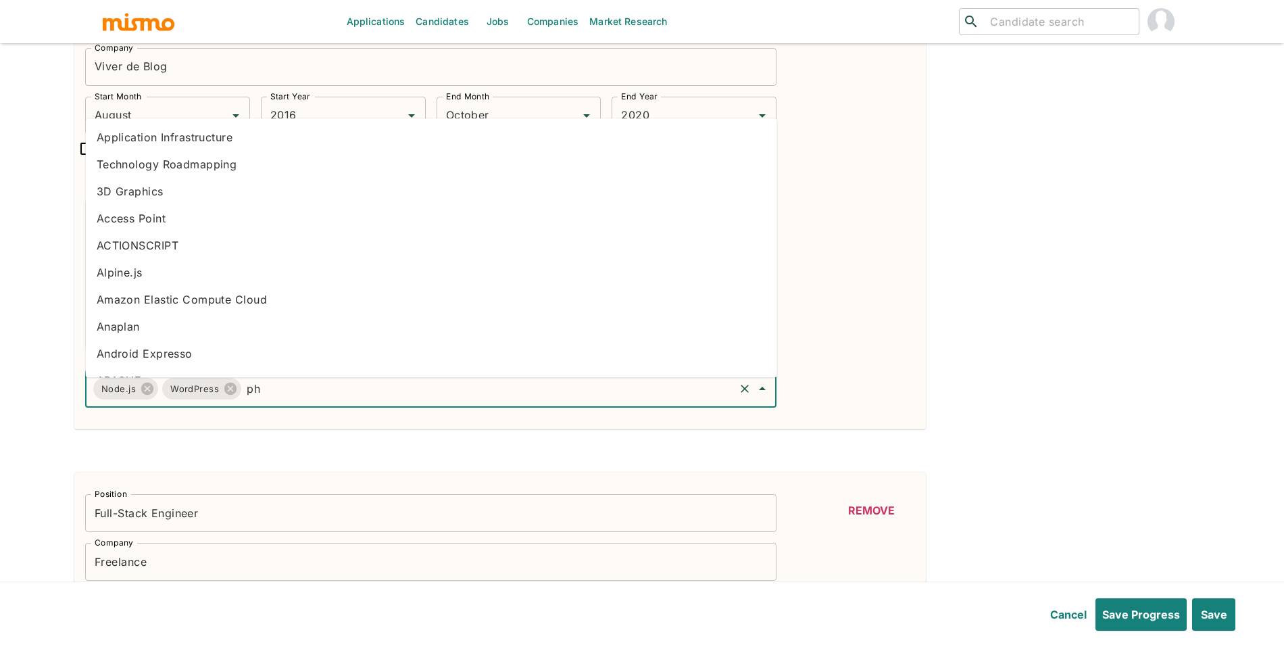
type input "php"
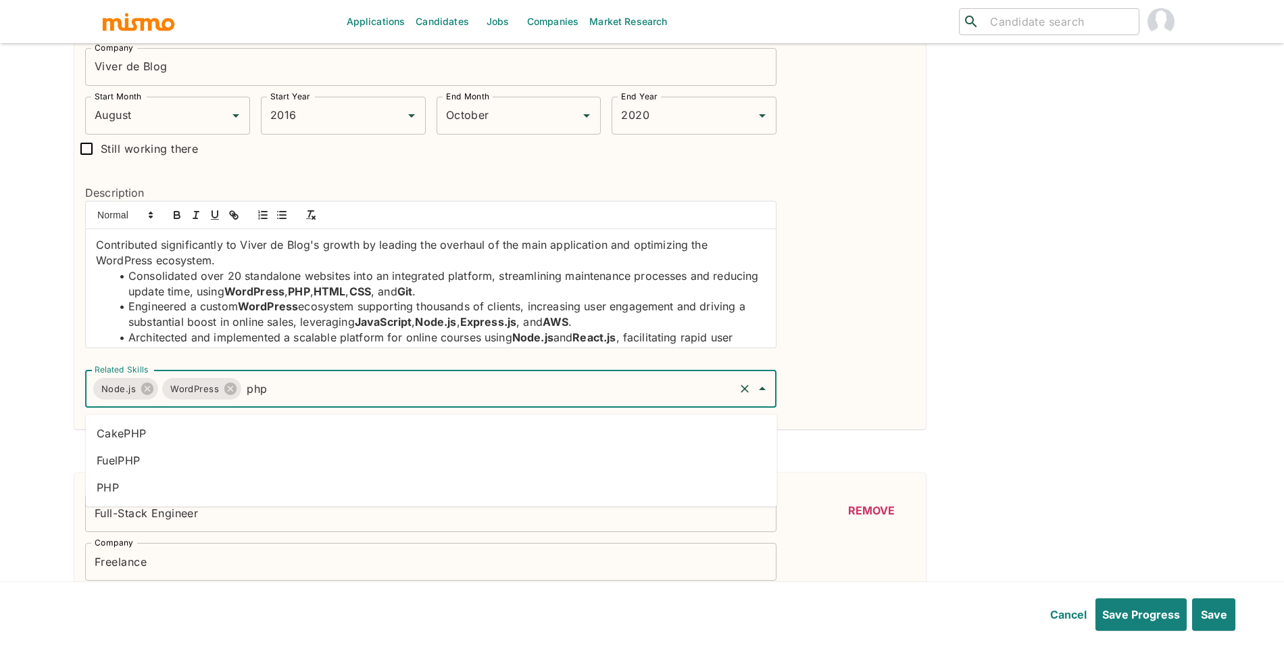
click at [248, 485] on li "PHP" at bounding box center [432, 487] width 692 height 27
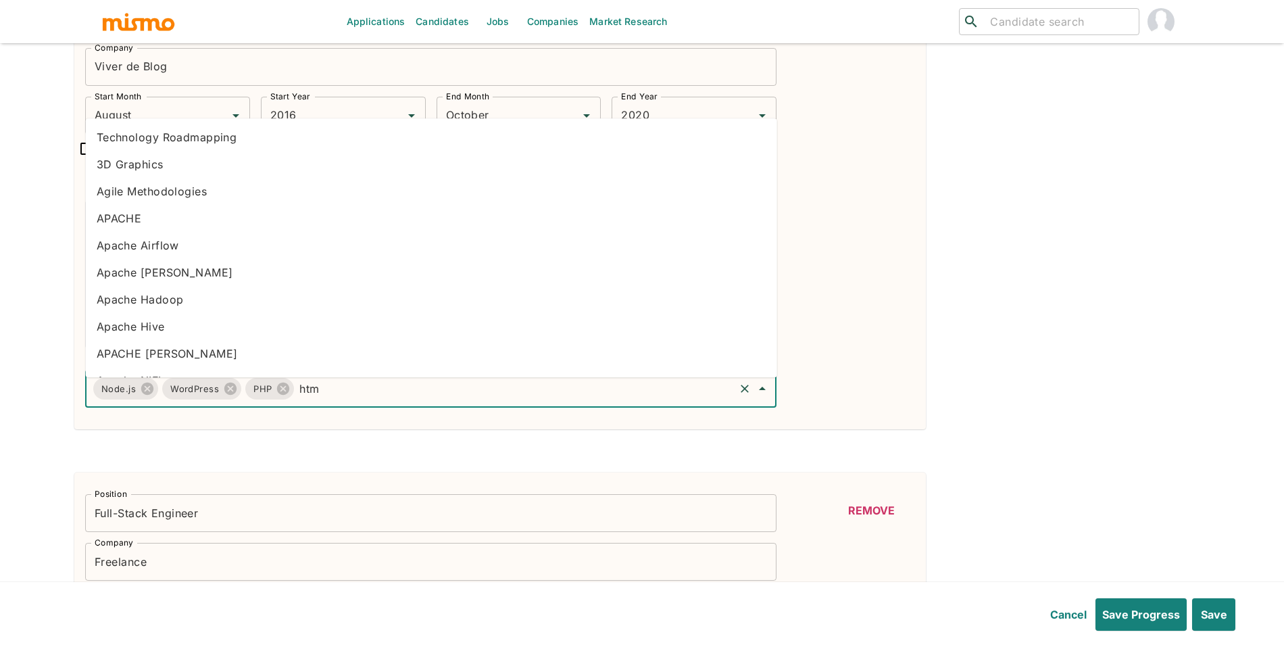
type input "html"
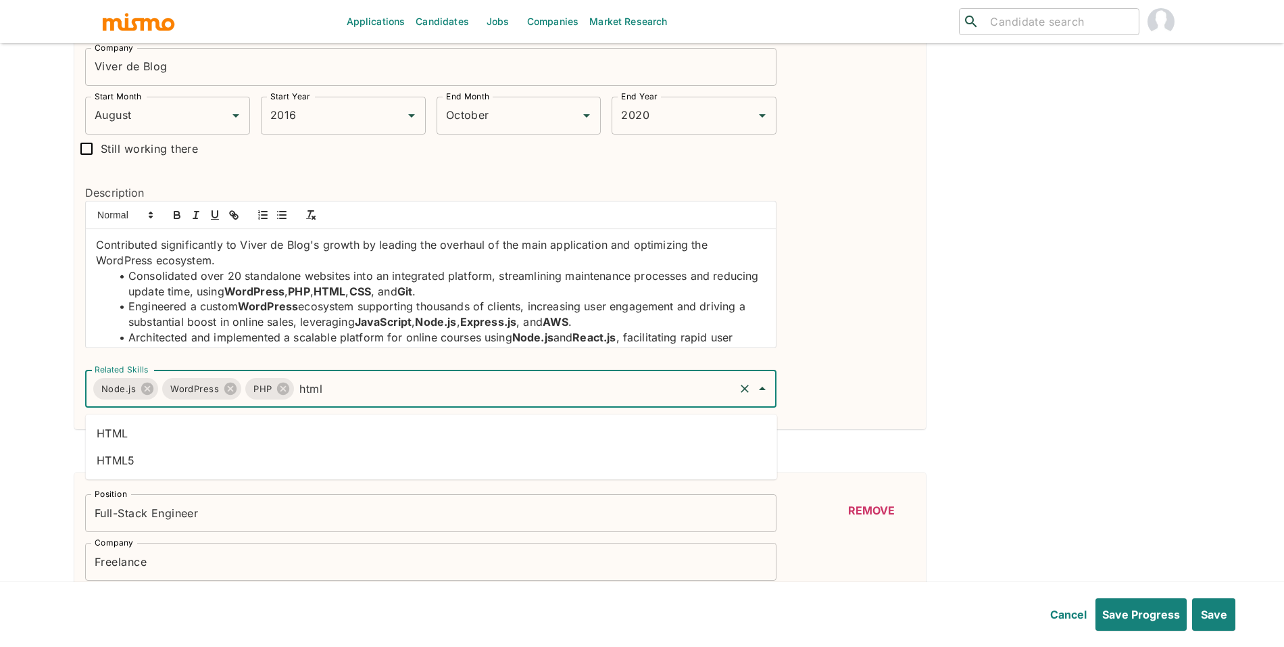
click at [441, 424] on li "HTML" at bounding box center [432, 433] width 692 height 27
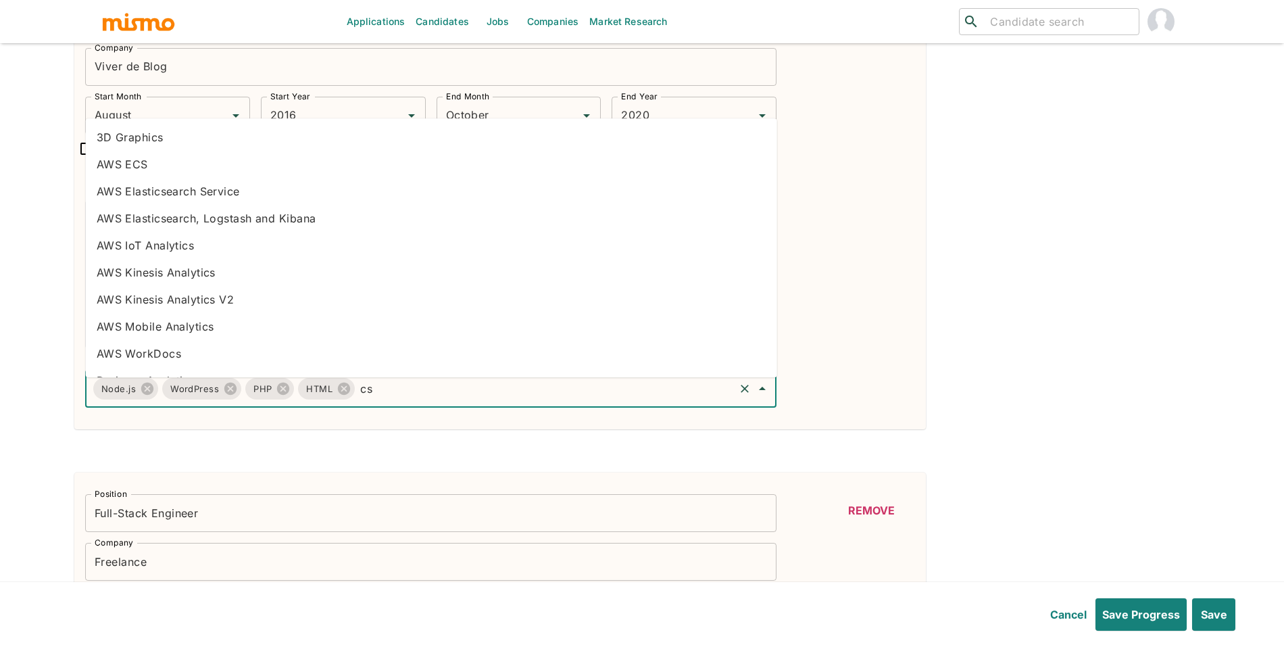
type input "css"
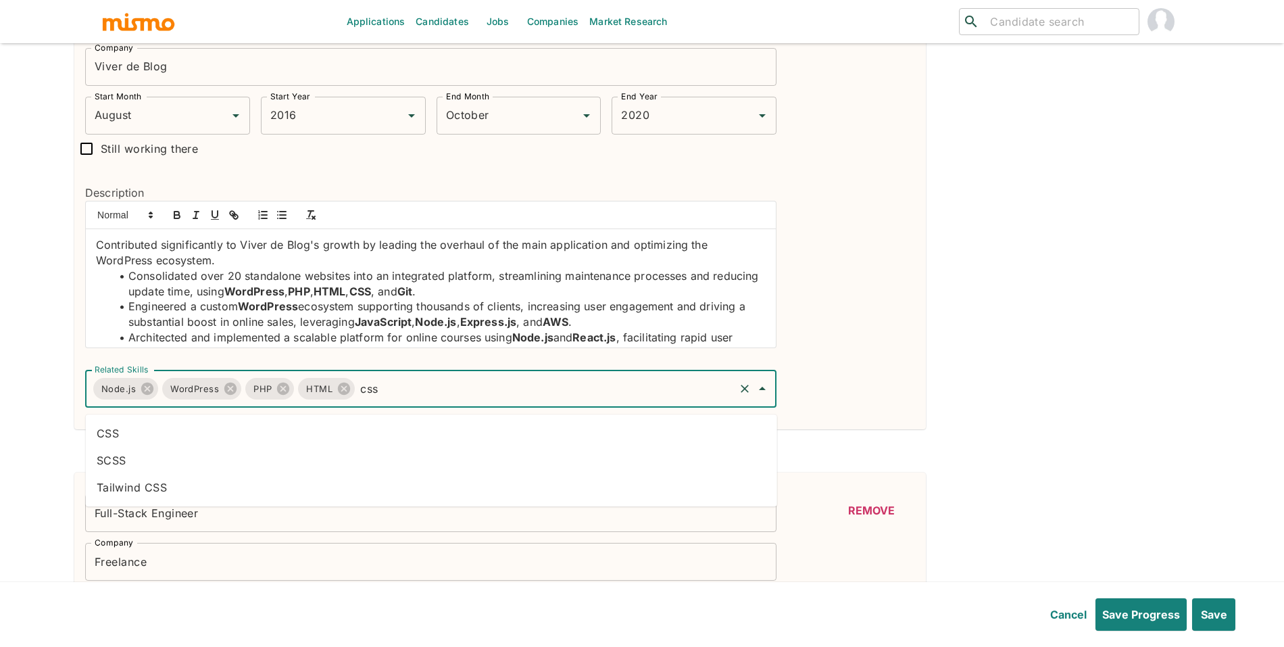
click at [316, 437] on li "CSS" at bounding box center [432, 433] width 692 height 27
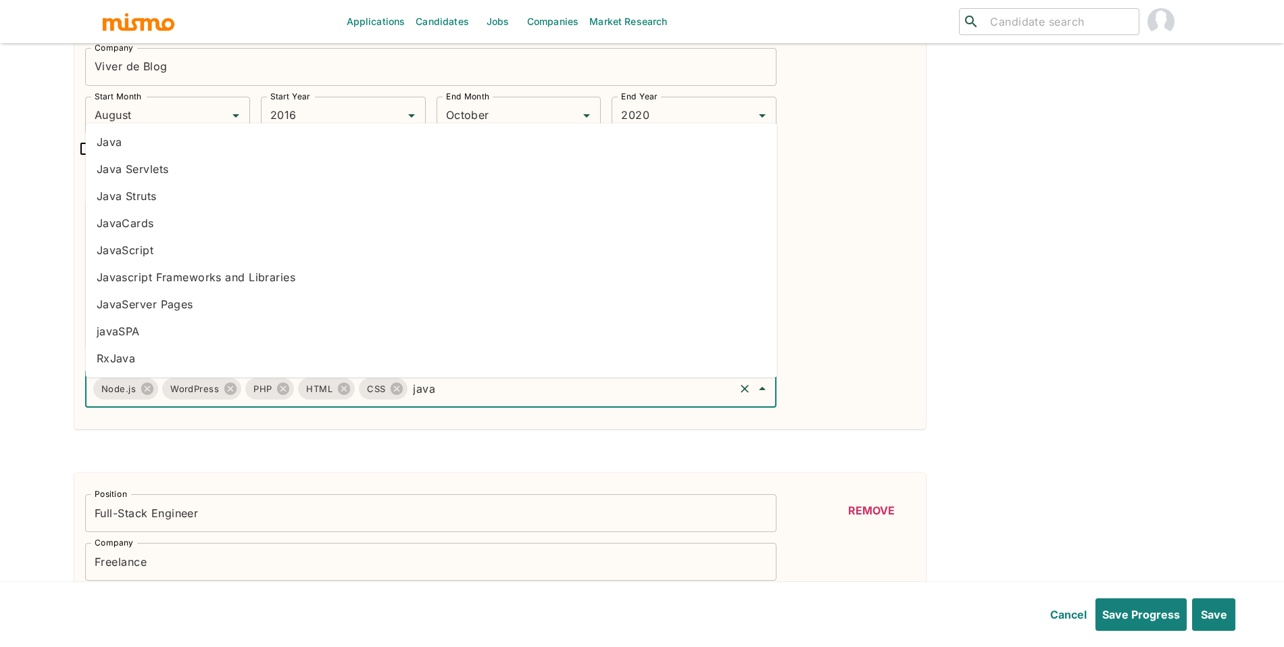
type input "javas"
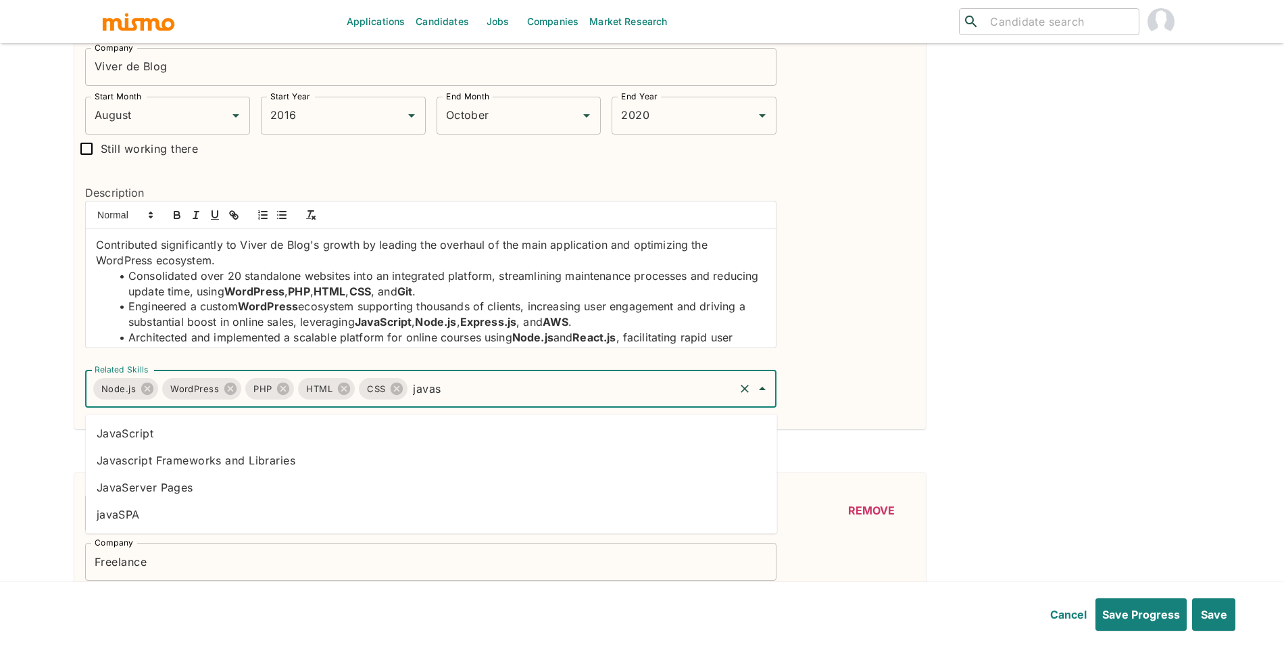
click at [394, 430] on li "JavaScript" at bounding box center [432, 433] width 692 height 27
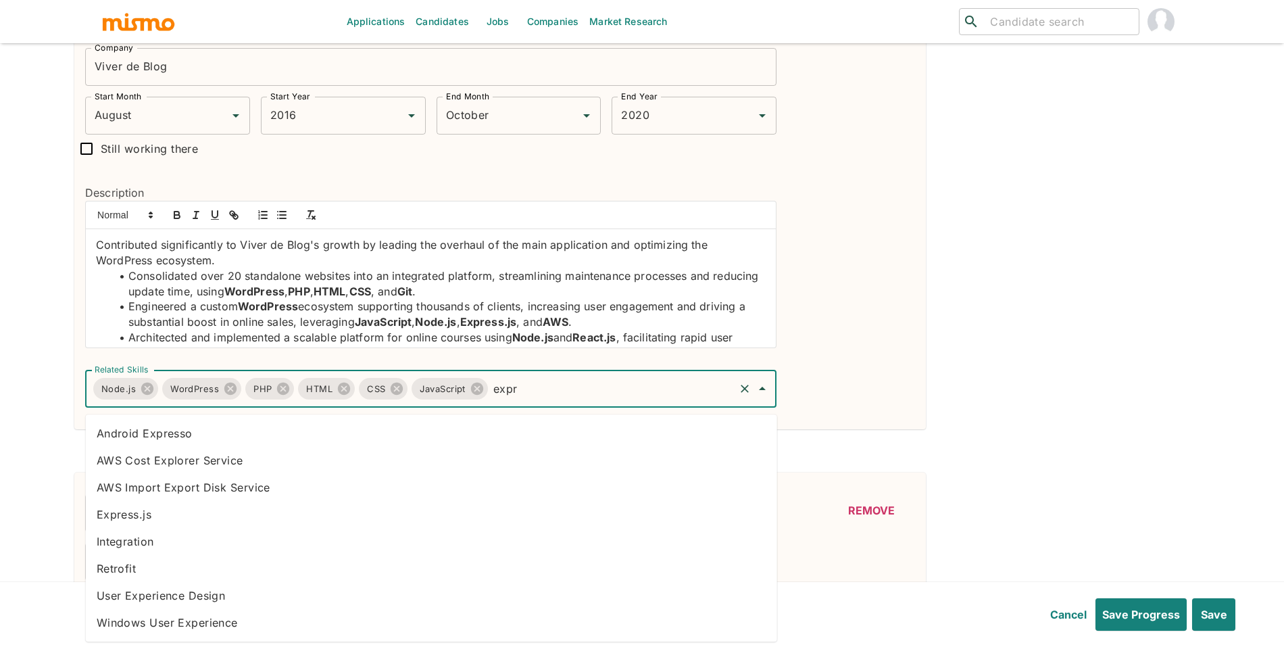
type input "expre"
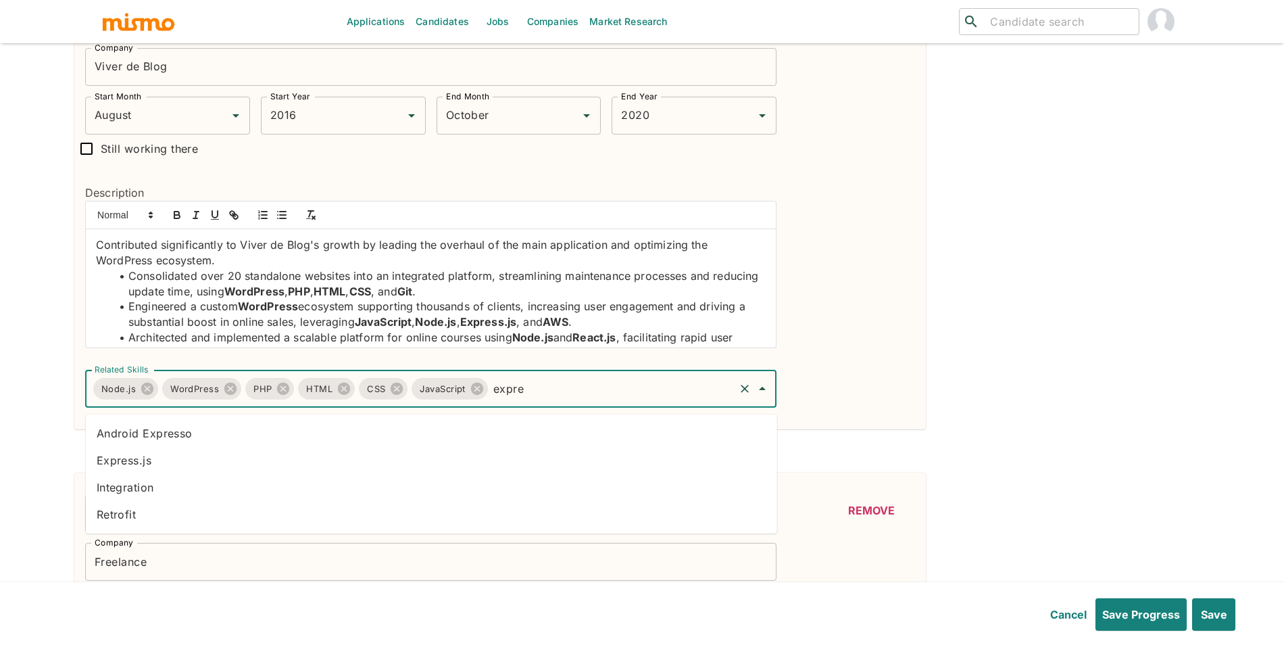
click at [424, 458] on li "Express.js" at bounding box center [432, 460] width 692 height 27
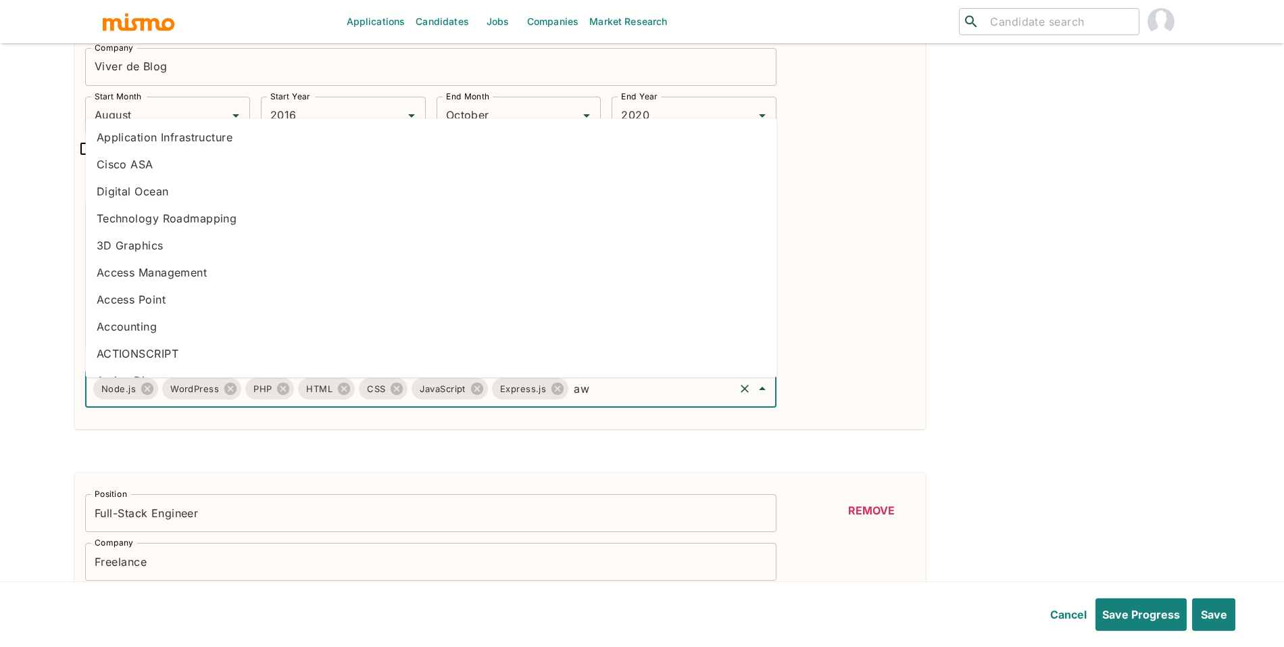
type input "aws"
click at [222, 142] on li "AWS" at bounding box center [432, 137] width 692 height 27
type input "reac"
click at [258, 162] on li "React" at bounding box center [432, 164] width 692 height 27
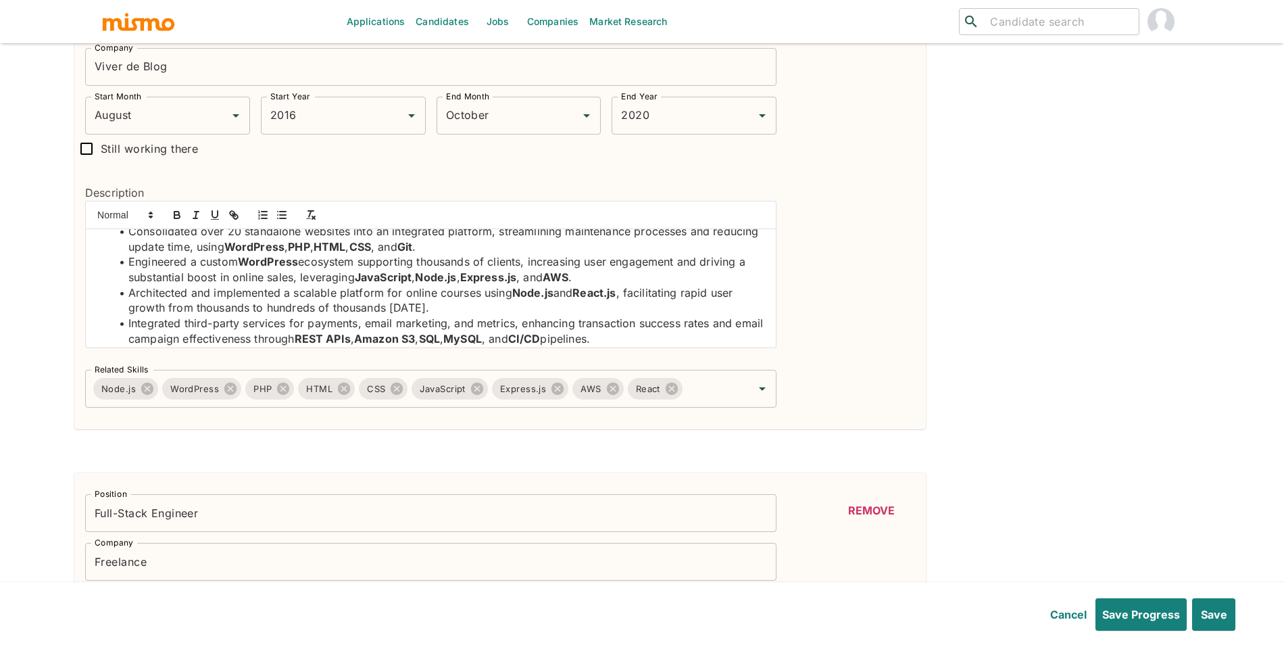
scroll to position [51, 0]
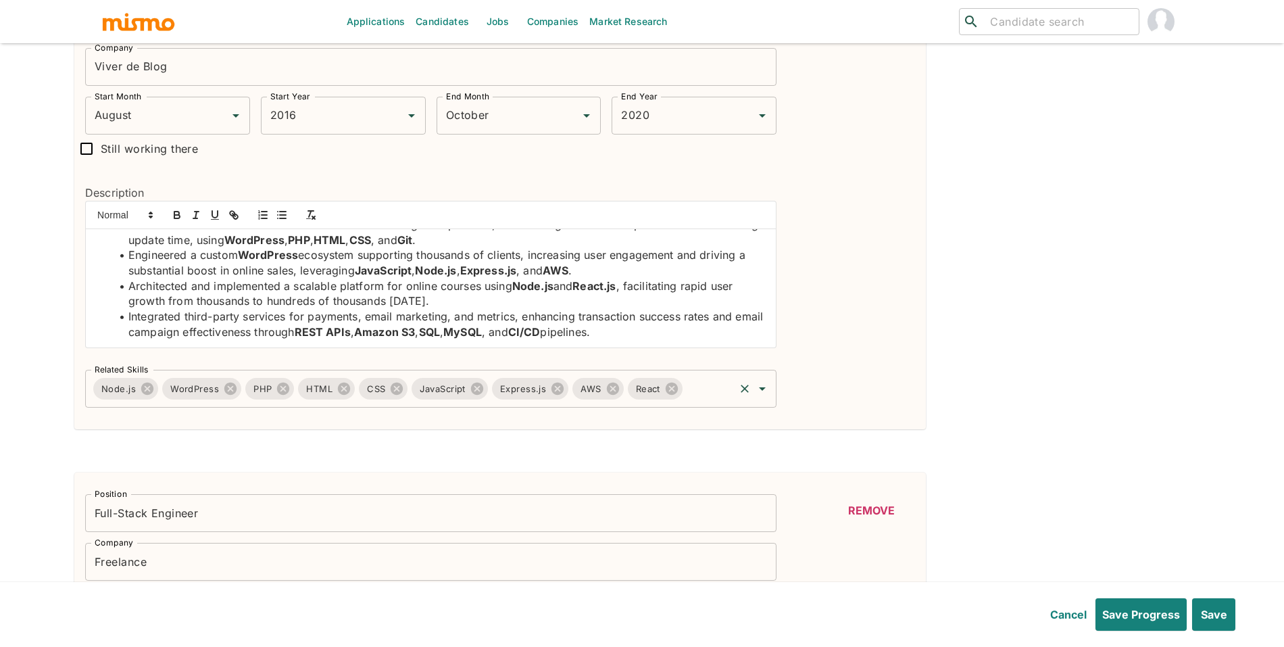
click at [710, 391] on input "Related Skills" at bounding box center [709, 389] width 49 height 26
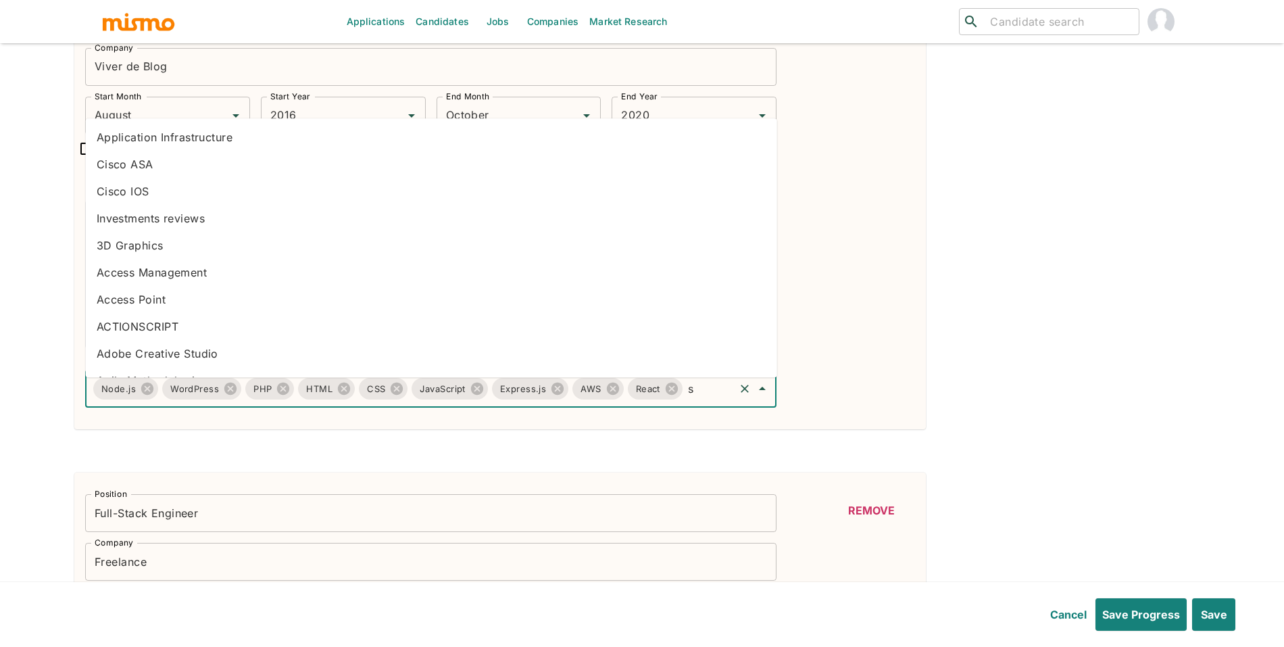
type input "s3"
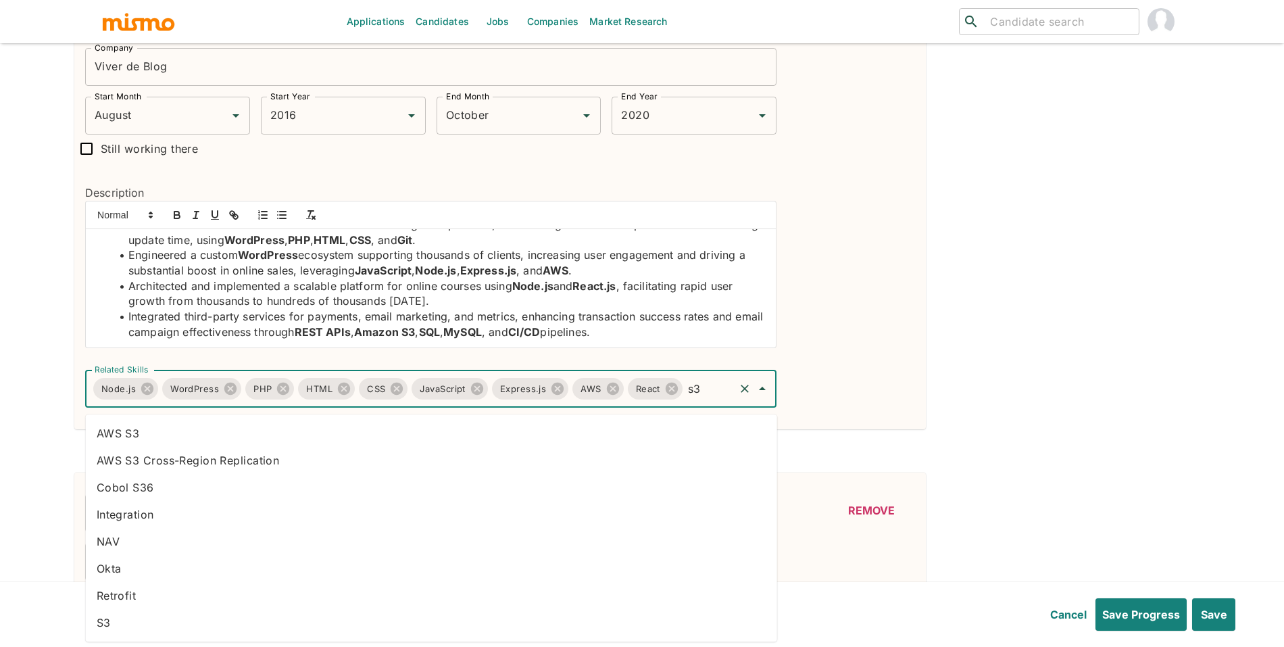
click at [296, 427] on li "AWS S3" at bounding box center [432, 433] width 692 height 27
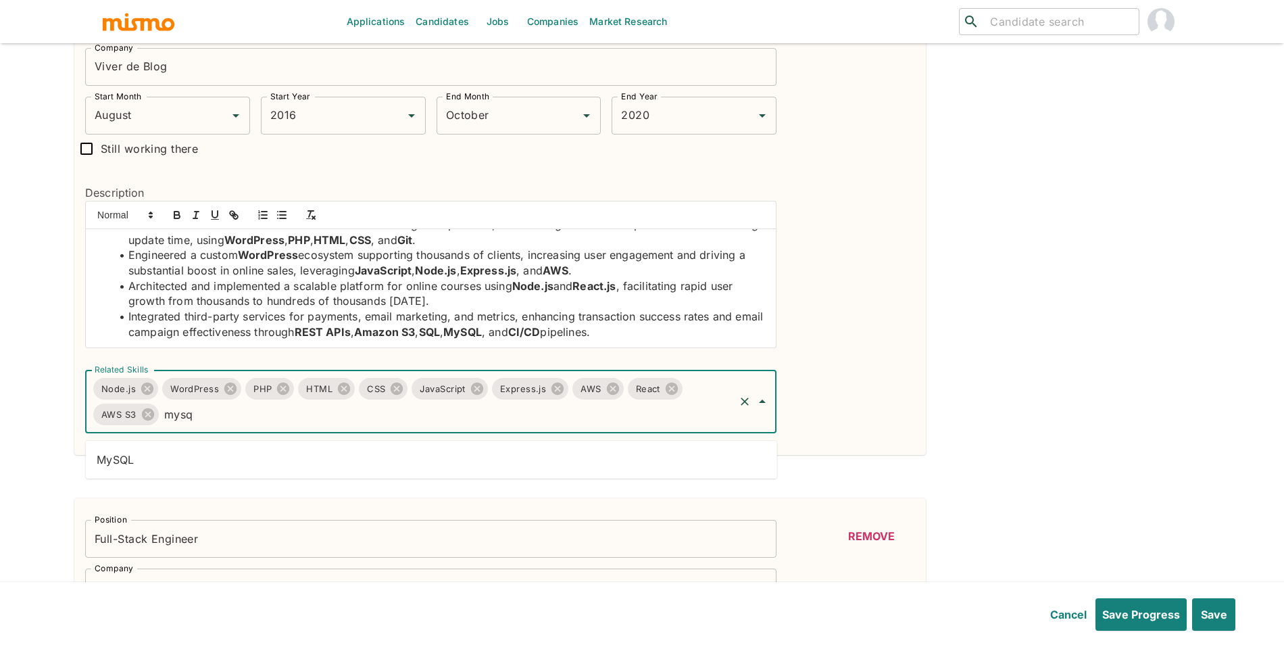
type input "mysql"
click at [531, 456] on li "MySQL" at bounding box center [432, 459] width 692 height 27
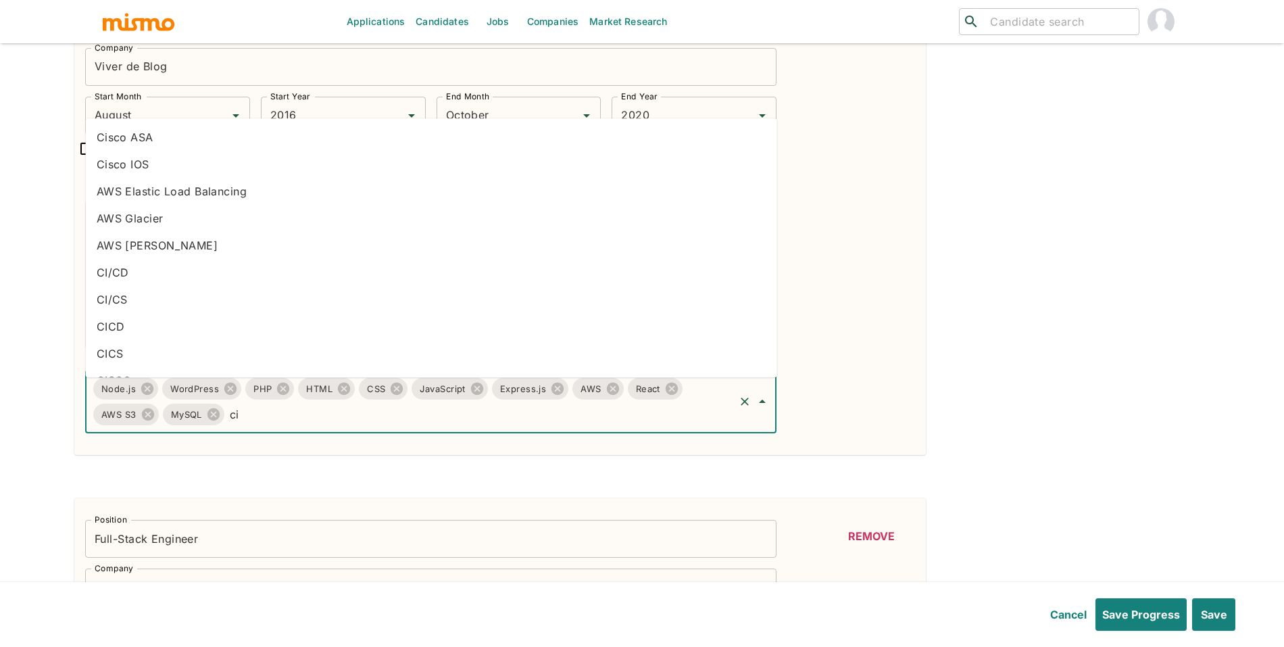
type input "ci/"
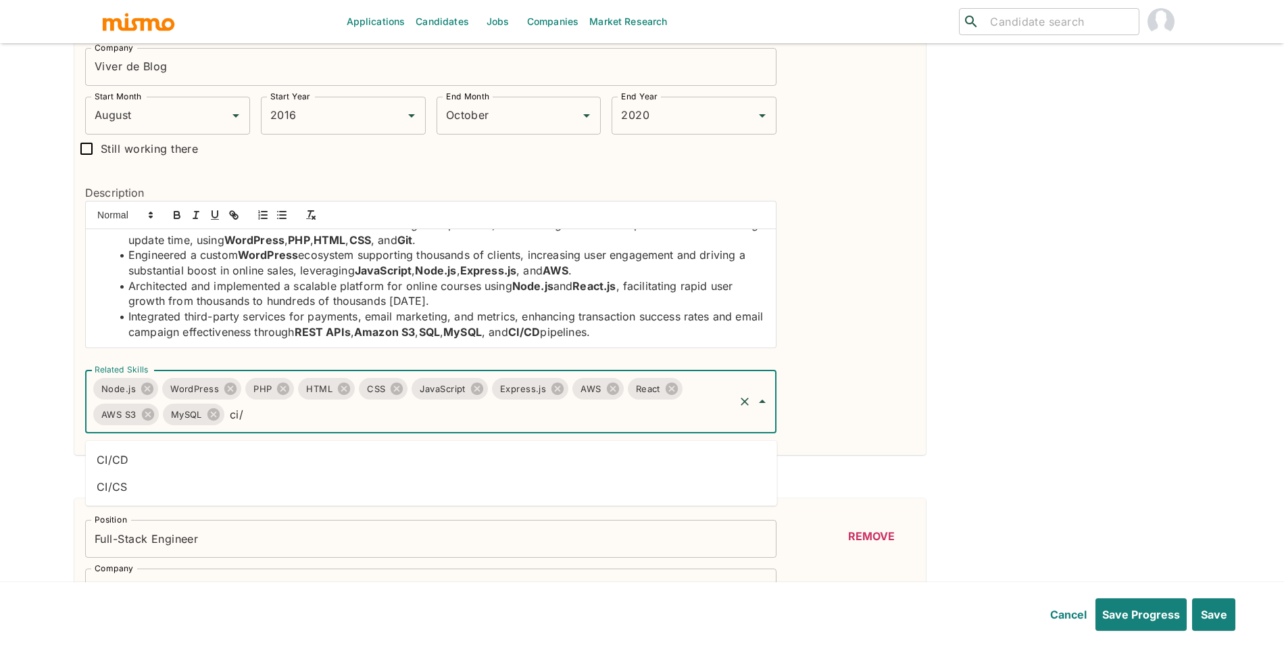
click at [454, 460] on li "CI/CD" at bounding box center [432, 459] width 692 height 27
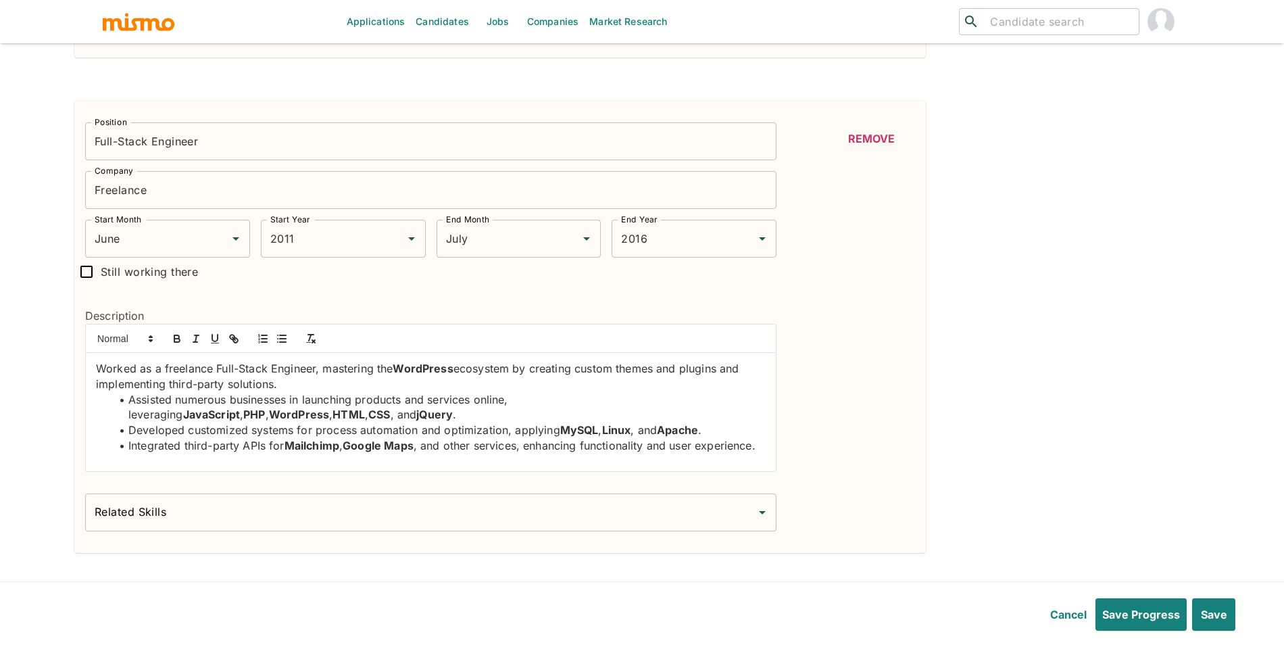
scroll to position [3472, 0]
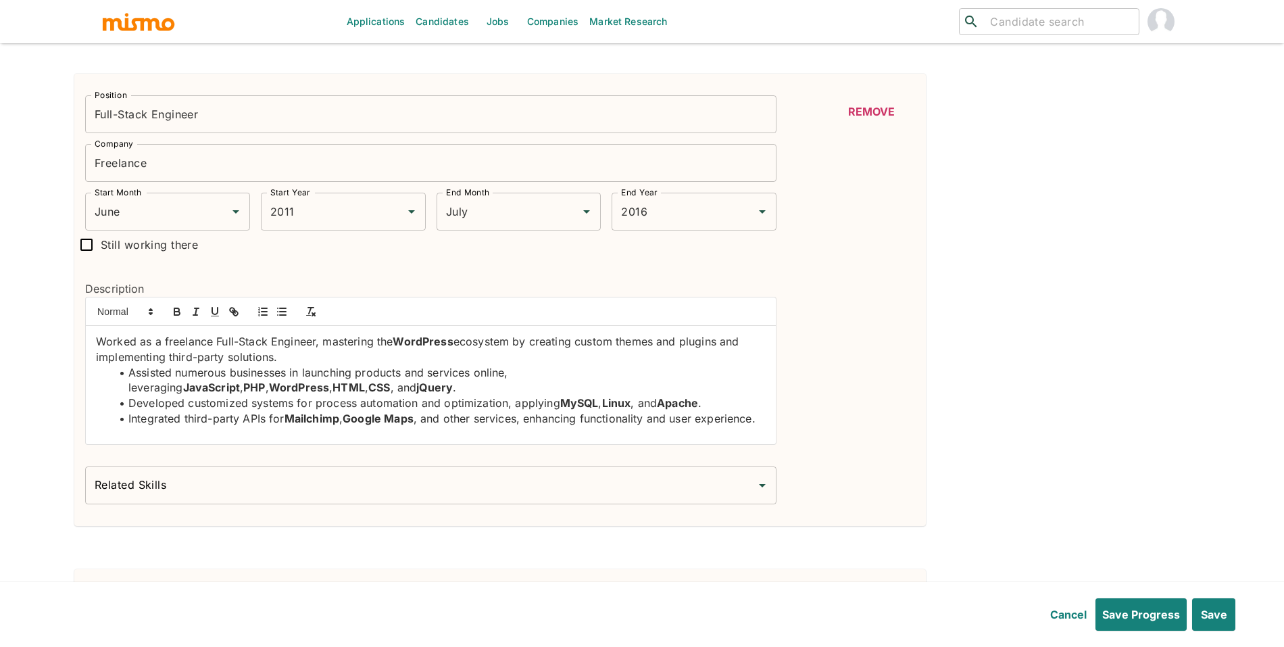
click at [483, 482] on input "Related Skills" at bounding box center [420, 486] width 659 height 26
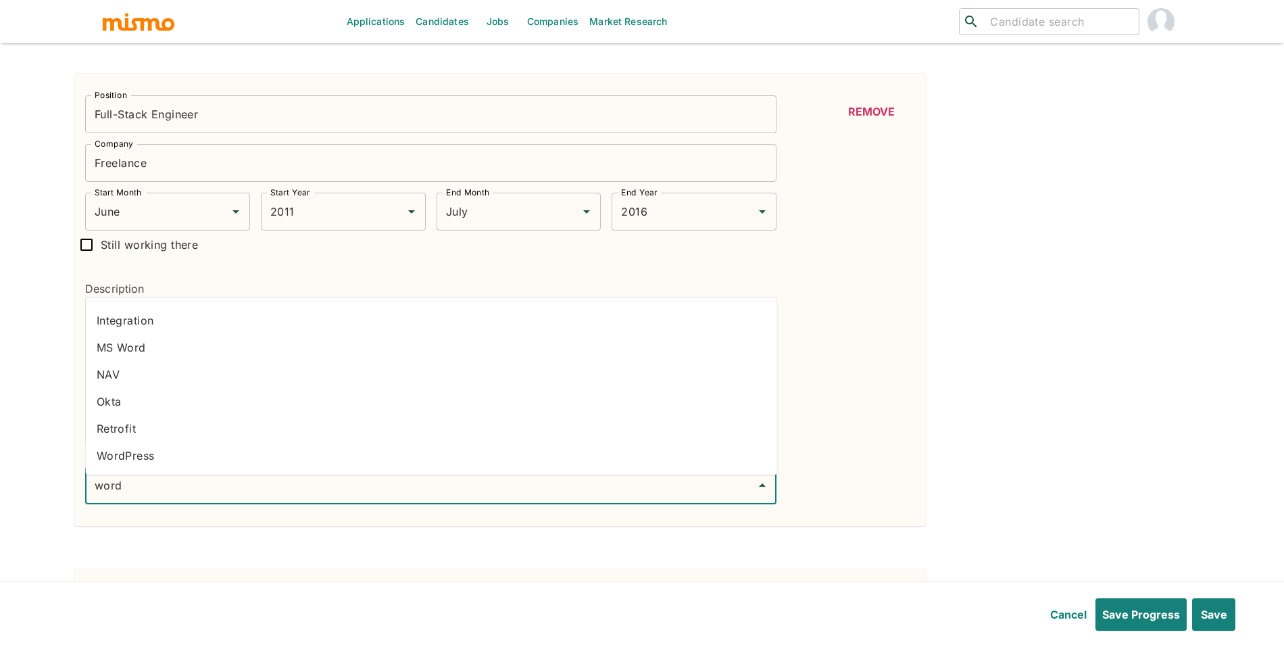
type input "wordp"
click at [316, 450] on li "WordPress" at bounding box center [432, 455] width 692 height 27
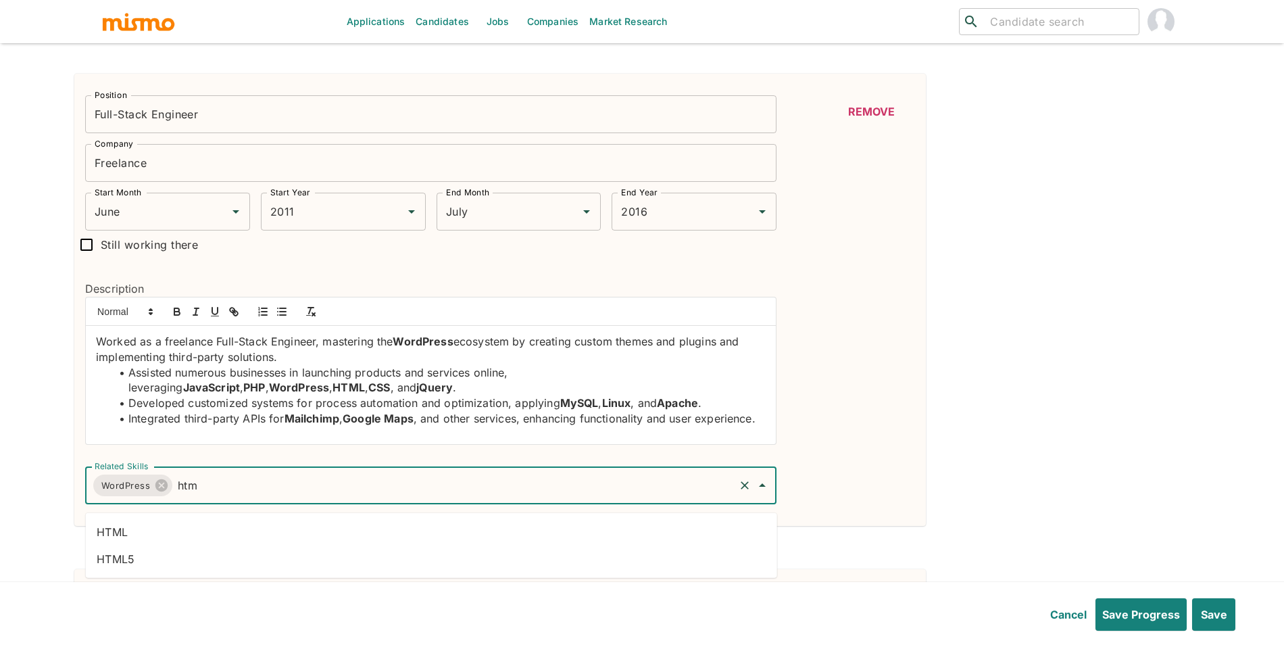
type input "html"
click at [439, 525] on li "HTML" at bounding box center [432, 531] width 692 height 27
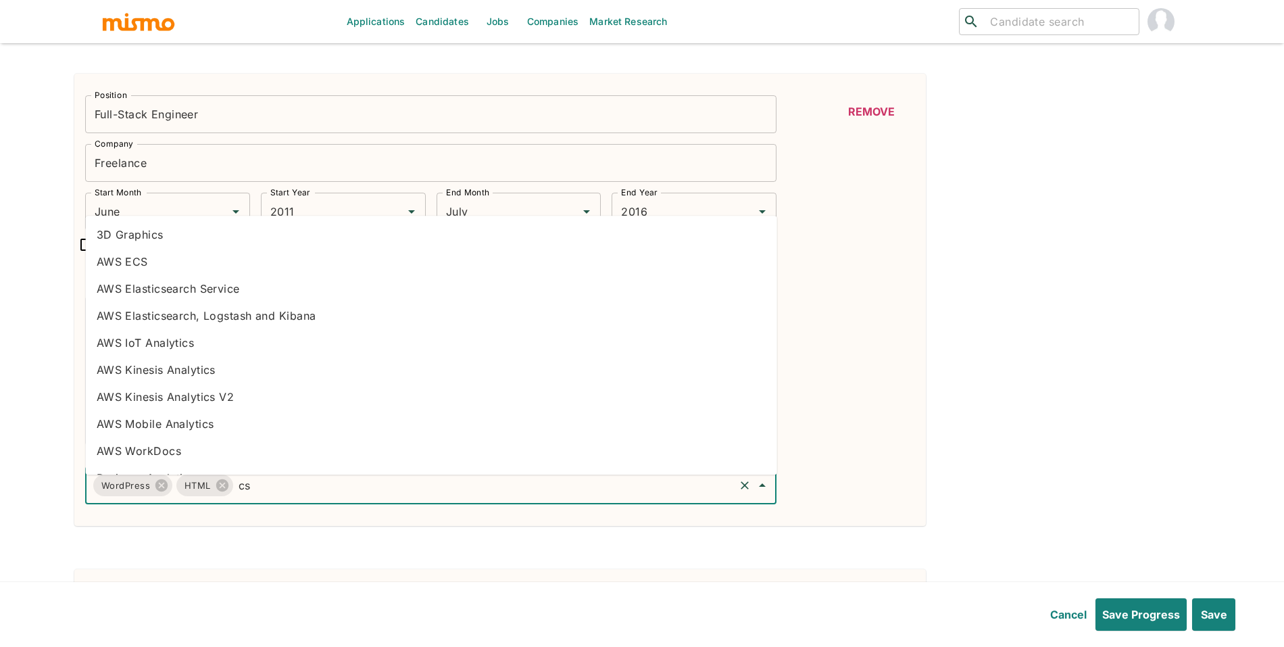
type input "css"
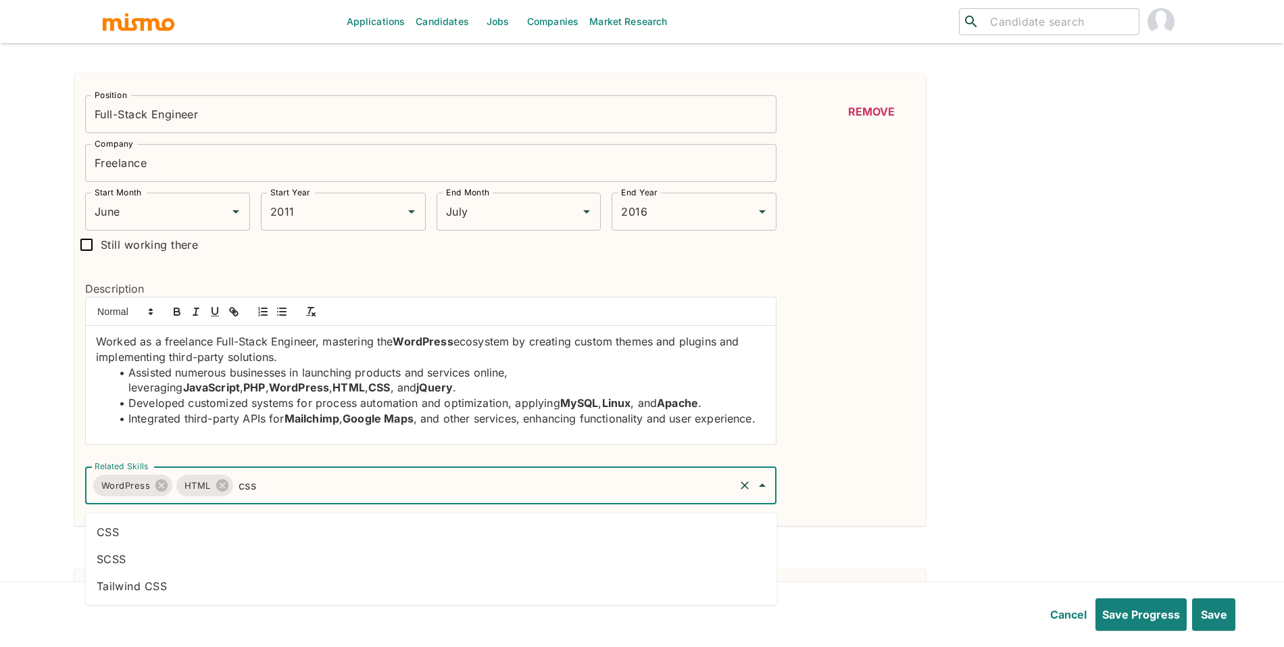
click at [269, 528] on li "CSS" at bounding box center [432, 531] width 692 height 27
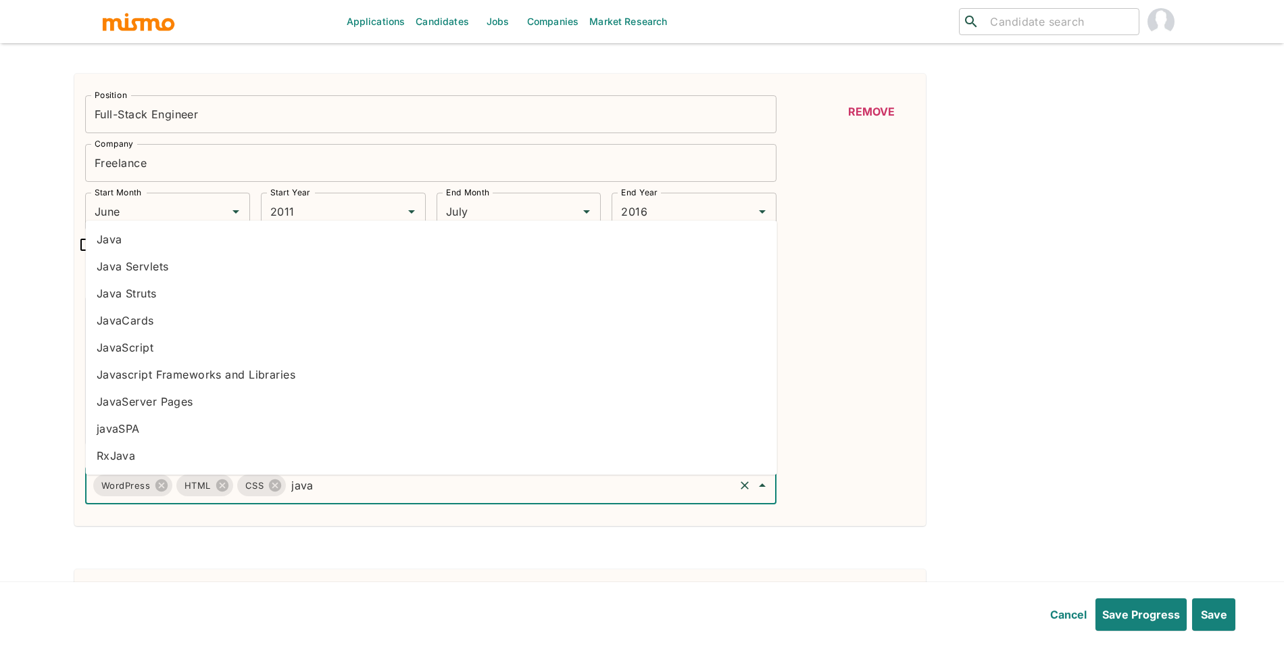
type input "javas"
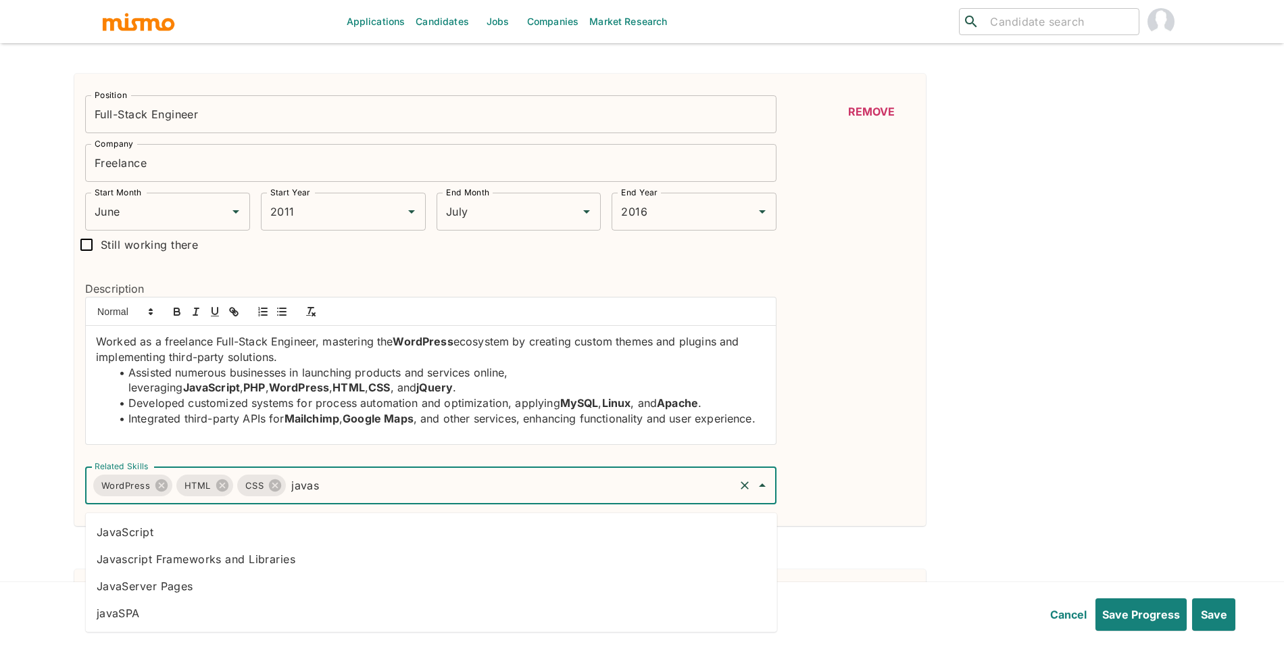
click at [246, 539] on li "JavaScript" at bounding box center [432, 531] width 692 height 27
type input "php"
click at [374, 583] on li "PHP" at bounding box center [432, 586] width 692 height 27
type input "mysql"
click at [672, 523] on li "MySQL" at bounding box center [432, 531] width 692 height 27
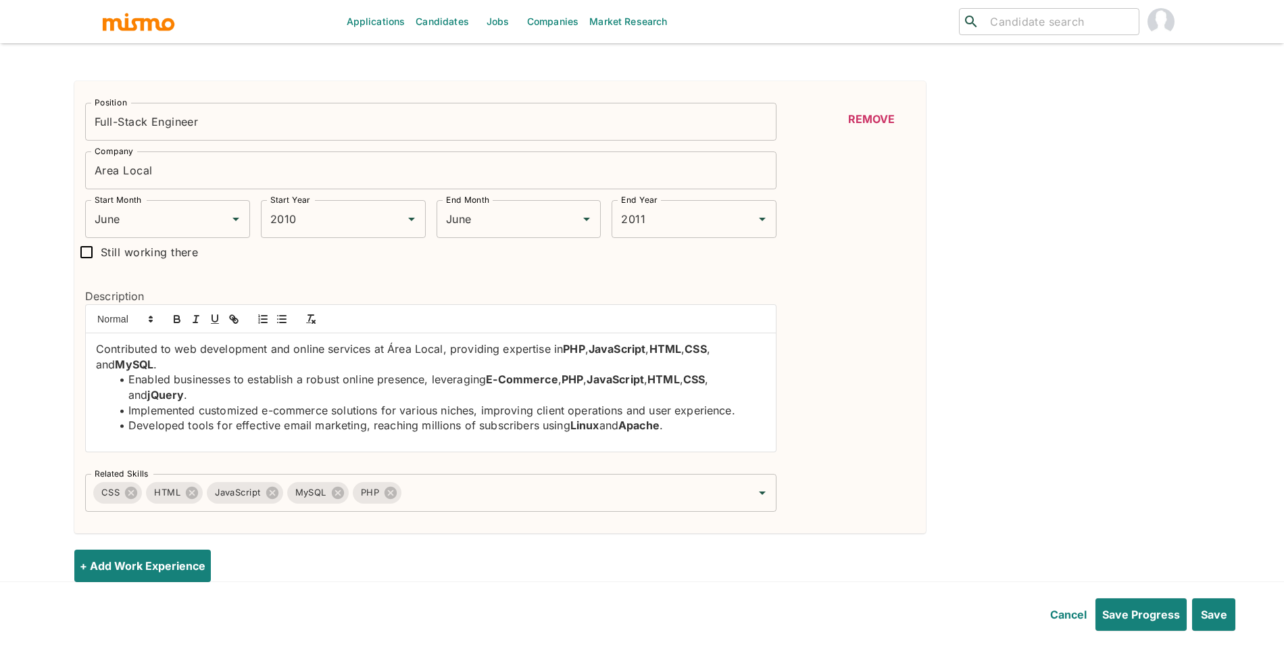
scroll to position [3978, 0]
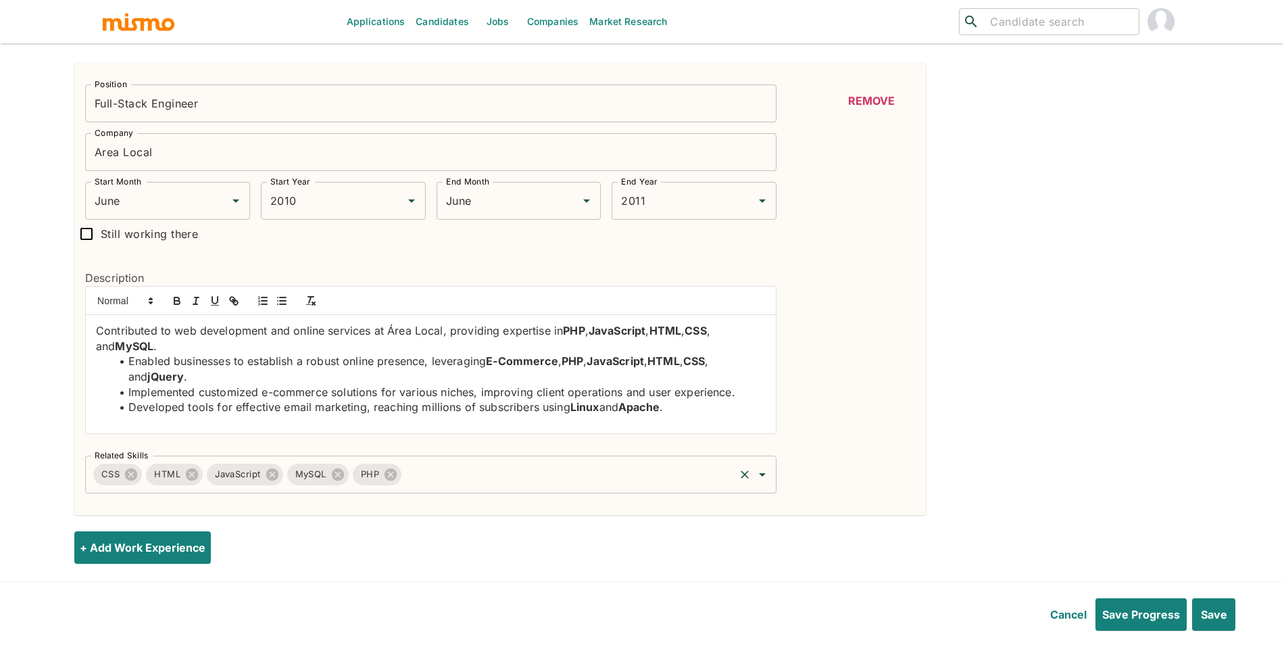
click at [626, 481] on input "Related Skills" at bounding box center [568, 475] width 329 height 26
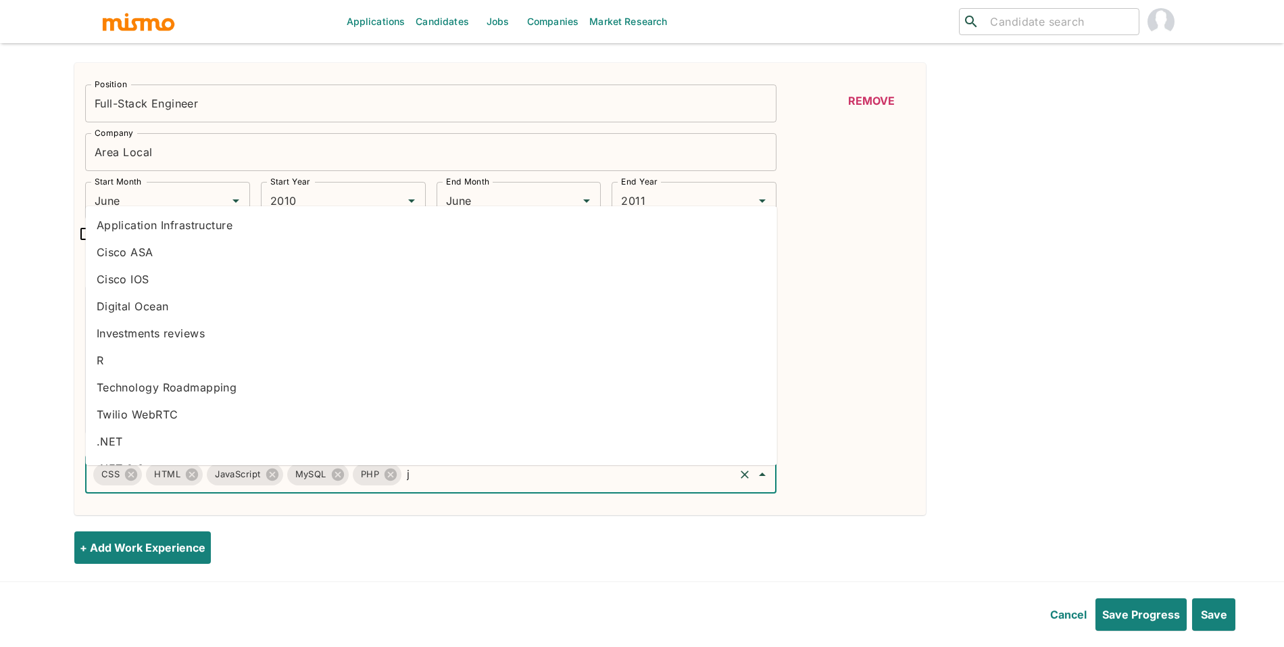
type input "jq"
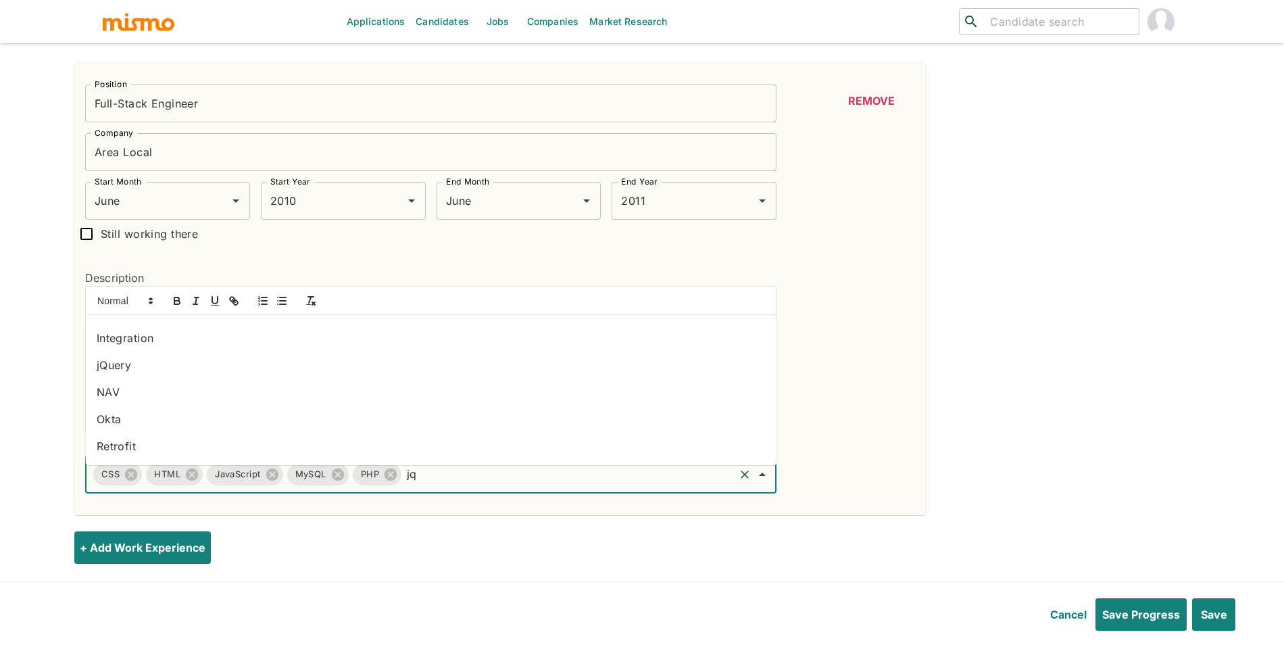
click at [295, 371] on li "jQuery" at bounding box center [432, 365] width 692 height 27
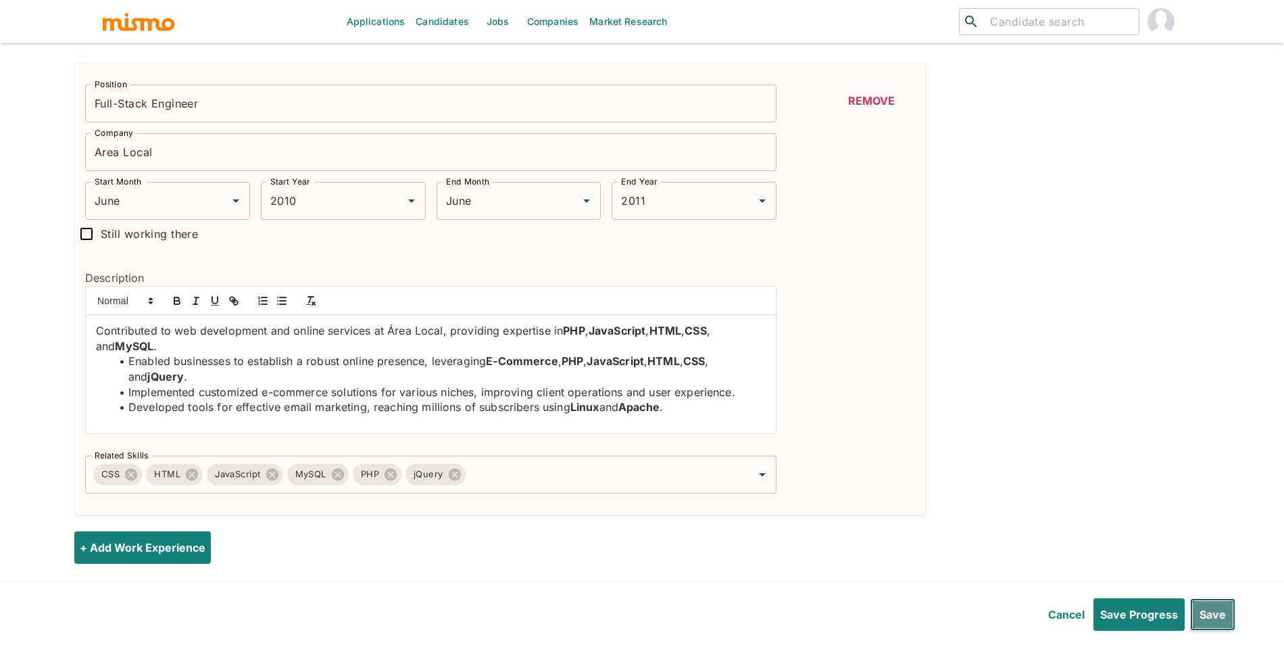
click at [1200, 619] on button "Save" at bounding box center [1212, 614] width 45 height 32
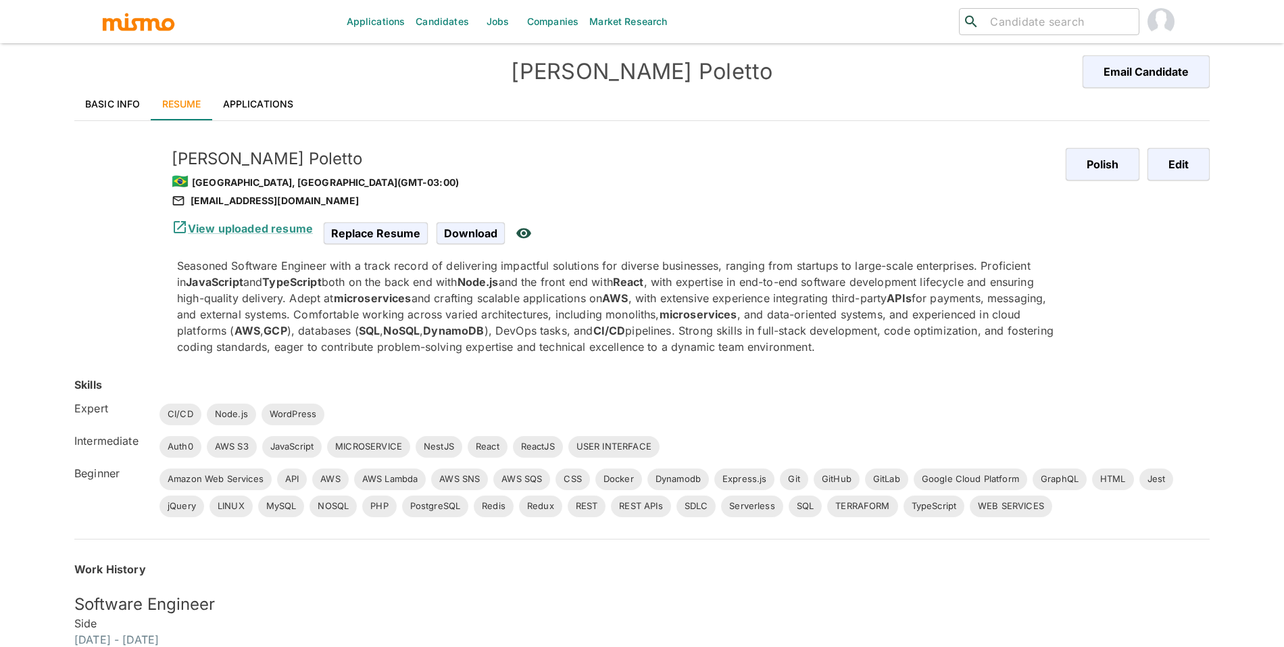
scroll to position [0, 0]
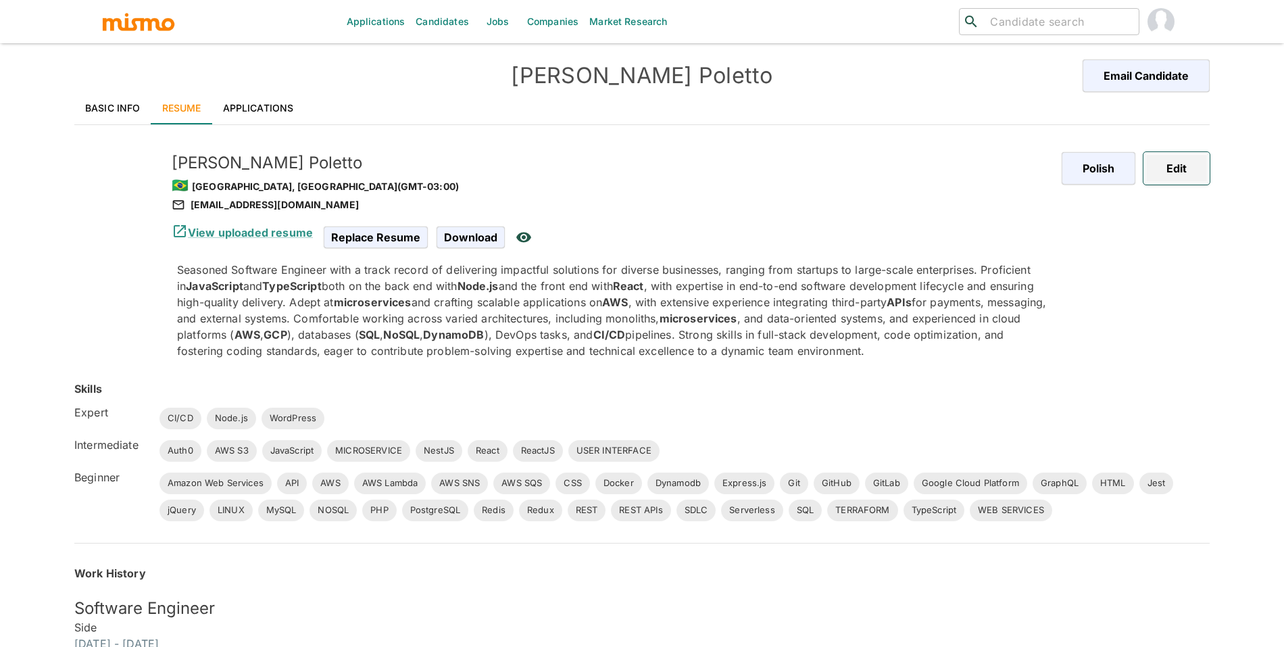
click at [1192, 173] on button "Edit" at bounding box center [1177, 168] width 66 height 32
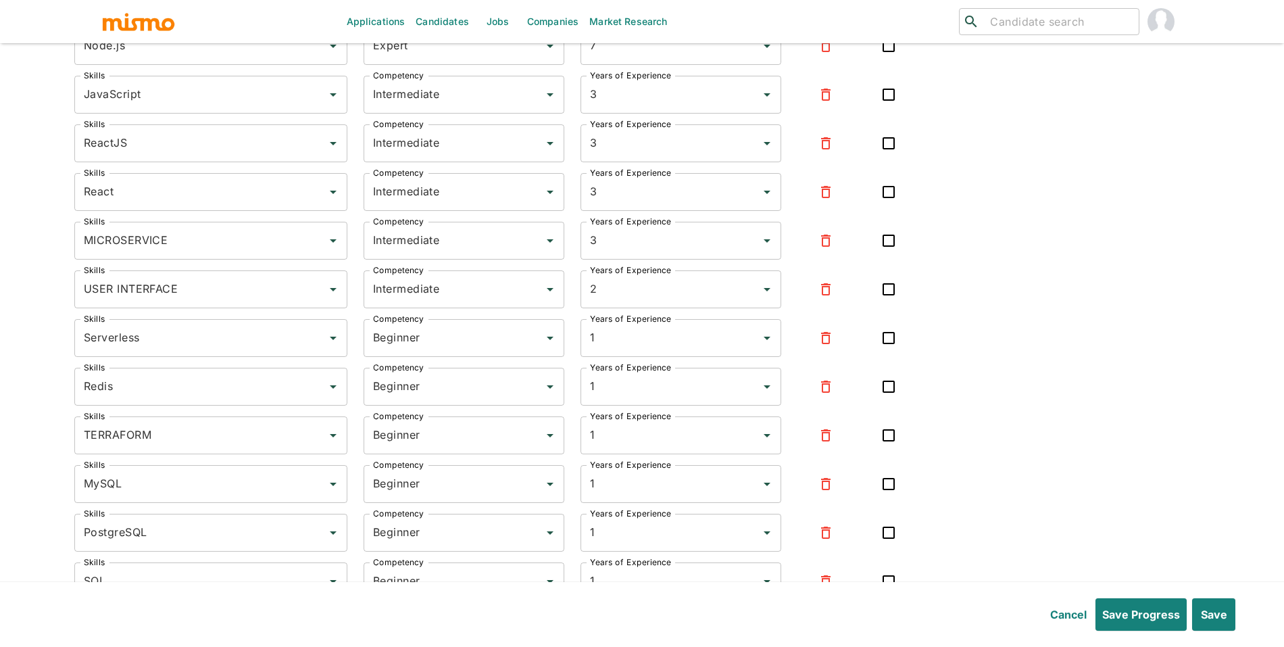
scroll to position [4566, 0]
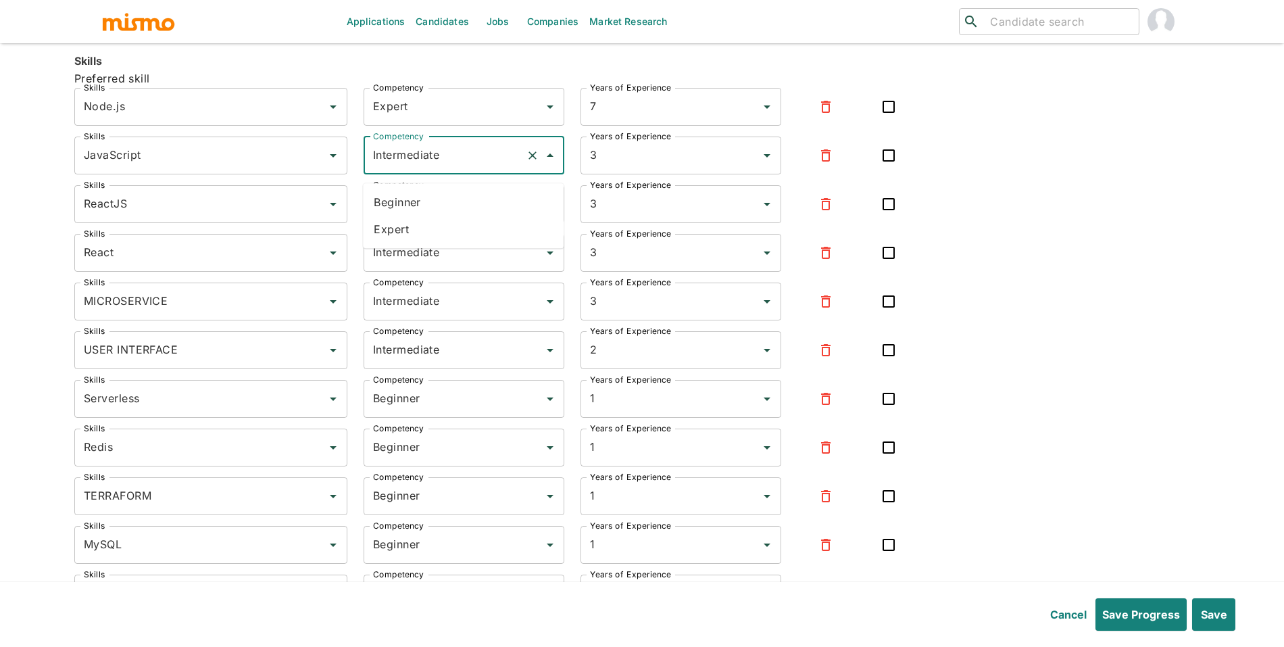
click at [429, 168] on input "Intermediate" at bounding box center [445, 156] width 151 height 26
click at [431, 234] on li "Expert" at bounding box center [463, 229] width 201 height 27
type input "Expert"
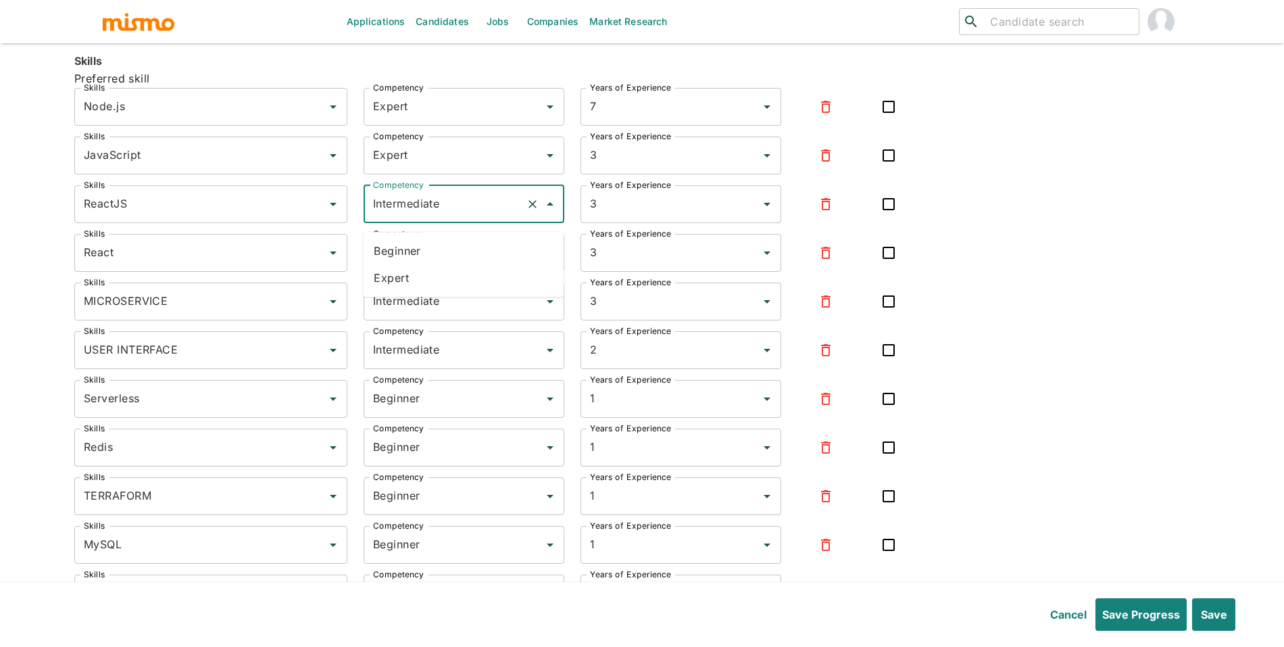
click at [441, 217] on input "Intermediate" at bounding box center [445, 204] width 151 height 26
click at [811, 218] on button "button" at bounding box center [826, 204] width 32 height 32
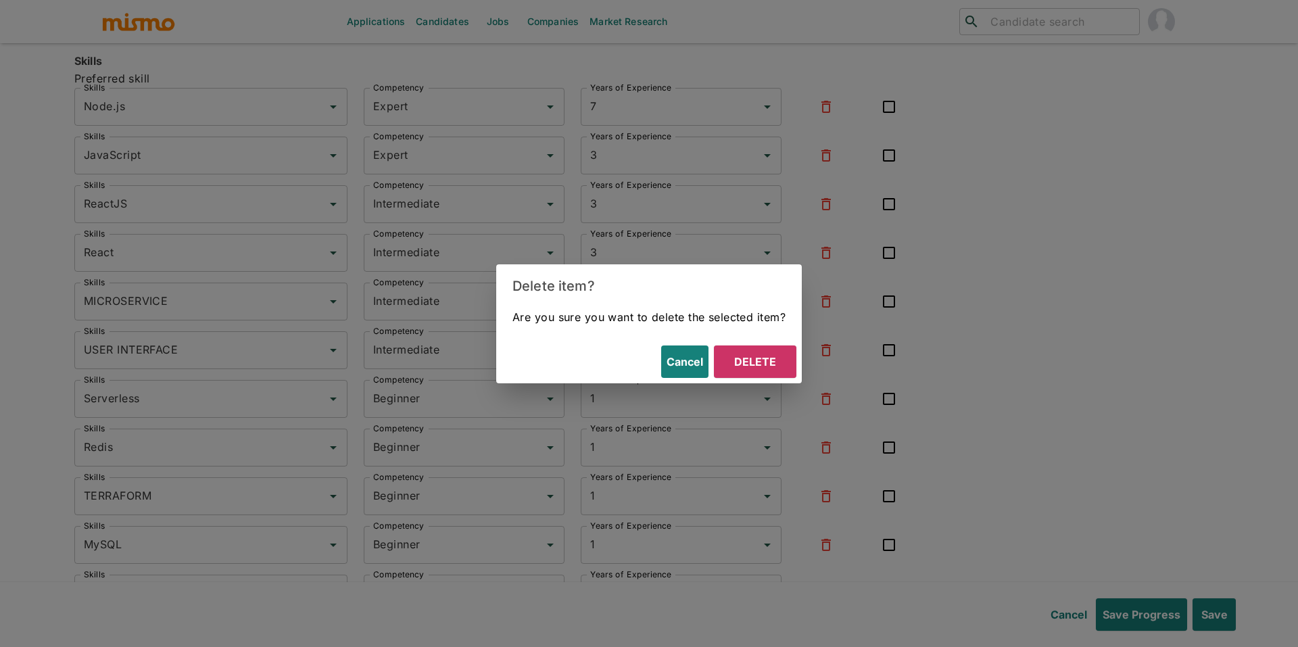
click at [838, 218] on div "Delete item? Are you sure you want to delete the selected item? Cancel Delete" at bounding box center [649, 323] width 1298 height 647
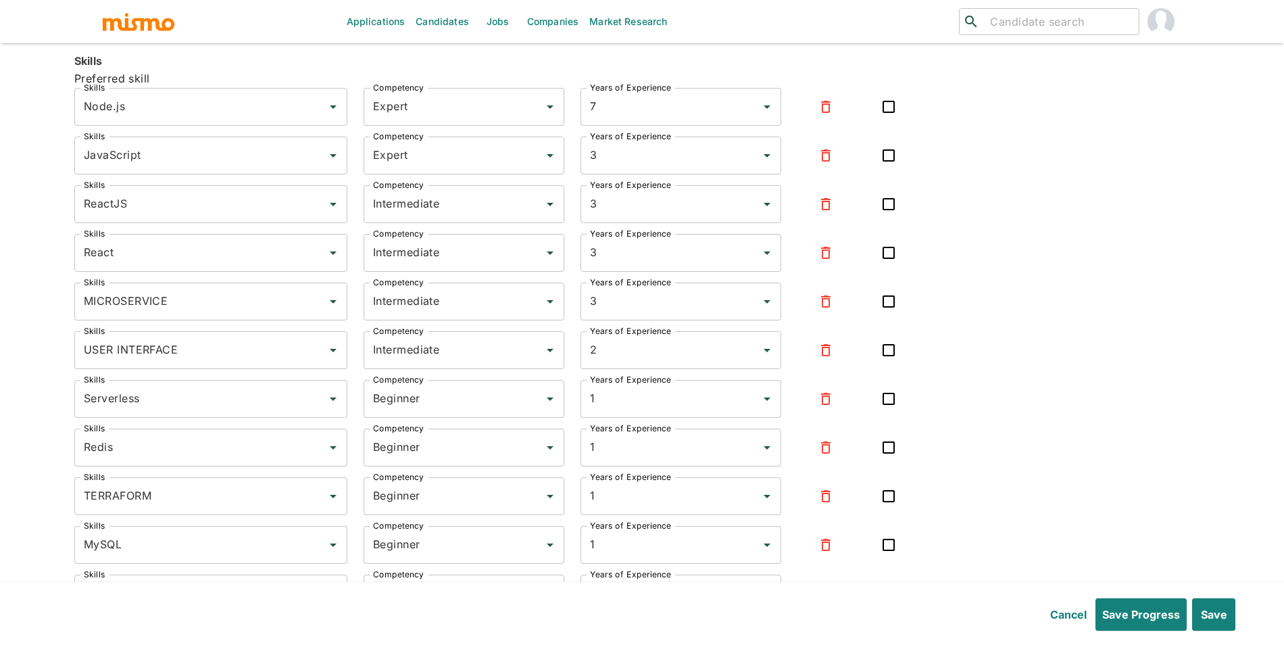
click at [815, 212] on button "button" at bounding box center [826, 204] width 32 height 32
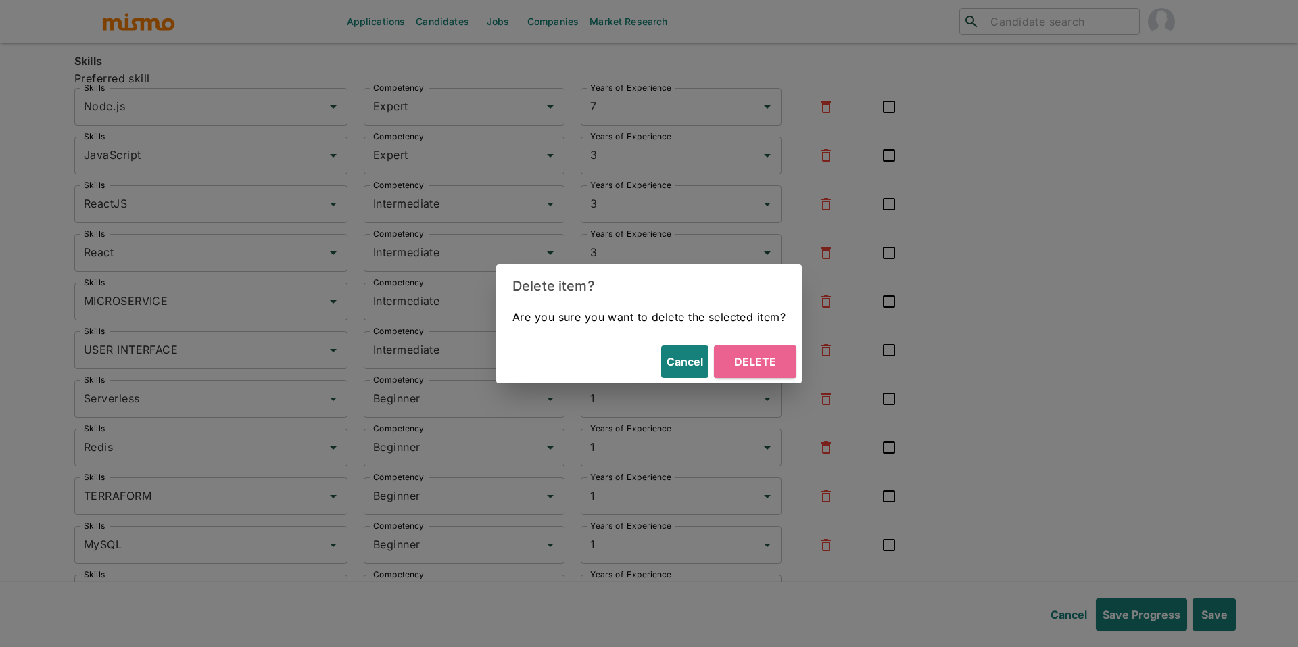
click at [777, 368] on button "Delete" at bounding box center [755, 361] width 82 height 32
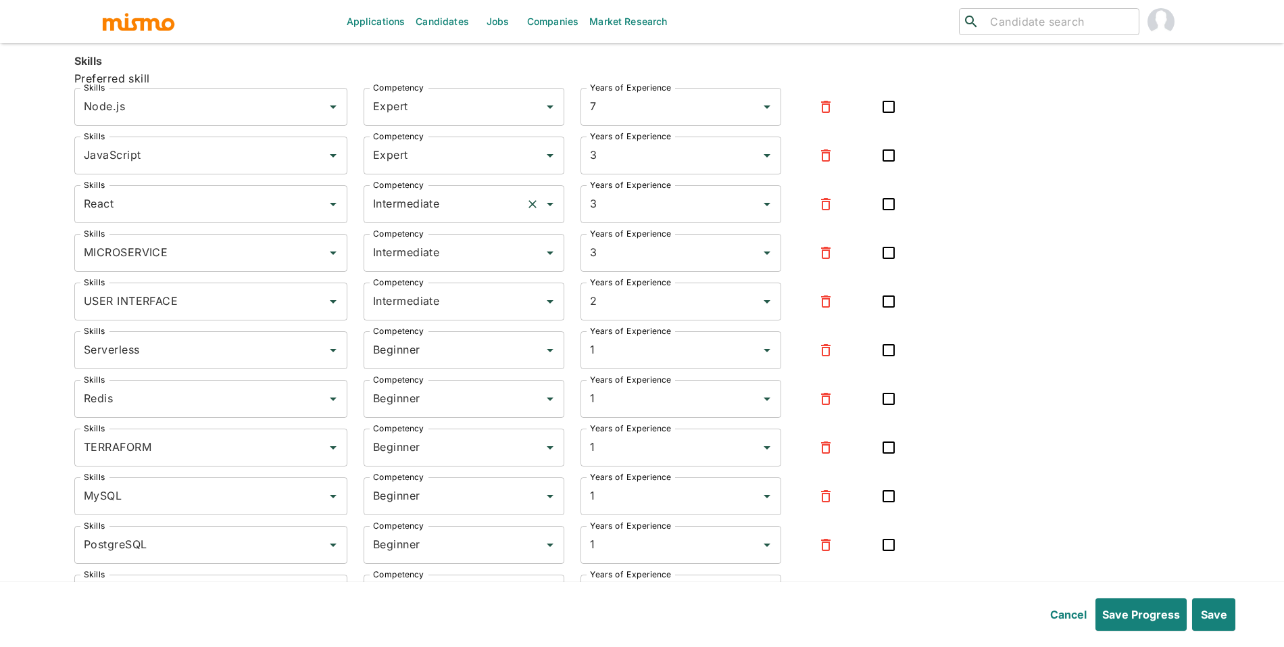
click at [467, 214] on input "Intermediate" at bounding box center [445, 204] width 151 height 26
click at [450, 284] on li "Expert" at bounding box center [463, 277] width 201 height 27
type input "Expert"
click at [454, 266] on input "Intermediate" at bounding box center [445, 253] width 151 height 26
click at [447, 314] on li "Expert" at bounding box center [463, 326] width 201 height 27
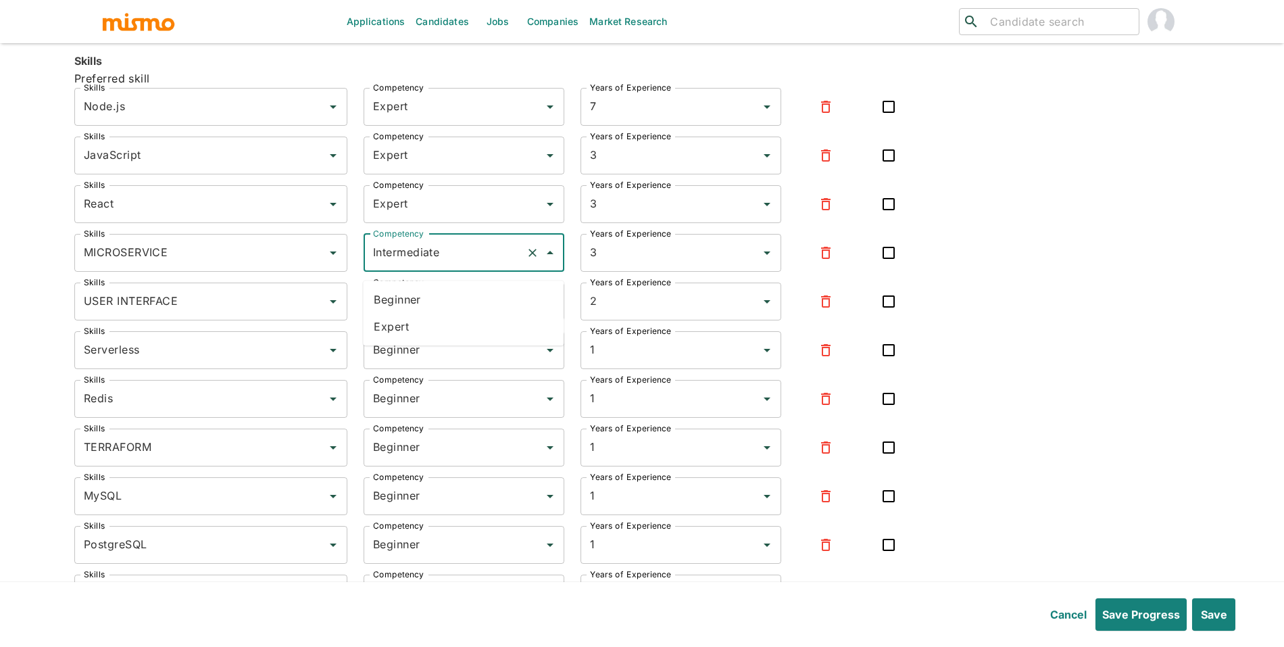
type input "Expert"
click at [818, 305] on icon "button" at bounding box center [826, 301] width 16 height 16
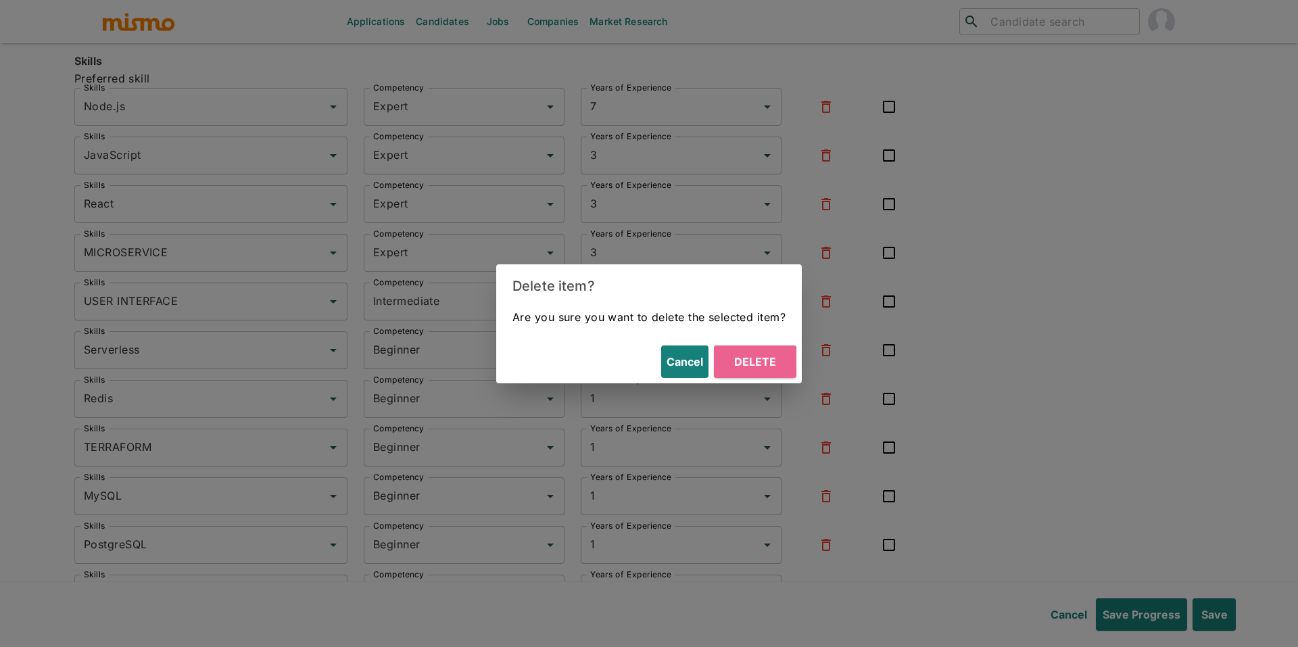
click at [754, 374] on button "Delete" at bounding box center [755, 361] width 82 height 32
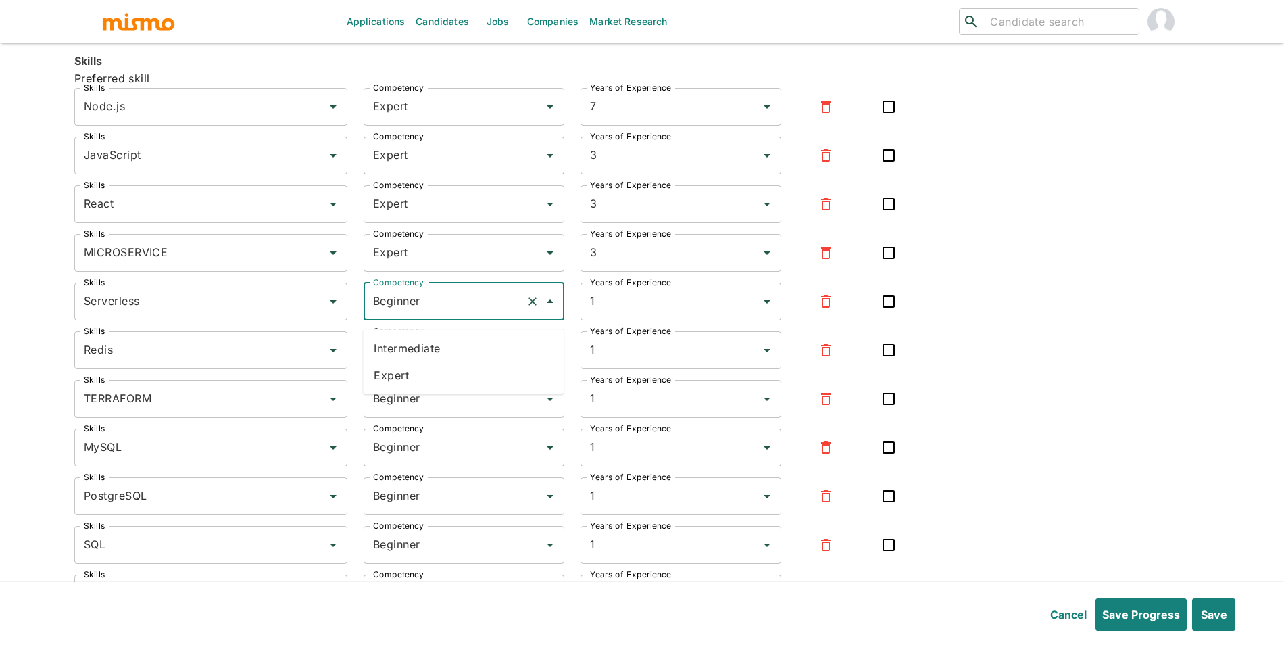
click at [418, 312] on input "Beginner" at bounding box center [445, 302] width 151 height 26
click at [418, 370] on li "Expert" at bounding box center [463, 375] width 201 height 27
type input "Expert"
click at [431, 360] on input "Beginner" at bounding box center [445, 350] width 151 height 26
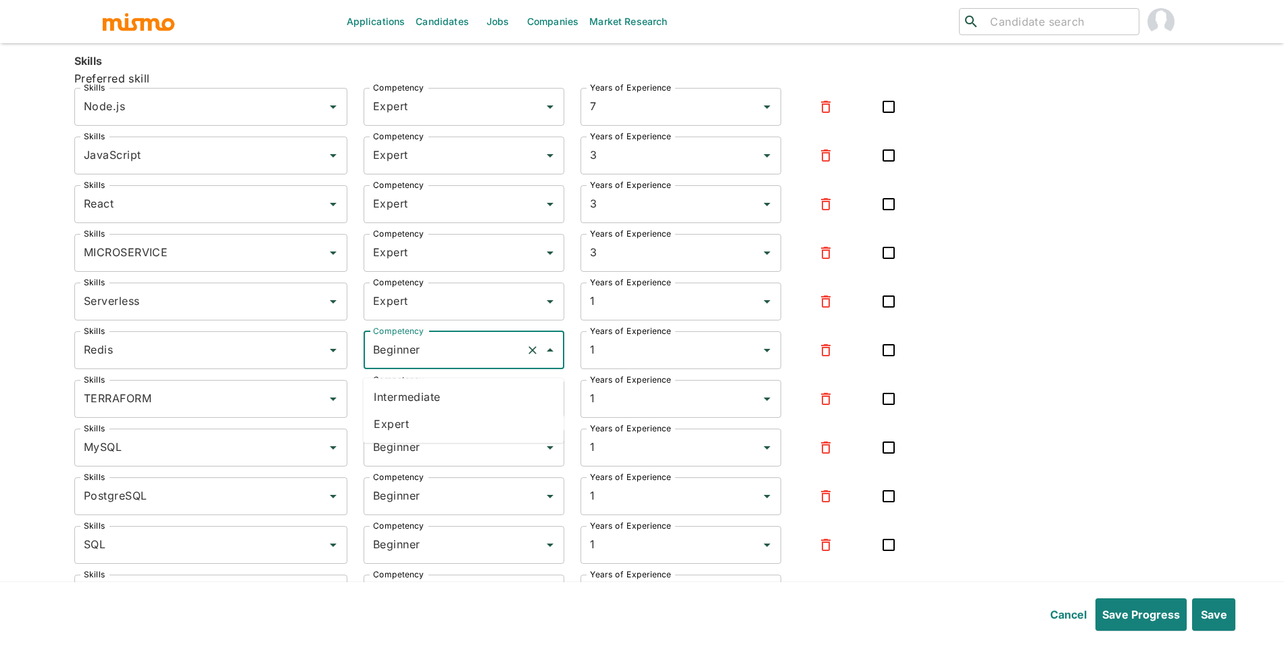
click at [418, 407] on li "Intermediate" at bounding box center [463, 396] width 201 height 27
click at [435, 363] on input "Intermediate" at bounding box center [445, 350] width 151 height 26
click at [434, 405] on li "Beginner" at bounding box center [463, 396] width 201 height 27
click at [441, 363] on input "Beginner" at bounding box center [445, 350] width 151 height 26
click at [422, 441] on ul "Intermediate Expert" at bounding box center [463, 410] width 201 height 65
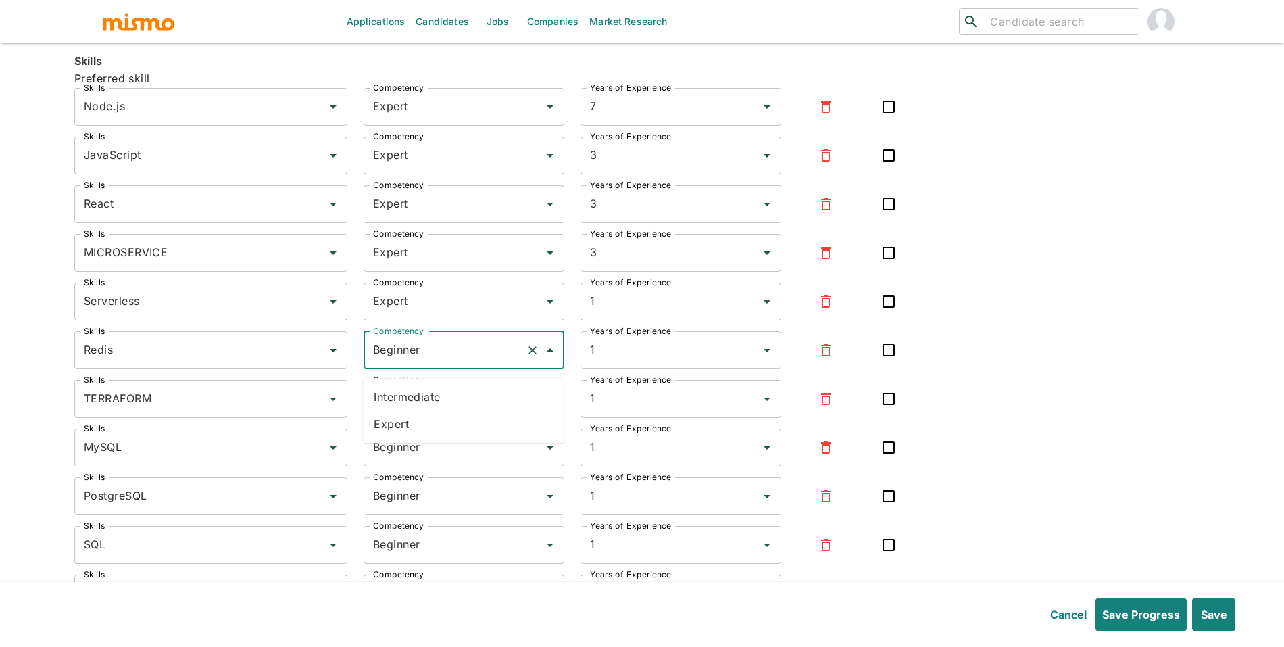
click at [429, 425] on li "Expert" at bounding box center [463, 423] width 201 height 27
type input "Expert"
click at [437, 412] on input "Beginner" at bounding box center [445, 399] width 151 height 26
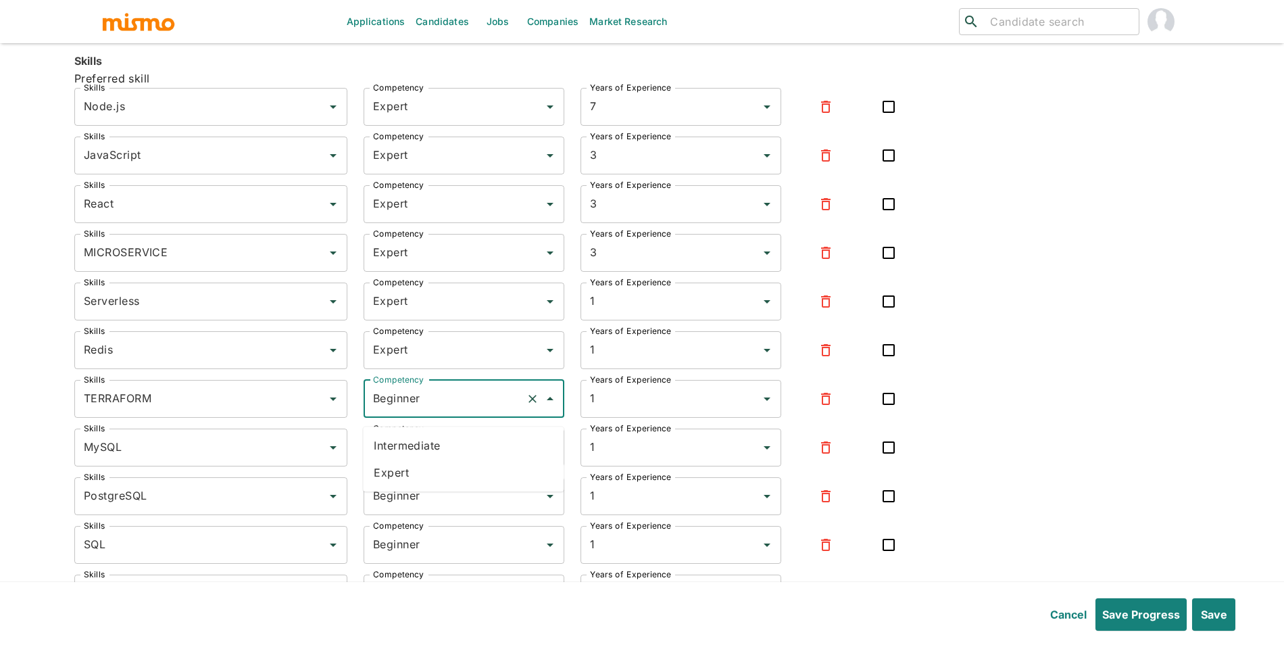
drag, startPoint x: 430, startPoint y: 479, endPoint x: 436, endPoint y: 475, distance: 7.3
click at [430, 479] on li "Expert" at bounding box center [463, 472] width 201 height 27
type input "Expert"
click at [448, 460] on input "Beginner" at bounding box center [445, 448] width 151 height 26
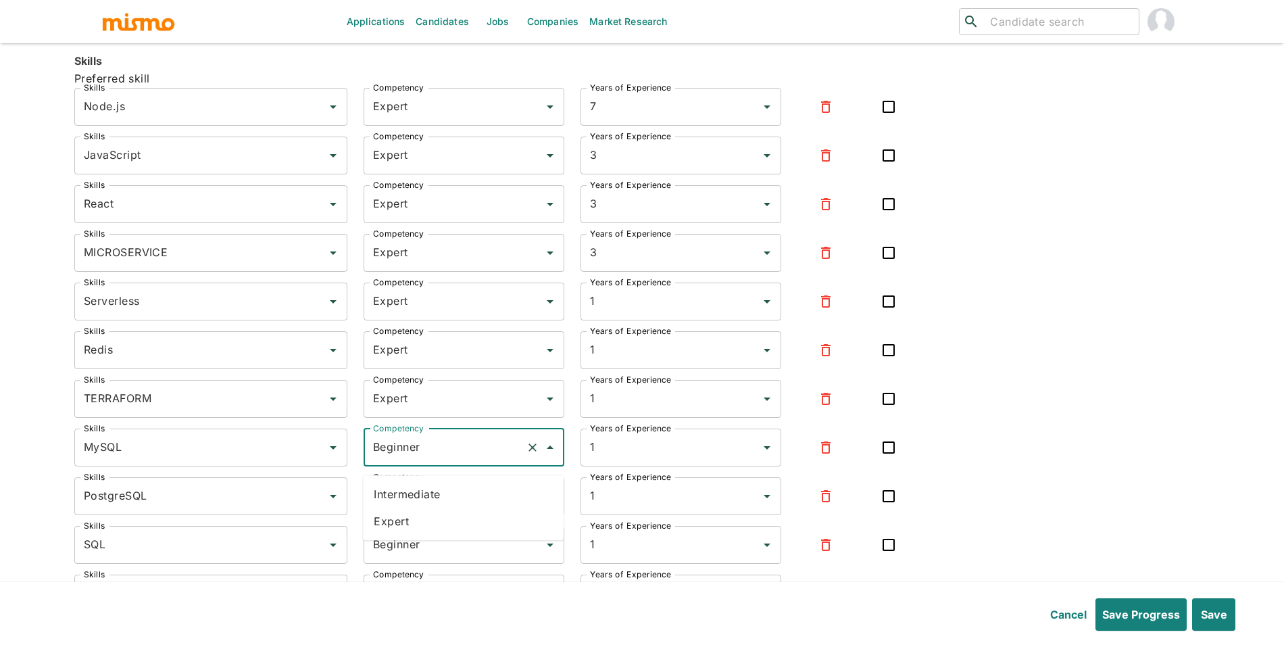
click at [435, 522] on li "Expert" at bounding box center [463, 521] width 201 height 27
type input "Expert"
click at [445, 509] on input "Beginner" at bounding box center [445, 496] width 151 height 26
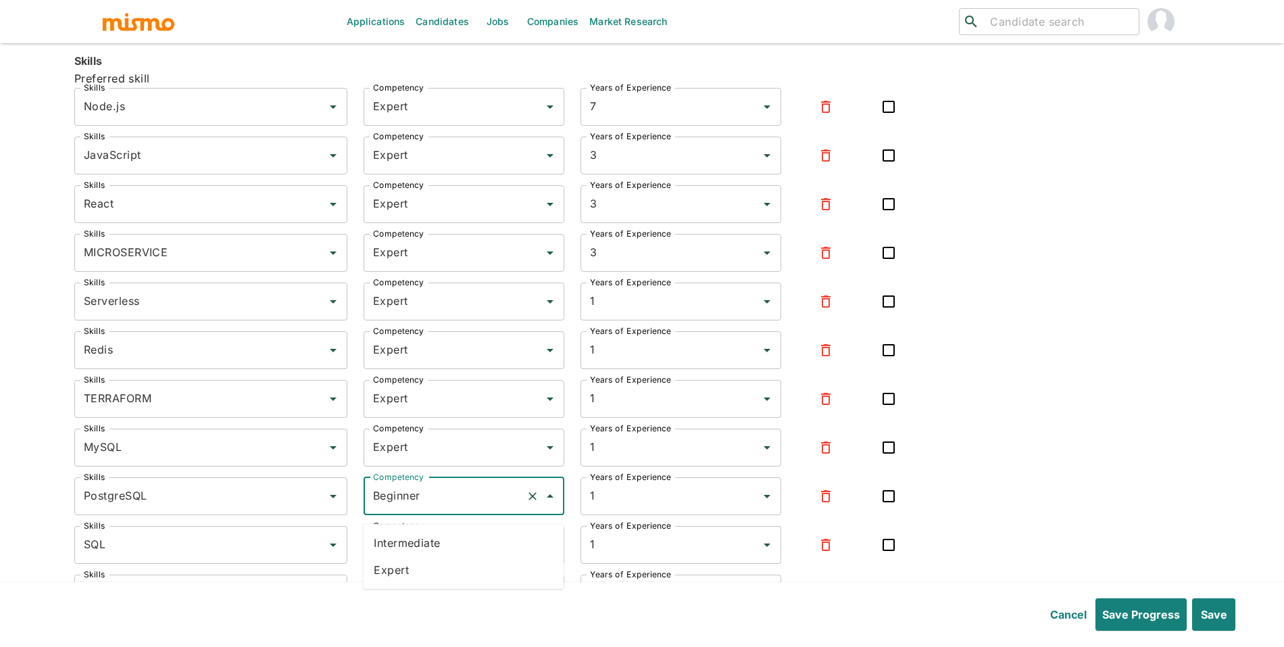
click at [432, 571] on li "Expert" at bounding box center [463, 569] width 201 height 27
type input "Expert"
click at [448, 556] on input "Beginner" at bounding box center [445, 545] width 151 height 26
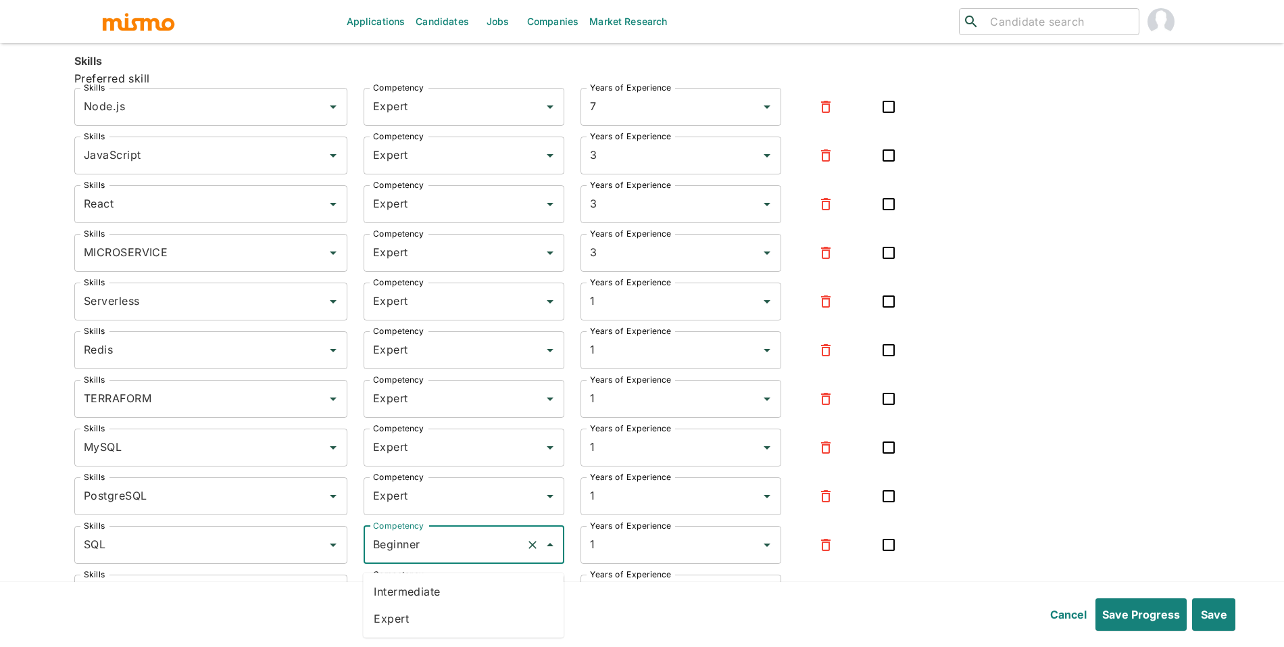
click at [442, 607] on li "Expert" at bounding box center [463, 618] width 201 height 27
type input "Expert"
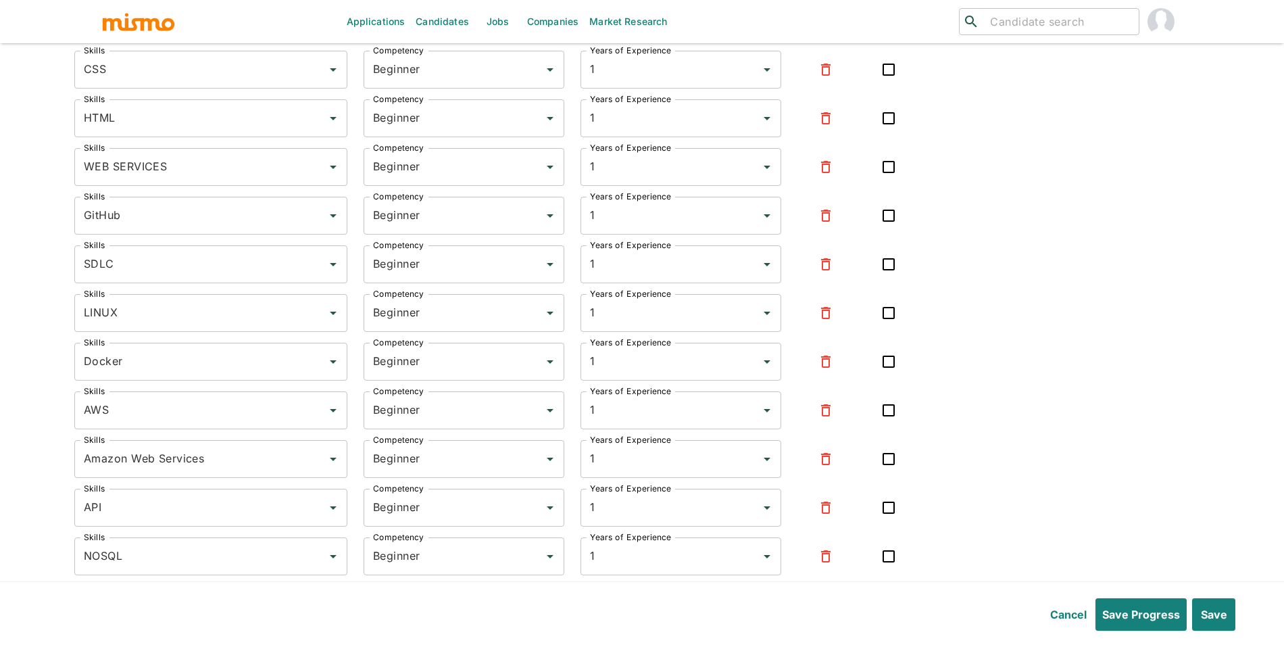
scroll to position [5039, 0]
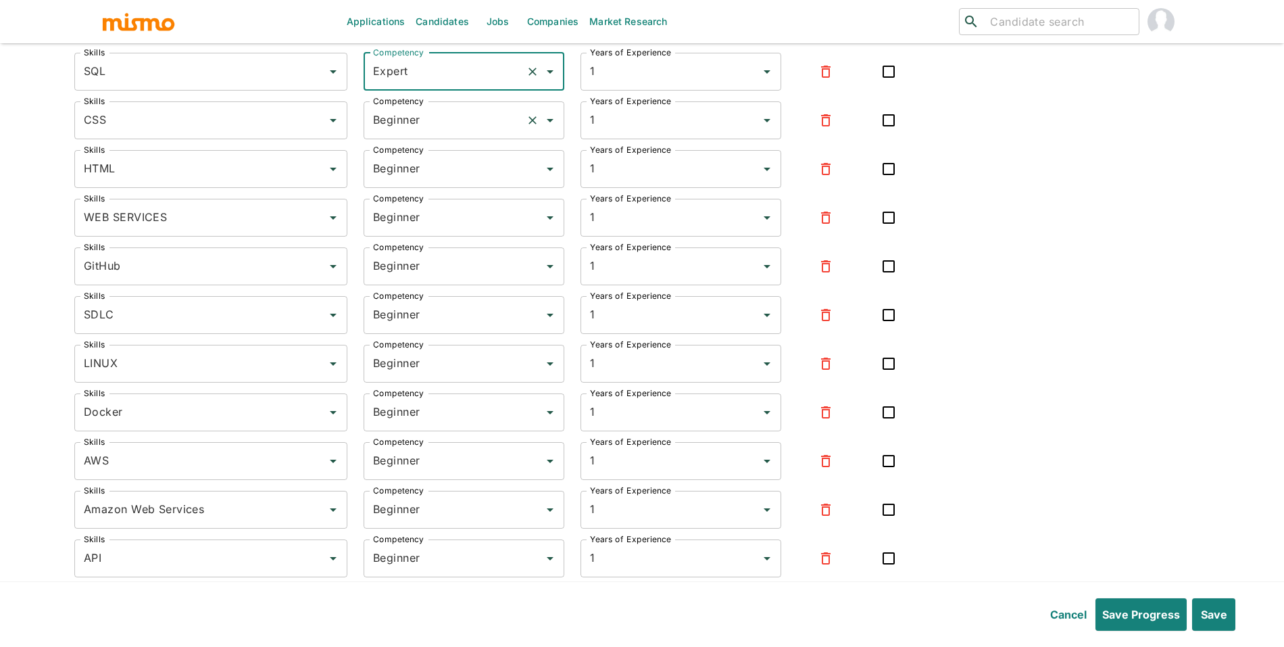
click at [427, 132] on input "Beginner" at bounding box center [445, 120] width 151 height 26
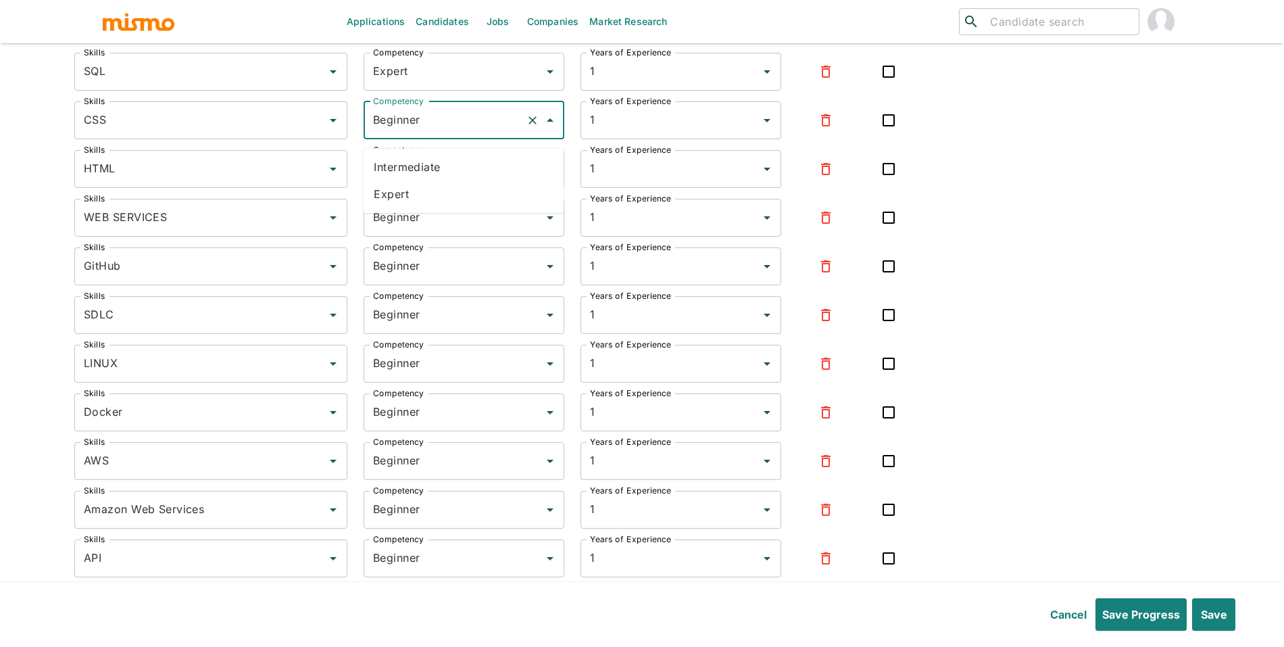
click at [427, 192] on li "Expert" at bounding box center [463, 193] width 201 height 27
type input "Expert"
click at [460, 182] on input "Beginner" at bounding box center [445, 169] width 151 height 26
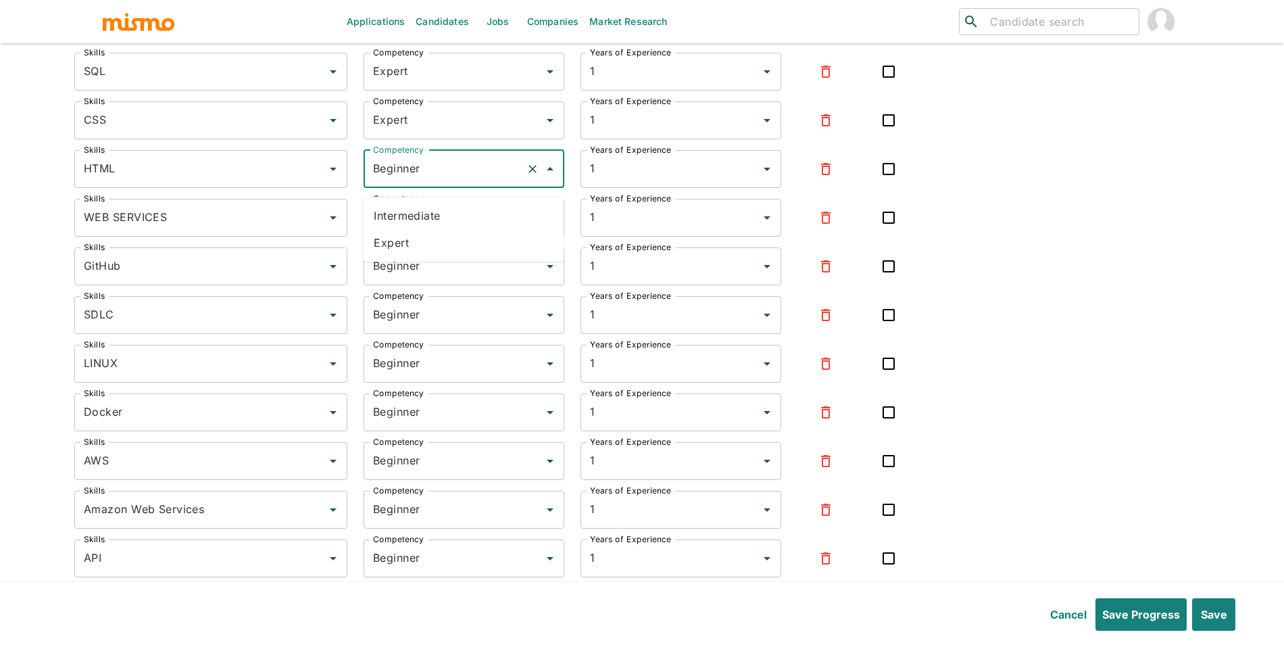
click at [450, 245] on li "Expert" at bounding box center [463, 242] width 201 height 27
type input "Expert"
click at [825, 222] on icon "button" at bounding box center [826, 218] width 16 height 16
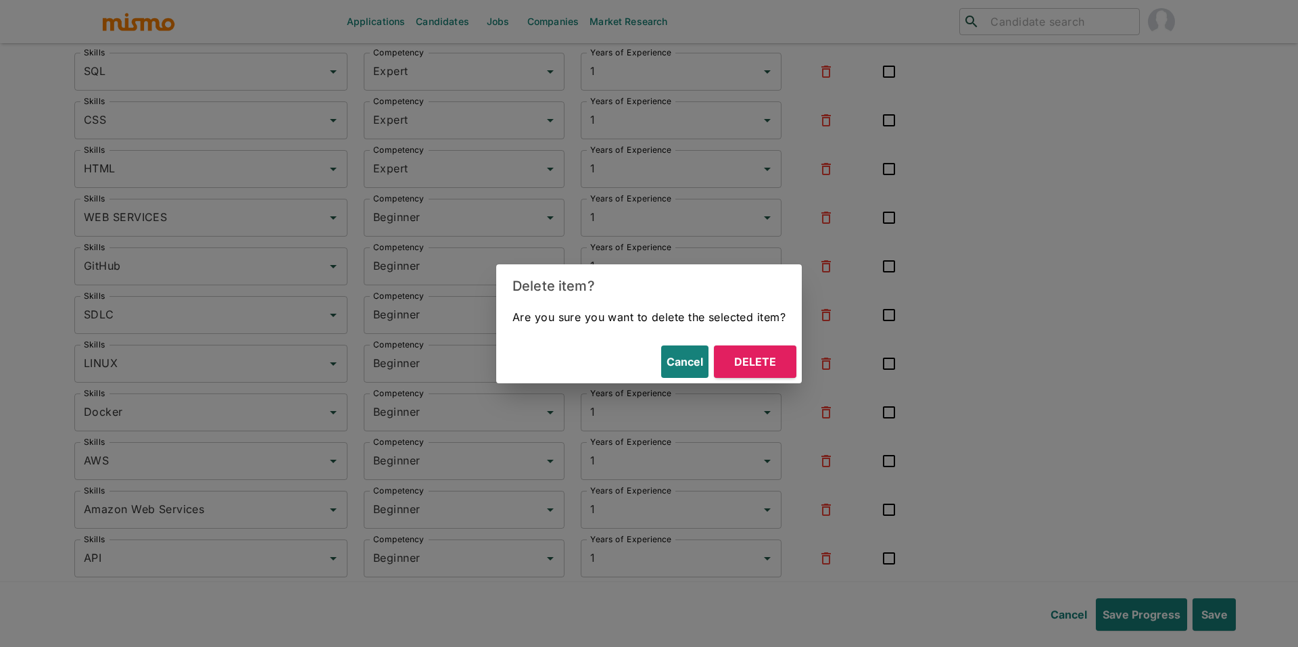
click at [774, 358] on button "Delete" at bounding box center [755, 361] width 82 height 32
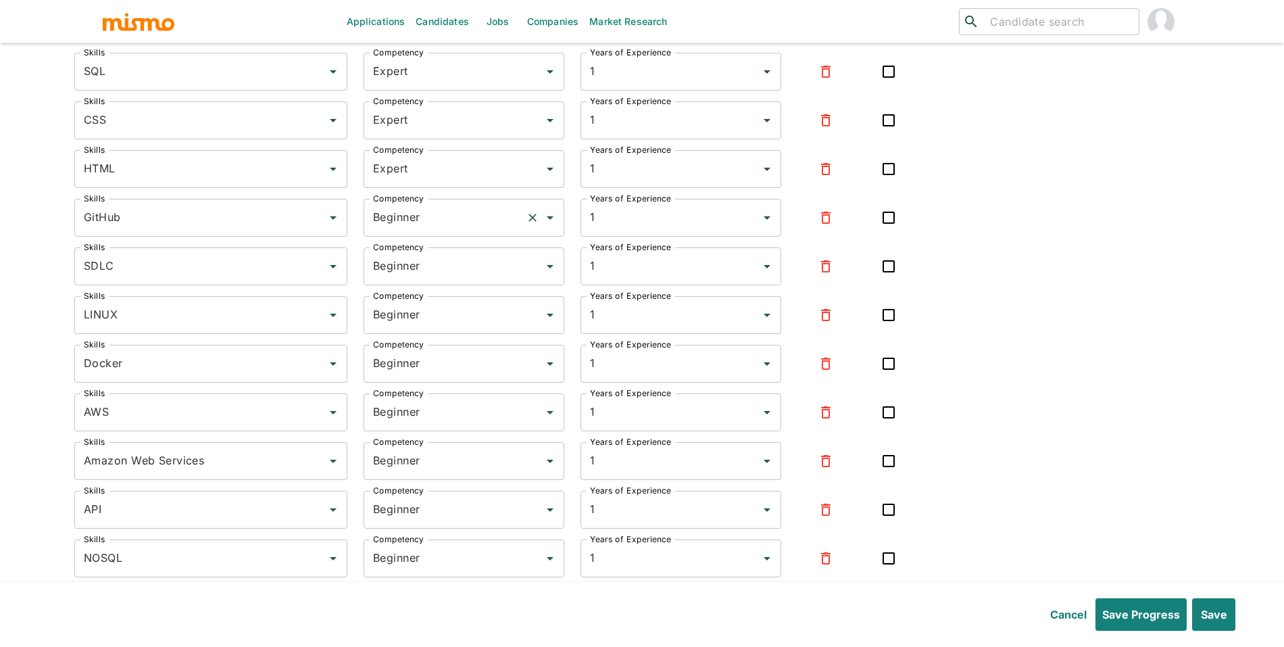
click at [415, 227] on input "Beginner" at bounding box center [445, 218] width 151 height 26
click at [416, 281] on li "Expert" at bounding box center [463, 291] width 201 height 27
type input "Expert"
click at [441, 276] on input "Beginner" at bounding box center [445, 266] width 151 height 26
click at [834, 272] on button "button" at bounding box center [826, 266] width 32 height 32
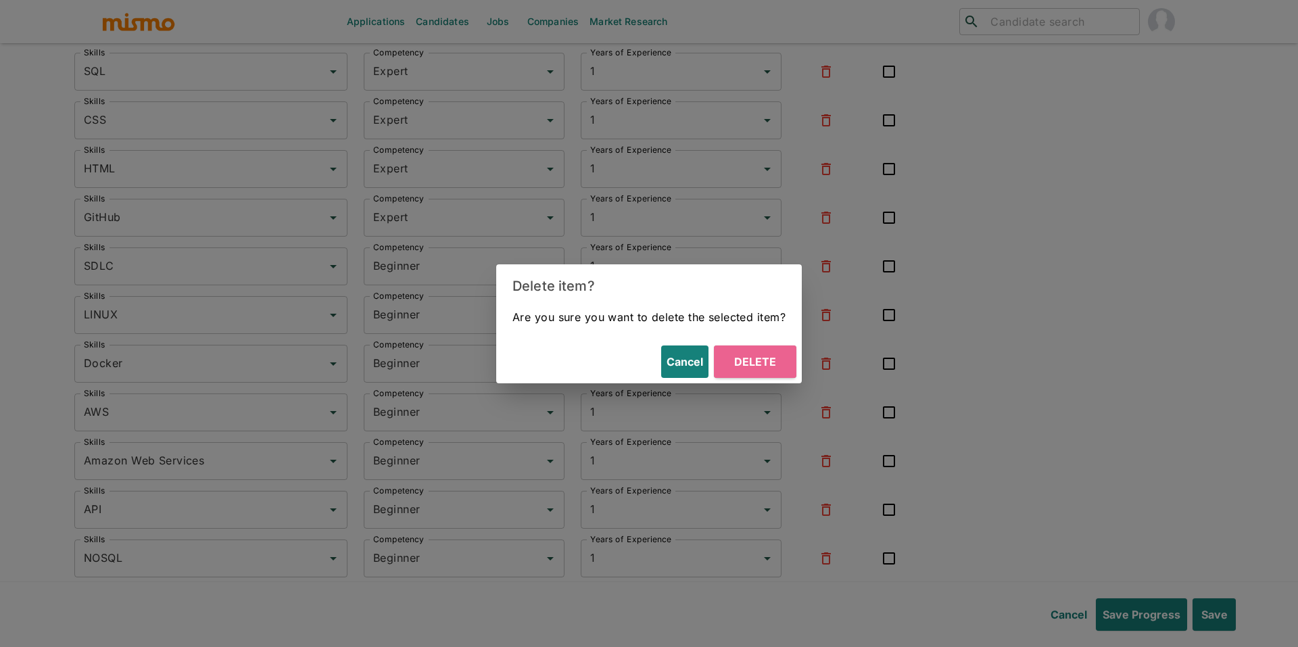
click at [757, 358] on button "Delete" at bounding box center [755, 361] width 82 height 32
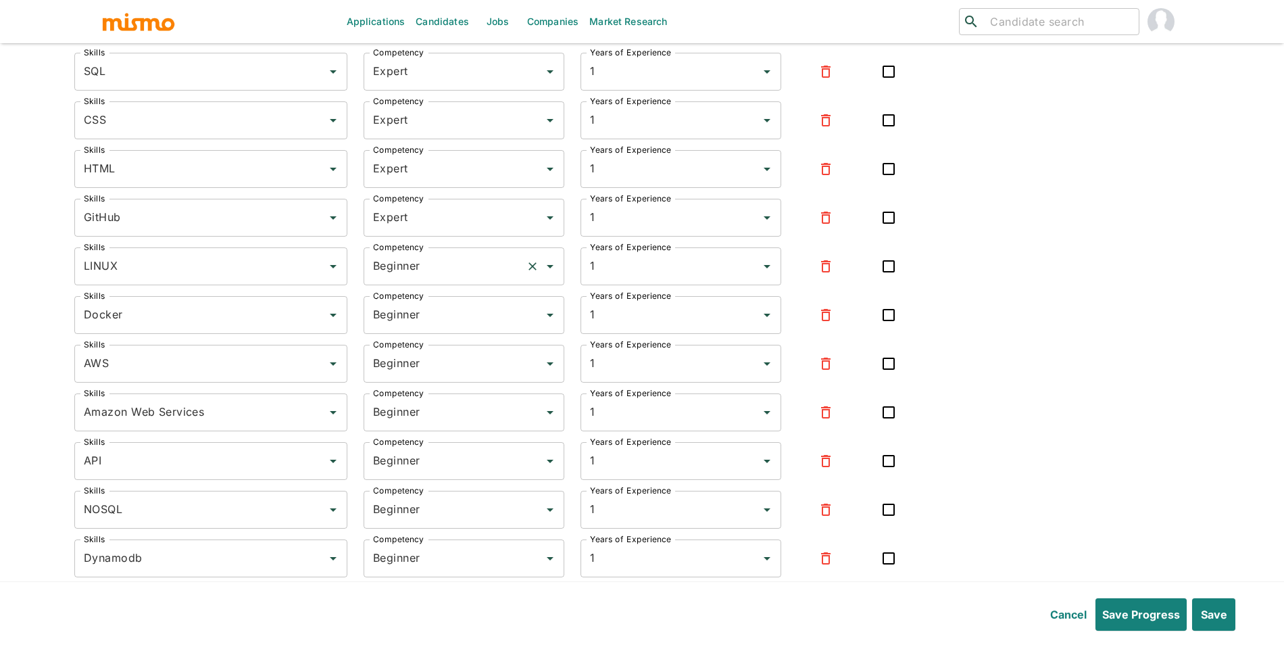
click at [404, 278] on input "Beginner" at bounding box center [445, 266] width 151 height 26
click at [413, 333] on li "Expert" at bounding box center [463, 340] width 201 height 27
type input "Expert"
click at [426, 322] on input "Beginner" at bounding box center [445, 315] width 151 height 26
click at [424, 377] on li "Expert" at bounding box center [463, 388] width 201 height 27
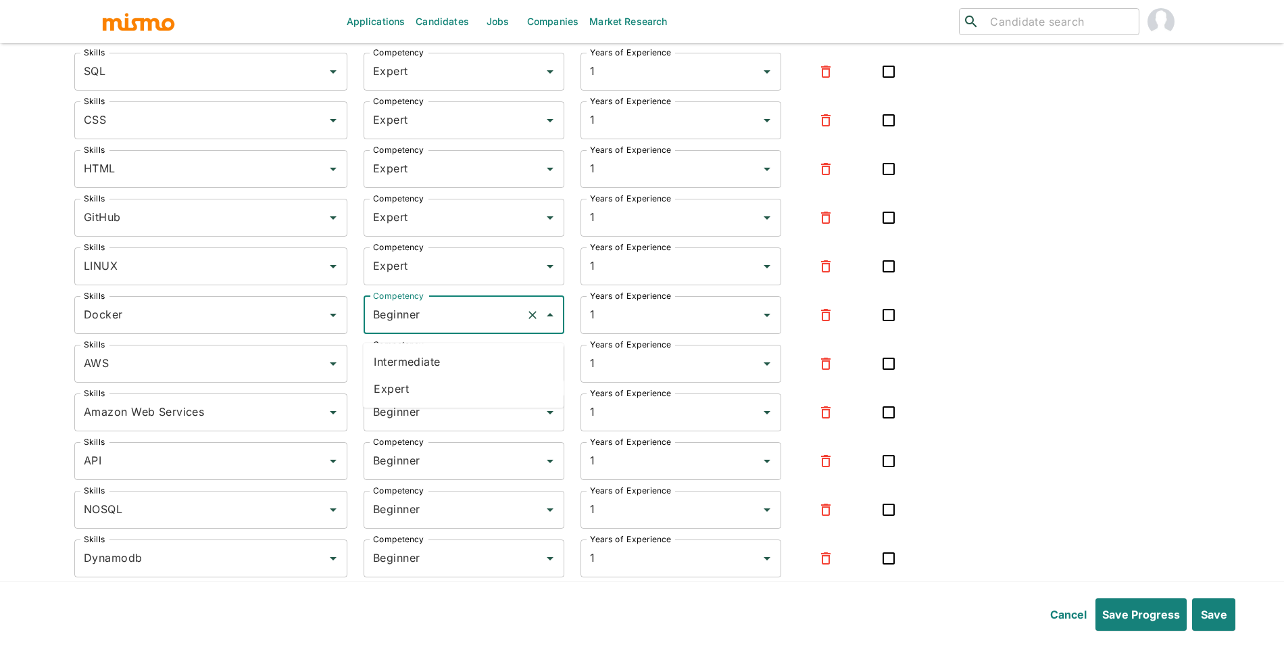
type input "Expert"
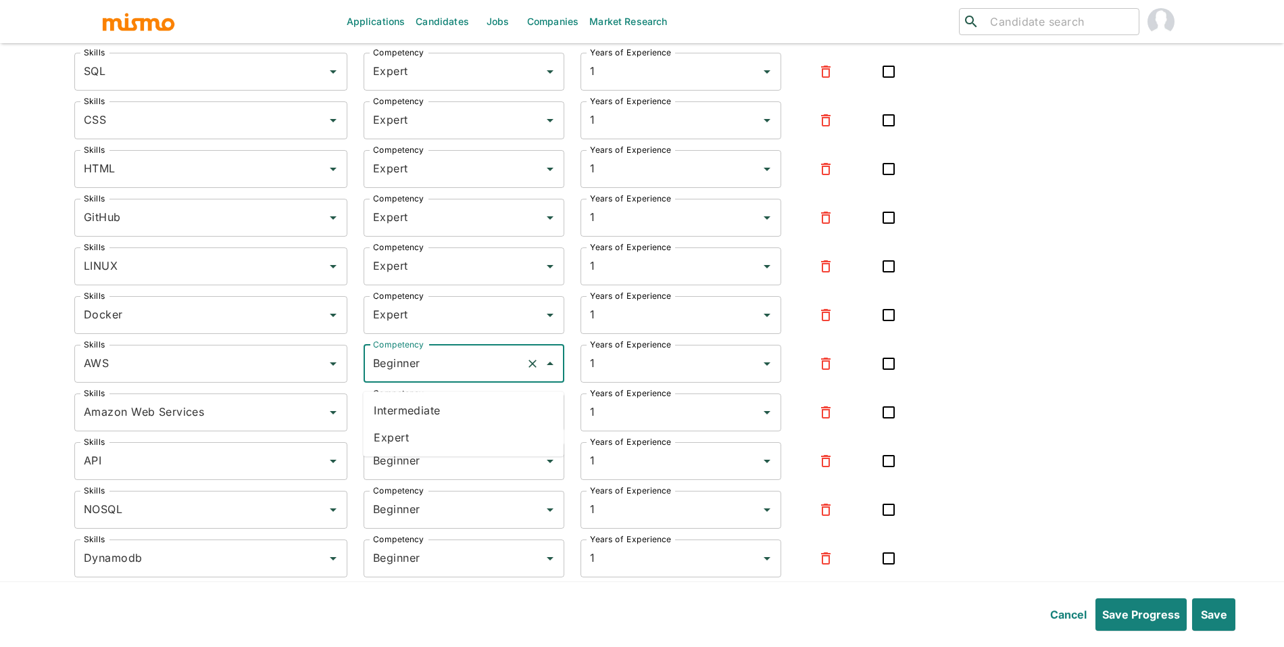
click at [435, 373] on input "Beginner" at bounding box center [445, 364] width 151 height 26
click at [427, 444] on li "Expert" at bounding box center [463, 437] width 201 height 27
type input "Expert"
click at [807, 421] on div at bounding box center [826, 412] width 56 height 32
click at [818, 419] on icon "button" at bounding box center [826, 412] width 16 height 16
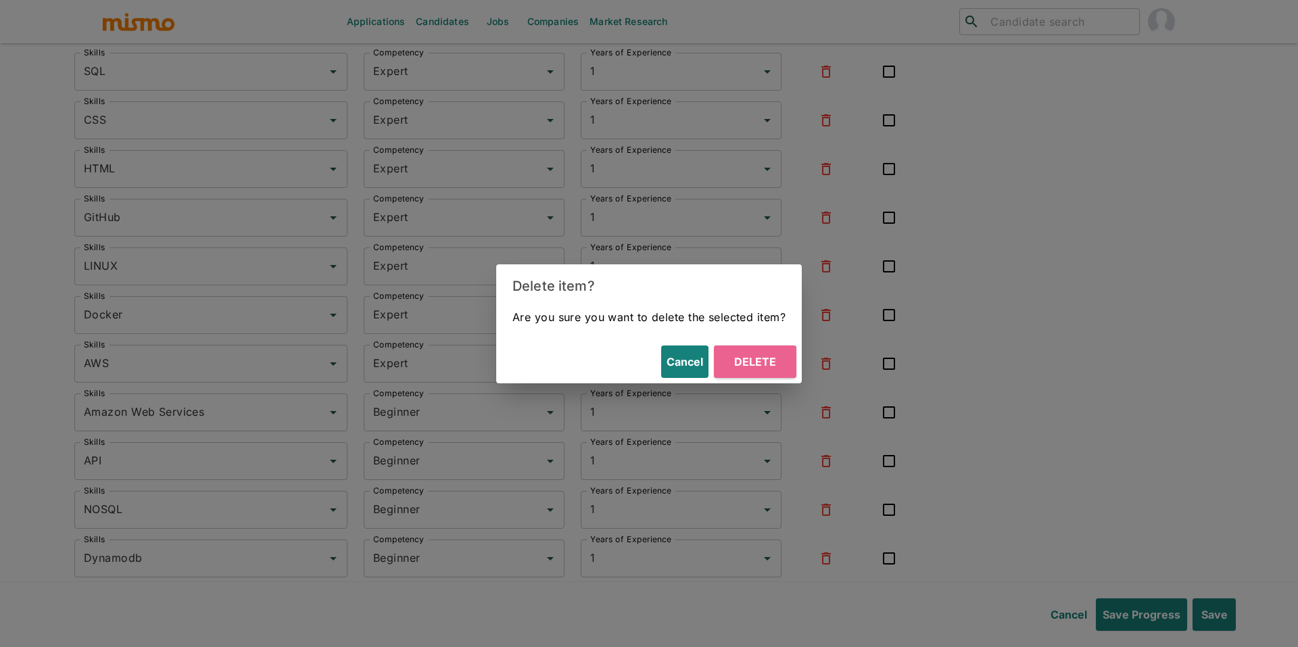
click at [754, 366] on button "Delete" at bounding box center [755, 361] width 82 height 32
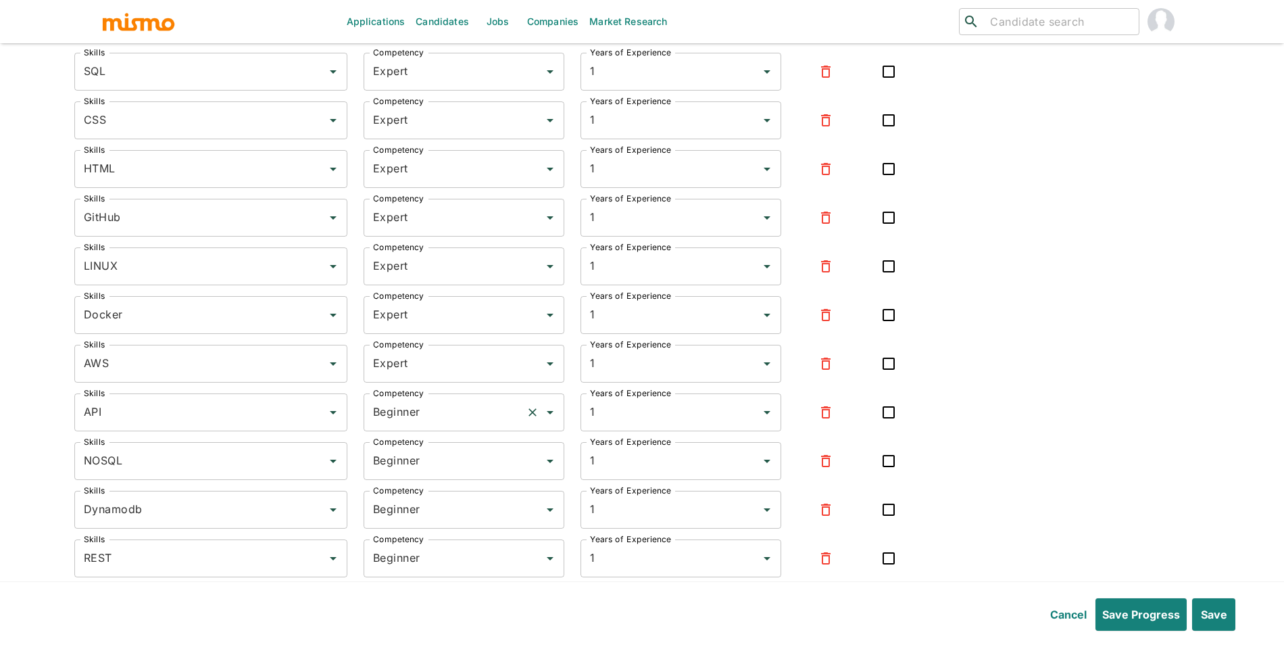
click at [435, 417] on input "Beginner" at bounding box center [445, 413] width 151 height 26
click at [421, 491] on li "Expert" at bounding box center [463, 486] width 201 height 27
type input "Expert"
click at [449, 473] on input "Beginner" at bounding box center [445, 461] width 151 height 26
click at [448, 522] on li "Expert" at bounding box center [463, 534] width 201 height 27
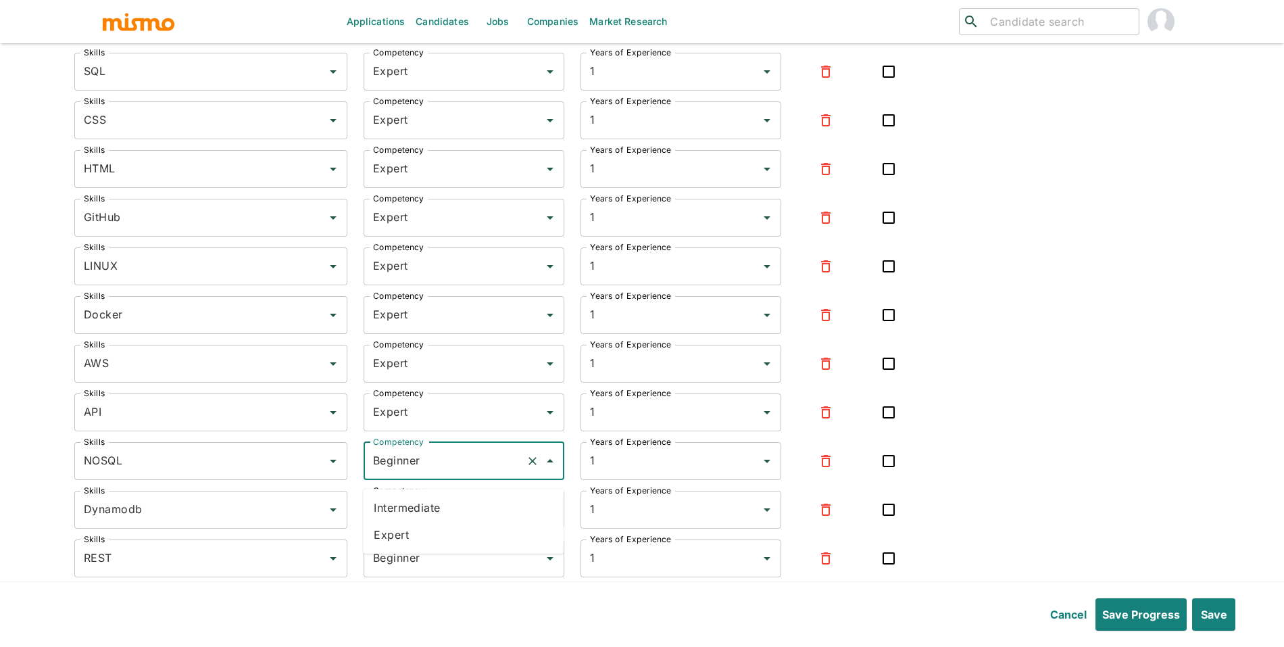
type input "Expert"
click at [459, 519] on input "Beginner" at bounding box center [445, 510] width 151 height 26
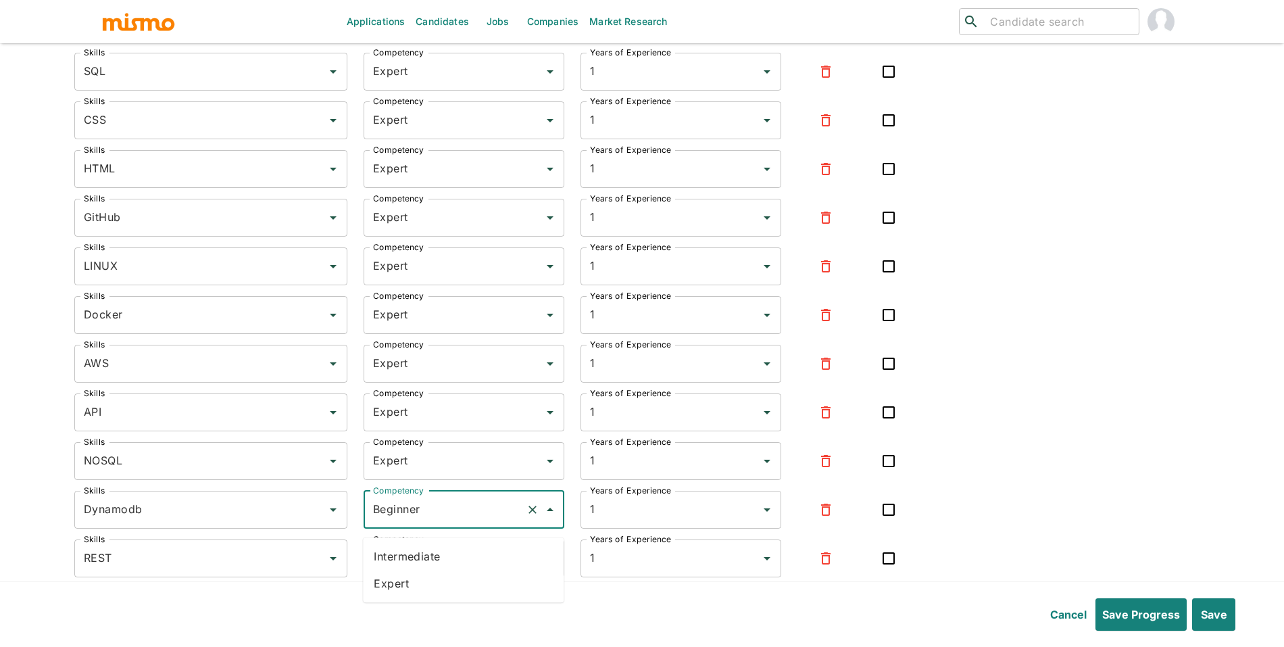
drag, startPoint x: 444, startPoint y: 577, endPoint x: 452, endPoint y: 575, distance: 7.6
click at [444, 577] on li "Expert" at bounding box center [463, 583] width 201 height 27
type input "Expert"
click at [477, 565] on input "Beginner" at bounding box center [445, 559] width 151 height 26
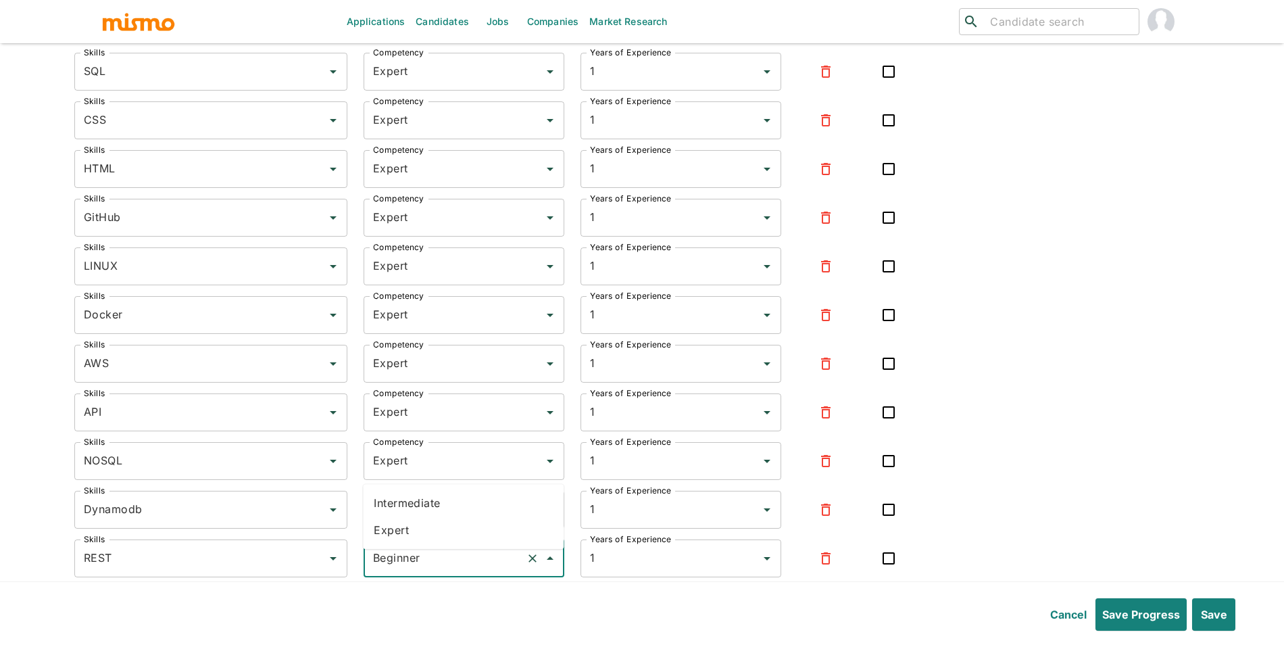
click at [395, 537] on li "Expert" at bounding box center [463, 529] width 201 height 27
type input "Expert"
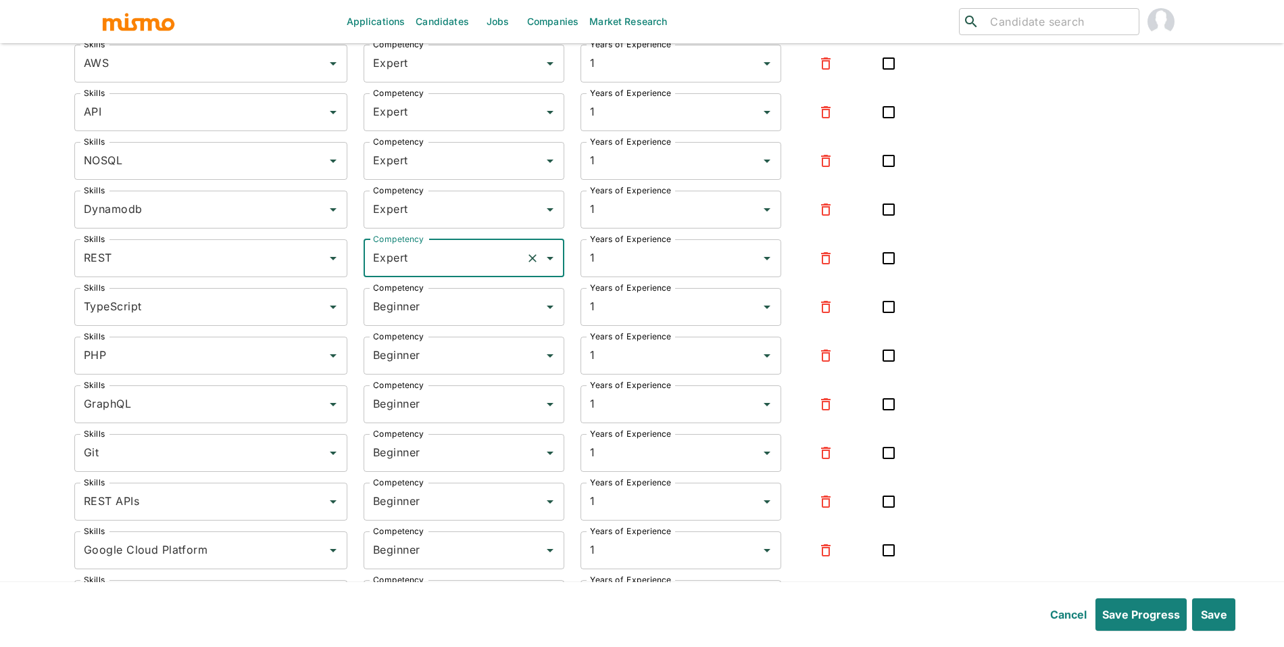
scroll to position [5389, 0]
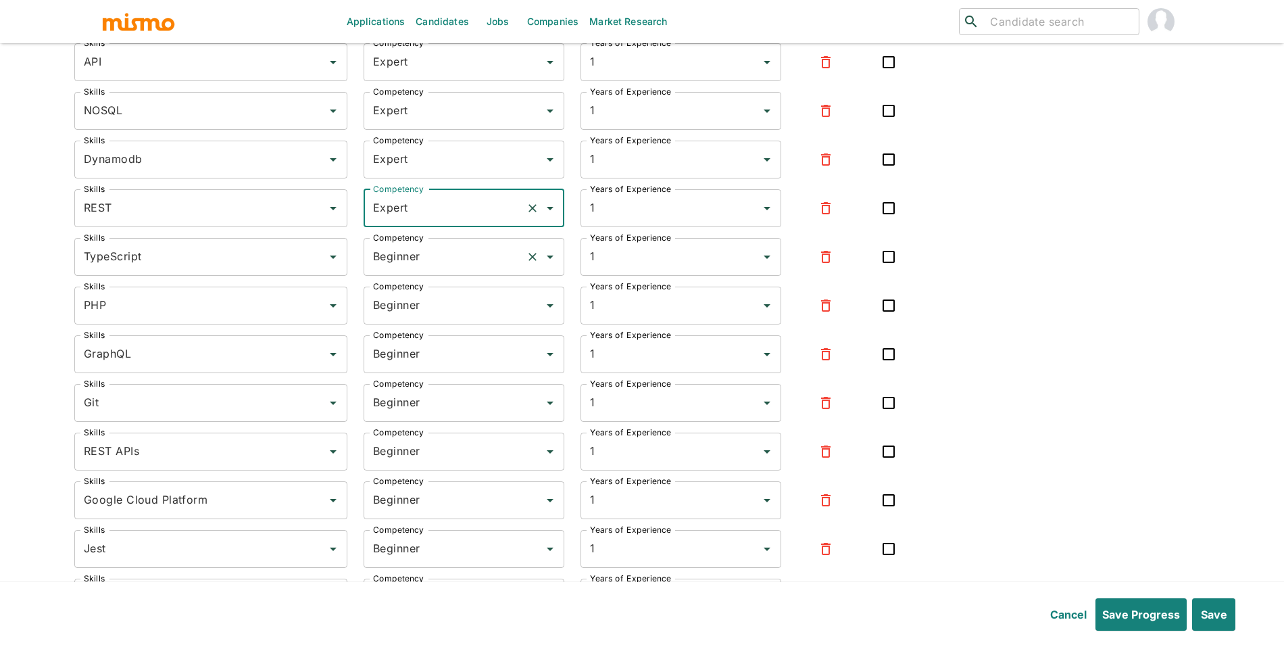
click at [431, 262] on input "Beginner" at bounding box center [445, 257] width 151 height 26
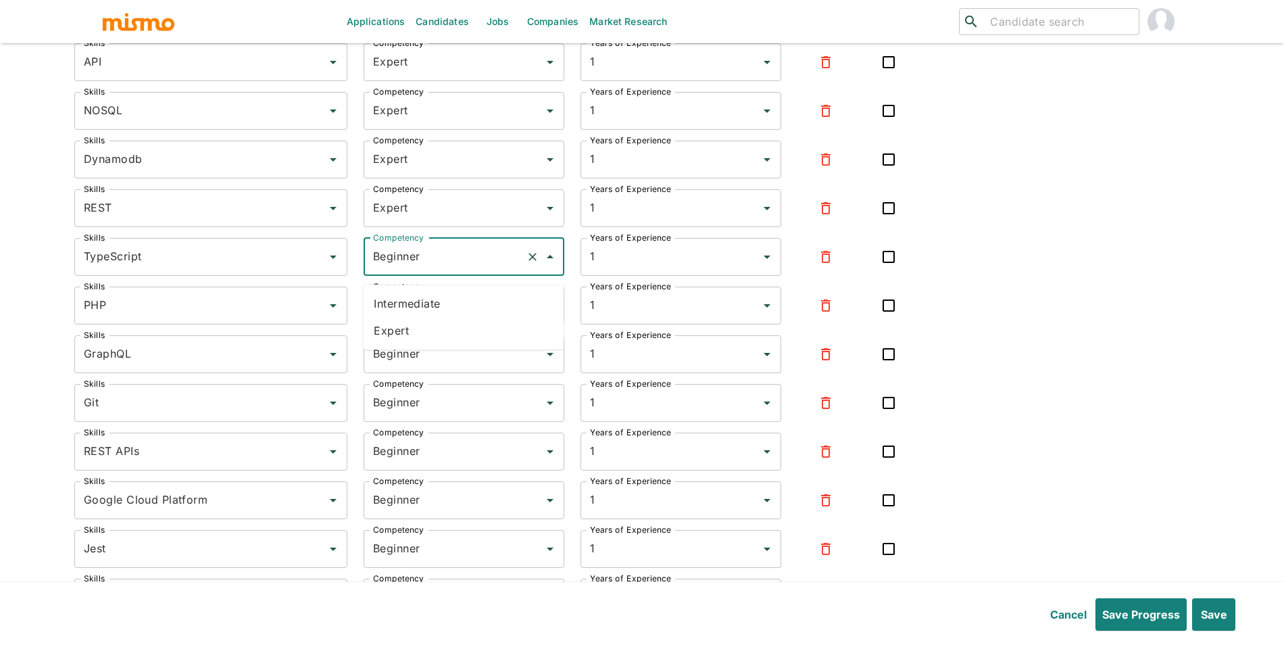
click at [417, 320] on li "Expert" at bounding box center [463, 330] width 201 height 27
type input "Expert"
click at [460, 318] on input "Beginner" at bounding box center [445, 306] width 151 height 26
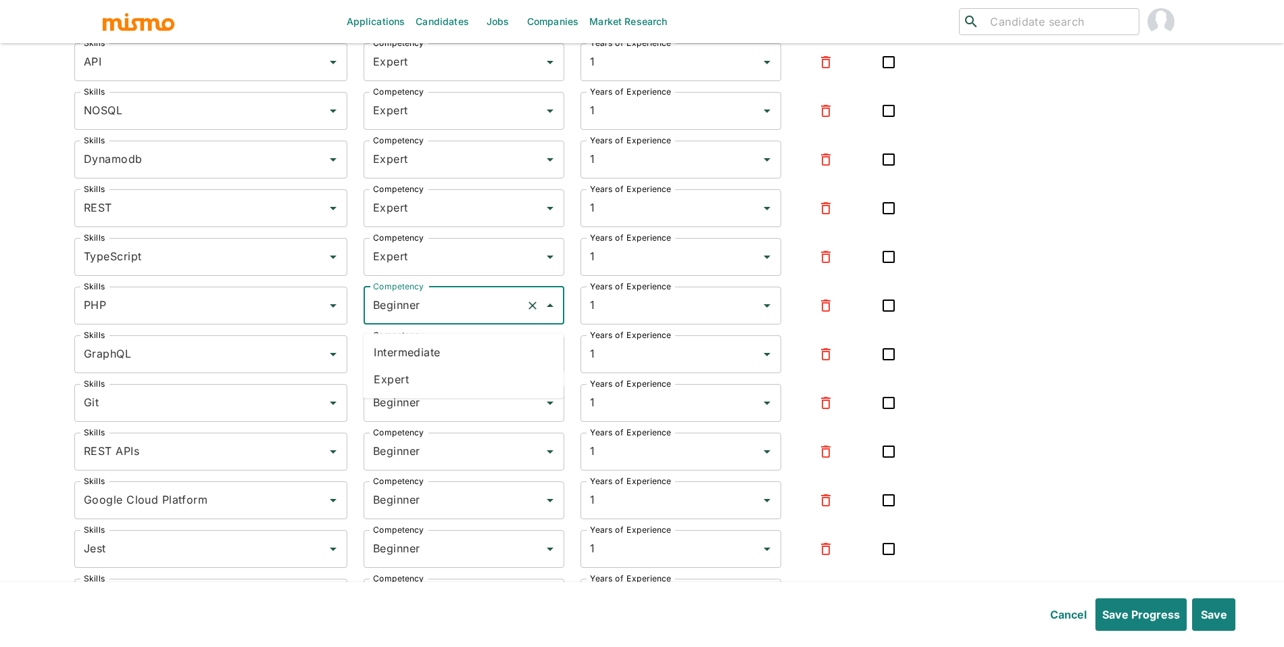
click at [445, 378] on li "Expert" at bounding box center [463, 379] width 201 height 27
type input "Expert"
click at [462, 367] on input "Beginner" at bounding box center [445, 354] width 151 height 26
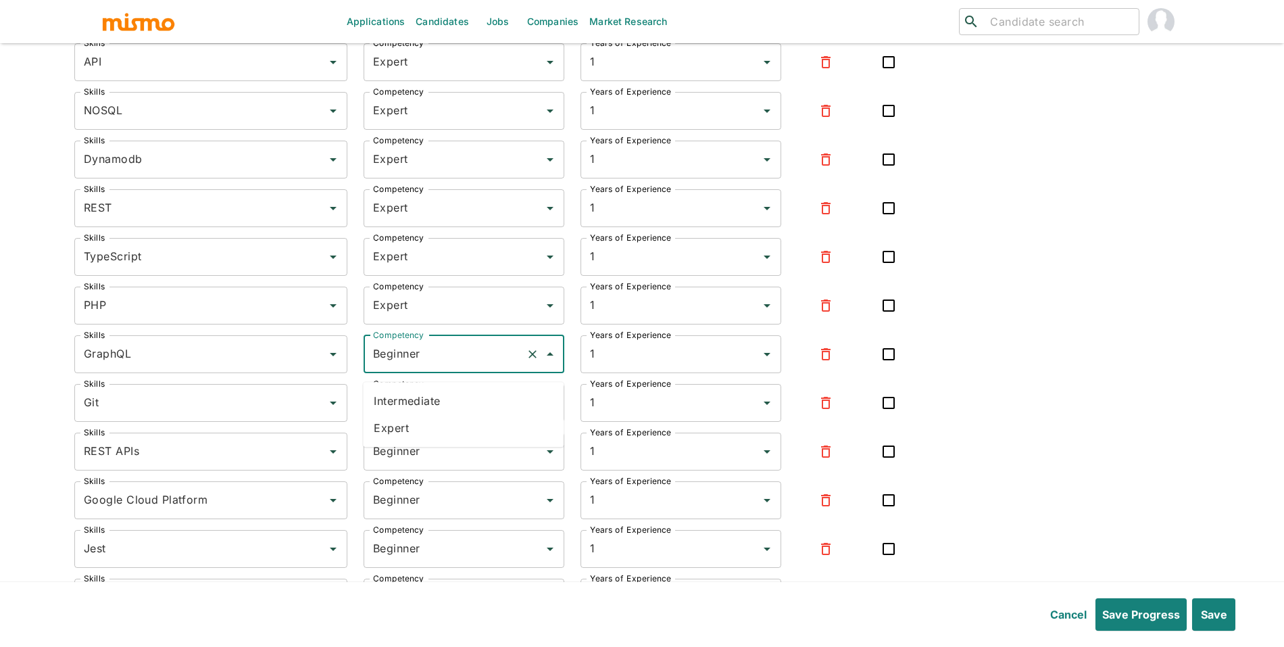
click at [442, 433] on li "Expert" at bounding box center [463, 427] width 201 height 27
type input "Expert"
click at [458, 416] on input "Beginner" at bounding box center [445, 403] width 151 height 26
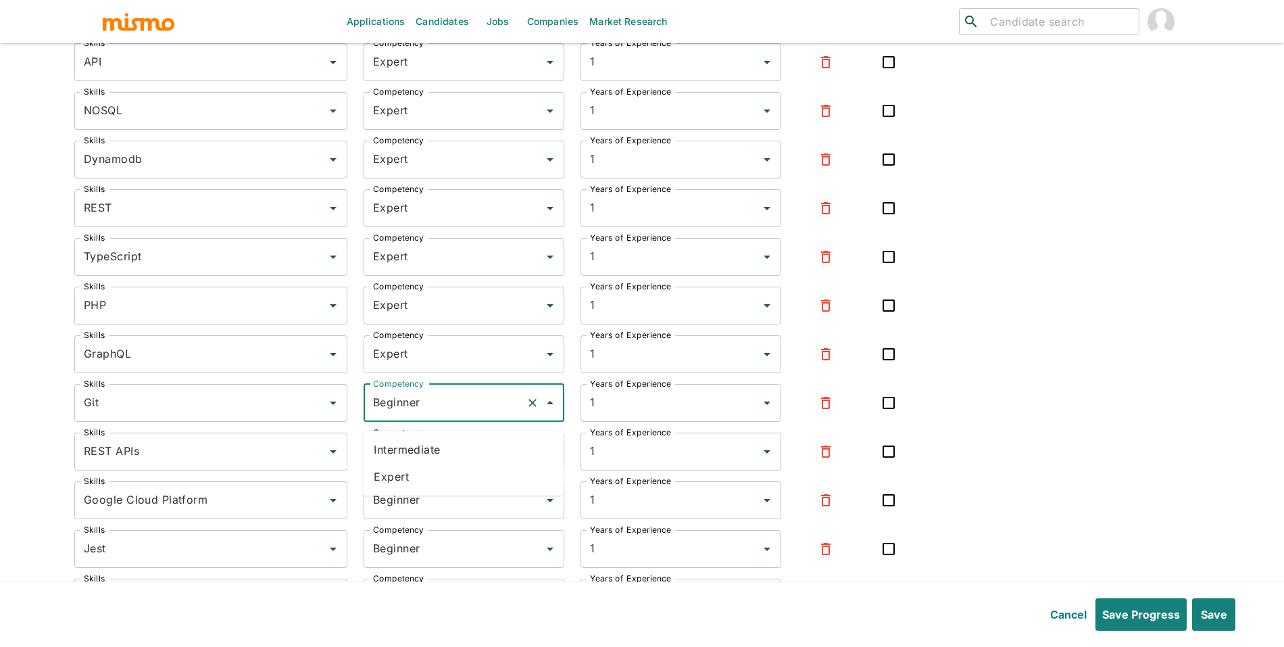
click at [442, 470] on li "Expert" at bounding box center [463, 476] width 201 height 27
type input "Expert"
click at [461, 464] on input "Beginner" at bounding box center [445, 452] width 151 height 26
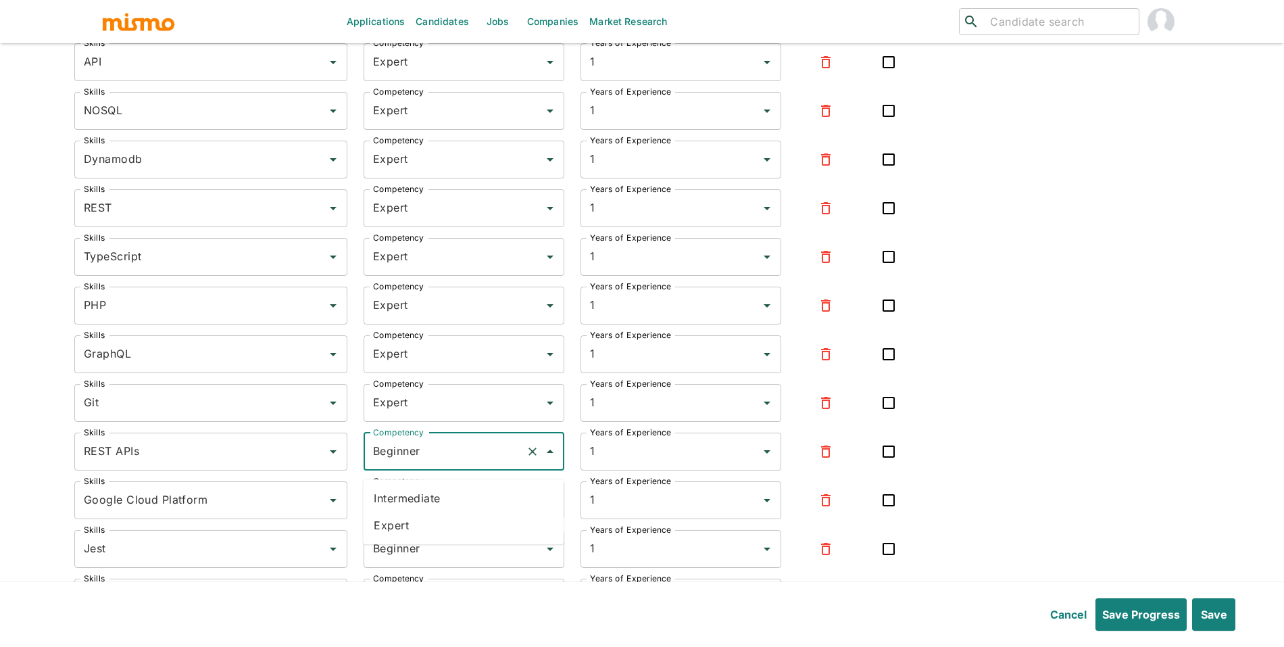
click at [452, 516] on li "Expert" at bounding box center [463, 525] width 201 height 27
type input "Expert"
click at [462, 511] on input "Beginner" at bounding box center [445, 500] width 151 height 26
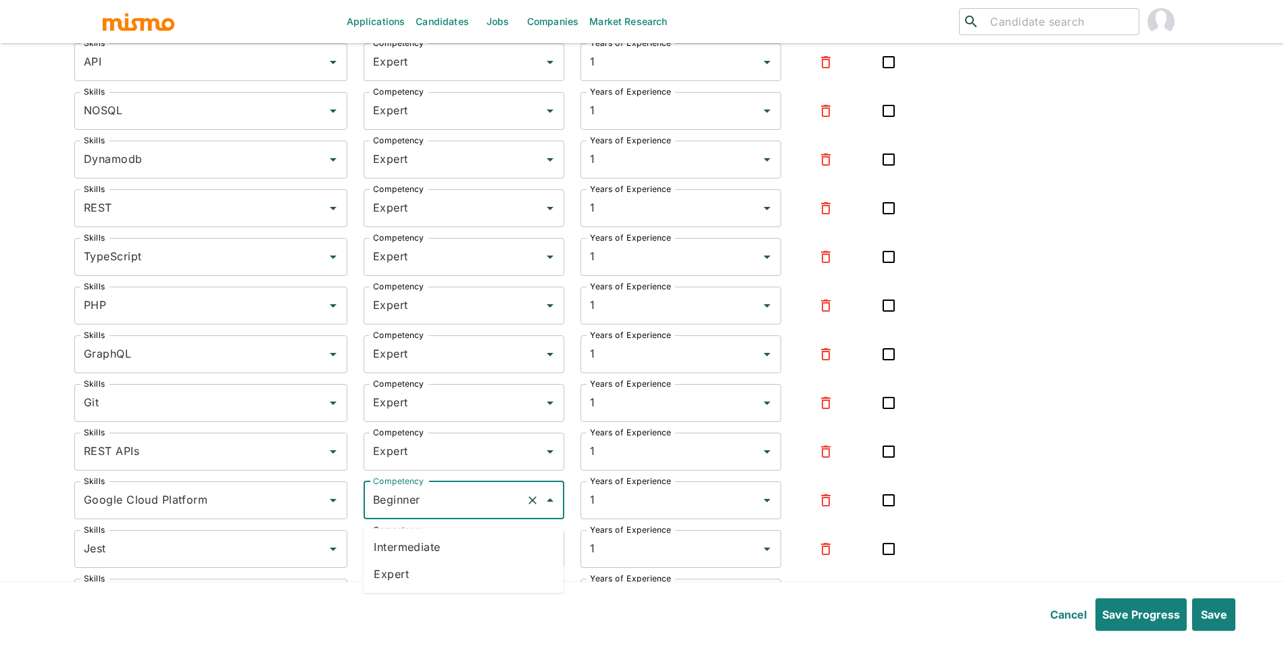
click at [469, 580] on li "Expert" at bounding box center [463, 573] width 201 height 27
type input "Expert"
click at [472, 562] on input "Beginner" at bounding box center [445, 549] width 151 height 26
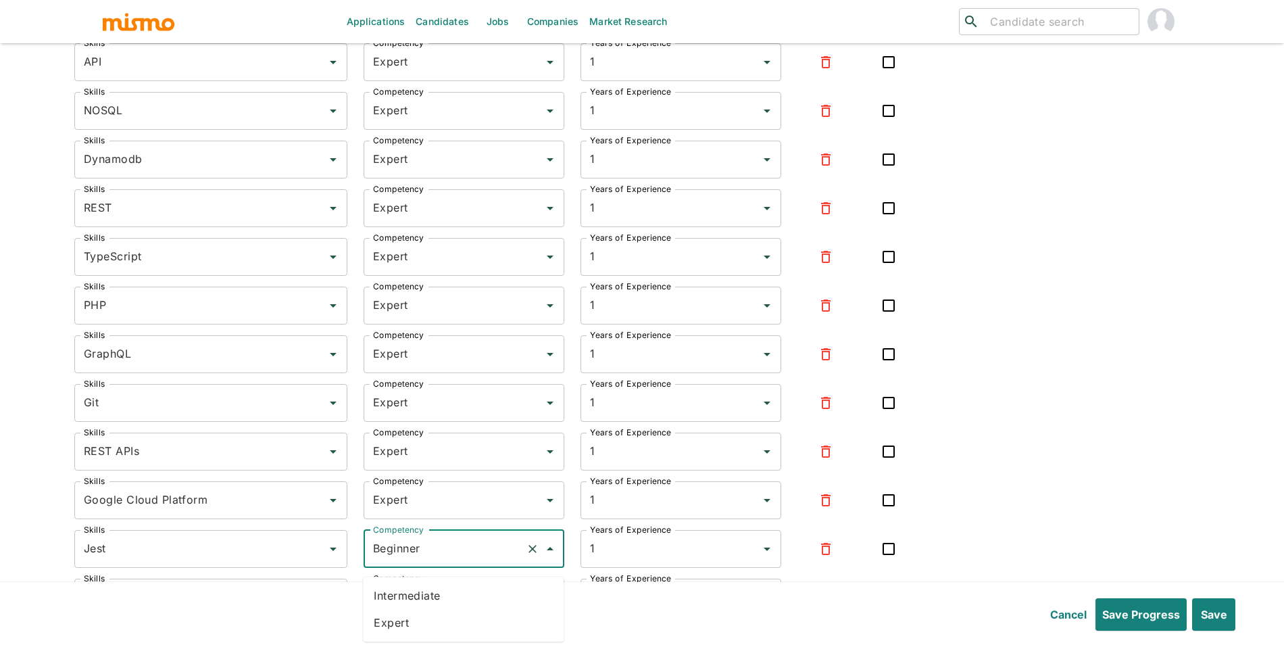
click at [423, 614] on li "Expert" at bounding box center [463, 622] width 201 height 27
type input "Expert"
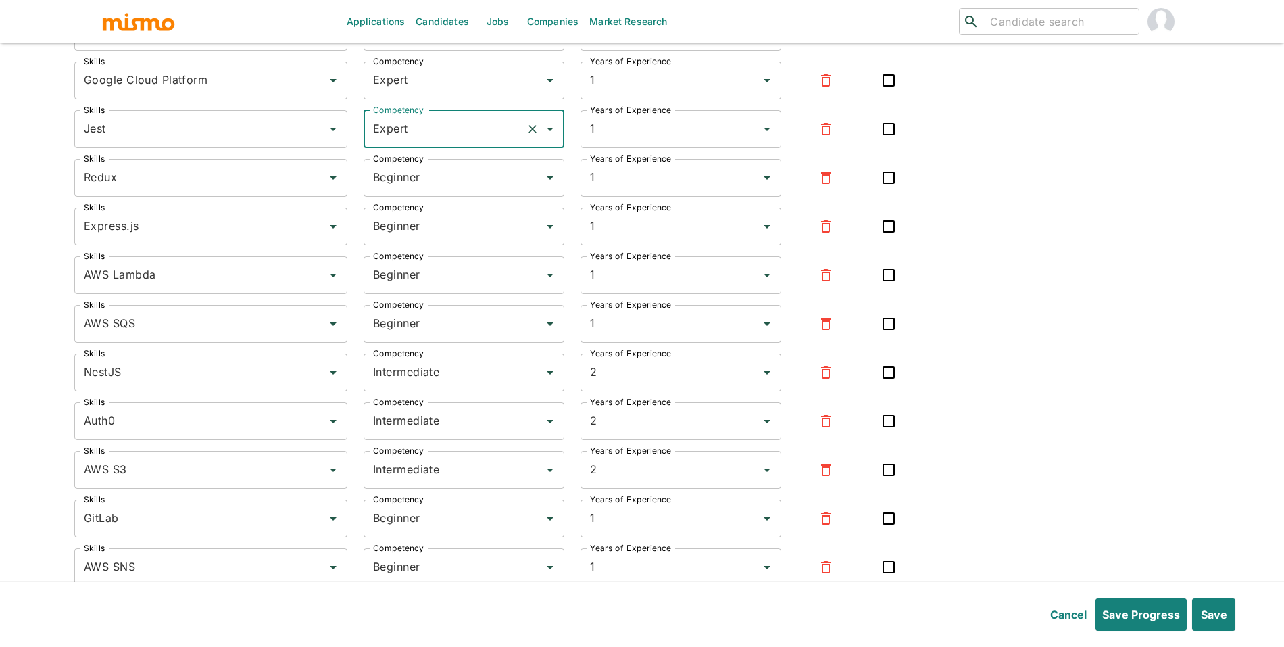
scroll to position [5828, 0]
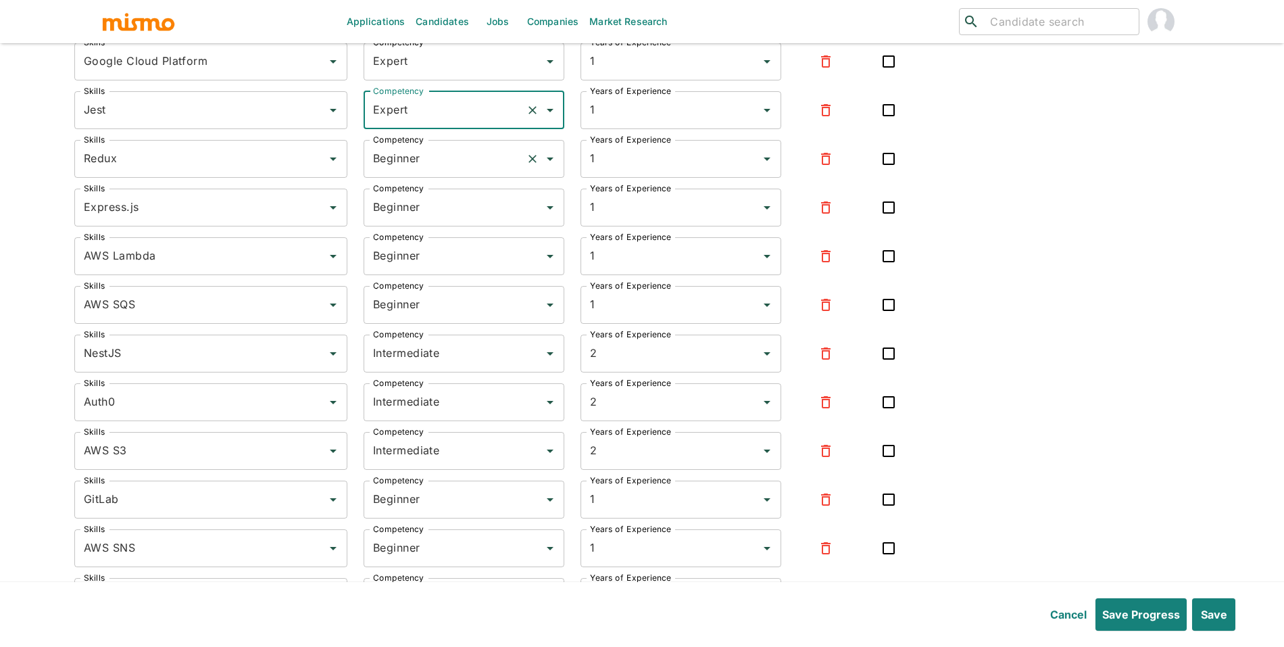
click at [422, 178] on div "Beginner Competency" at bounding box center [464, 159] width 201 height 38
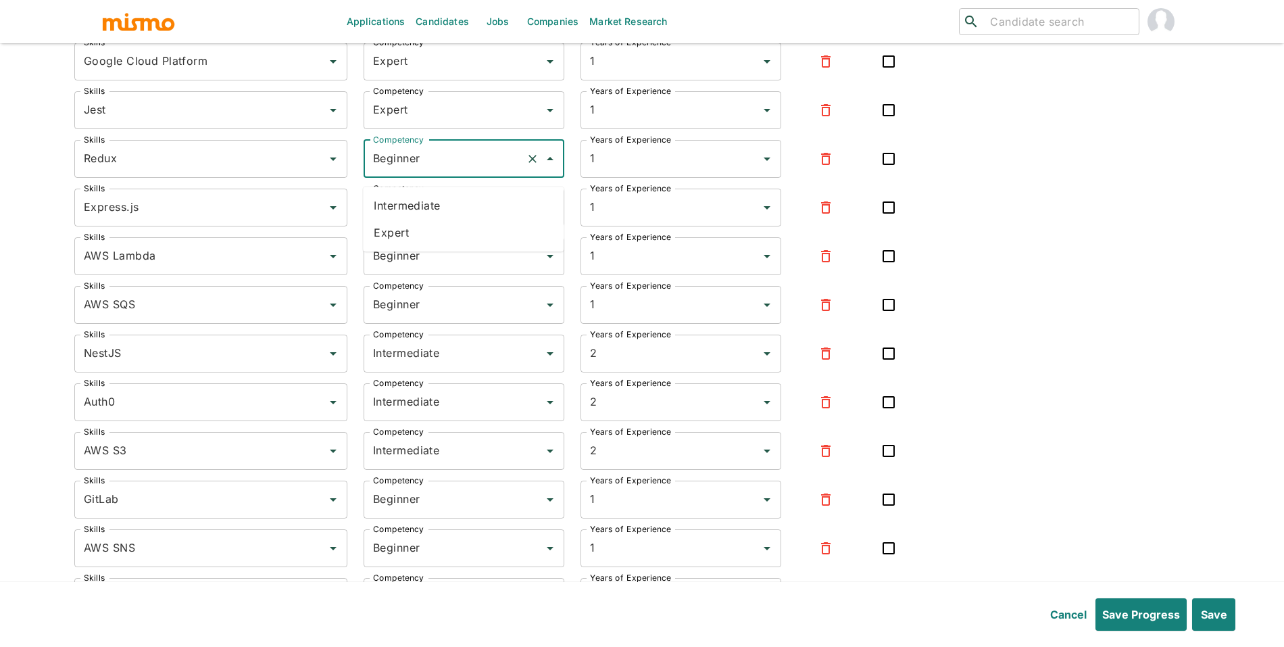
click at [421, 222] on li "Expert" at bounding box center [463, 232] width 201 height 27
type input "Expert"
click at [467, 218] on input "Beginner" at bounding box center [445, 208] width 151 height 26
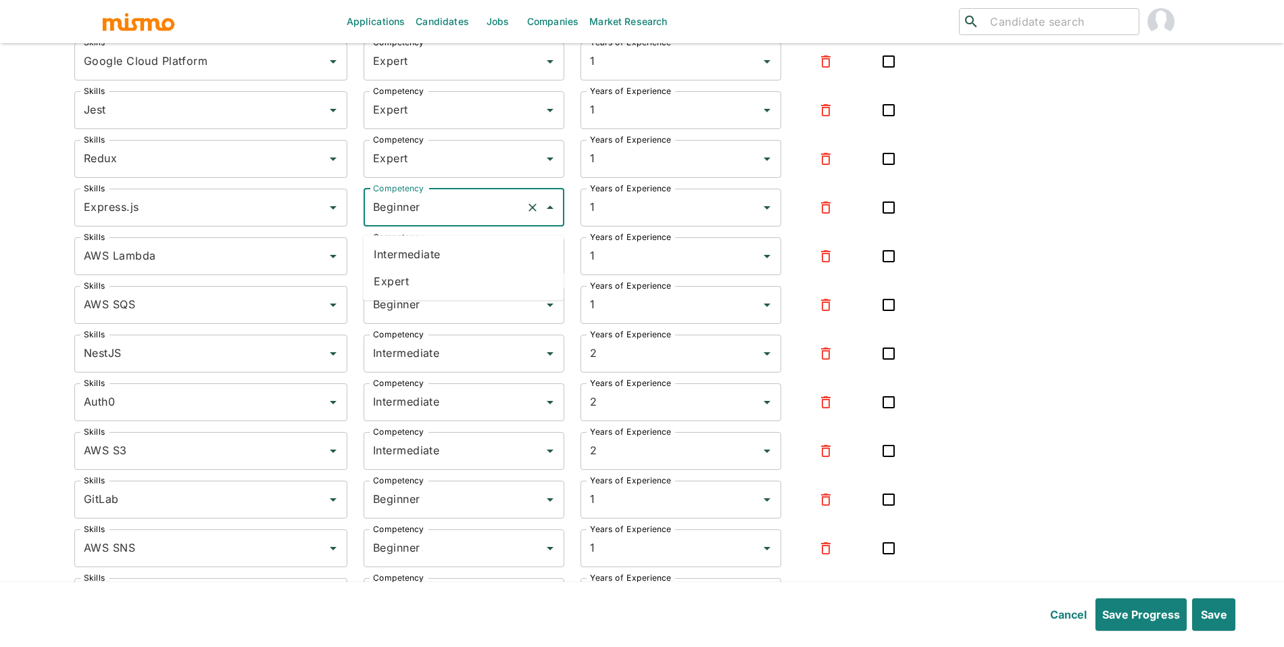
click at [454, 276] on li "Expert" at bounding box center [463, 281] width 201 height 27
type input "Expert"
click at [466, 269] on input "Beginner" at bounding box center [445, 256] width 151 height 26
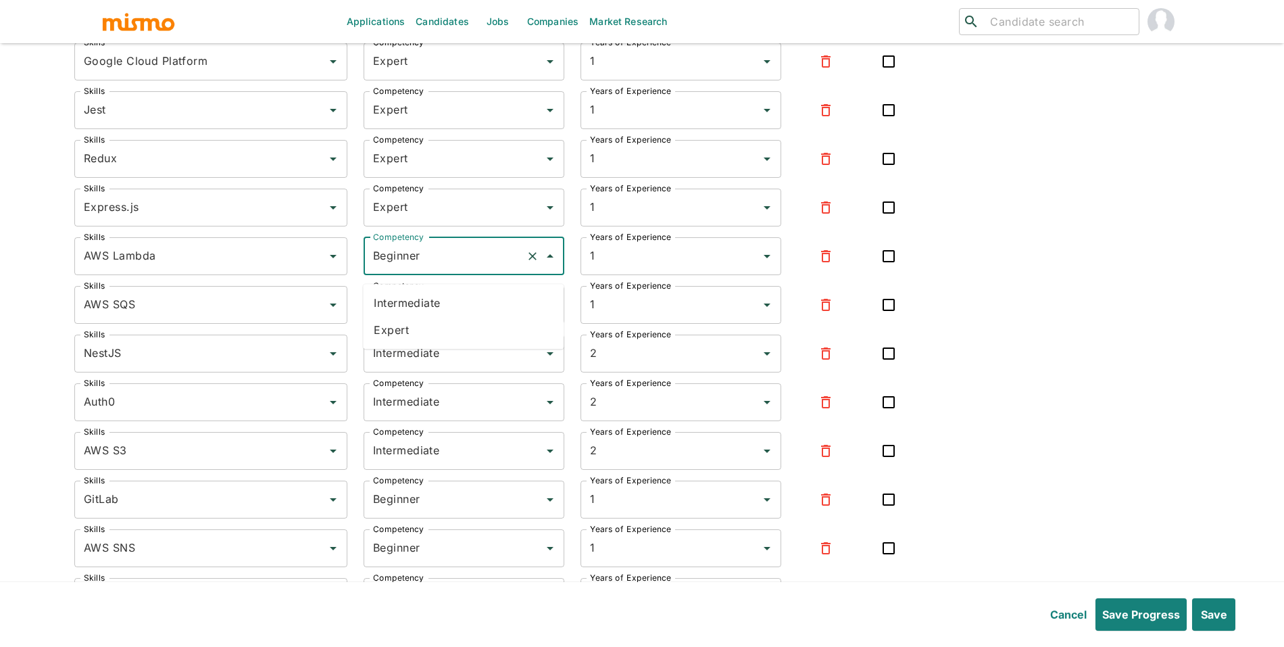
click at [452, 333] on li "Expert" at bounding box center [463, 329] width 201 height 27
type input "Expert"
click at [473, 318] on input "Beginner" at bounding box center [445, 305] width 151 height 26
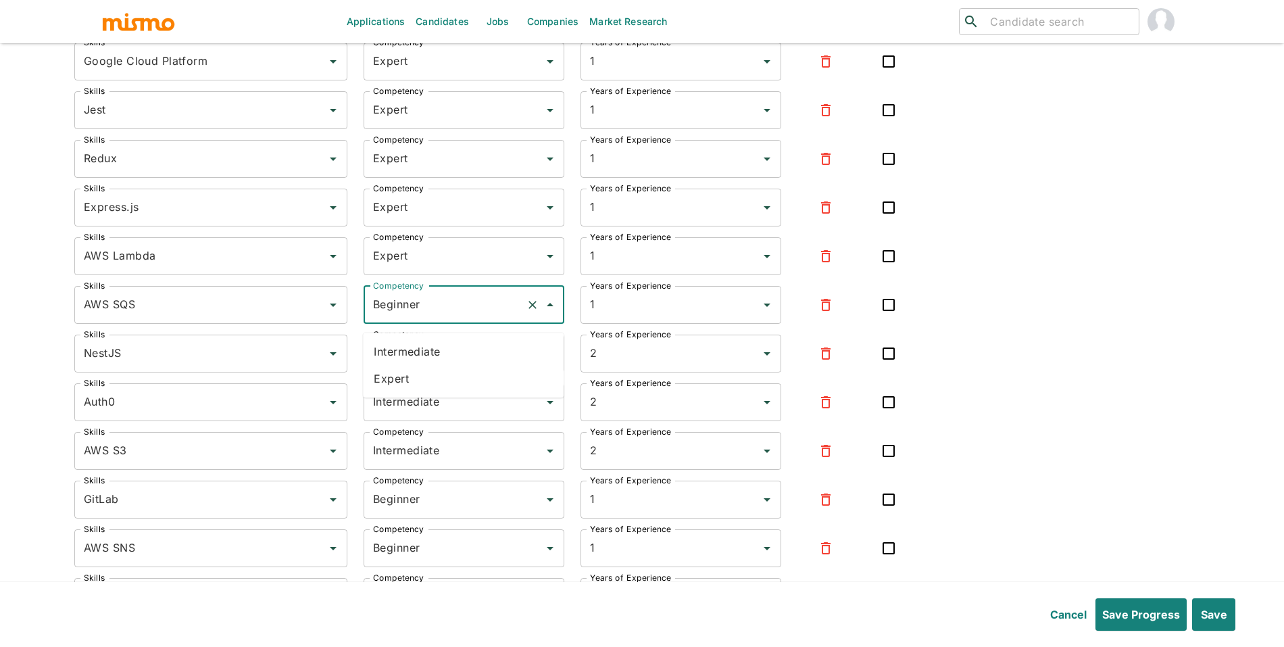
click at [459, 375] on li "Expert" at bounding box center [463, 378] width 201 height 27
type input "Expert"
click at [470, 366] on input "Intermediate" at bounding box center [445, 354] width 151 height 26
click at [443, 441] on ul "Beginner Expert" at bounding box center [463, 413] width 201 height 65
click at [448, 435] on li "Expert" at bounding box center [463, 427] width 201 height 27
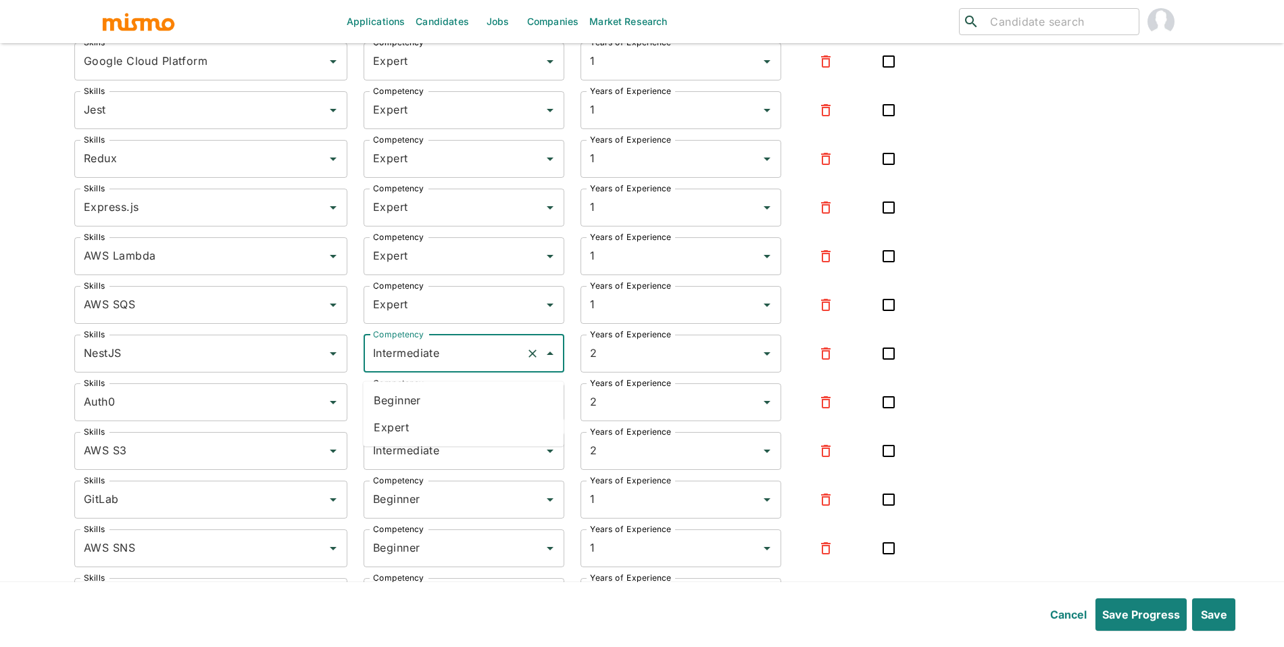
type input "Expert"
click at [457, 415] on input "Intermediate" at bounding box center [445, 402] width 151 height 26
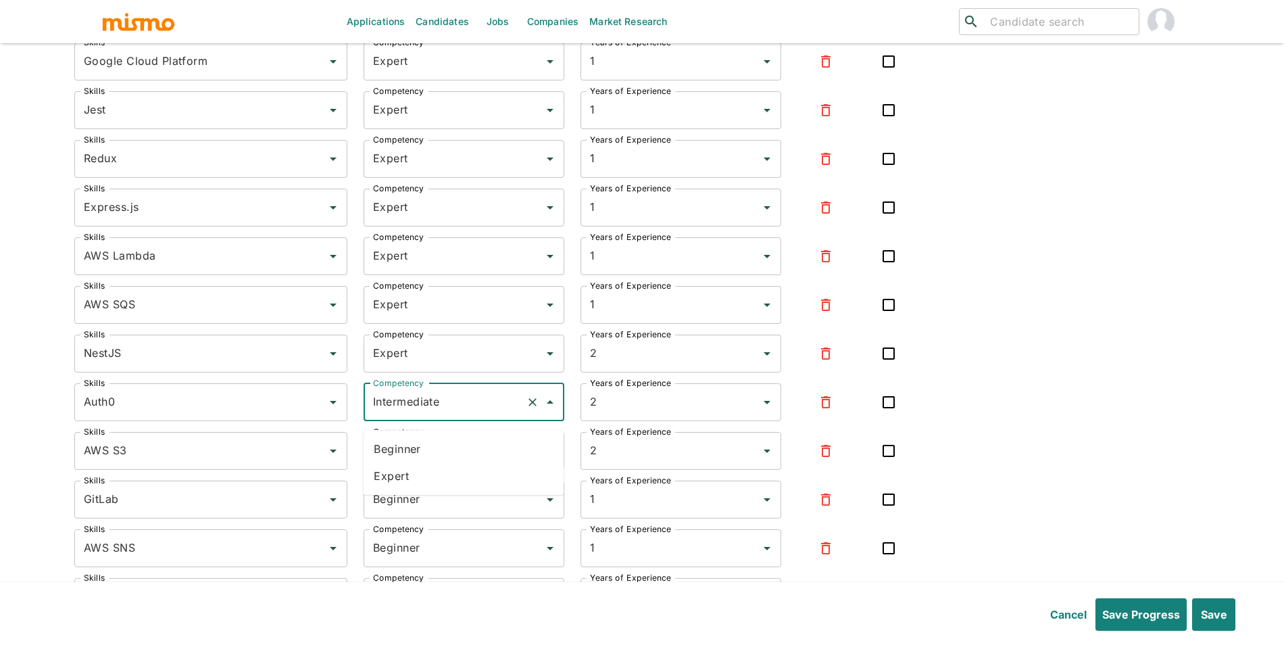
click at [439, 487] on li "Expert" at bounding box center [463, 475] width 201 height 27
type input "Expert"
click at [454, 463] on input "Intermediate" at bounding box center [445, 451] width 151 height 26
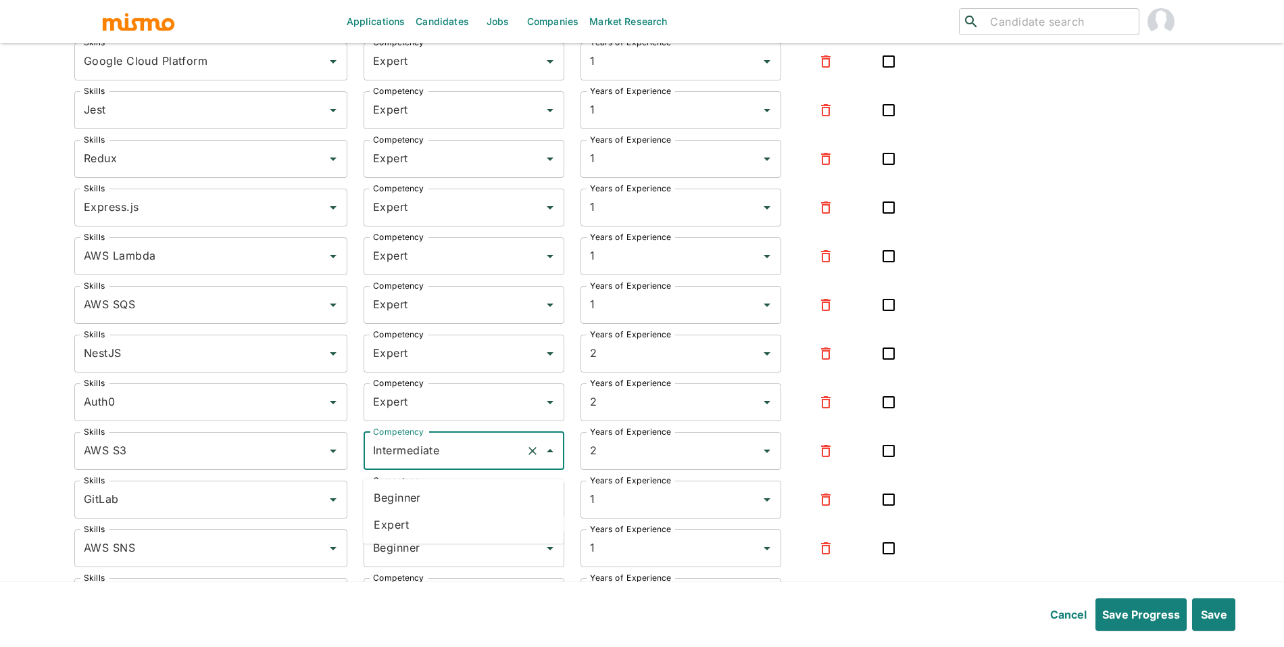
click at [434, 529] on li "Expert" at bounding box center [463, 524] width 201 height 27
type input "Expert"
click at [452, 518] on div "Beginner Competency" at bounding box center [464, 500] width 201 height 38
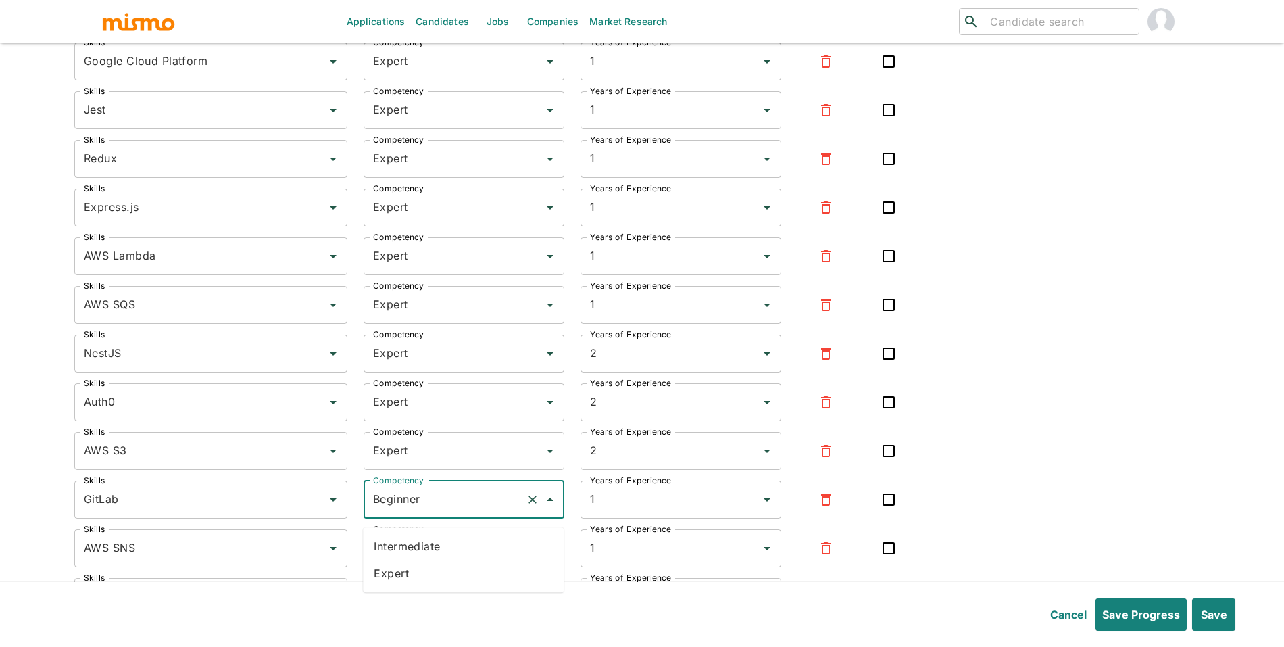
click at [436, 575] on li "Expert" at bounding box center [463, 573] width 201 height 27
type input "Expert"
click at [463, 550] on input "Beginner" at bounding box center [445, 548] width 151 height 26
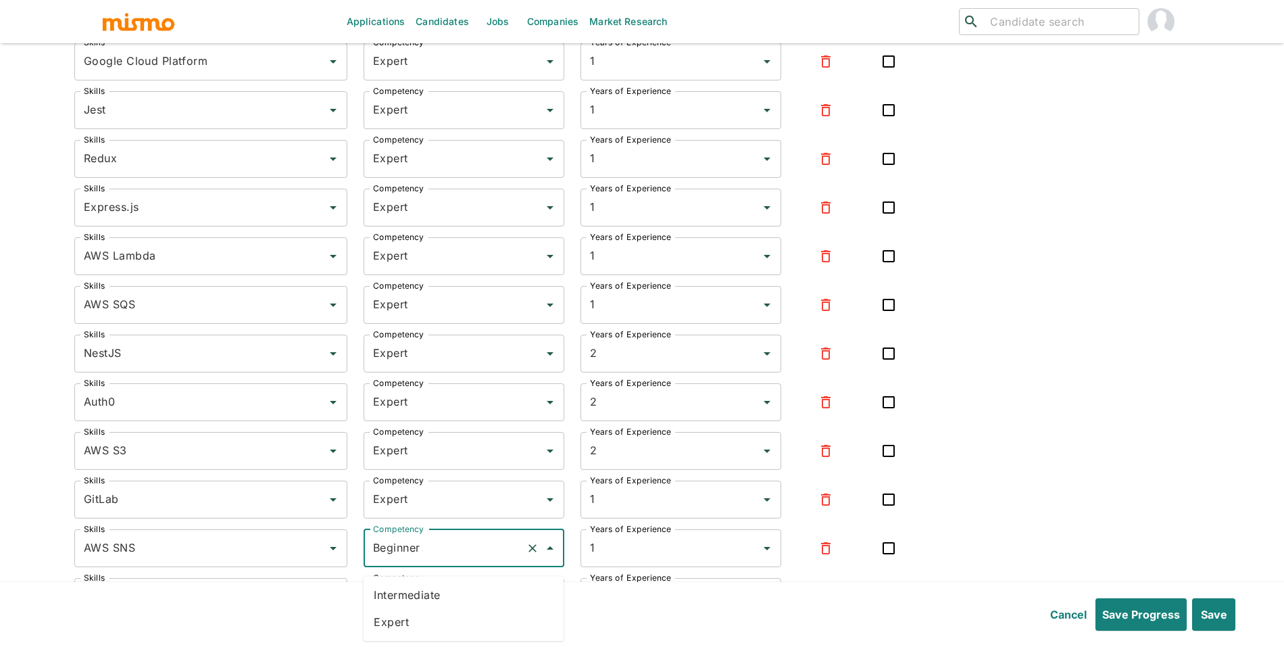
click at [458, 621] on li "Expert" at bounding box center [463, 621] width 201 height 27
type input "Expert"
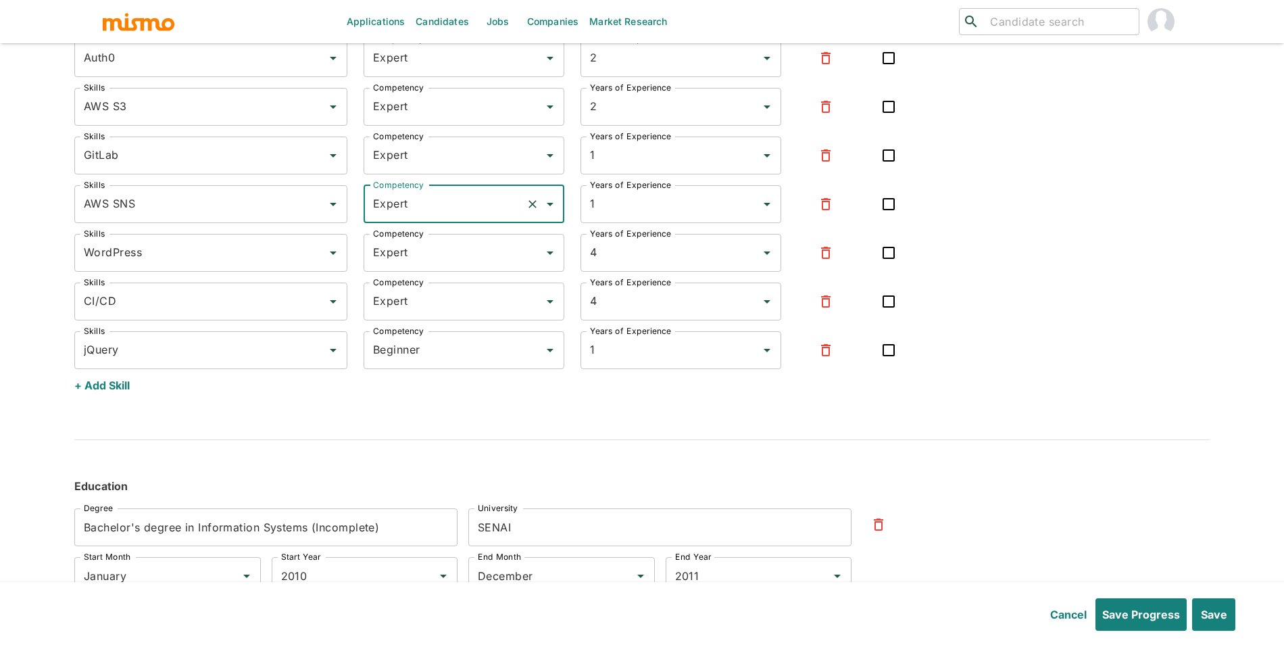
scroll to position [6191, 0]
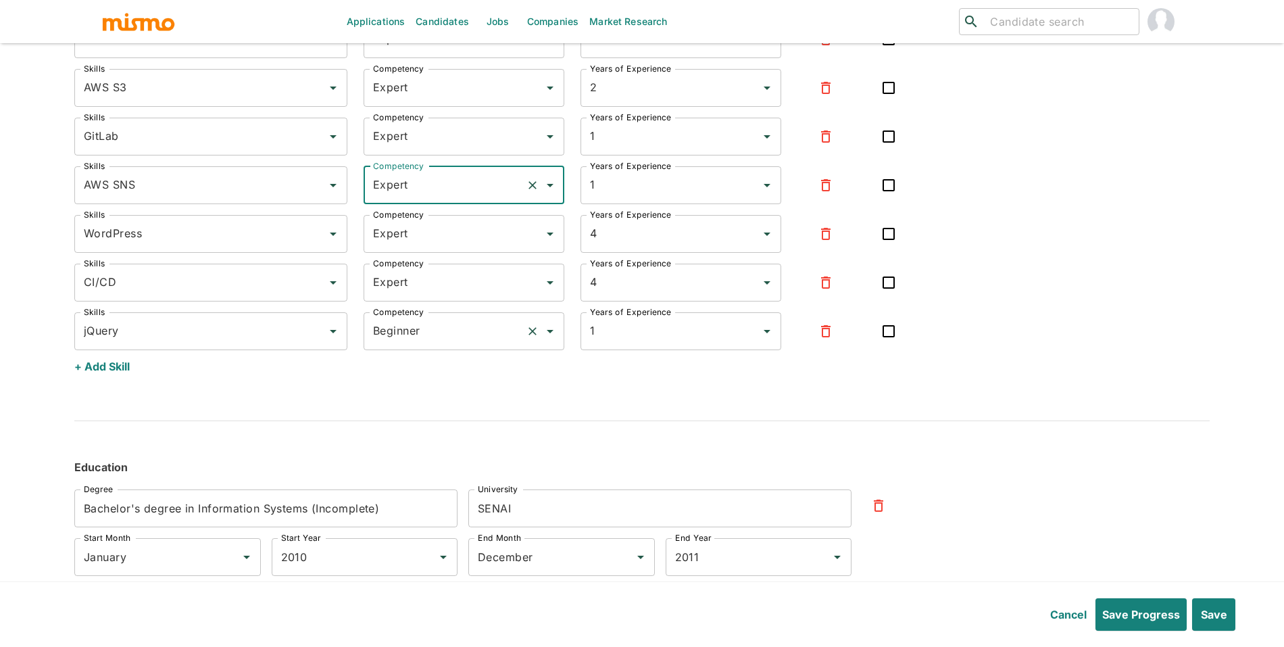
click at [455, 344] on input "Beginner" at bounding box center [445, 331] width 151 height 26
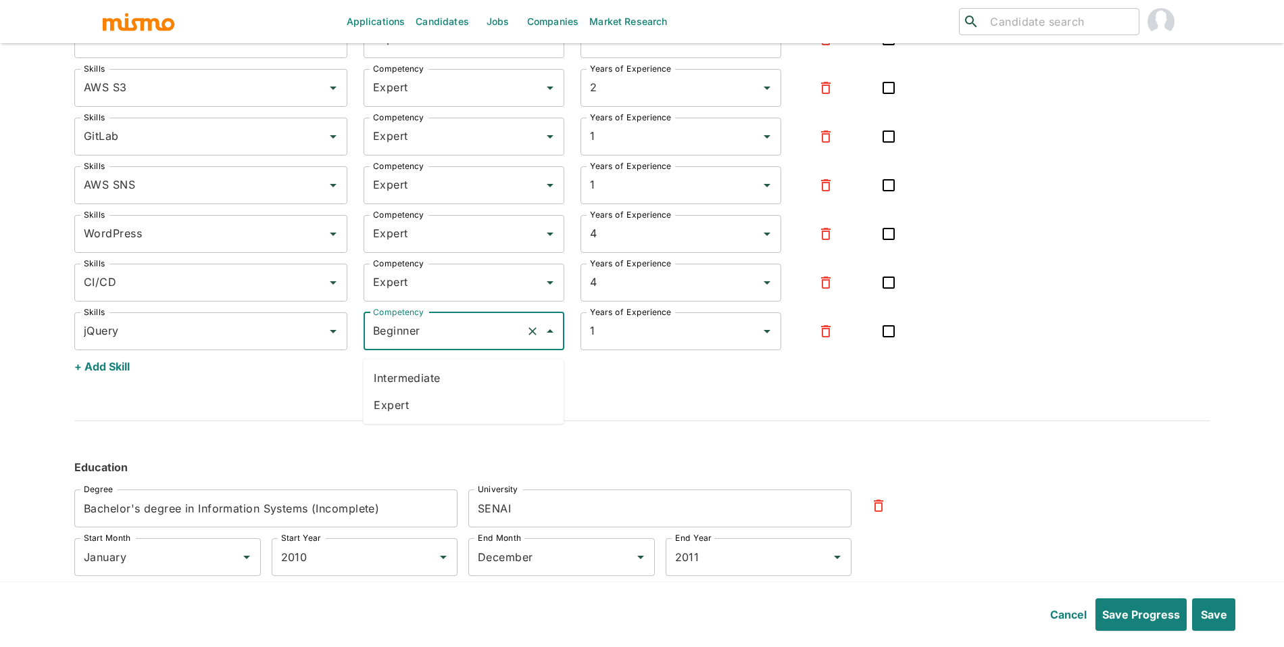
click at [454, 407] on li "Expert" at bounding box center [463, 404] width 201 height 27
type input "Expert"
click at [1216, 606] on button "Save" at bounding box center [1212, 614] width 45 height 32
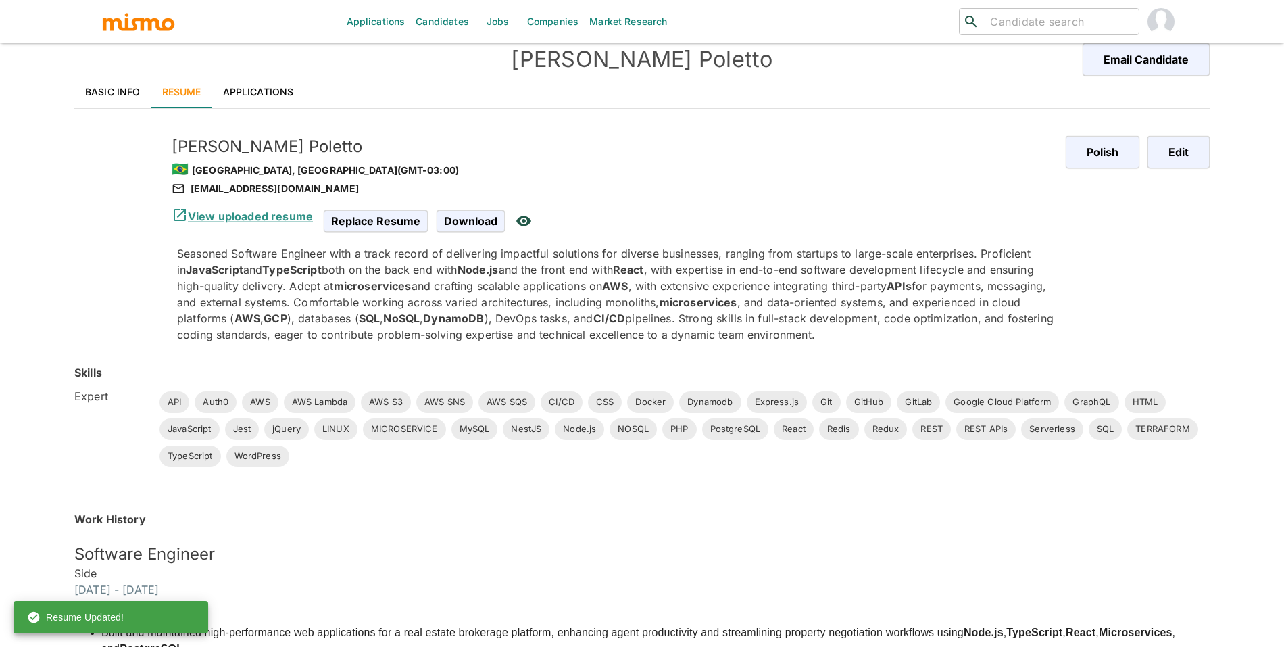
scroll to position [0, 0]
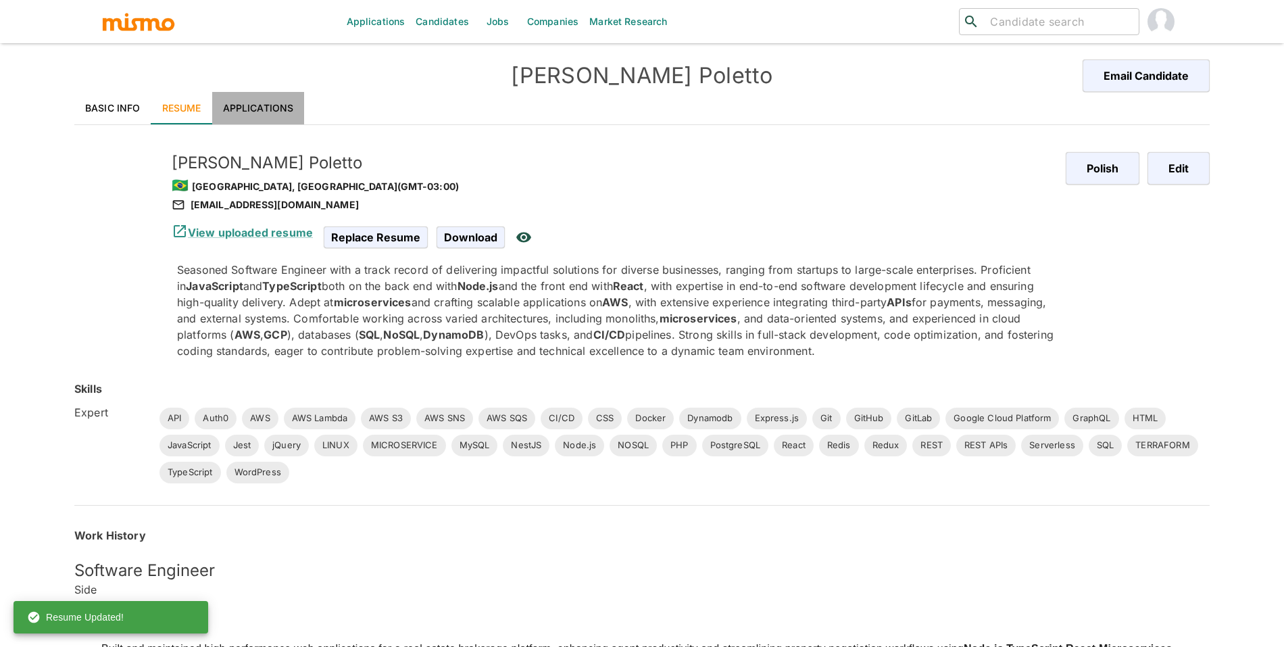
click at [262, 107] on link "Applications" at bounding box center [258, 108] width 93 height 32
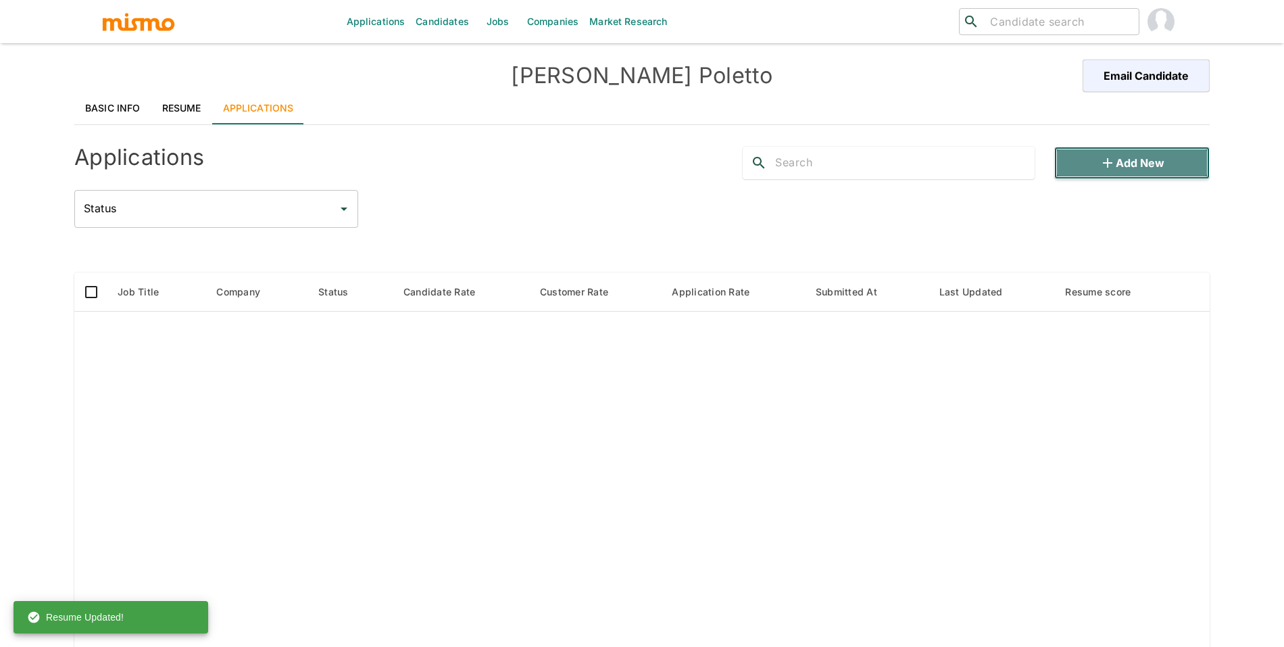
click at [1159, 165] on button "Add new" at bounding box center [1132, 163] width 155 height 32
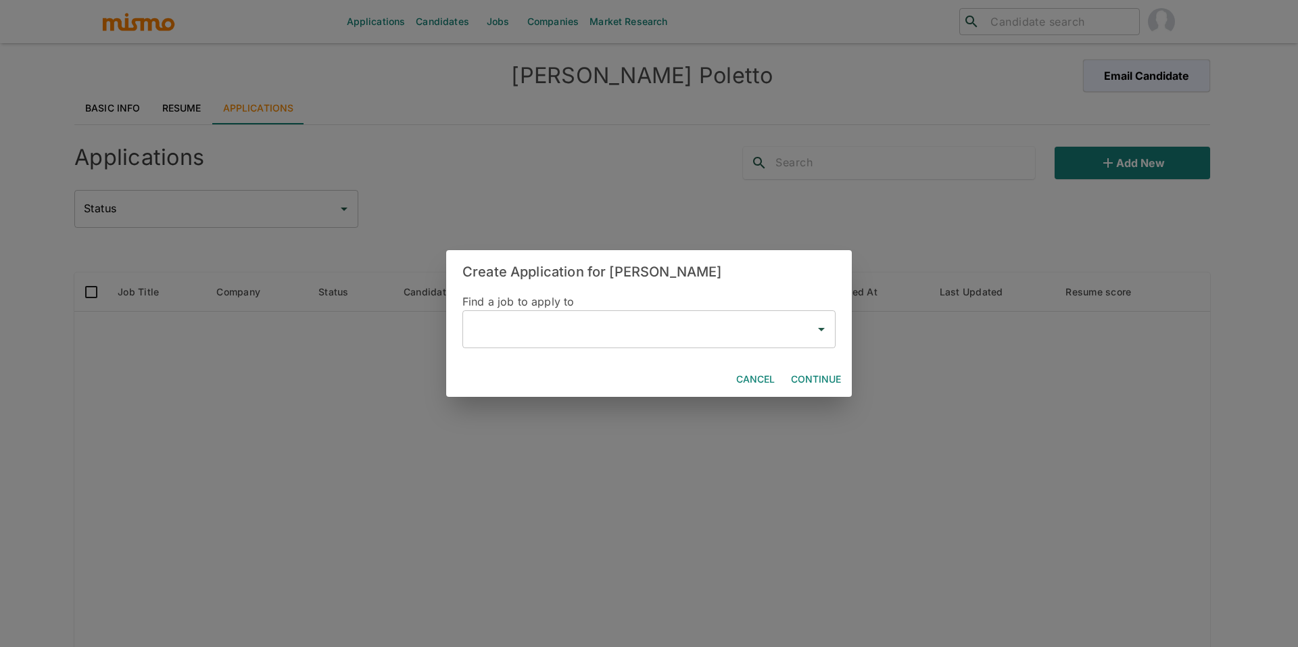
click at [589, 335] on input "text" at bounding box center [638, 329] width 341 height 26
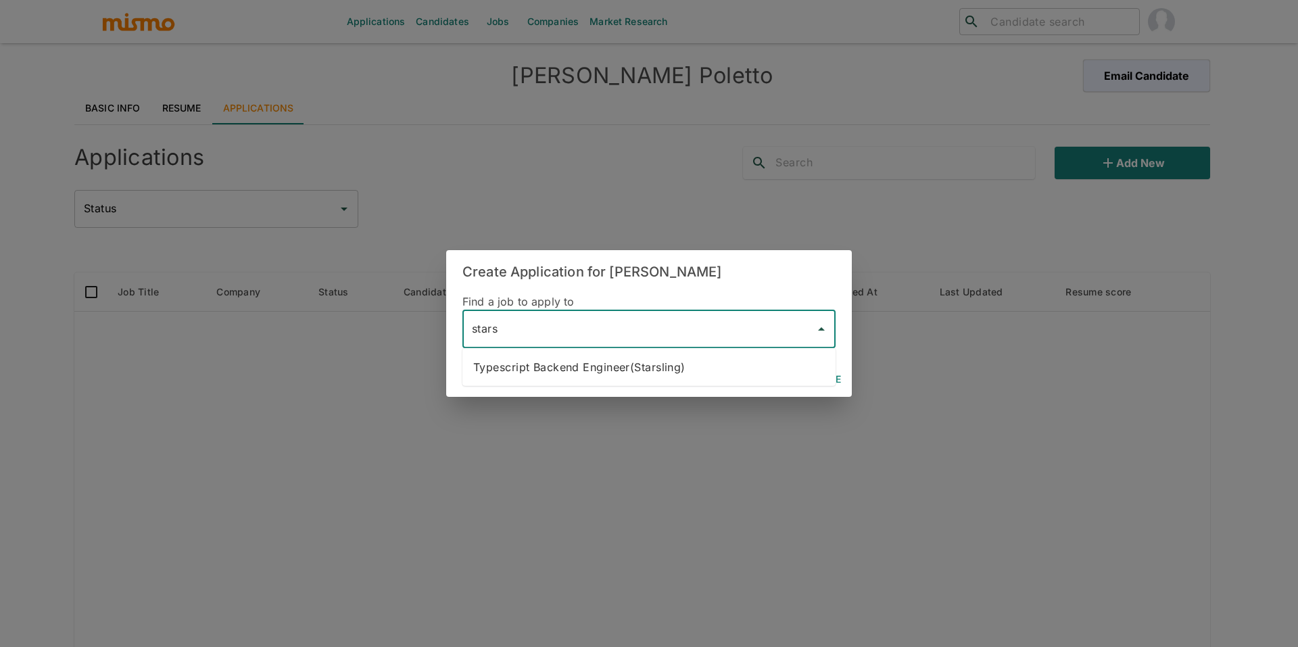
click at [642, 363] on li "Typescript Backend Engineer(Starsling)" at bounding box center [648, 367] width 373 height 27
type input "Typescript Backend Engineer(Starsling)"
click at [808, 375] on button "Continue" at bounding box center [815, 379] width 61 height 25
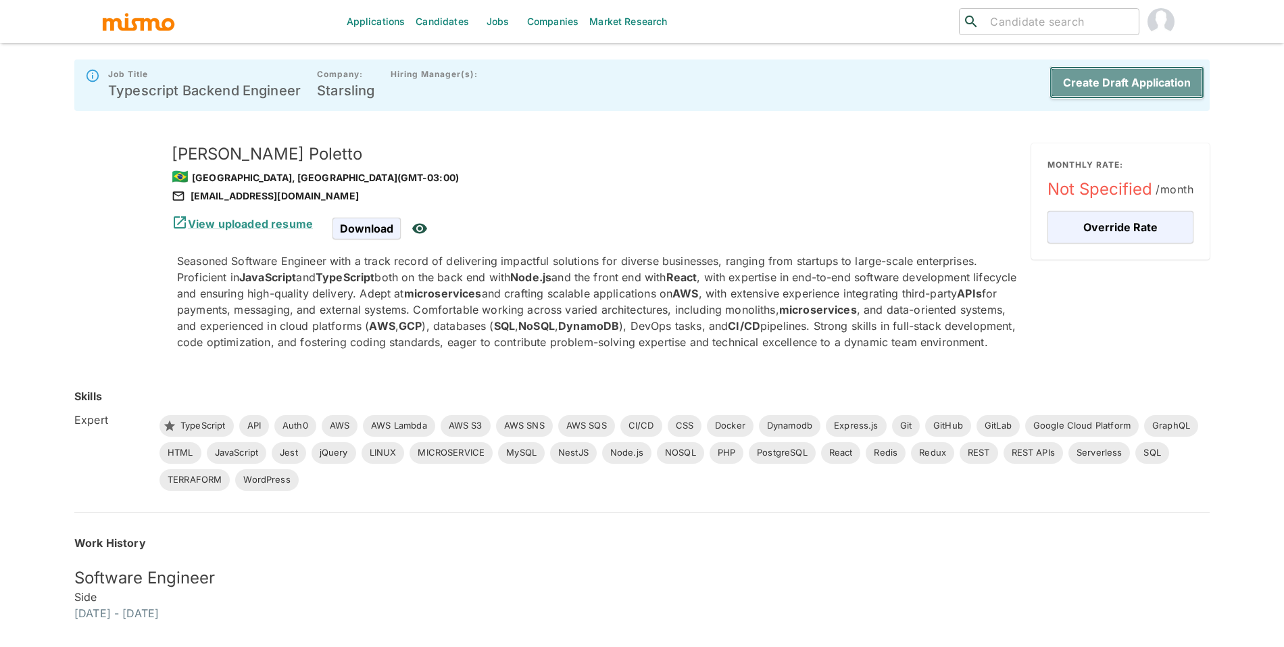
click at [1119, 78] on button "Create Draft Application" at bounding box center [1127, 82] width 155 height 32
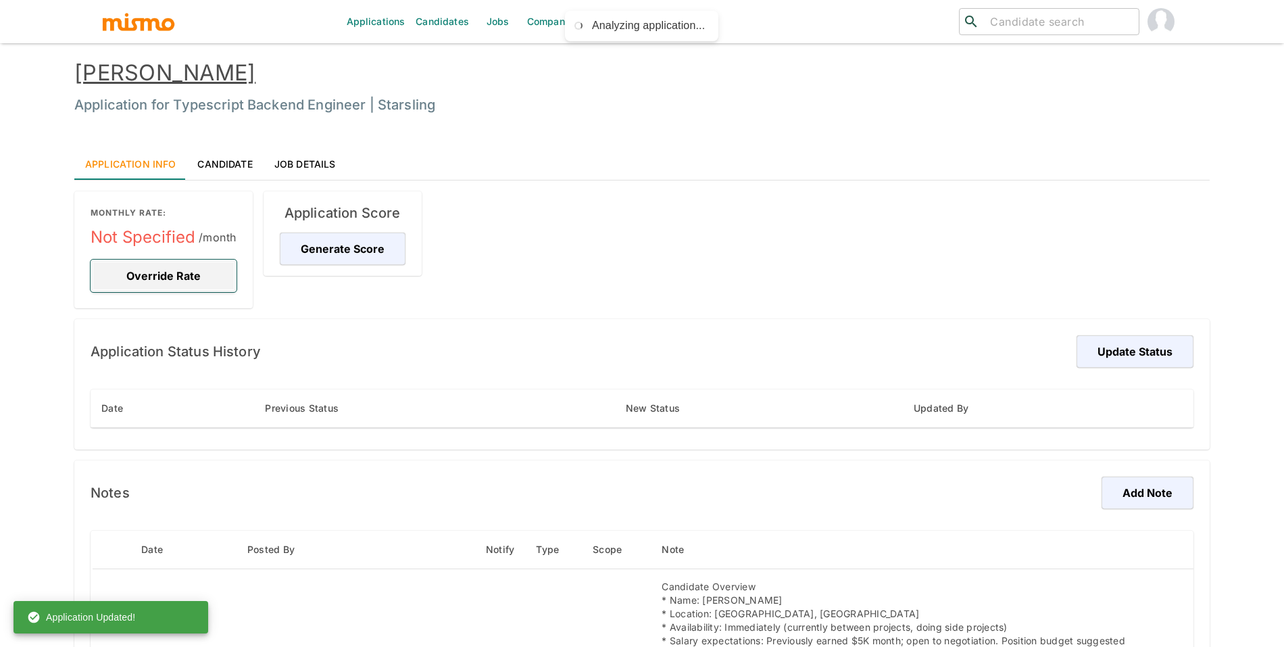
click at [149, 279] on button "Override Rate" at bounding box center [164, 276] width 146 height 32
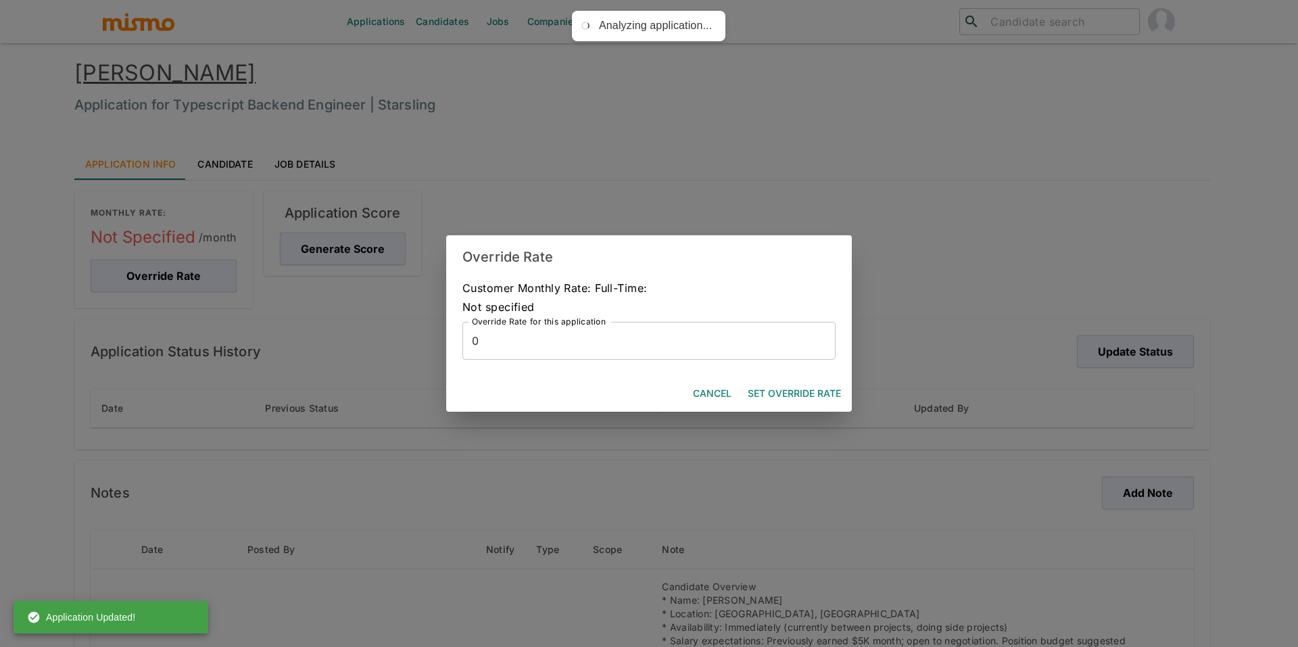
click at [598, 314] on div "Not specified" at bounding box center [648, 306] width 373 height 19
click at [598, 327] on label "Override Rate for this application" at bounding box center [539, 321] width 134 height 11
click at [598, 327] on input "0" at bounding box center [648, 341] width 373 height 38
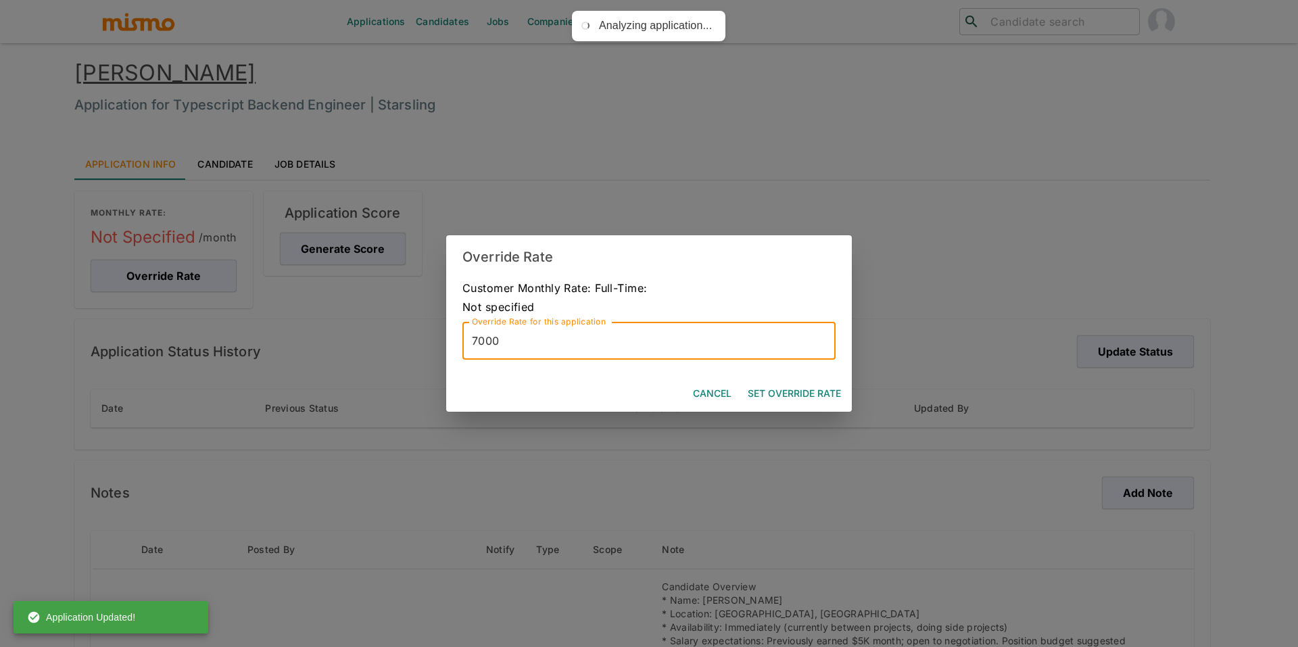
type input "7000"
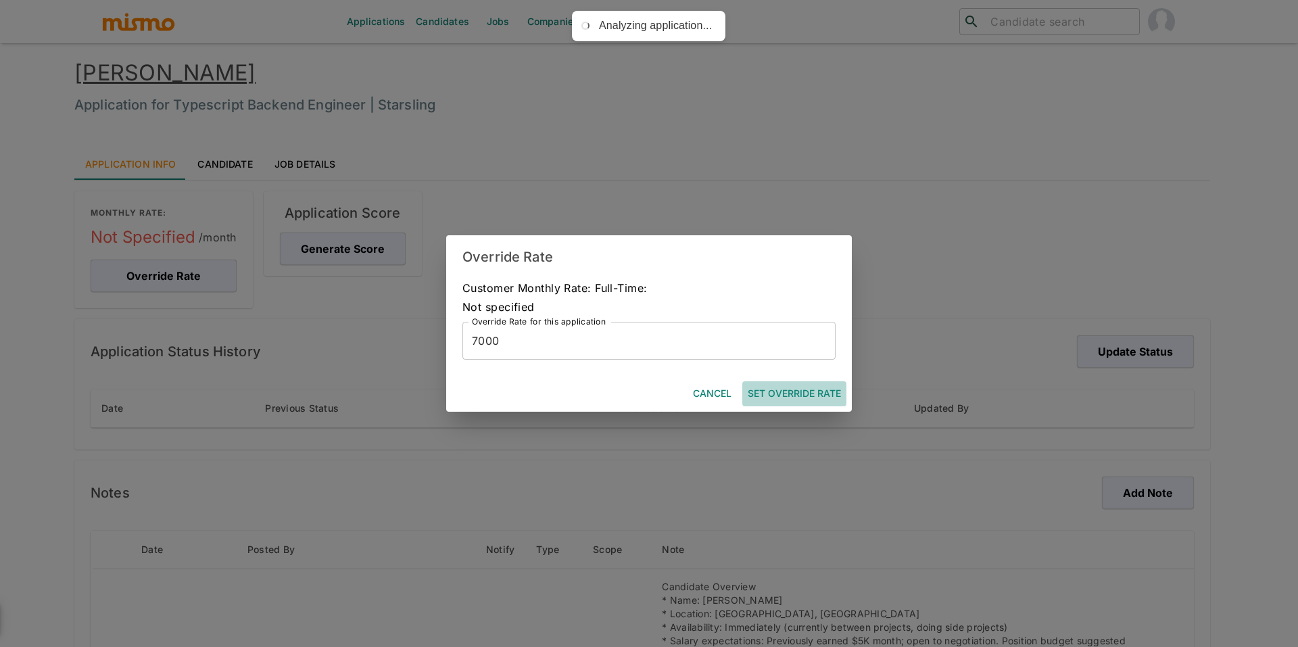
click at [816, 392] on button "Set Override Rate" at bounding box center [794, 393] width 104 height 25
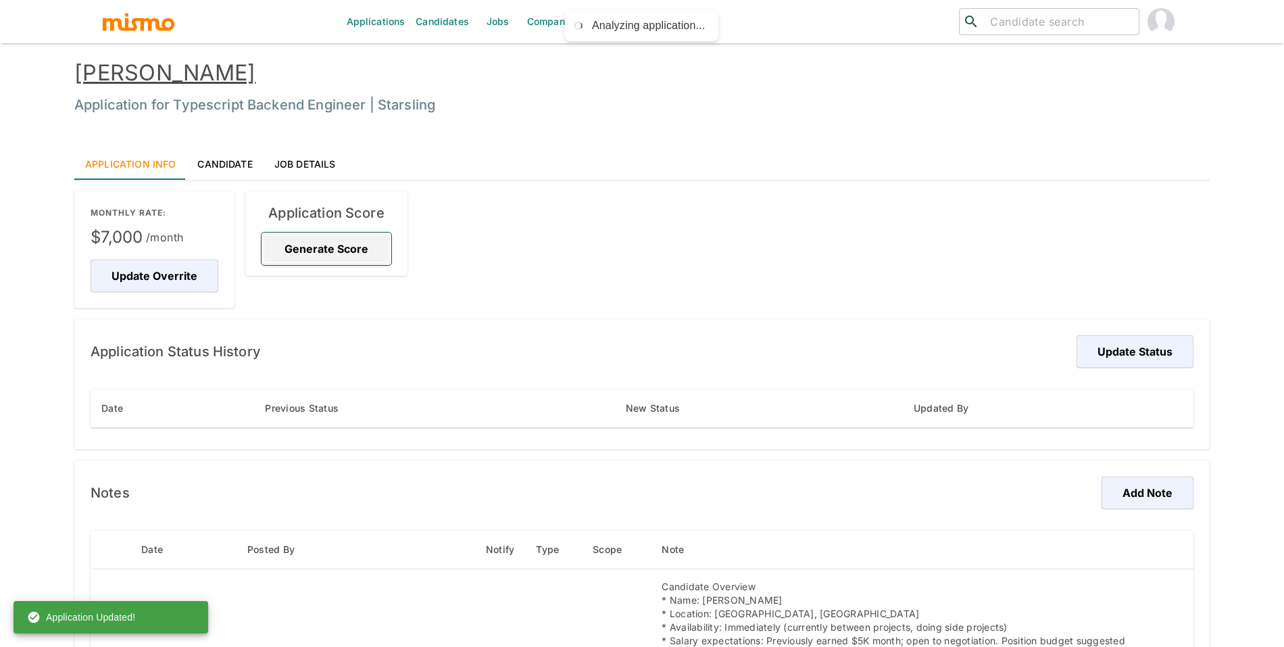
click at [287, 233] on button "Generate Score" at bounding box center [327, 249] width 130 height 32
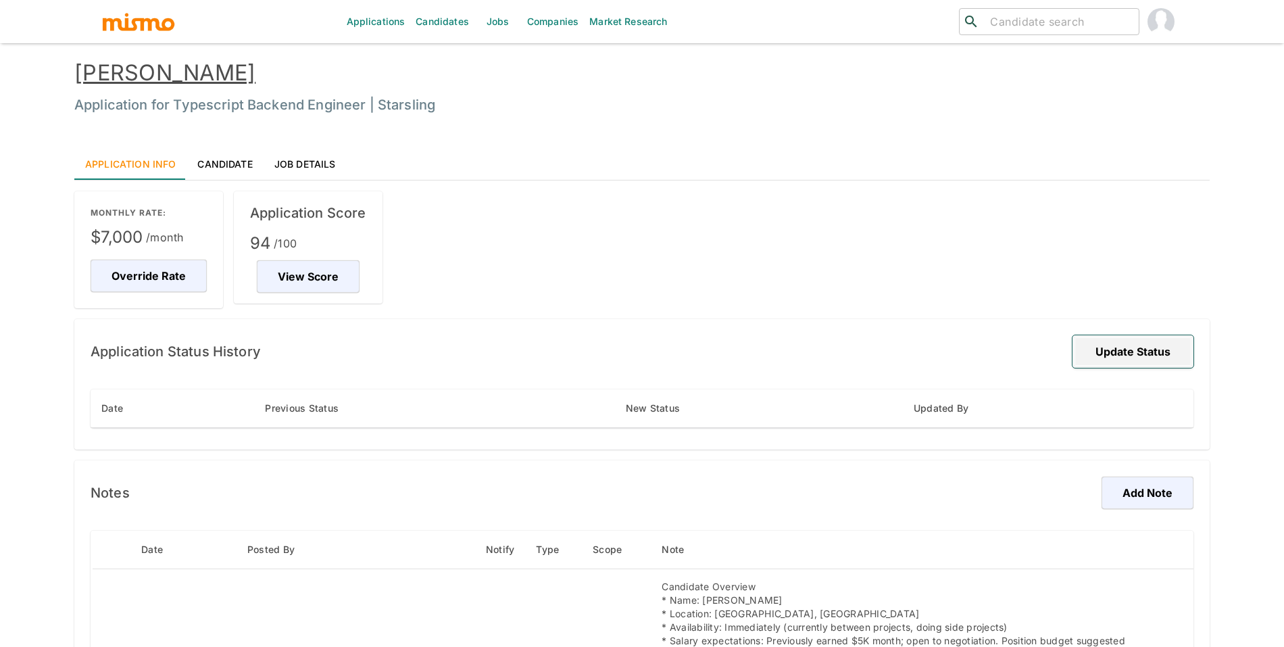
click at [1130, 360] on button "Update Status" at bounding box center [1133, 351] width 121 height 32
click at [1165, 361] on button "Update Status" at bounding box center [1133, 351] width 121 height 32
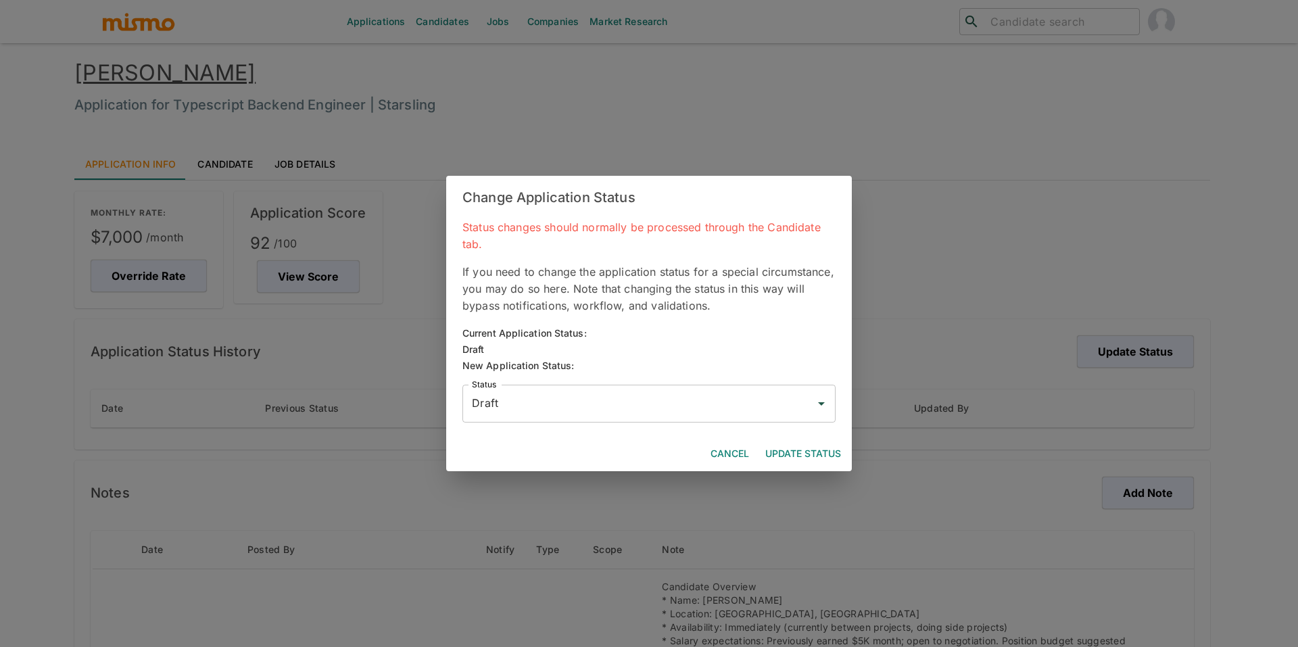
click at [595, 393] on input "Draft" at bounding box center [638, 404] width 341 height 26
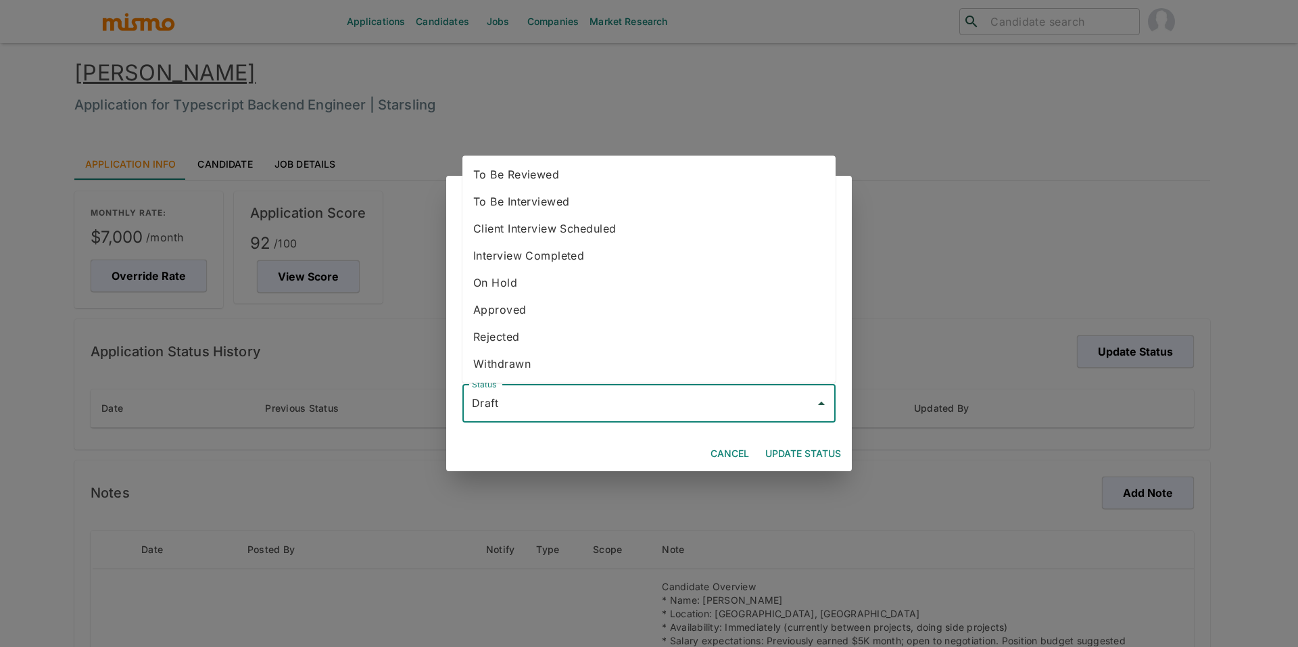
click at [550, 158] on ul "To Be Reviewed To Be Interviewed Client Interview Scheduled Interview Completed…" at bounding box center [648, 268] width 373 height 227
click at [554, 166] on li "To Be Reviewed" at bounding box center [648, 174] width 373 height 27
type input "To Be Reviewed"
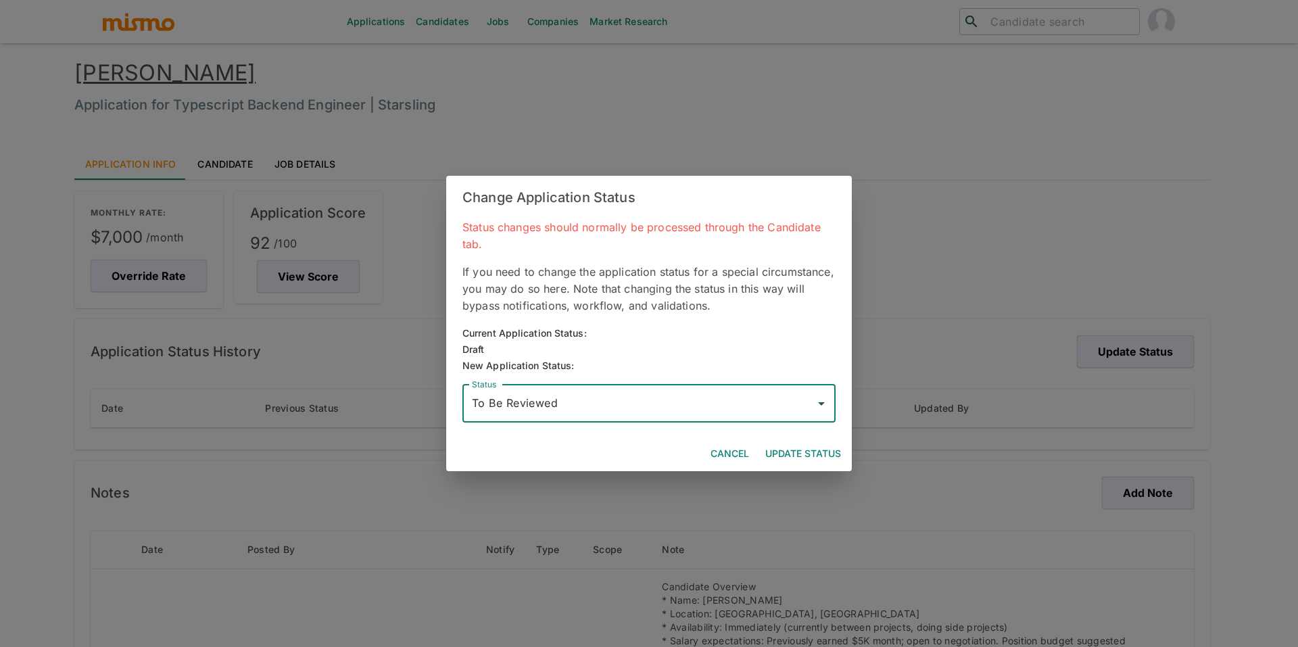
click at [811, 454] on button "Update Status" at bounding box center [803, 453] width 87 height 25
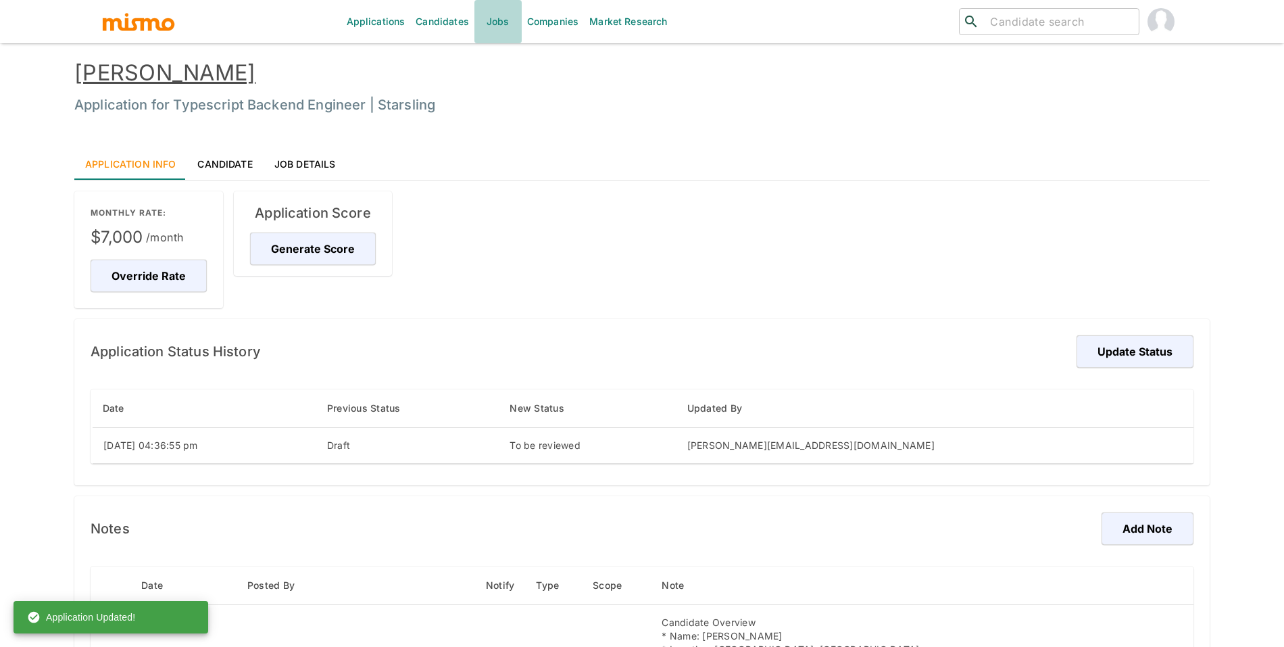
click at [503, 27] on link "Jobs" at bounding box center [498, 21] width 47 height 43
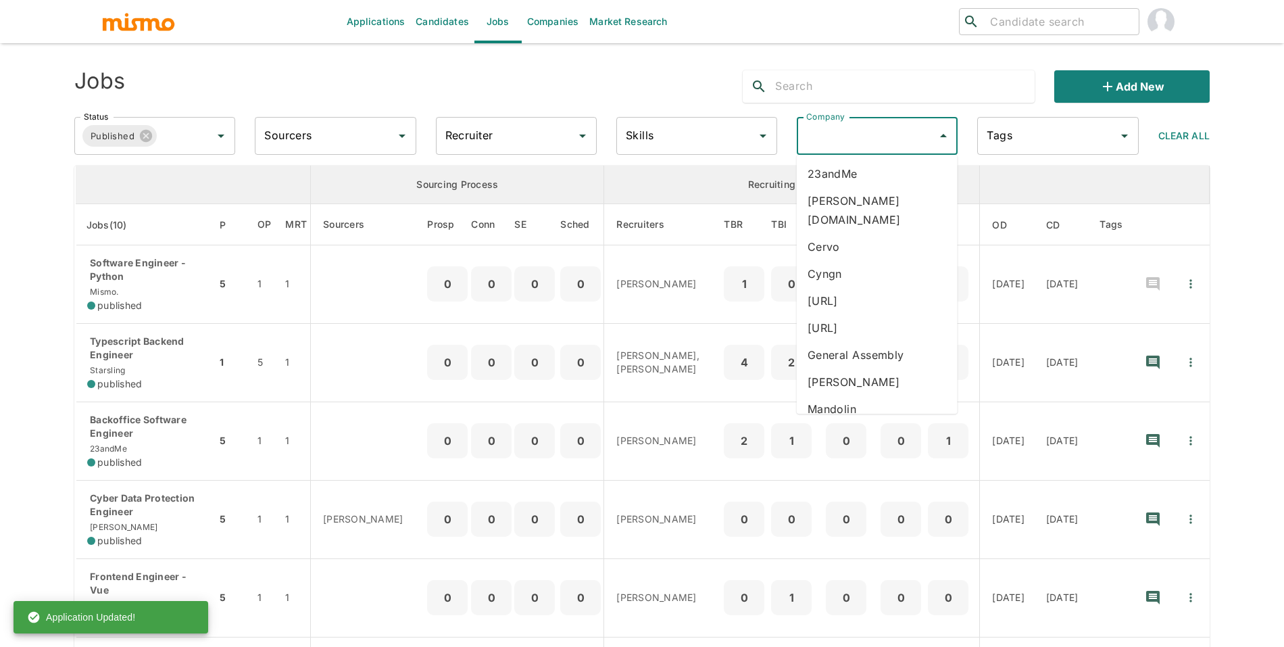
click at [900, 146] on input "Company" at bounding box center [867, 136] width 128 height 26
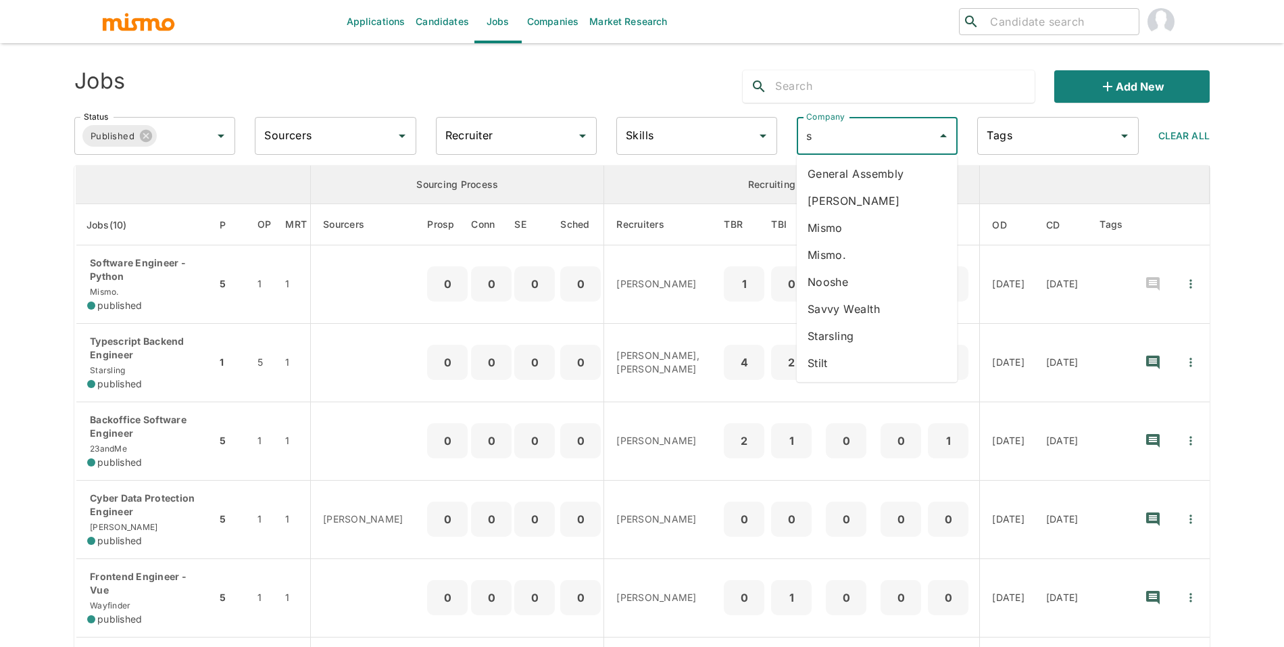
type input "st"
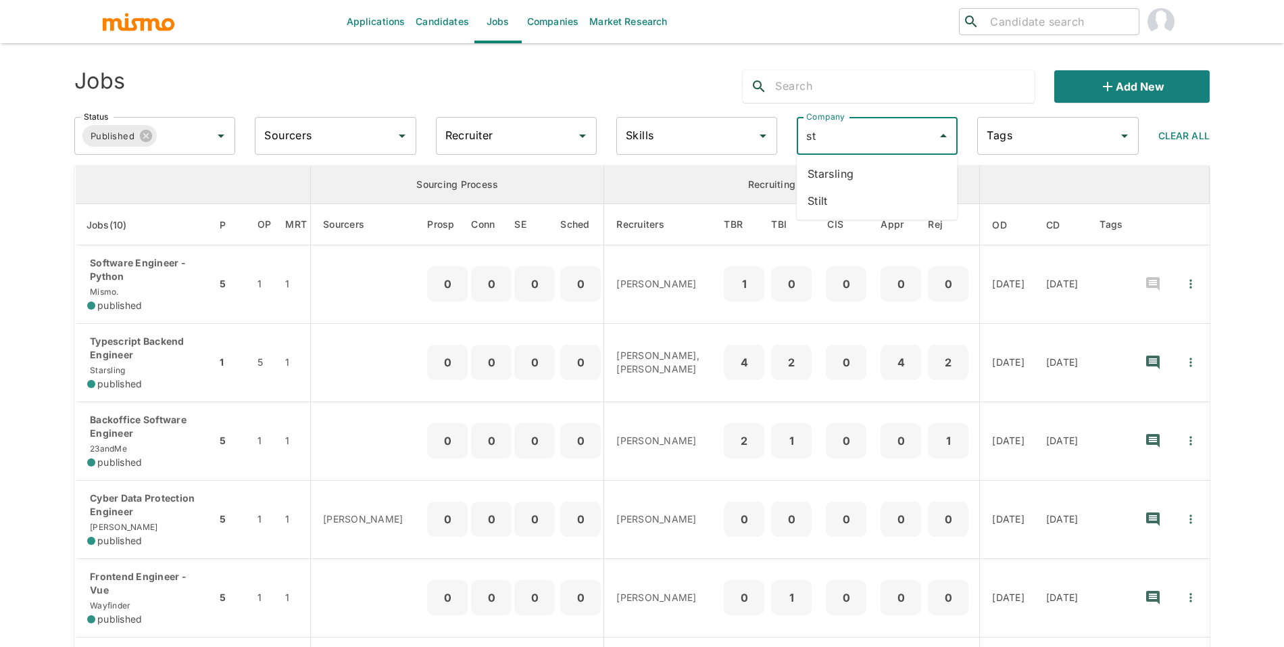
click at [868, 172] on li "Starsling" at bounding box center [877, 173] width 161 height 27
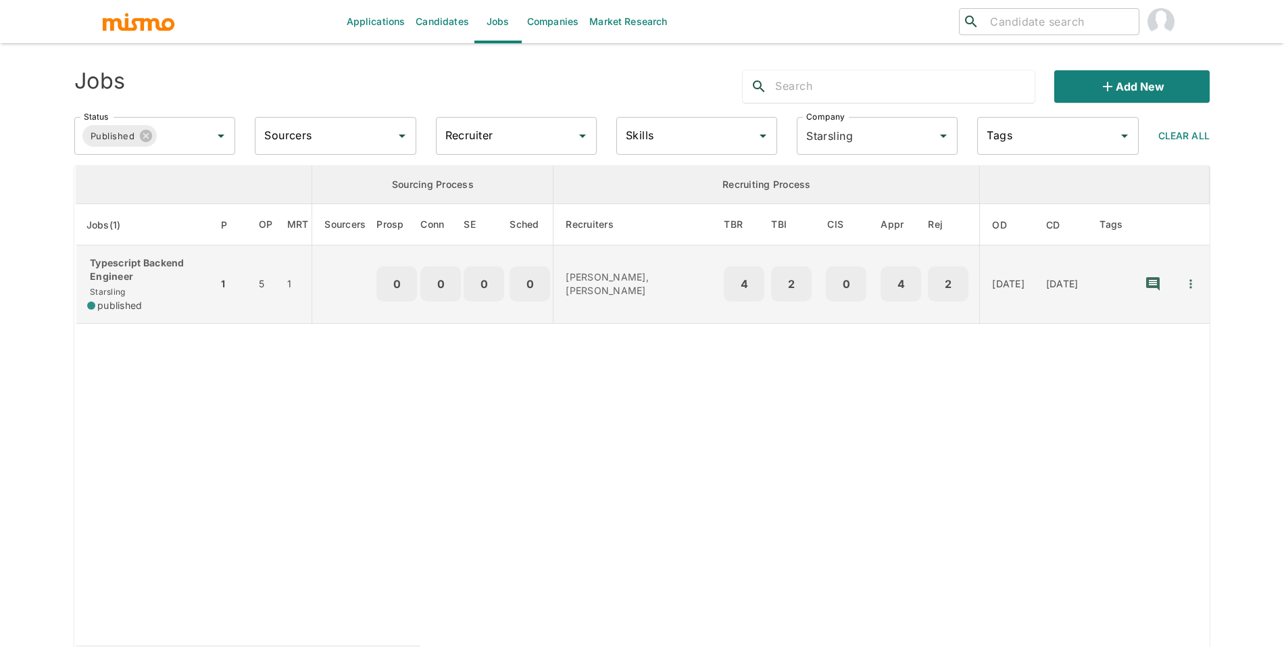
click at [189, 278] on p "Typescript Backend Engineer" at bounding box center [147, 269] width 120 height 27
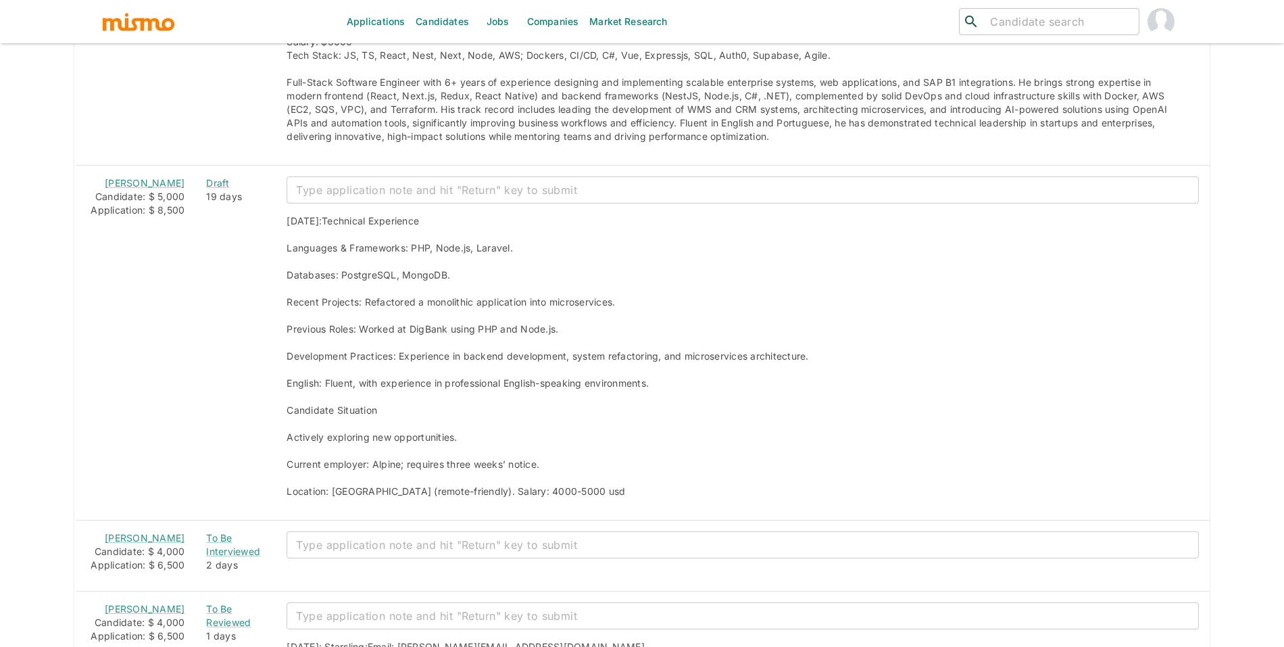
scroll to position [1815, 0]
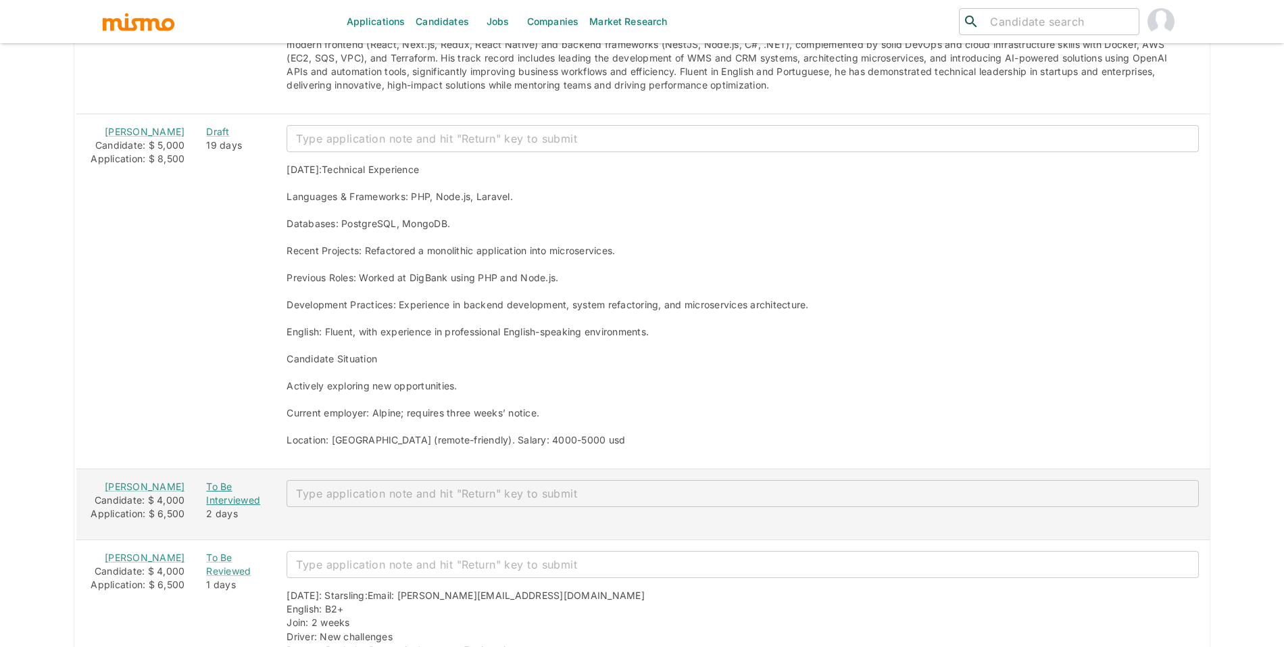
click at [206, 500] on div "To Be Interviewed" at bounding box center [235, 493] width 59 height 27
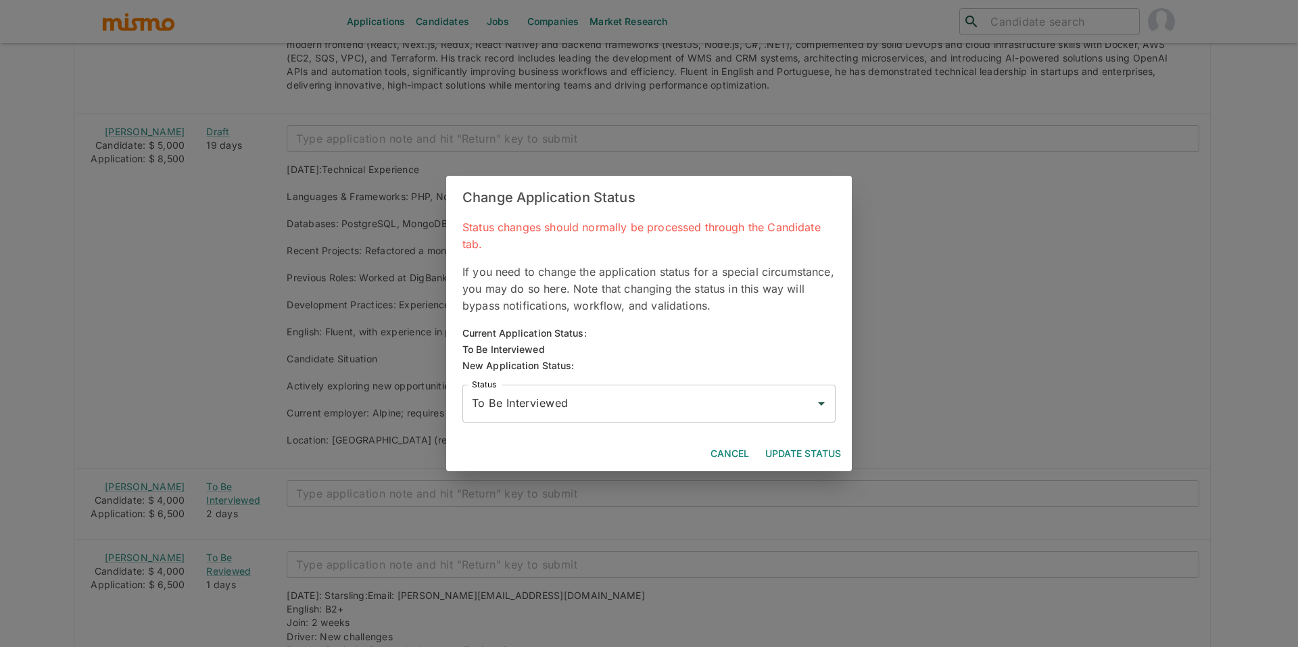
click at [618, 404] on input "To Be Interviewed" at bounding box center [638, 404] width 341 height 26
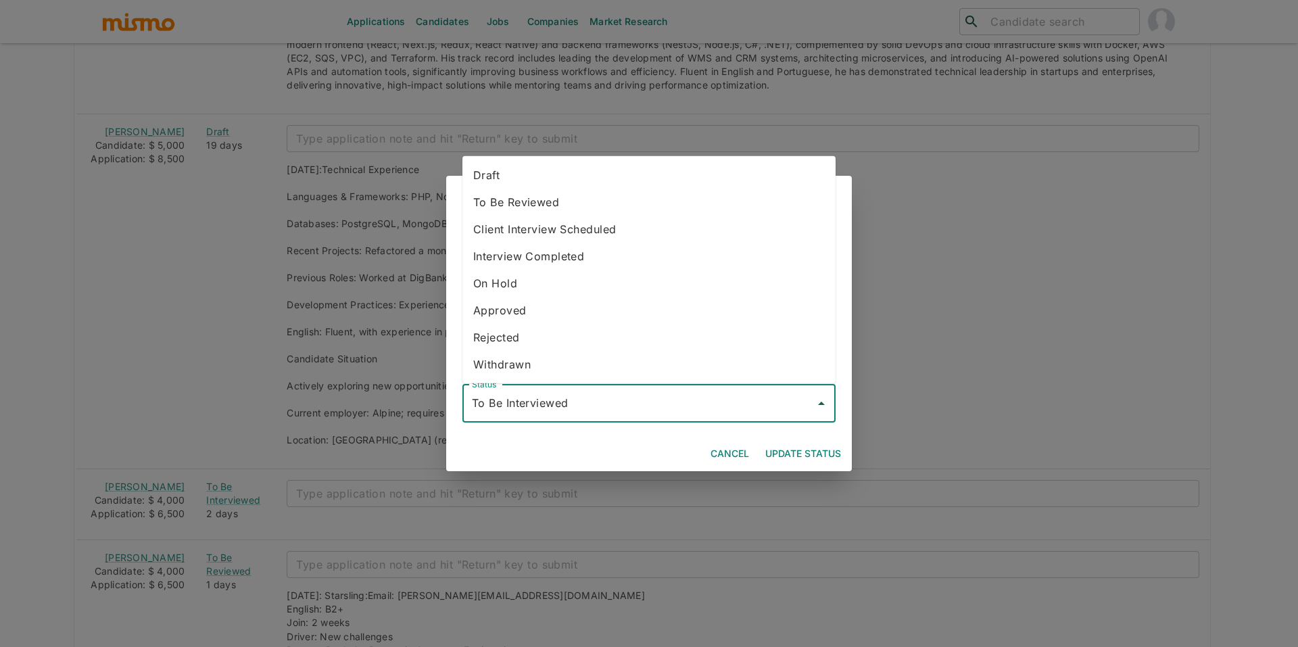
click at [541, 348] on li "Rejected" at bounding box center [648, 337] width 373 height 27
type input "Rejected"
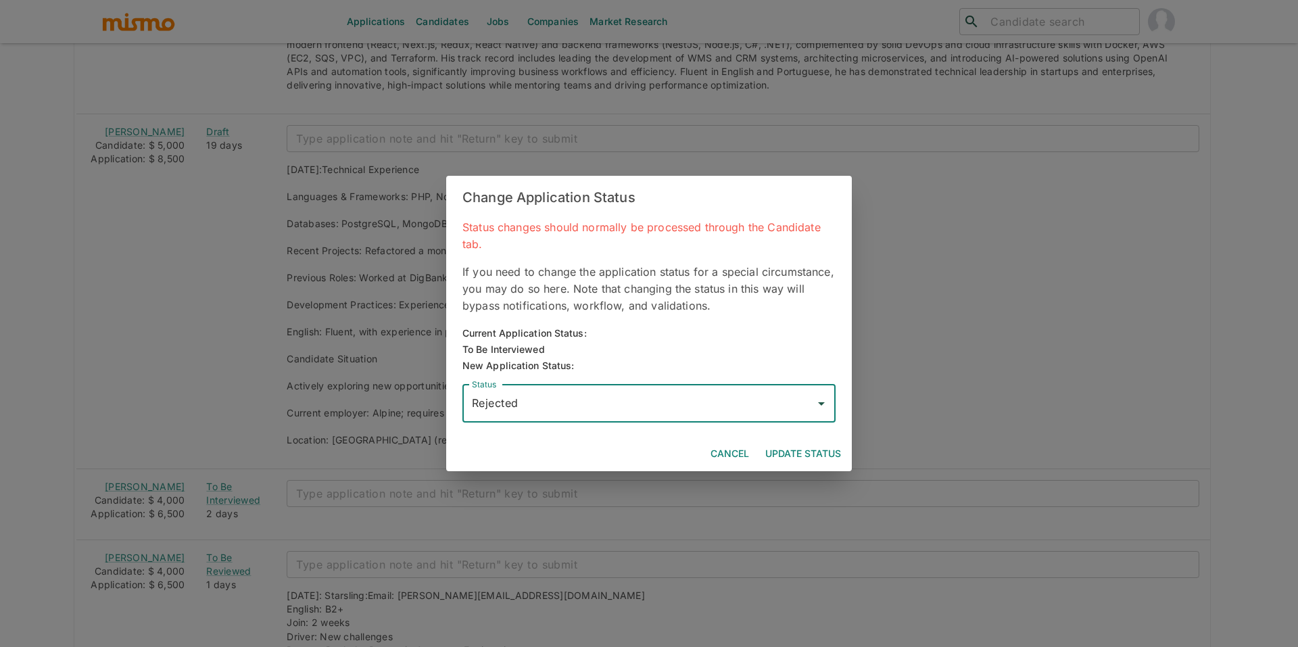
click at [806, 448] on button "Update Status" at bounding box center [803, 453] width 87 height 25
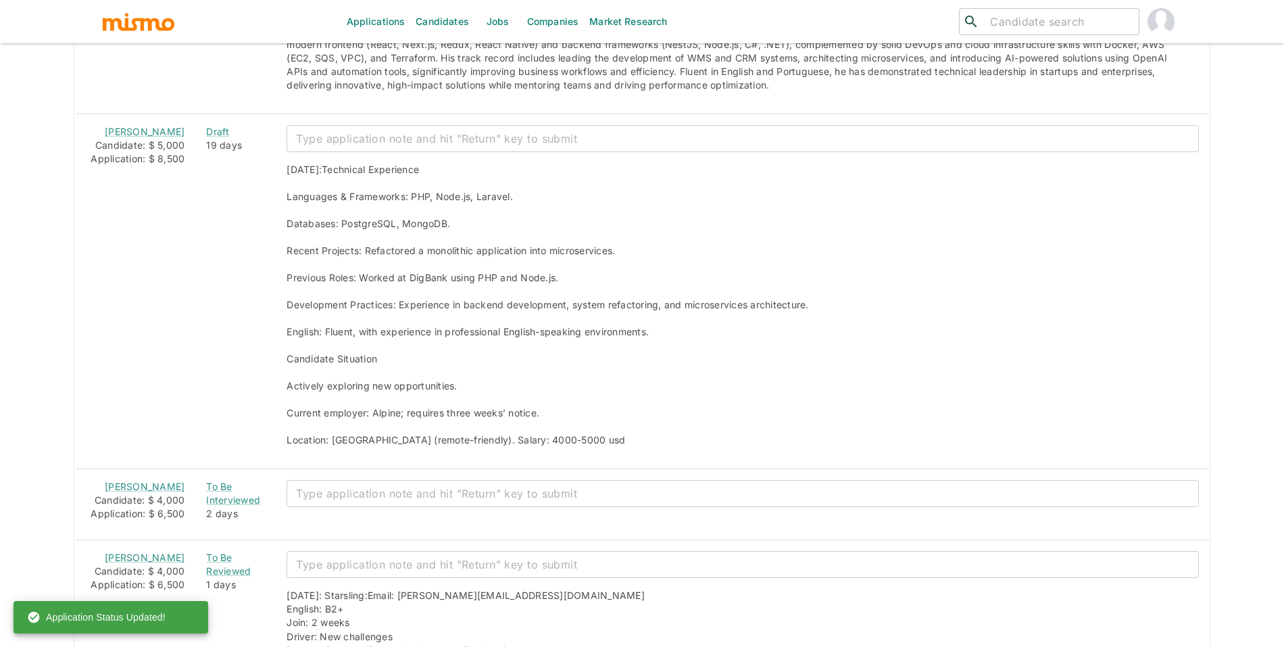
click at [203, 605] on div "Application Status Updated!" at bounding box center [111, 617] width 195 height 32
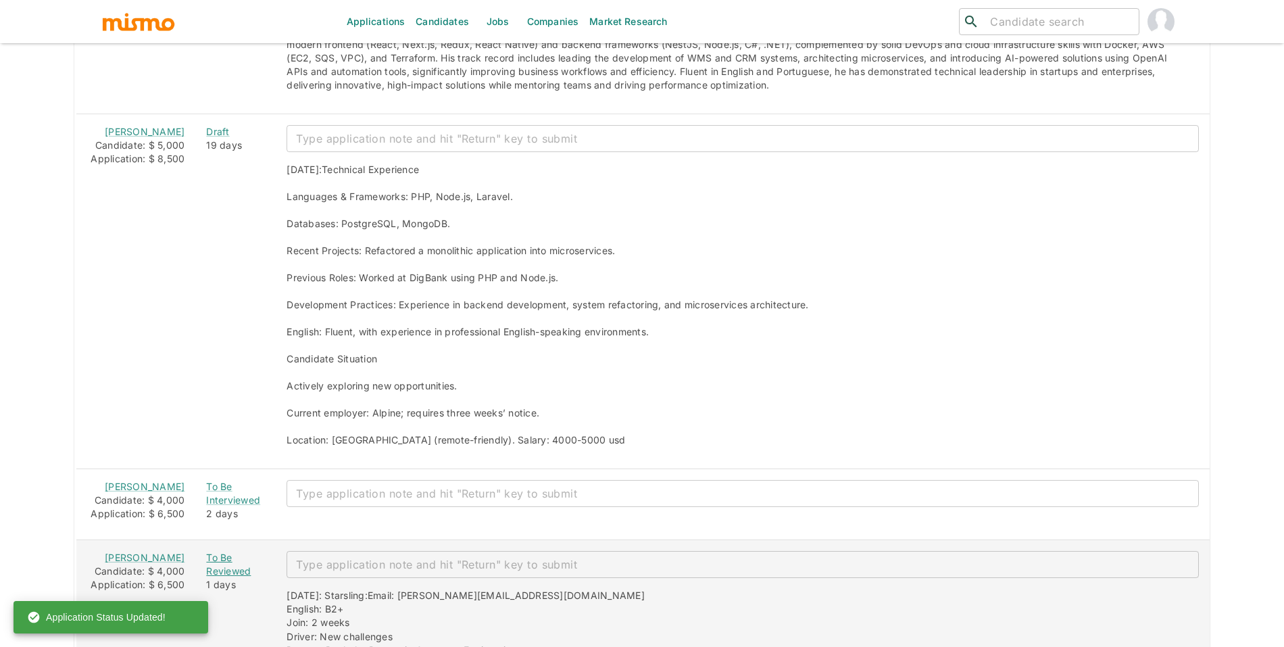
click at [218, 578] on div "To Be Reviewed" at bounding box center [235, 564] width 59 height 27
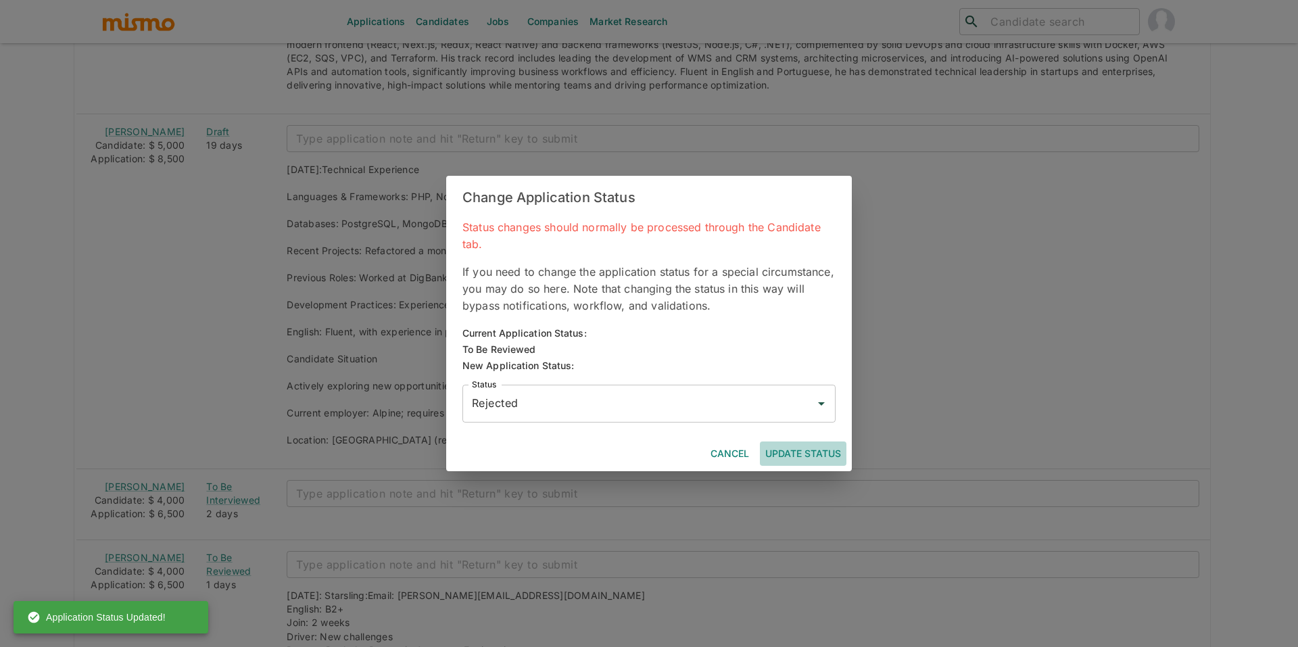
click at [829, 450] on button "Update Status" at bounding box center [803, 453] width 87 height 25
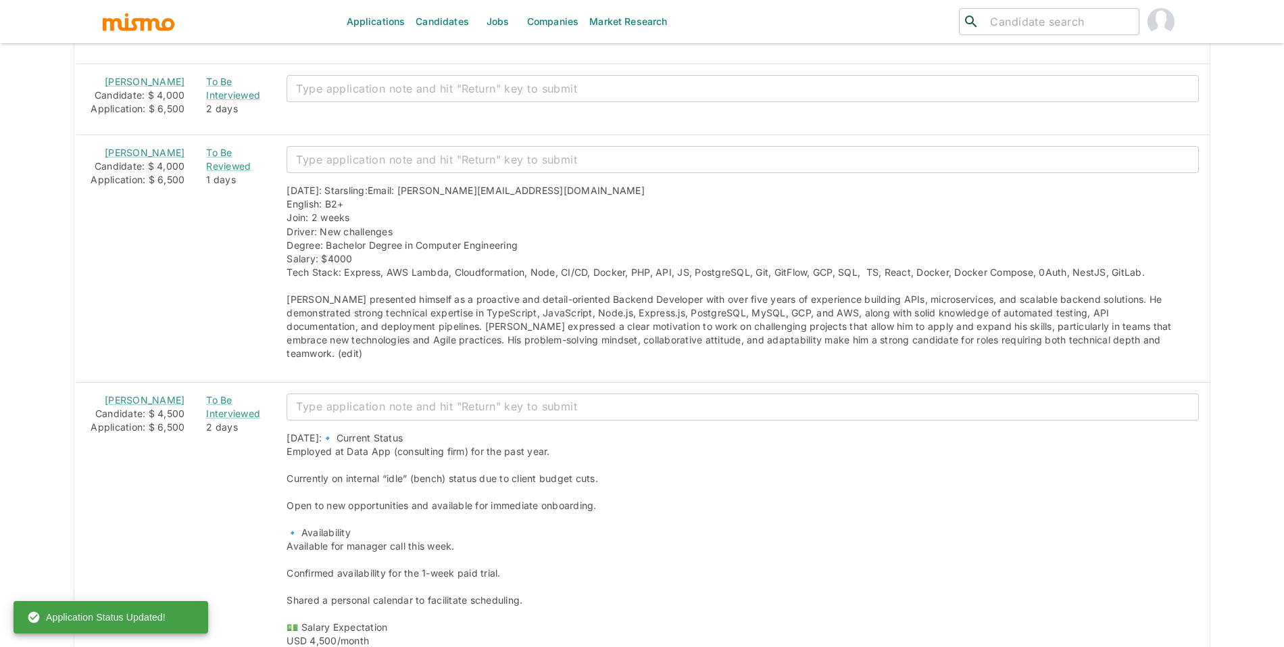
scroll to position [2263, 0]
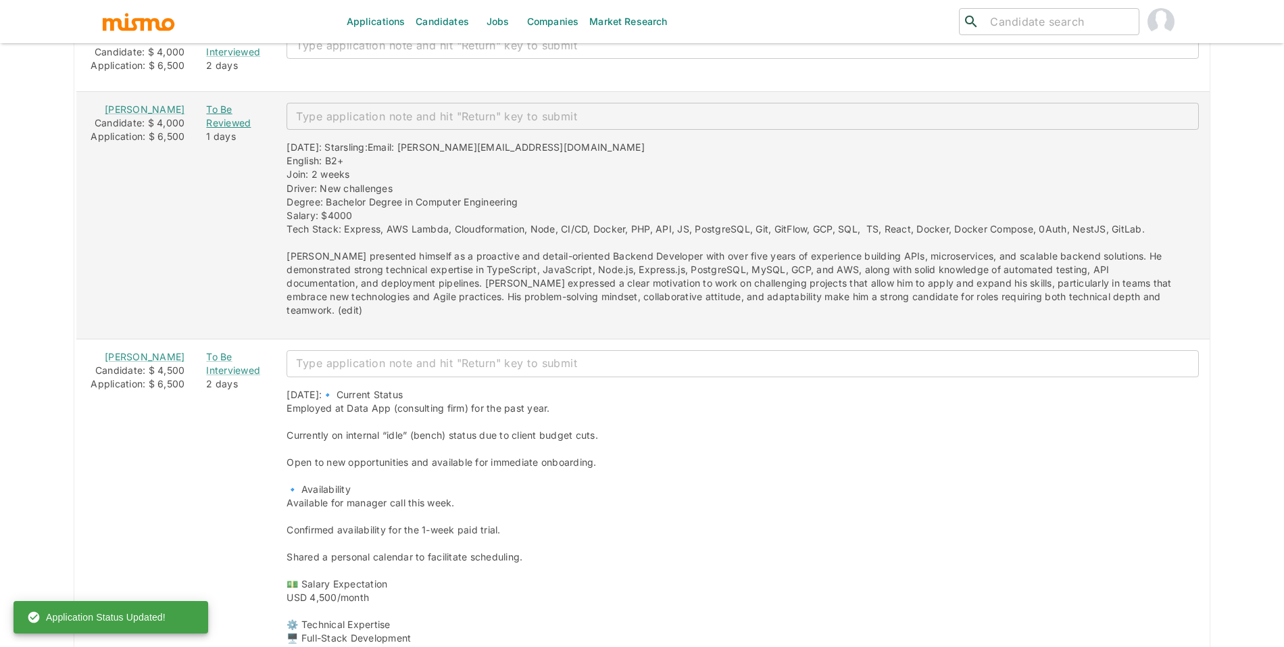
click at [206, 130] on div "To Be Reviewed" at bounding box center [235, 116] width 59 height 27
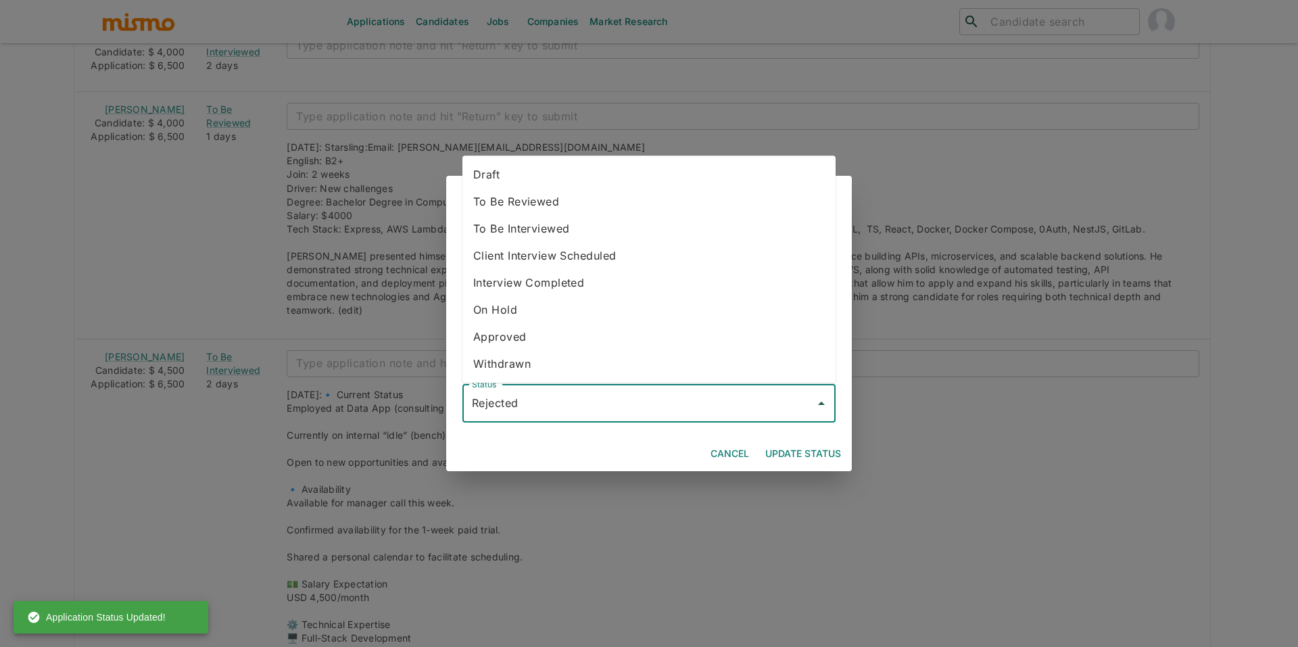
click at [537, 406] on input "Rejected" at bounding box center [638, 404] width 341 height 26
click at [536, 212] on li "To Be Reviewed" at bounding box center [648, 201] width 373 height 27
type input "To Be Reviewed"
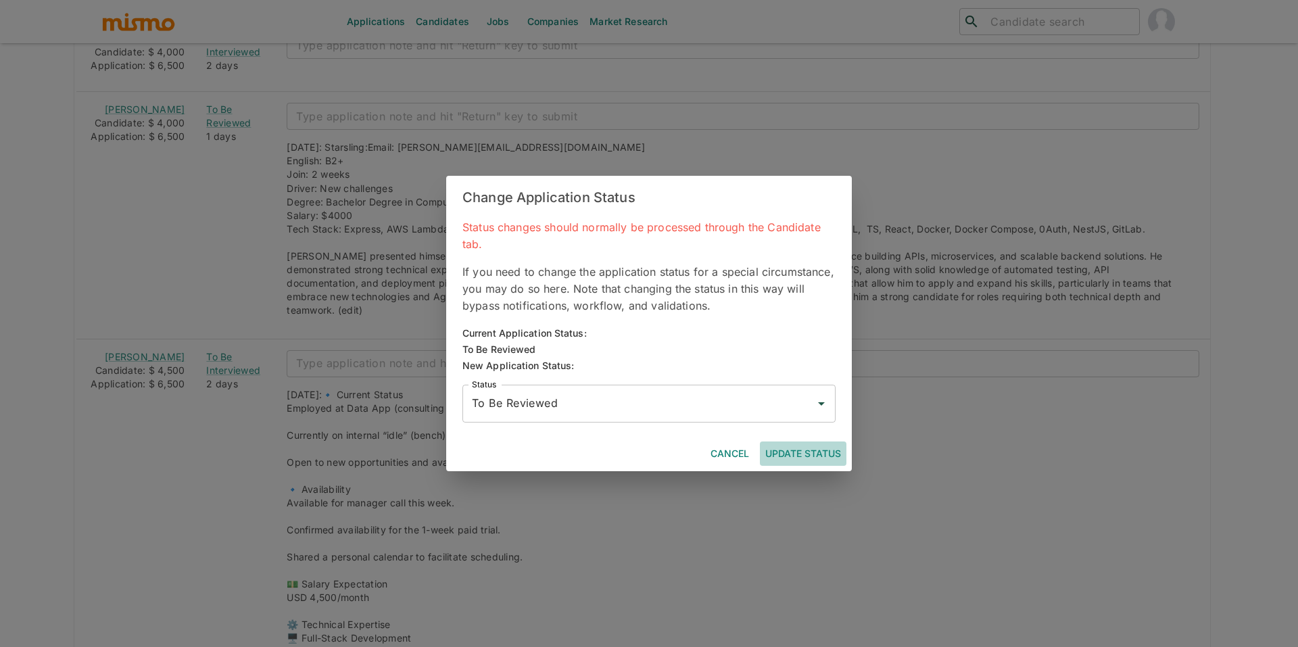
click at [822, 443] on button "Update Status" at bounding box center [803, 453] width 87 height 25
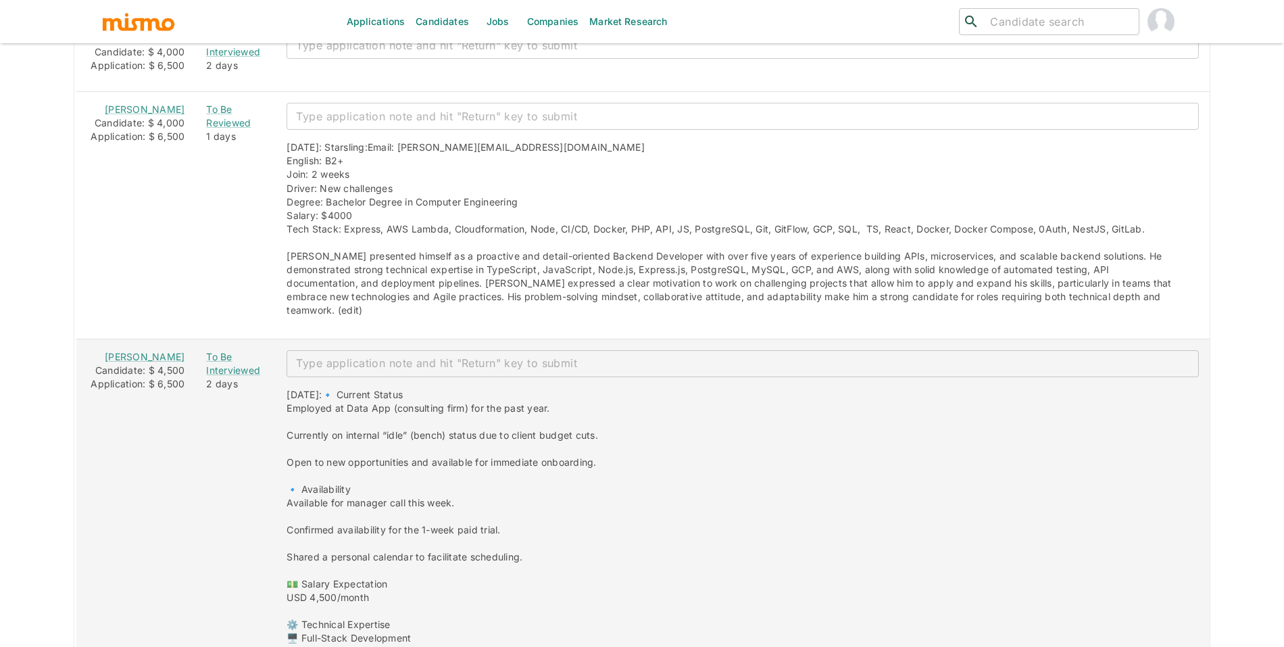
click at [206, 377] on div "To Be Interviewed" at bounding box center [235, 363] width 59 height 27
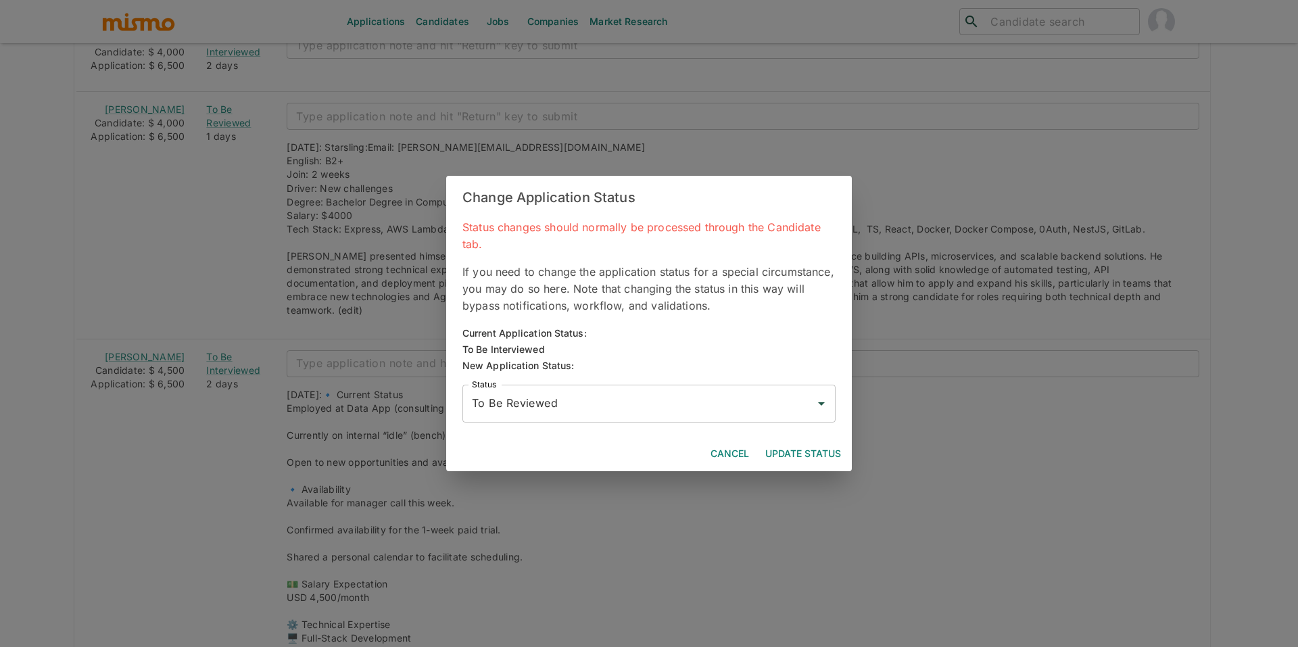
click at [600, 403] on input "To Be Reviewed" at bounding box center [638, 404] width 341 height 26
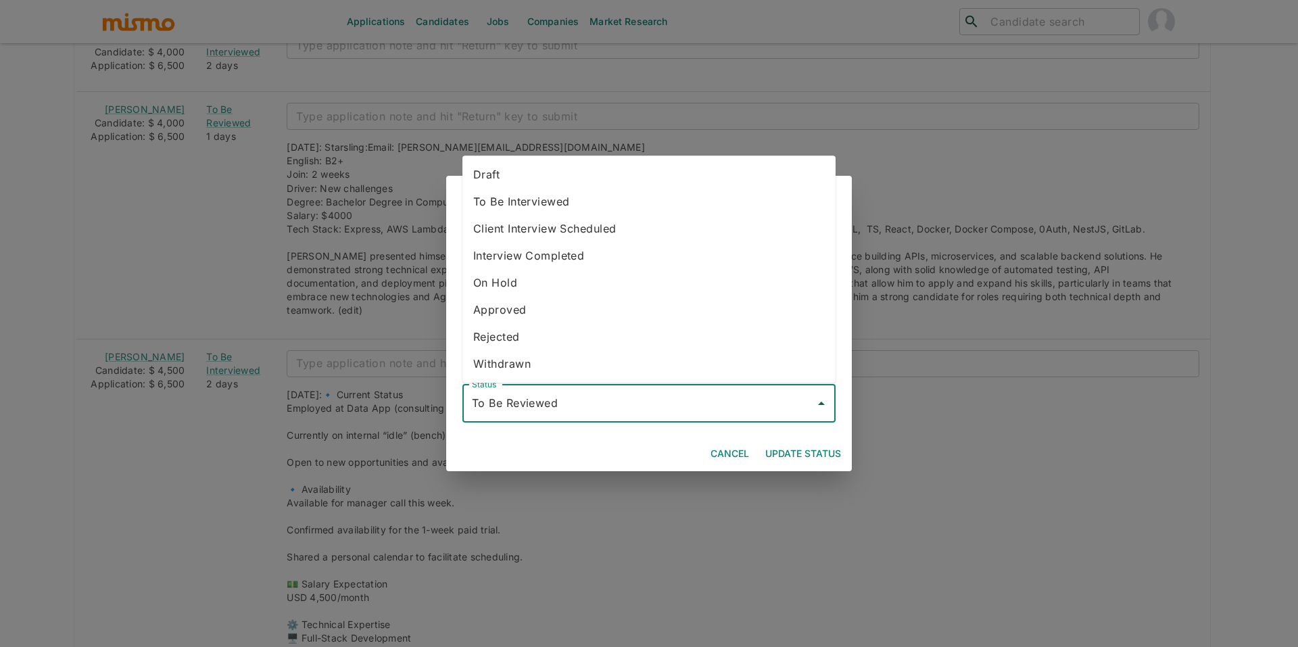
click at [560, 332] on li "Rejected" at bounding box center [648, 336] width 373 height 27
type input "Rejected"
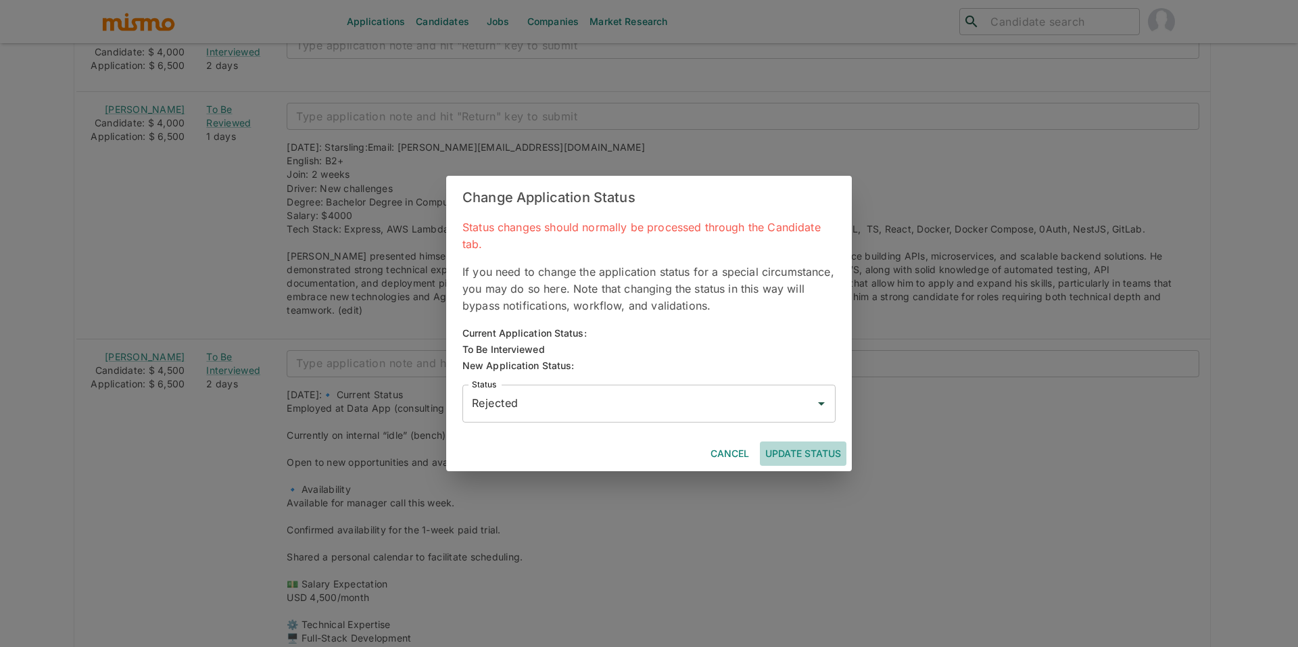
click at [815, 448] on button "Update Status" at bounding box center [803, 453] width 87 height 25
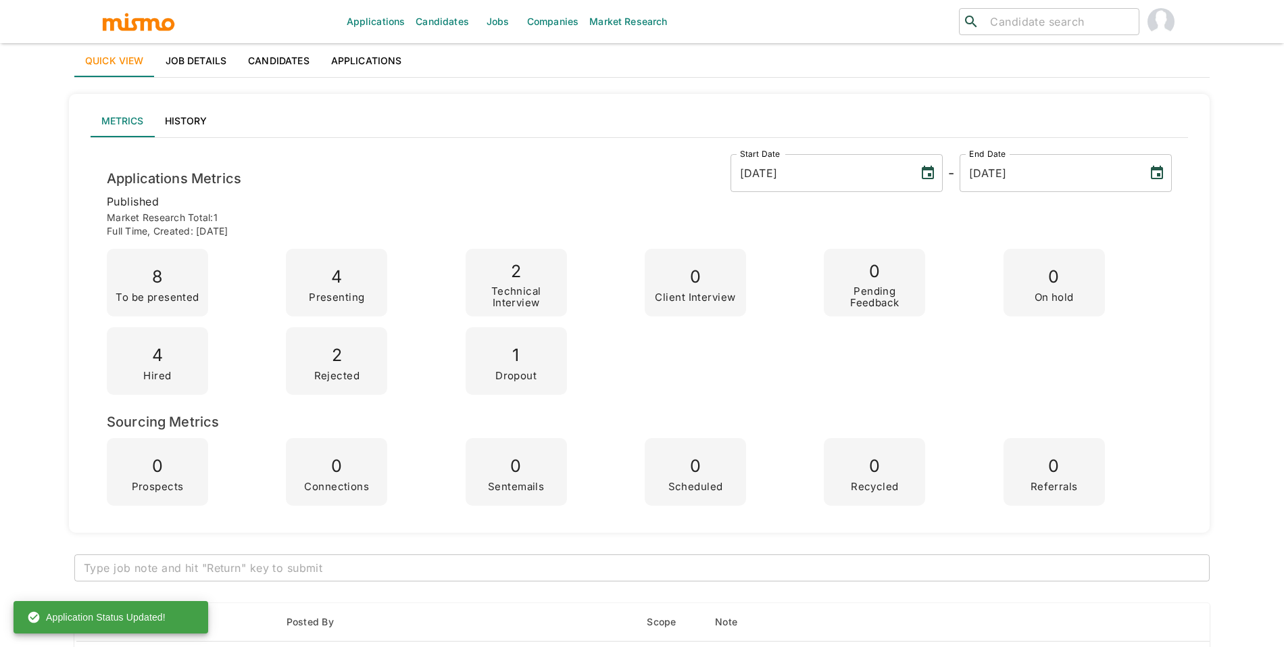
scroll to position [0, 0]
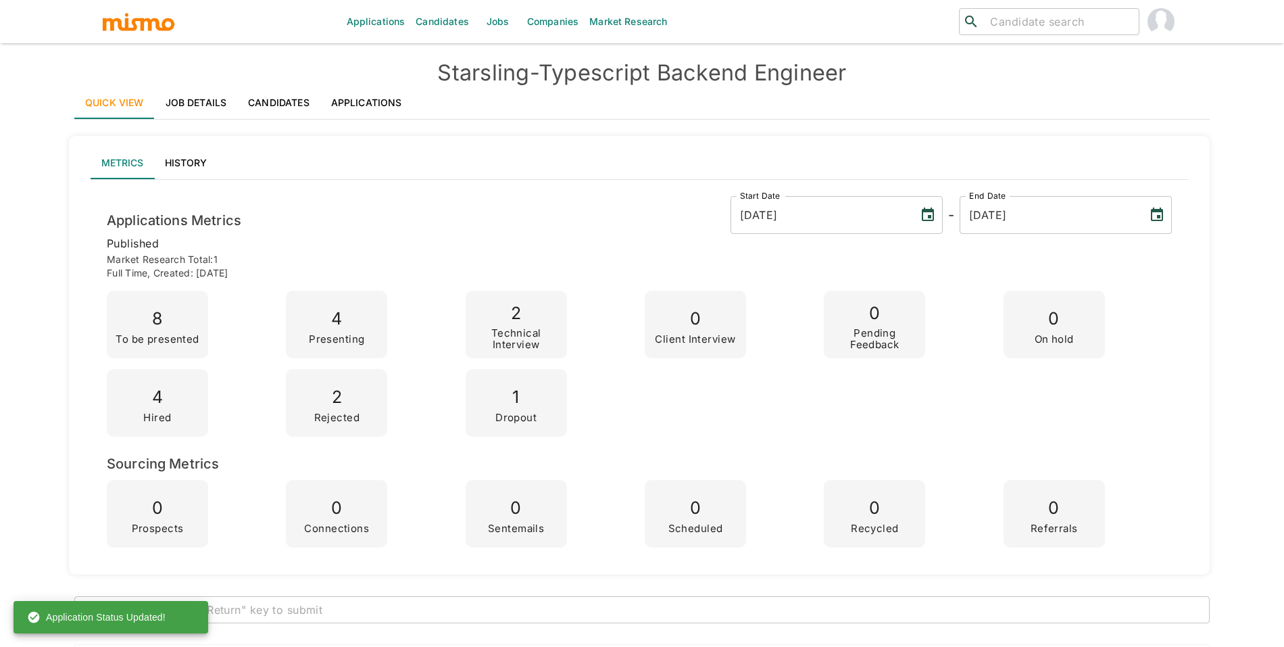
click at [345, 107] on link "Applications" at bounding box center [366, 103] width 93 height 32
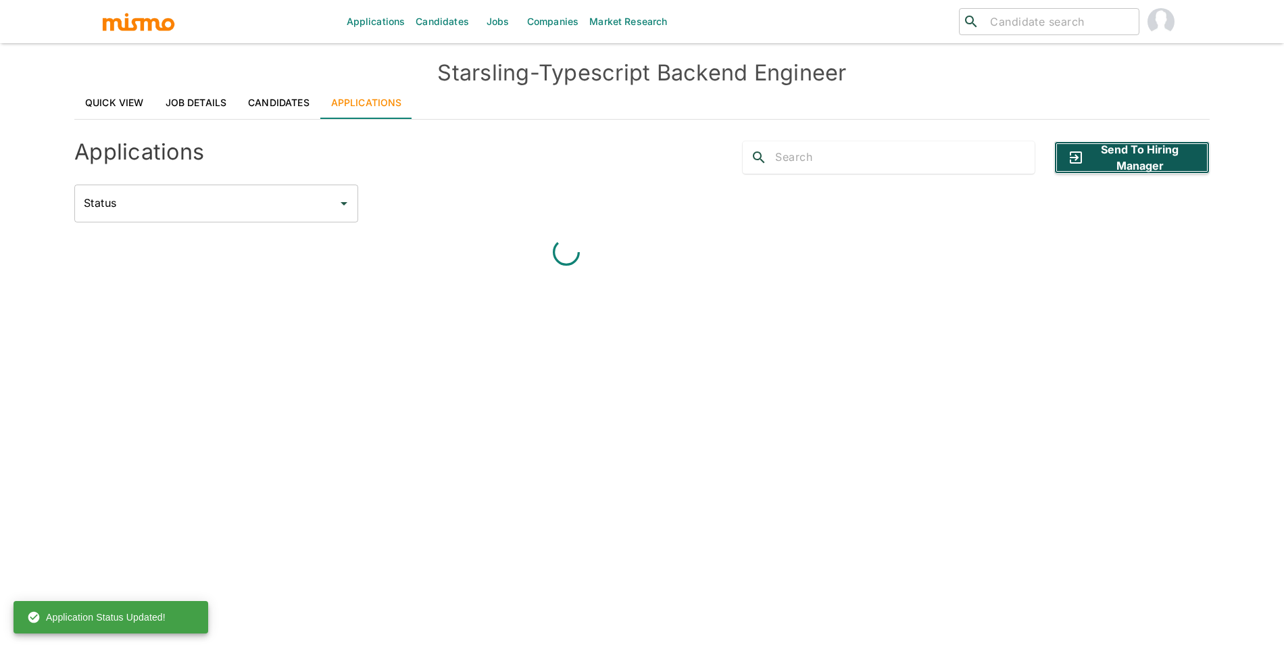
click at [1119, 159] on button "Send to Hiring Manager" at bounding box center [1132, 157] width 155 height 32
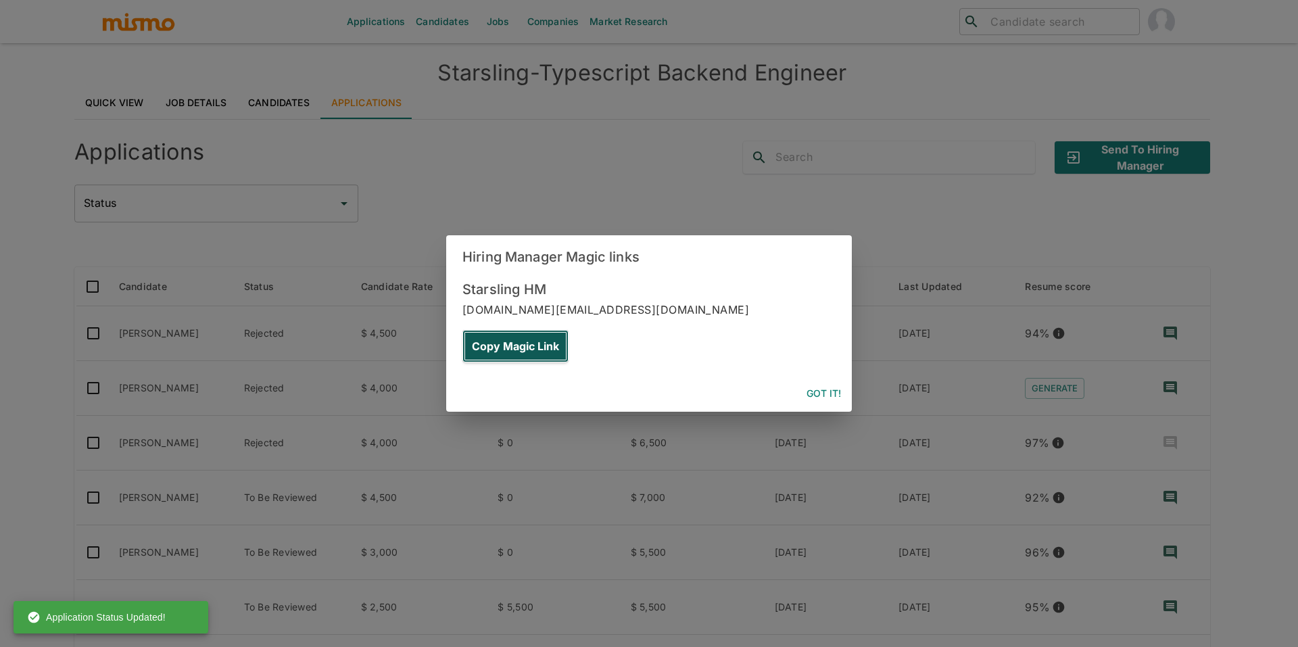
click at [569, 330] on button "Copy Magic Link" at bounding box center [515, 346] width 106 height 32
click at [655, 119] on div "Hiring Manager Magic links Starsling HM starsling.dev@mismo.team Copy Magic Lin…" at bounding box center [649, 323] width 1298 height 647
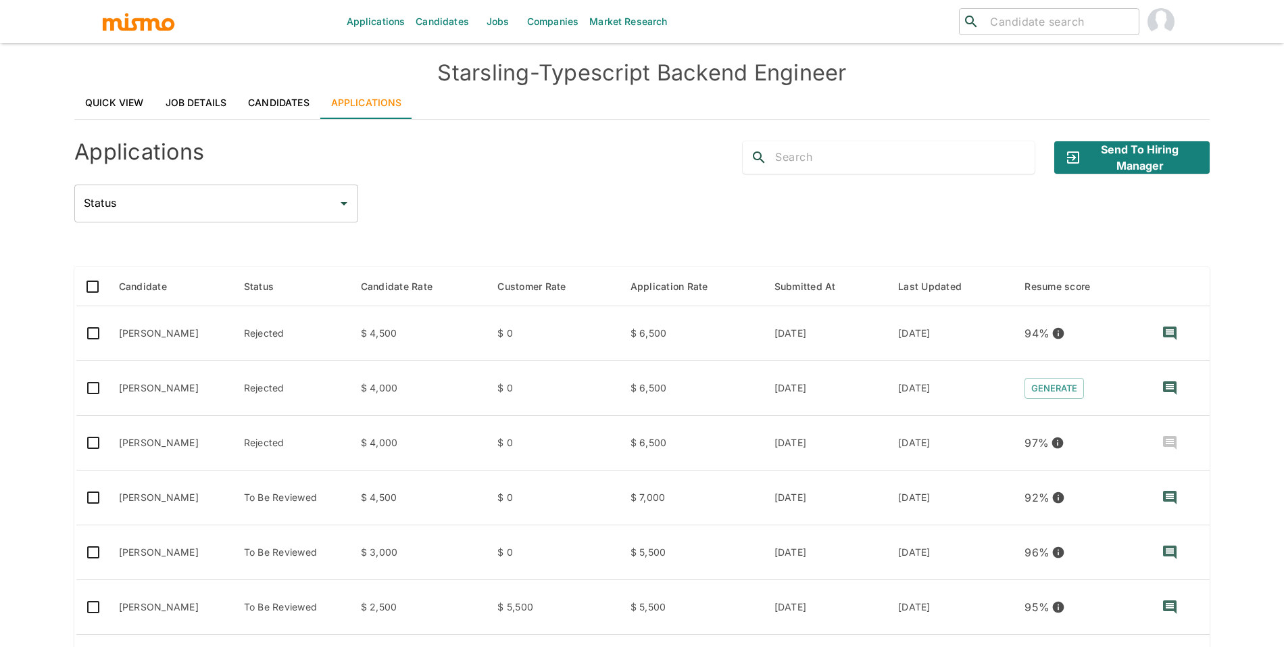
click at [118, 99] on link "Quick View" at bounding box center [114, 103] width 80 height 32
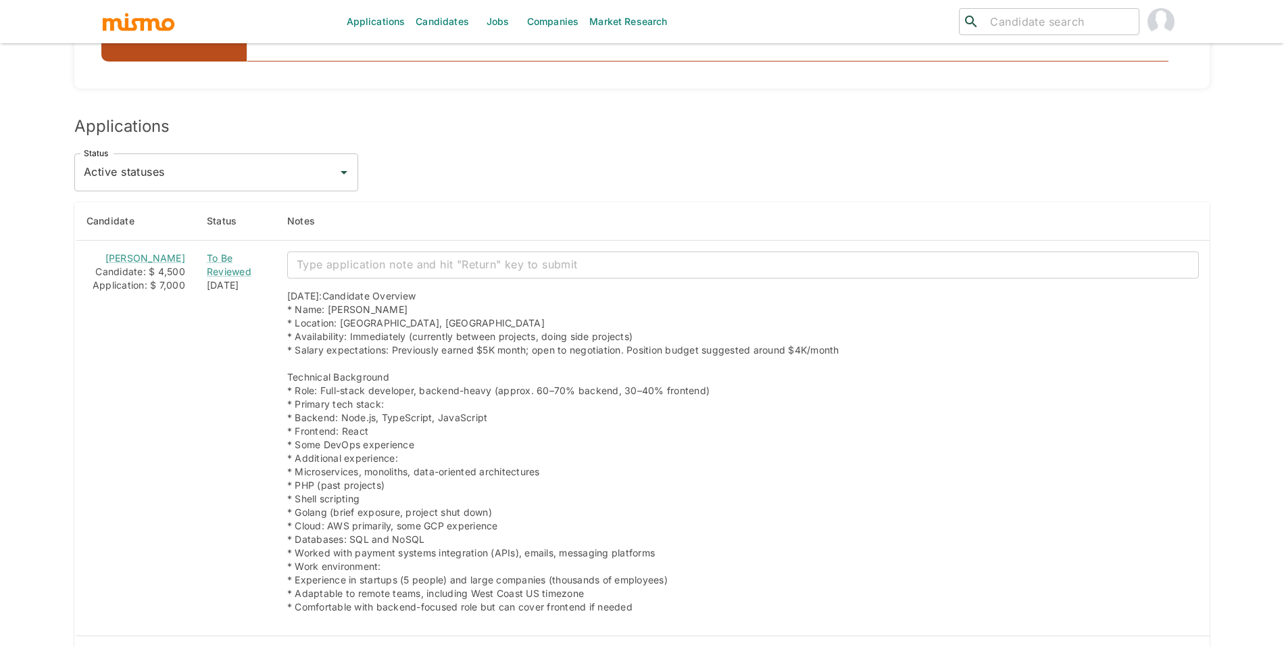
scroll to position [1025, 0]
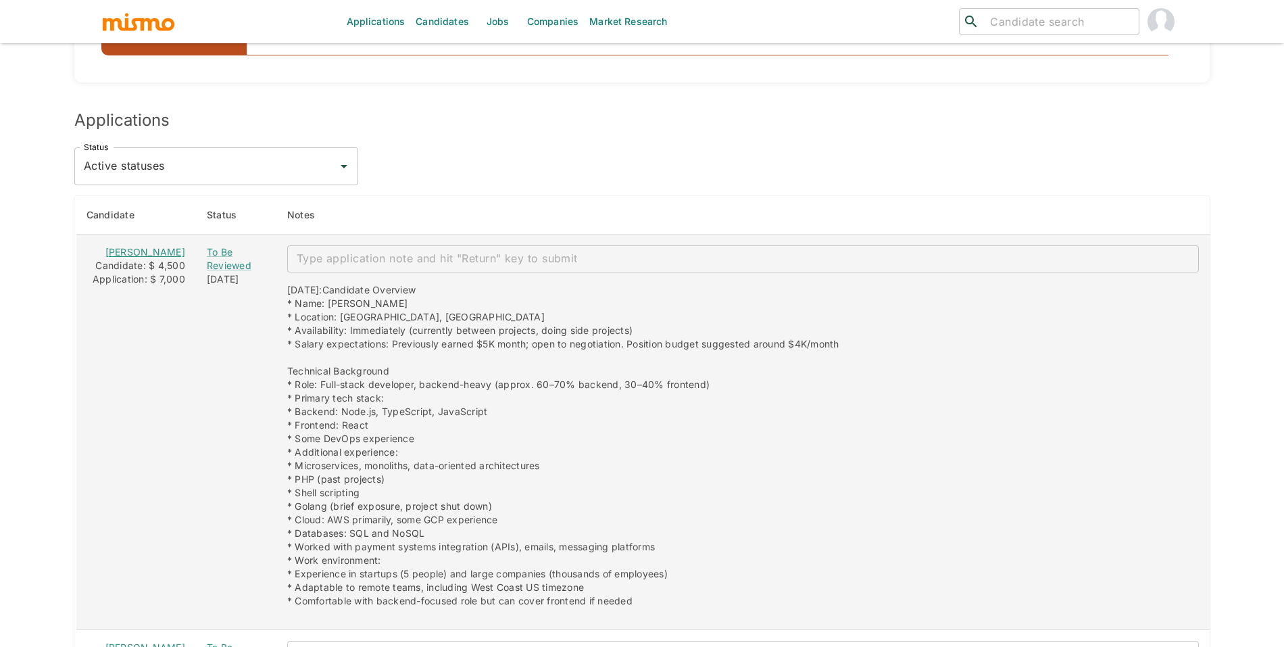
click at [135, 253] on link "[PERSON_NAME]" at bounding box center [145, 251] width 80 height 11
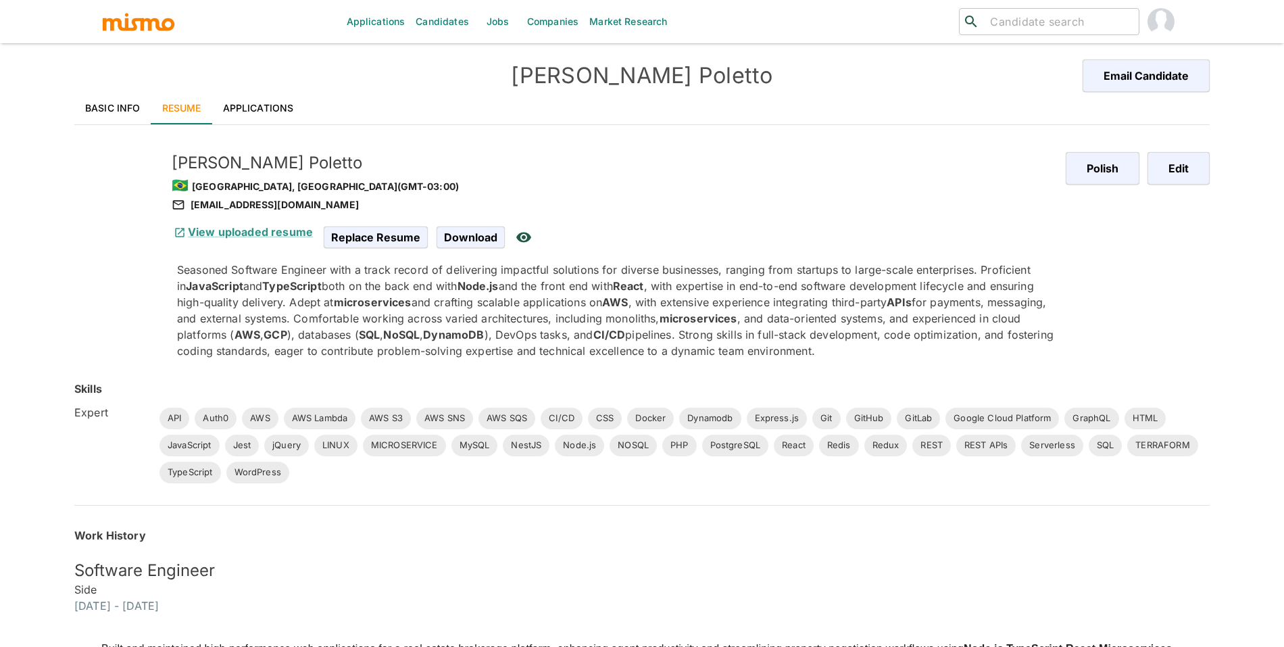
click at [447, 16] on link "Candidates" at bounding box center [442, 21] width 64 height 43
